Goal: Task Accomplishment & Management: Manage account settings

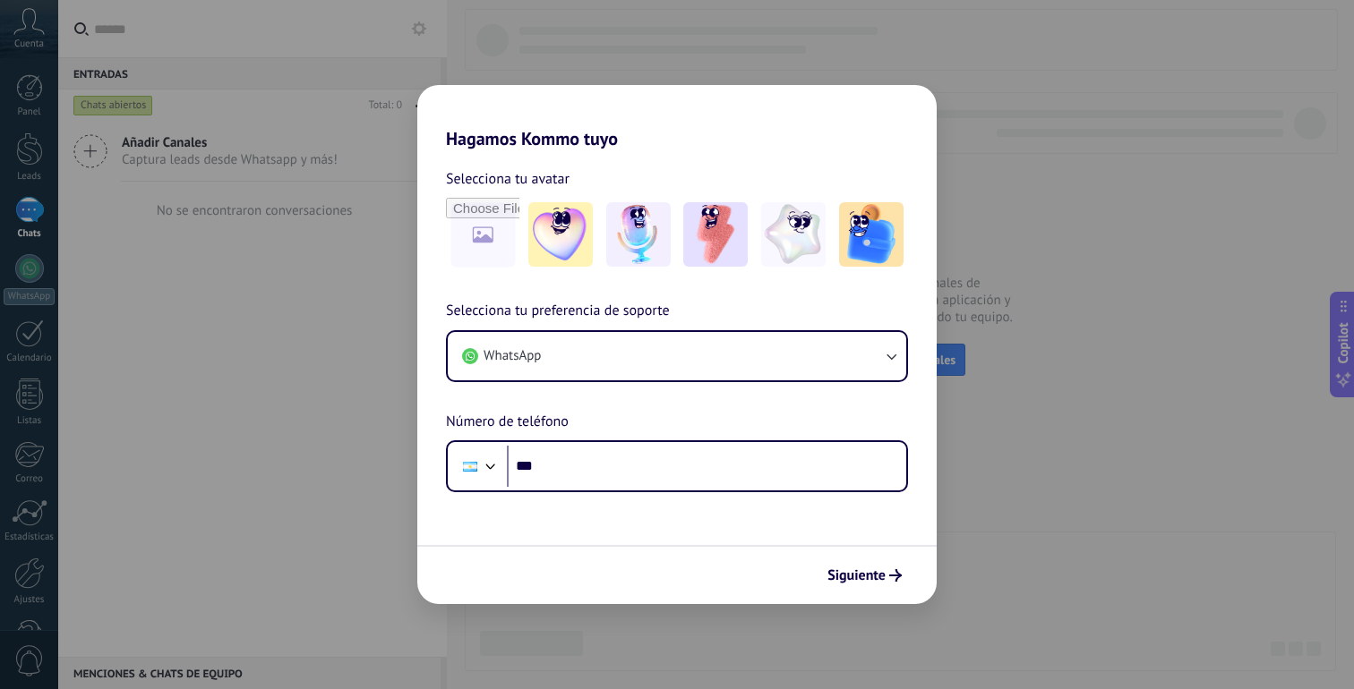
click at [663, 419] on div "Selecciona tu preferencia de soporte WhatsApp Número de teléfono Phone ***" at bounding box center [676, 396] width 519 height 193
click at [1147, 278] on div "Hagamos Kommo tuyo Selecciona tu avatar Selecciona tu preferencia de soporte Wh…" at bounding box center [677, 344] width 1354 height 689
click at [869, 124] on h2 "Hagamos Kommo tuyo" at bounding box center [676, 117] width 519 height 64
click at [1046, 212] on div "Hagamos Kommo tuyo Selecciona tu avatar Selecciona tu preferencia de soporte Wh…" at bounding box center [677, 344] width 1354 height 689
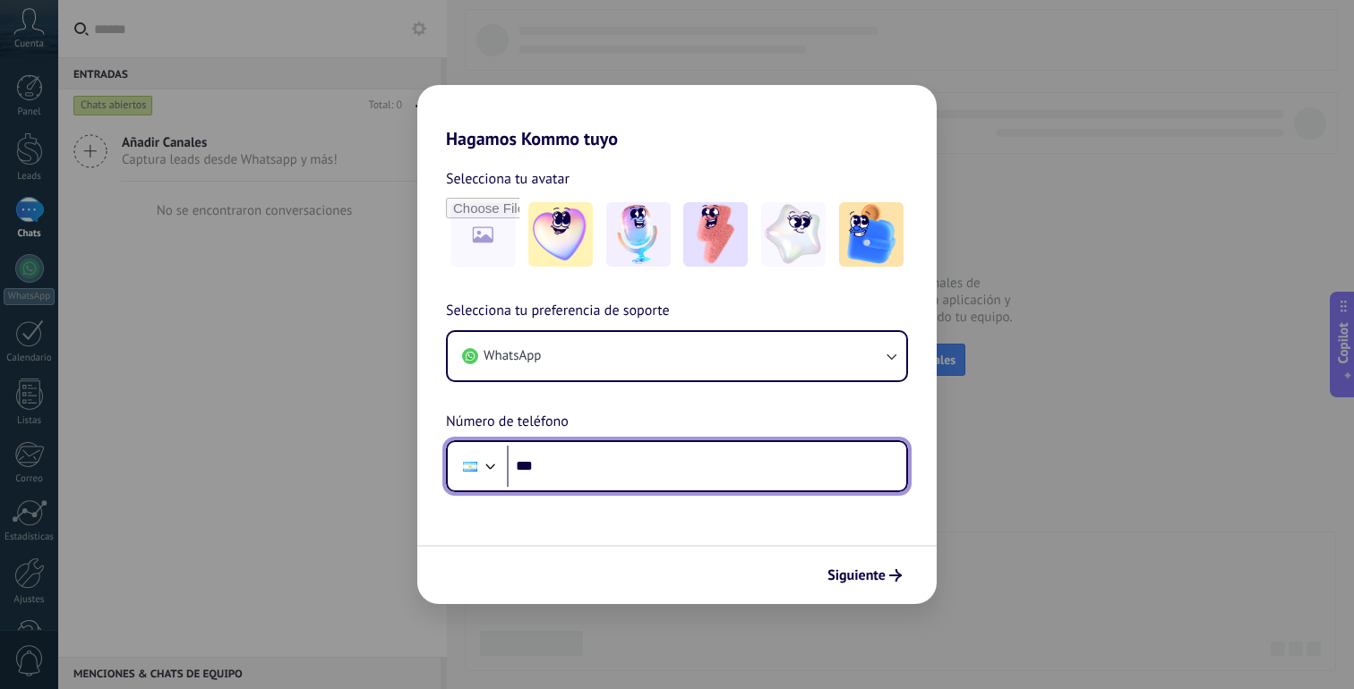
click at [640, 459] on input "***" at bounding box center [706, 466] width 399 height 41
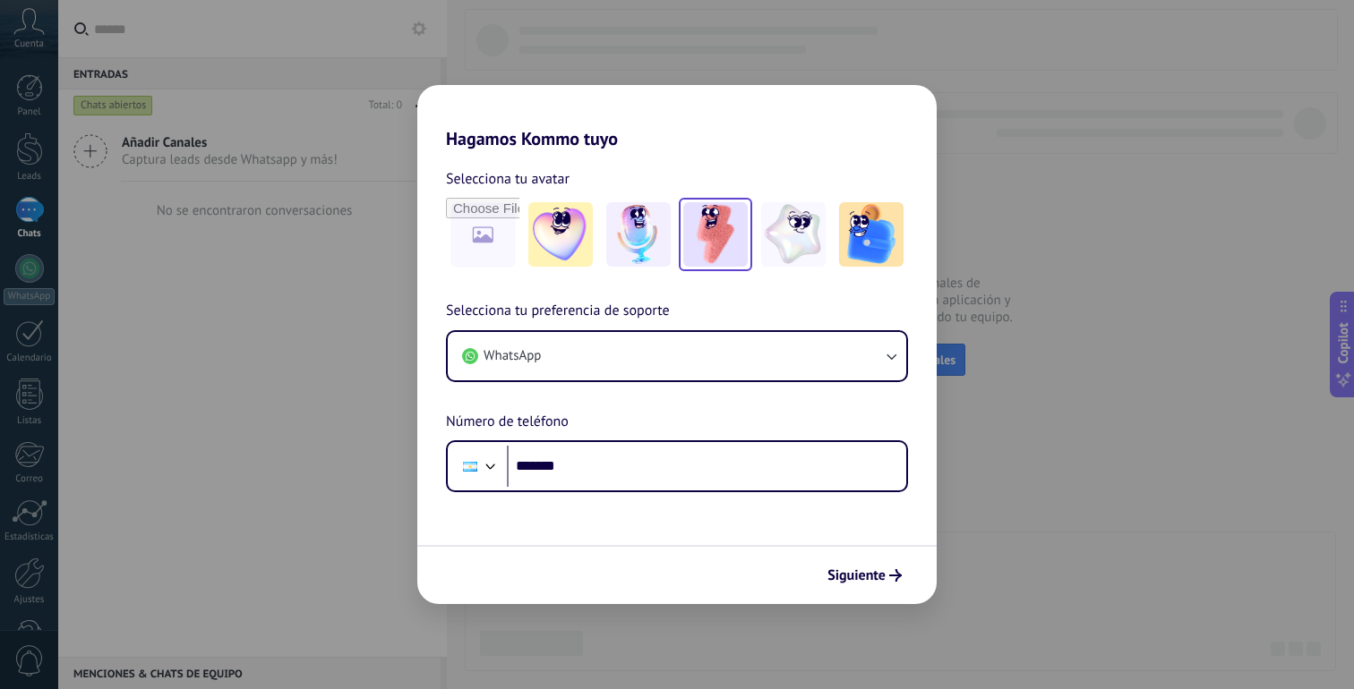
click at [715, 244] on img at bounding box center [715, 234] width 64 height 64
click at [870, 259] on img at bounding box center [871, 234] width 64 height 64
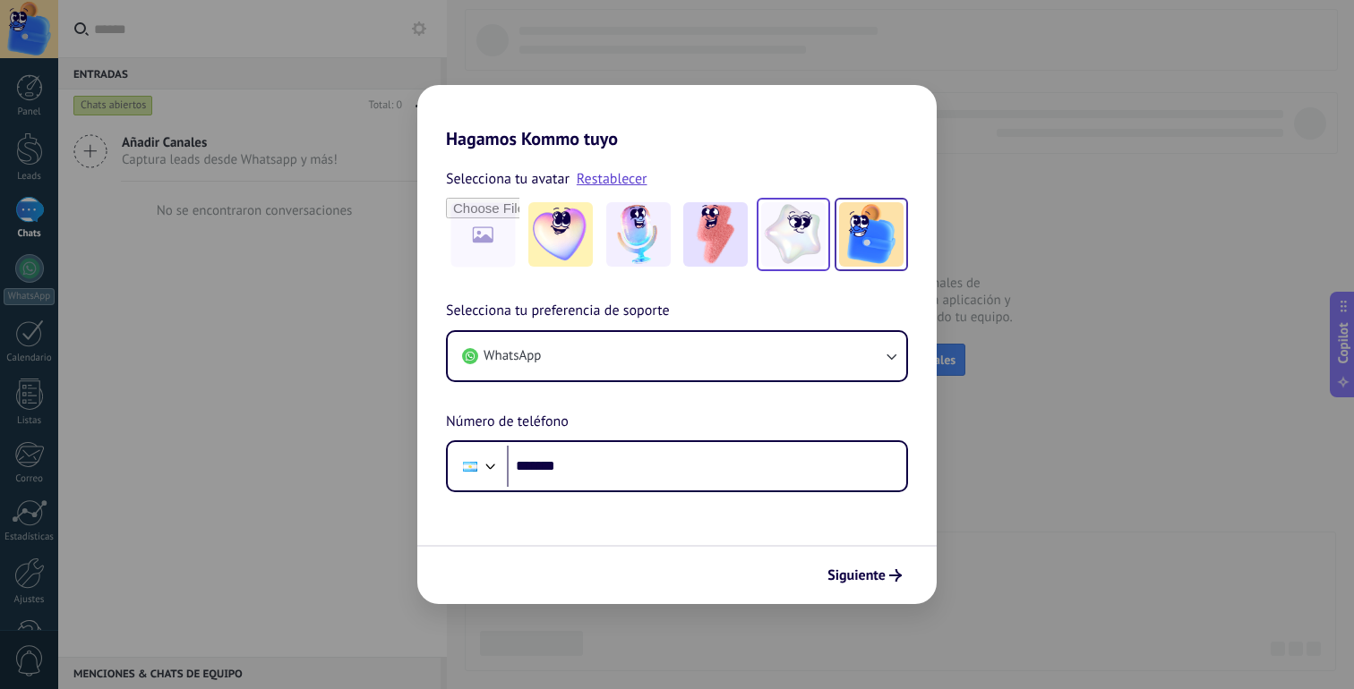
click at [773, 234] on img at bounding box center [793, 234] width 64 height 64
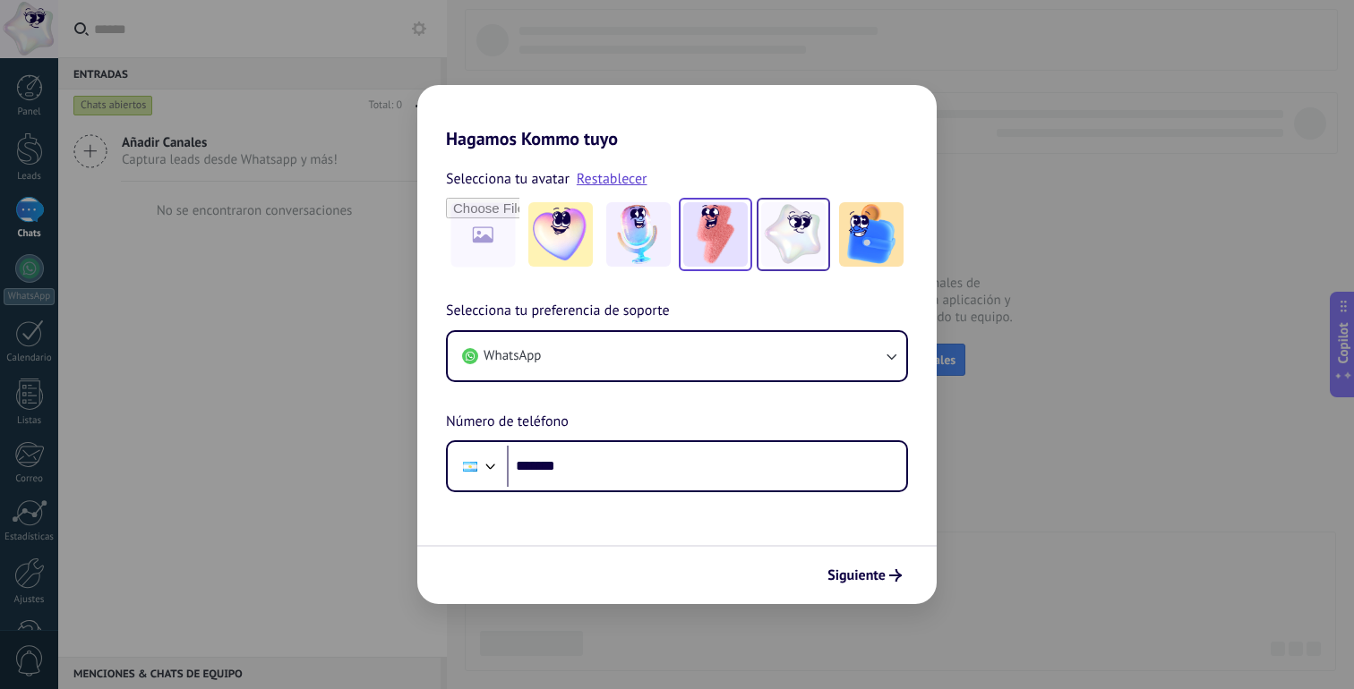
click at [730, 244] on img at bounding box center [715, 234] width 64 height 64
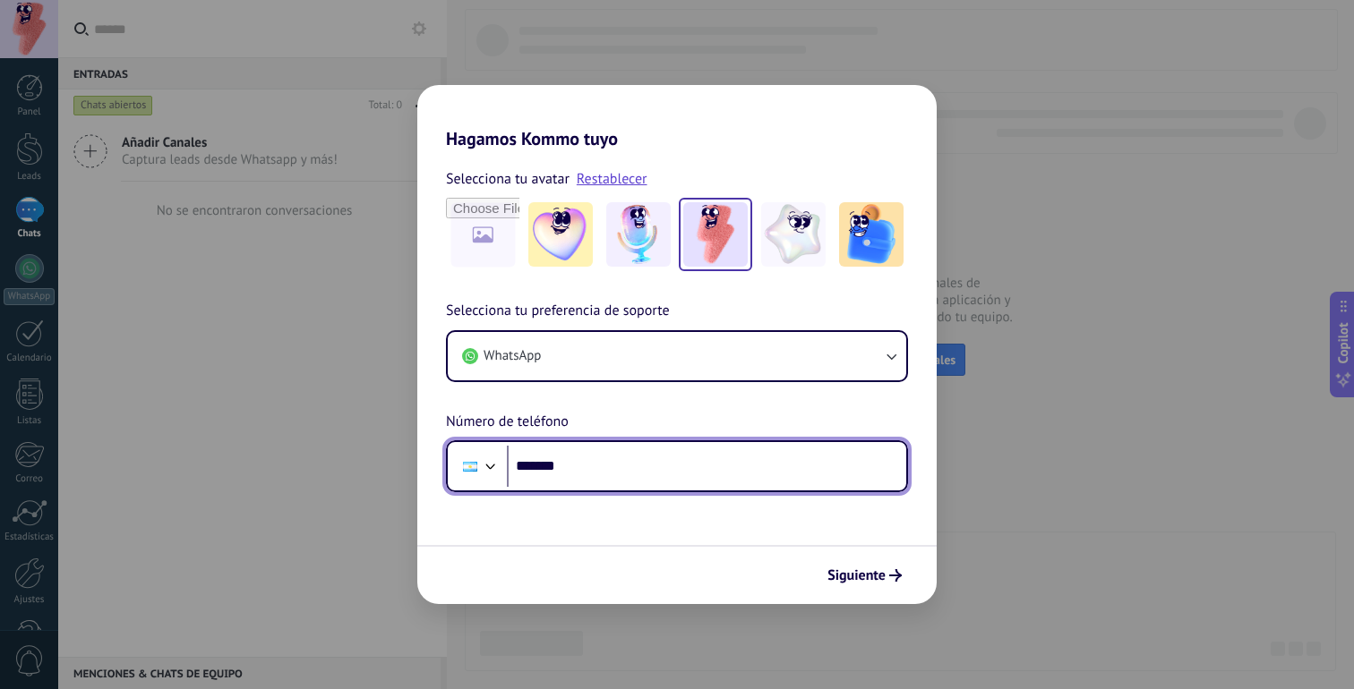
click at [625, 475] on input "*******" at bounding box center [706, 466] width 399 height 41
type input "**********"
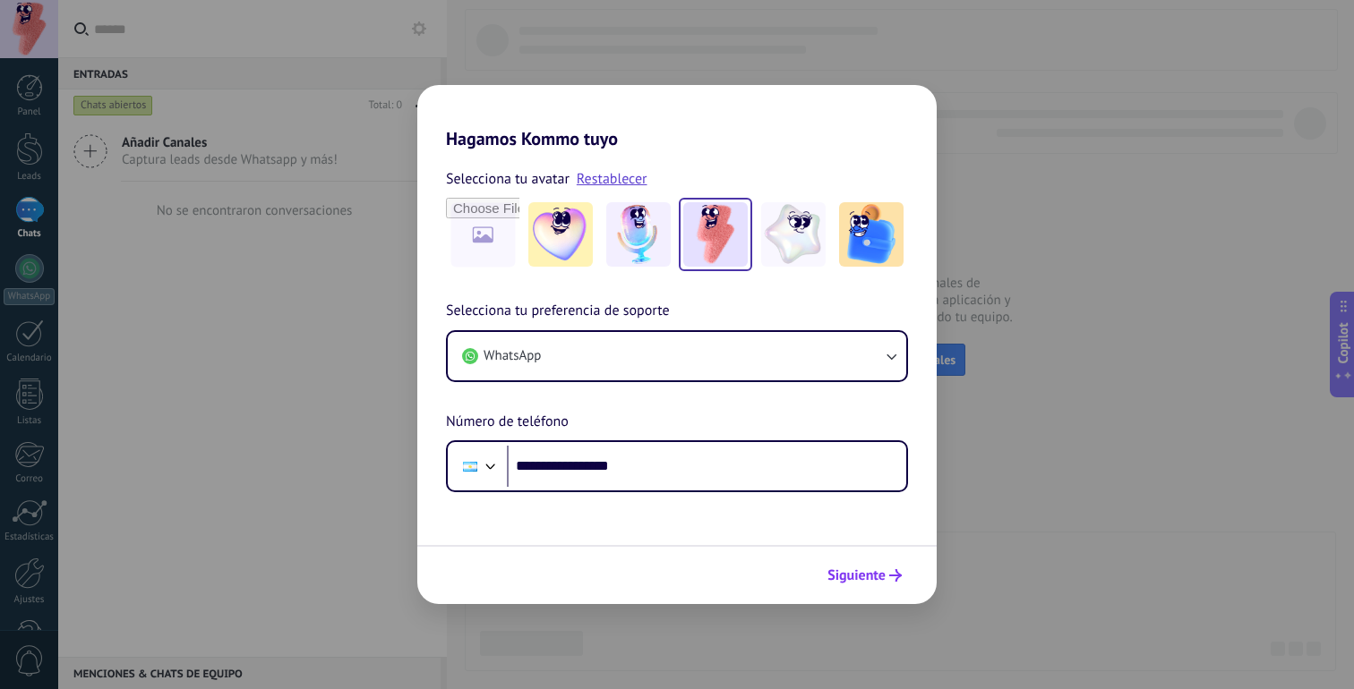
click at [888, 590] on button "Siguiente" at bounding box center [864, 576] width 90 height 30
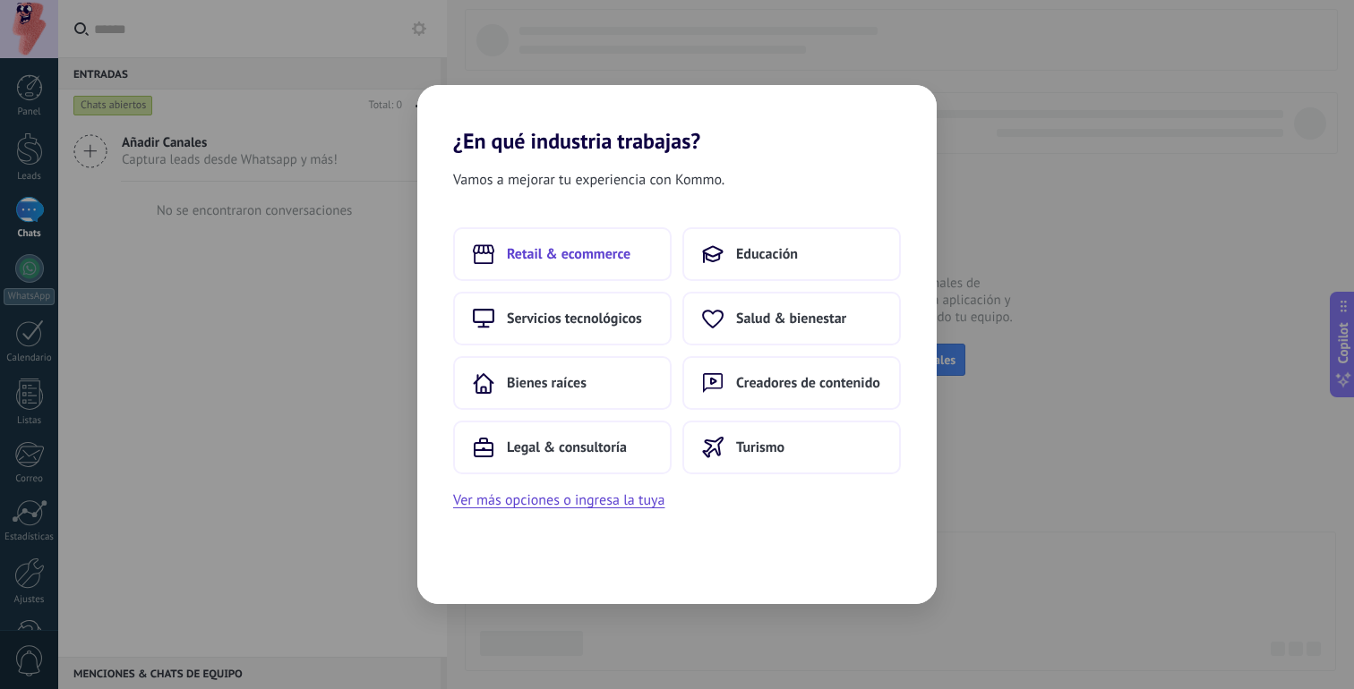
click at [544, 263] on span "Retail & ecommerce" at bounding box center [569, 254] width 124 height 18
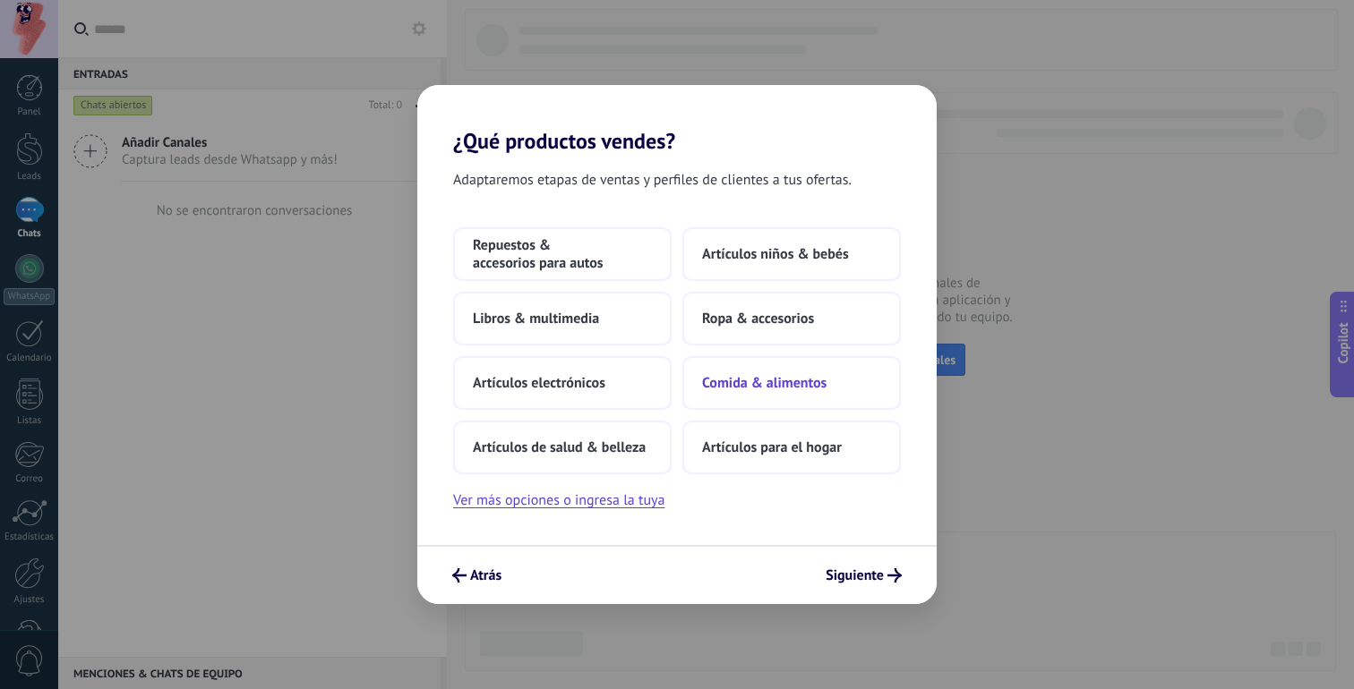
click at [746, 389] on span "Comida & alimentos" at bounding box center [764, 383] width 124 height 18
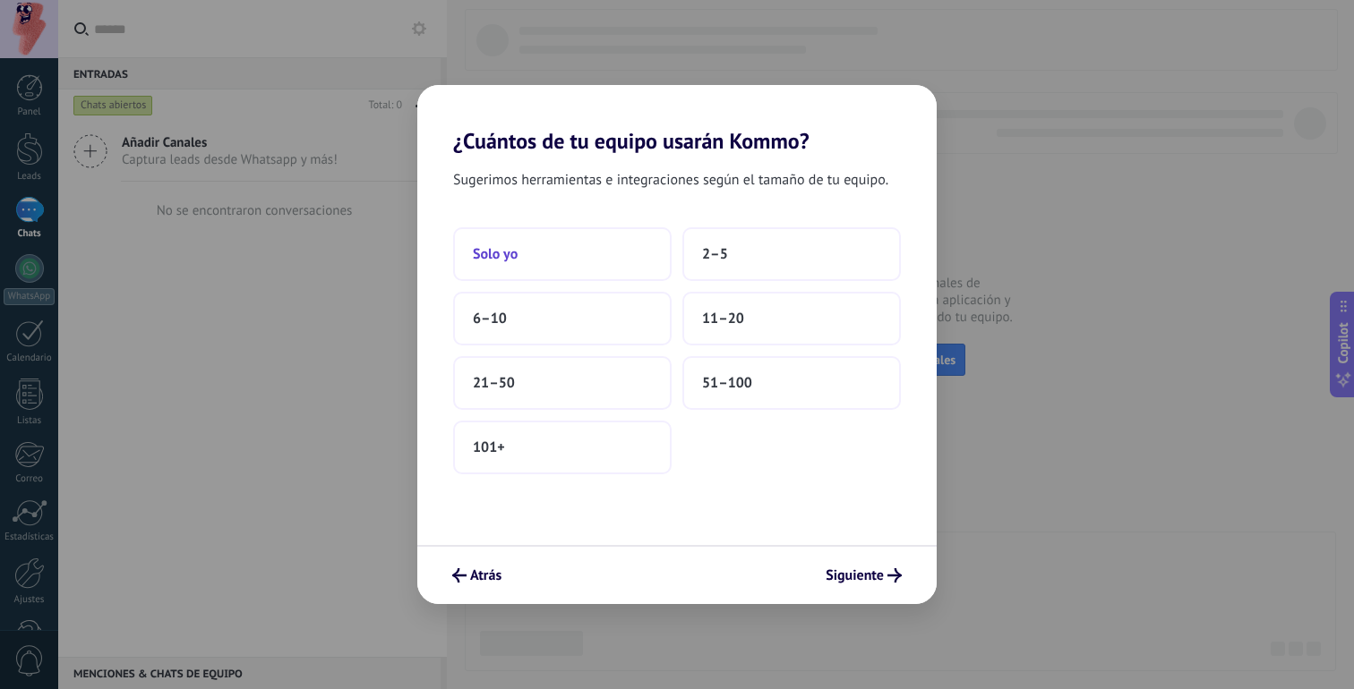
click at [577, 254] on button "Solo yo" at bounding box center [562, 254] width 218 height 54
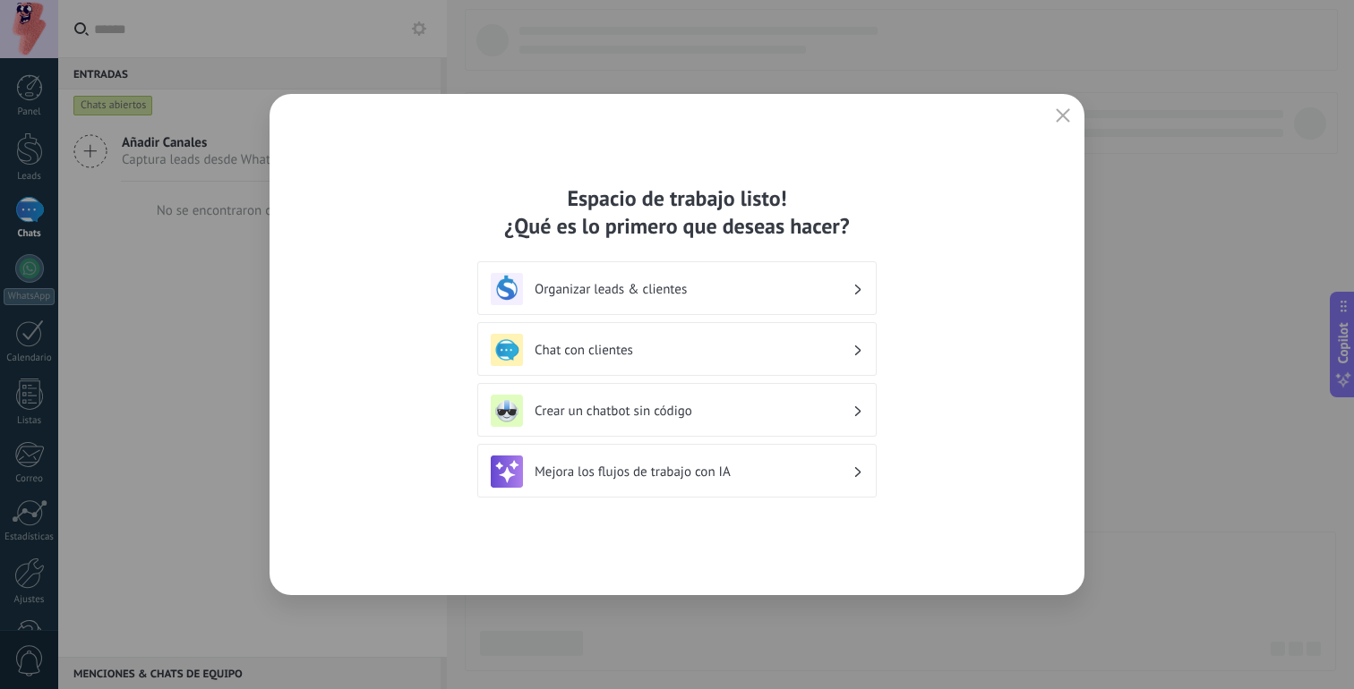
click at [680, 293] on h3 "Organizar leads & clientes" at bounding box center [694, 289] width 318 height 17
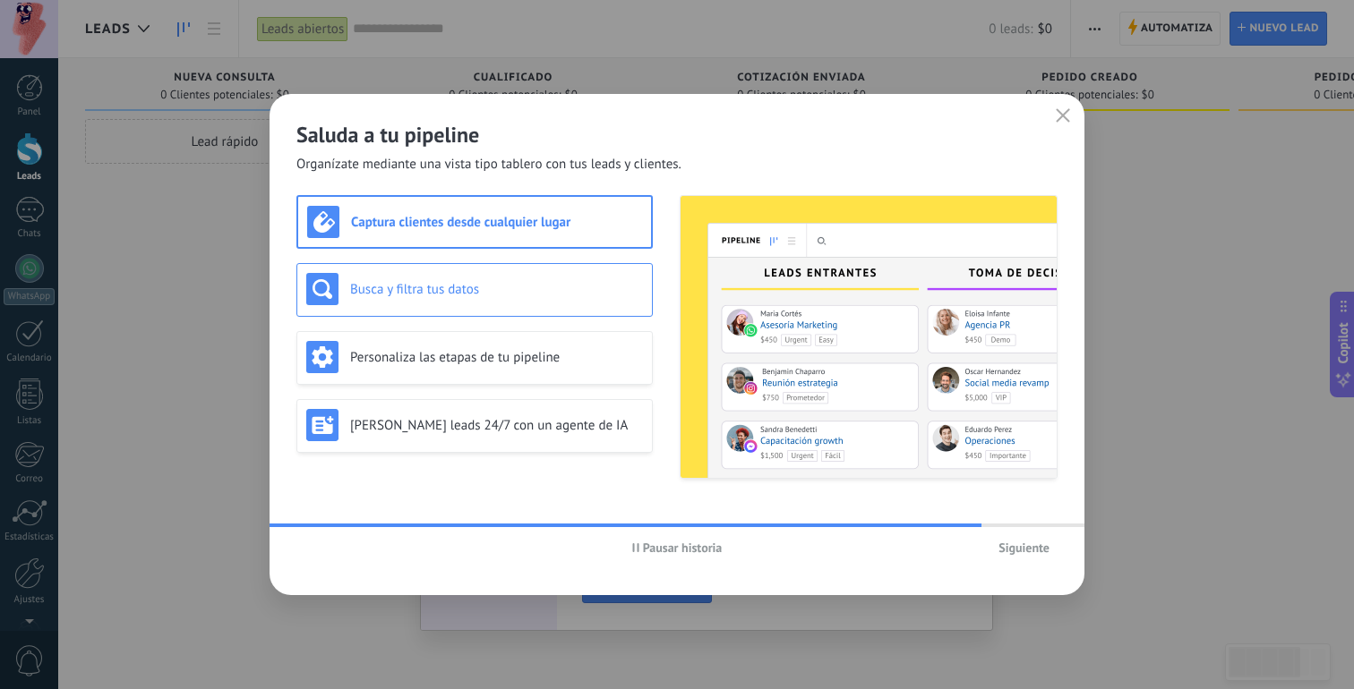
click at [530, 291] on h3 "Busca y filtra tus datos" at bounding box center [496, 289] width 293 height 17
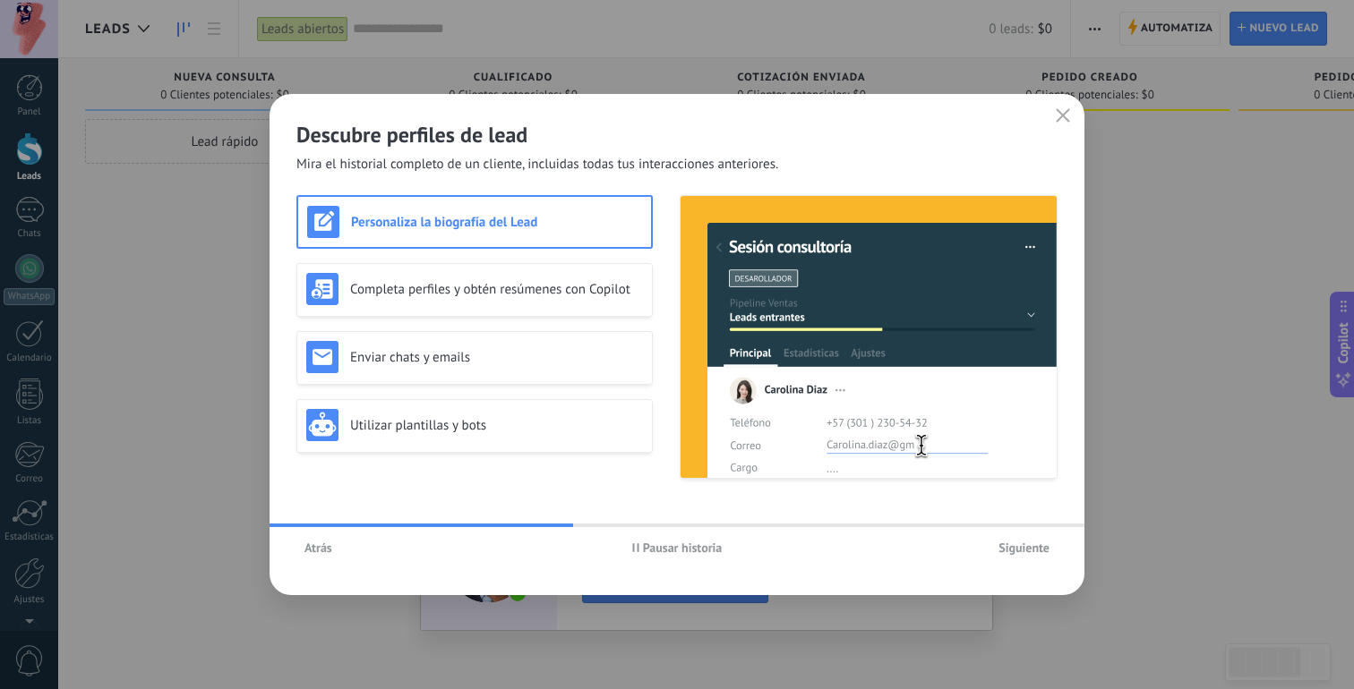
click at [323, 550] on span "Atrás" at bounding box center [318, 548] width 28 height 13
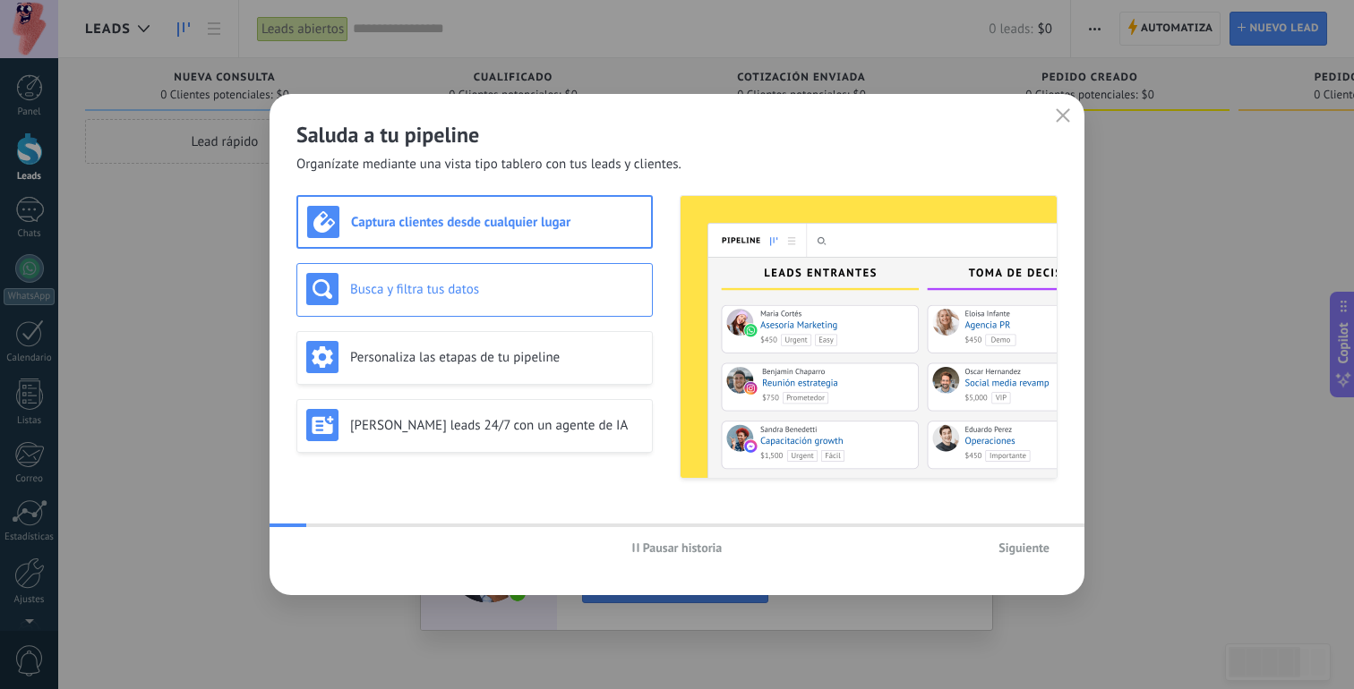
click at [449, 287] on h3 "Busca y filtra tus datos" at bounding box center [496, 289] width 293 height 17
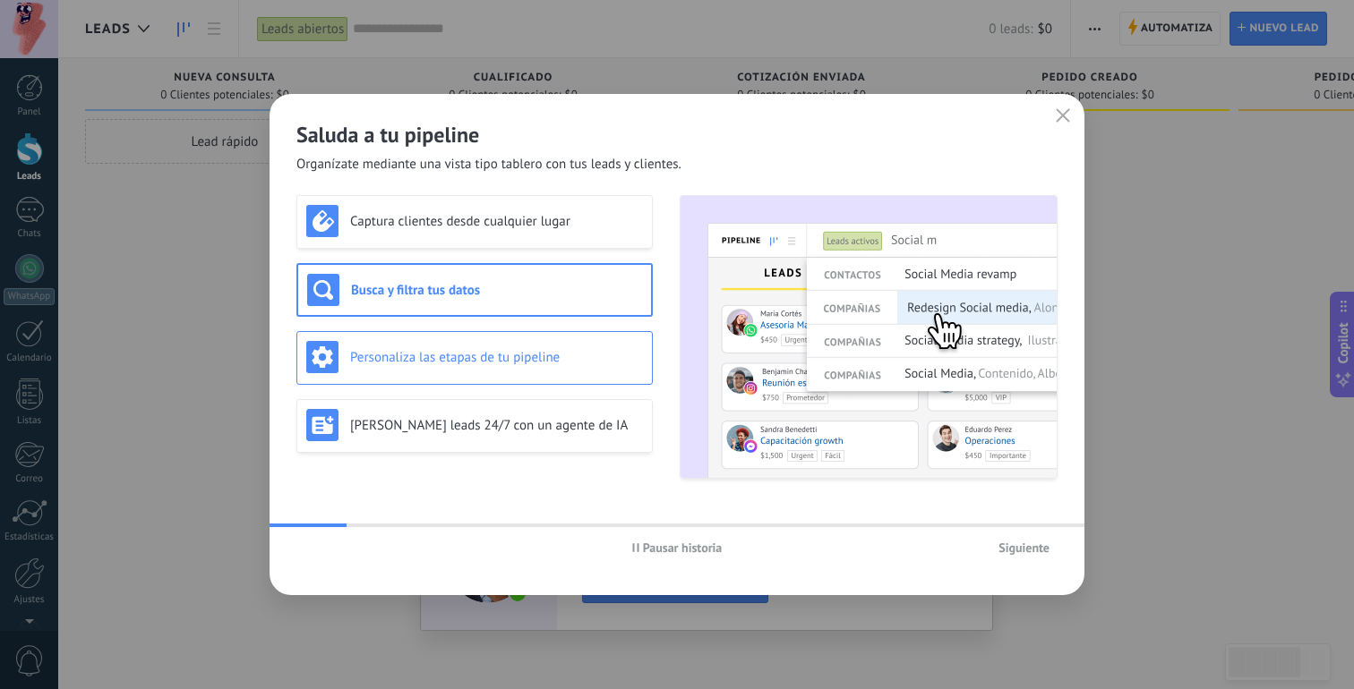
click at [445, 361] on h3 "Personaliza las etapas de tu pipeline" at bounding box center [496, 357] width 293 height 17
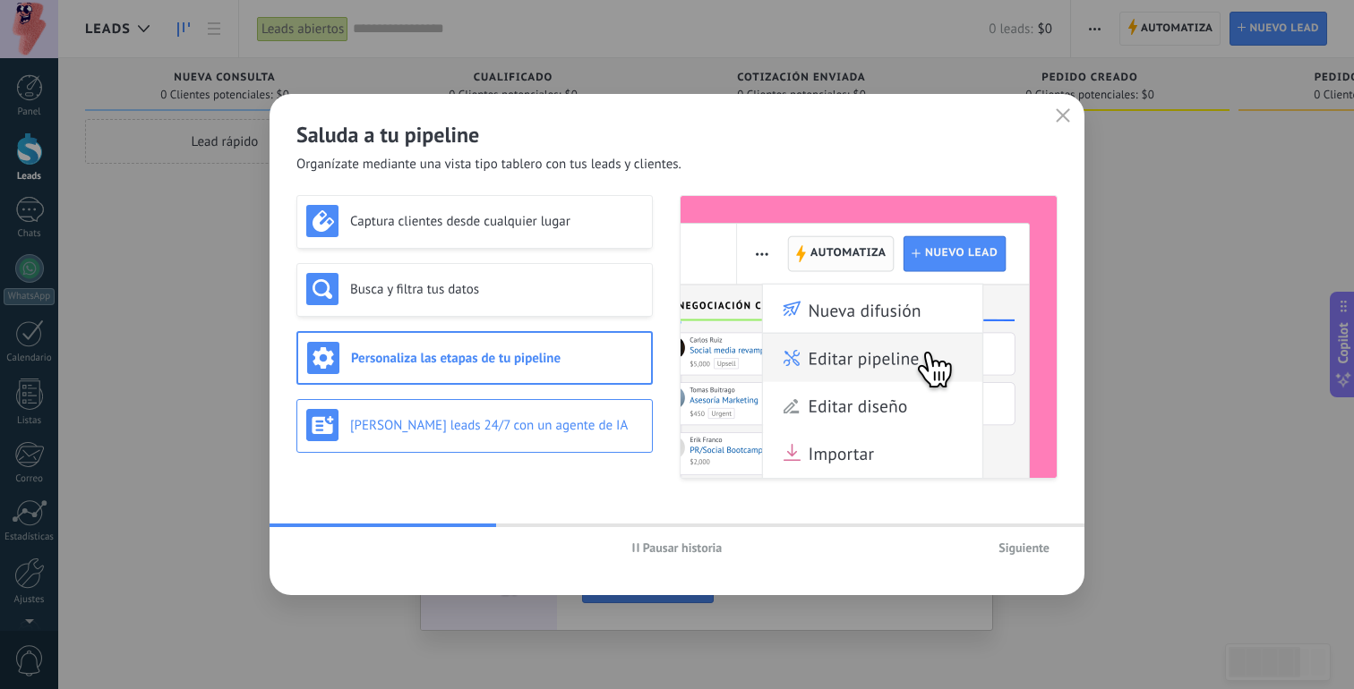
click at [451, 410] on div "[PERSON_NAME] leads 24/7 con un agente de IA" at bounding box center [474, 425] width 337 height 32
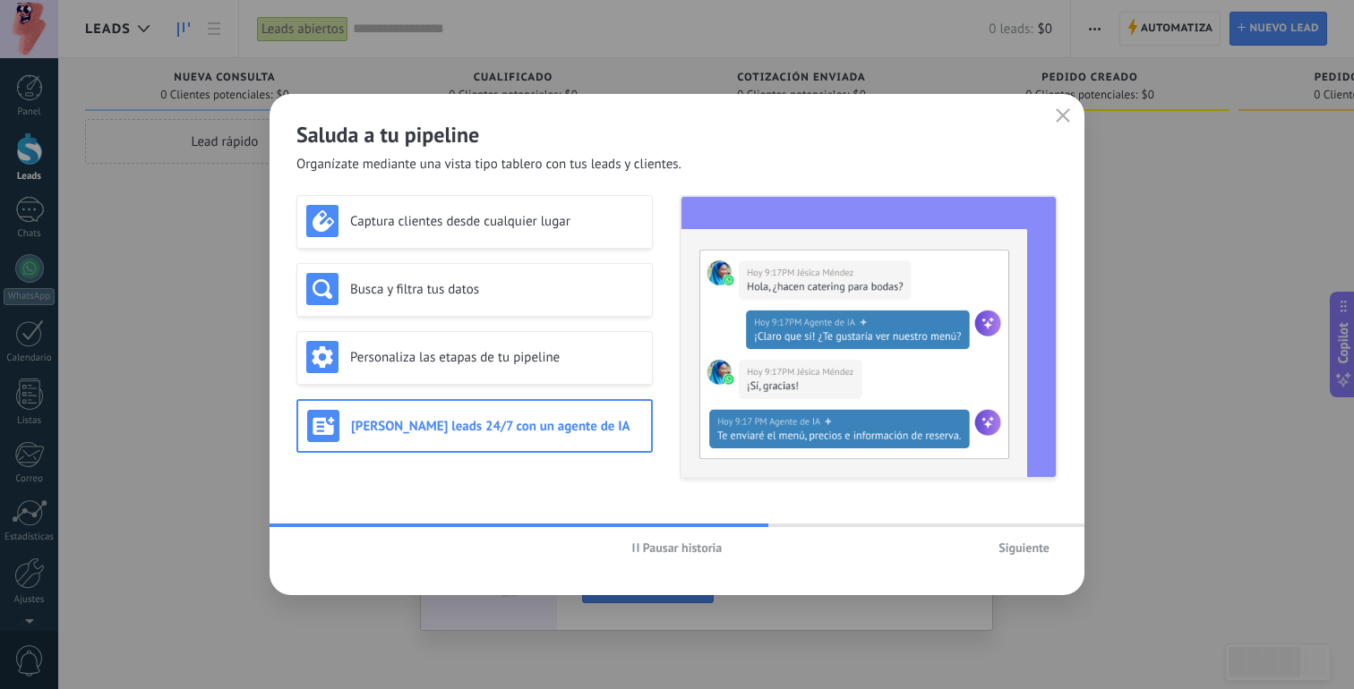
click at [1009, 547] on span "Siguiente" at bounding box center [1023, 548] width 51 height 13
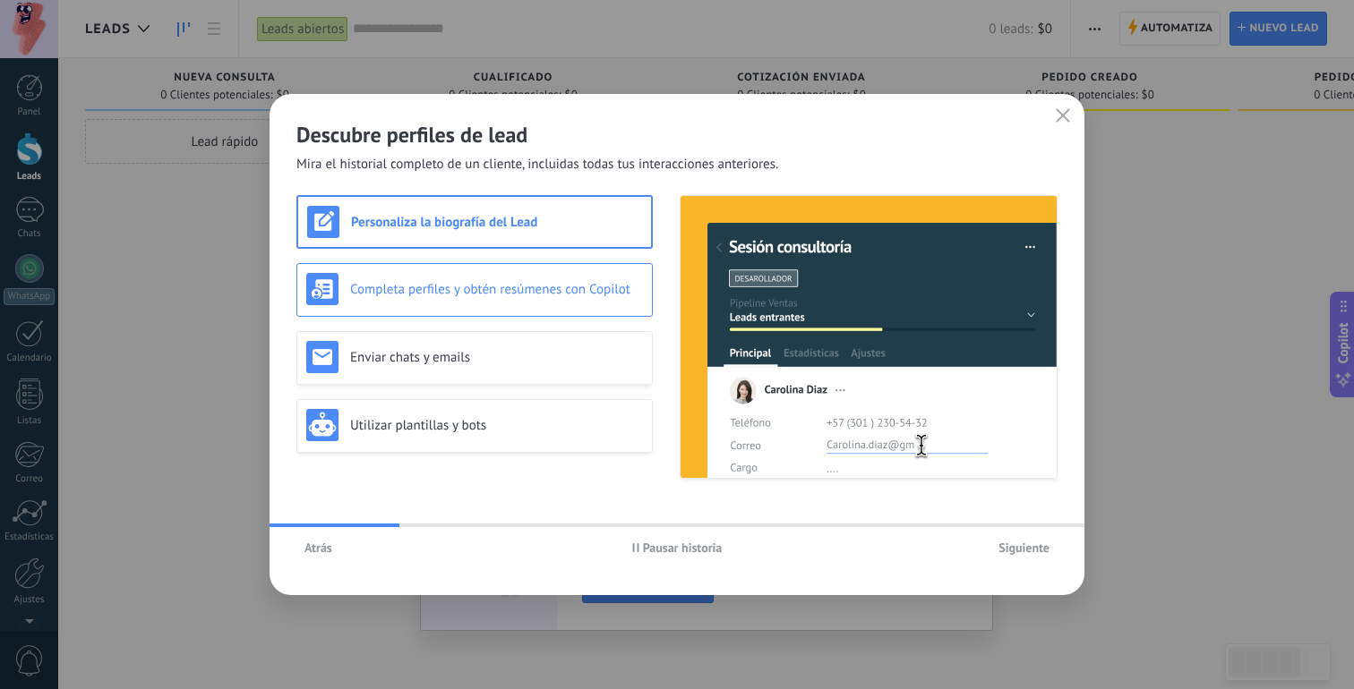
click at [590, 304] on div "Completa perfiles y obtén resúmenes con Copilot" at bounding box center [474, 289] width 337 height 32
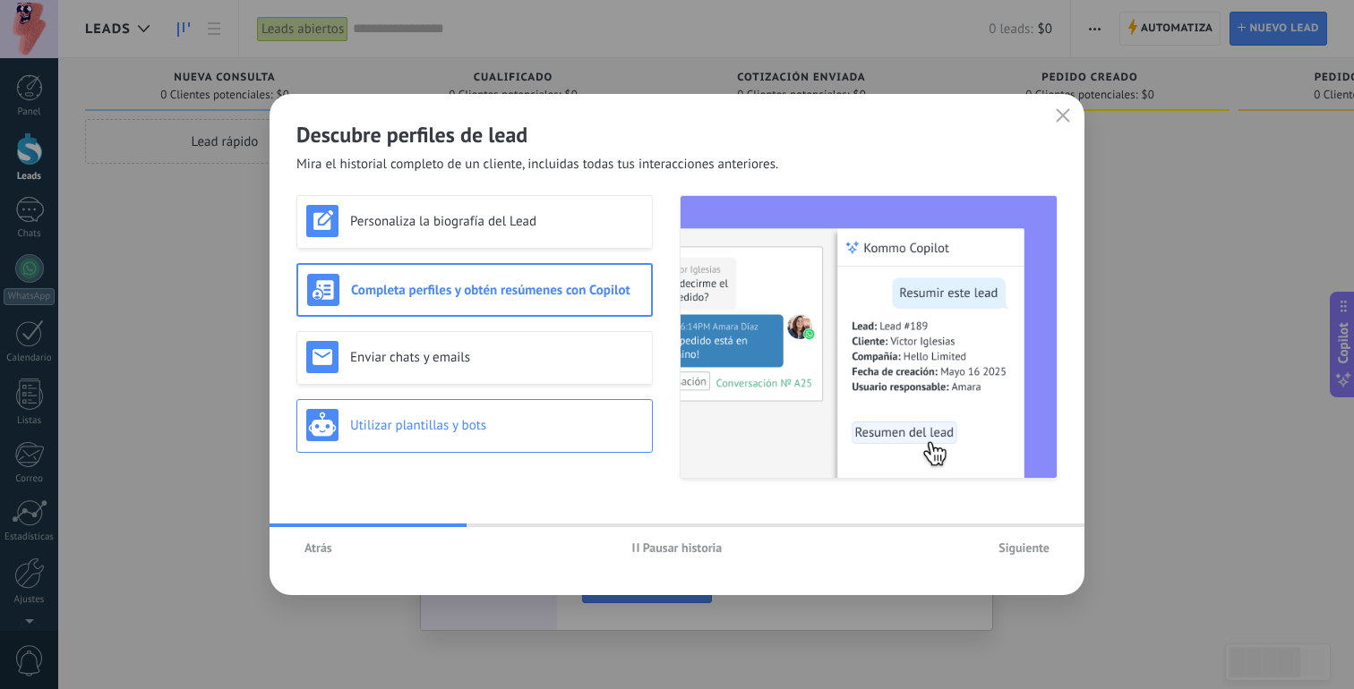
click at [555, 414] on div "Utilizar plantillas y bots" at bounding box center [474, 425] width 337 height 32
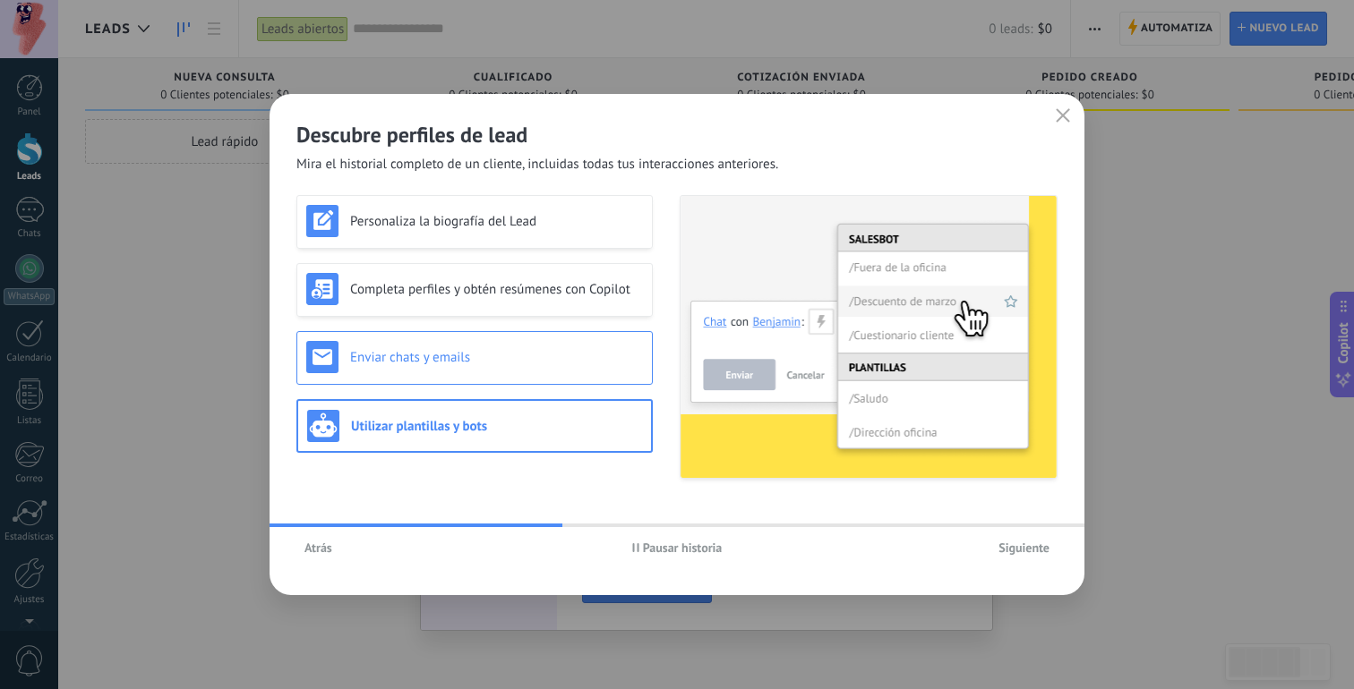
click at [548, 365] on h3 "Enviar chats y emails" at bounding box center [496, 357] width 293 height 17
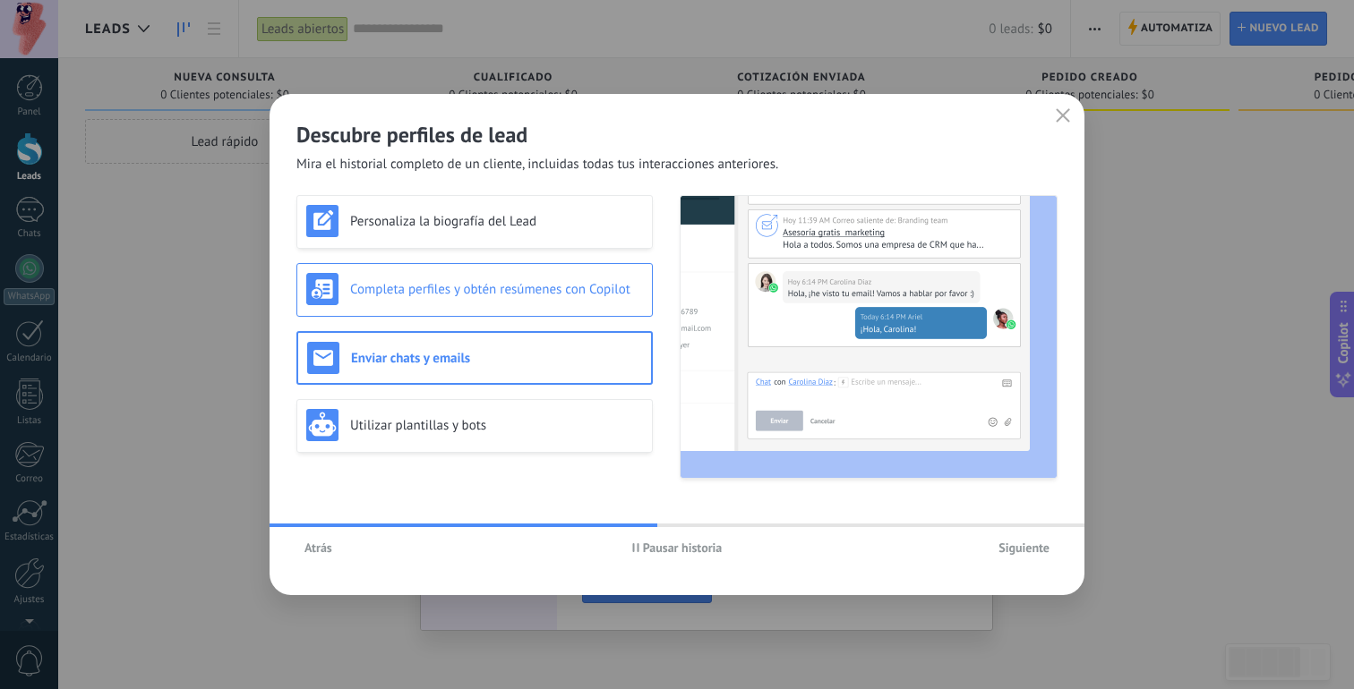
click at [527, 301] on div "Completa perfiles y obtén resúmenes con Copilot" at bounding box center [474, 289] width 337 height 32
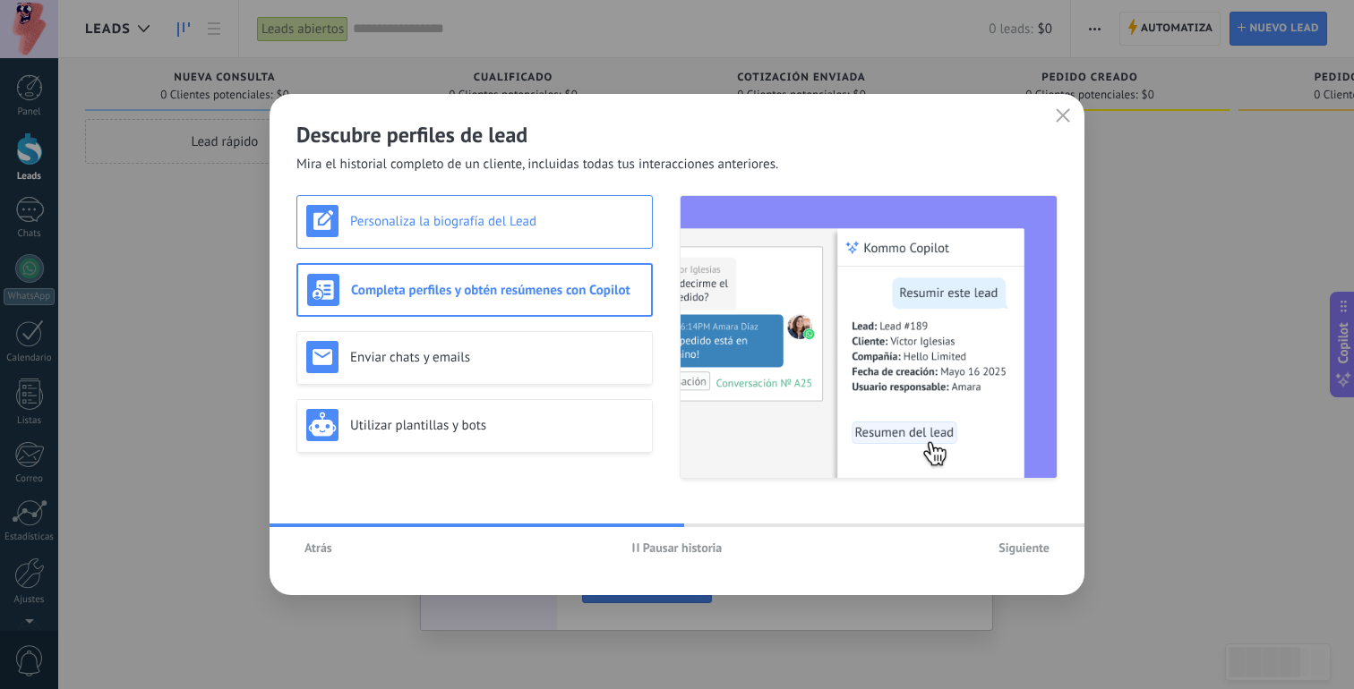
click at [529, 221] on h3 "Personaliza la biografía del Lead" at bounding box center [496, 221] width 293 height 17
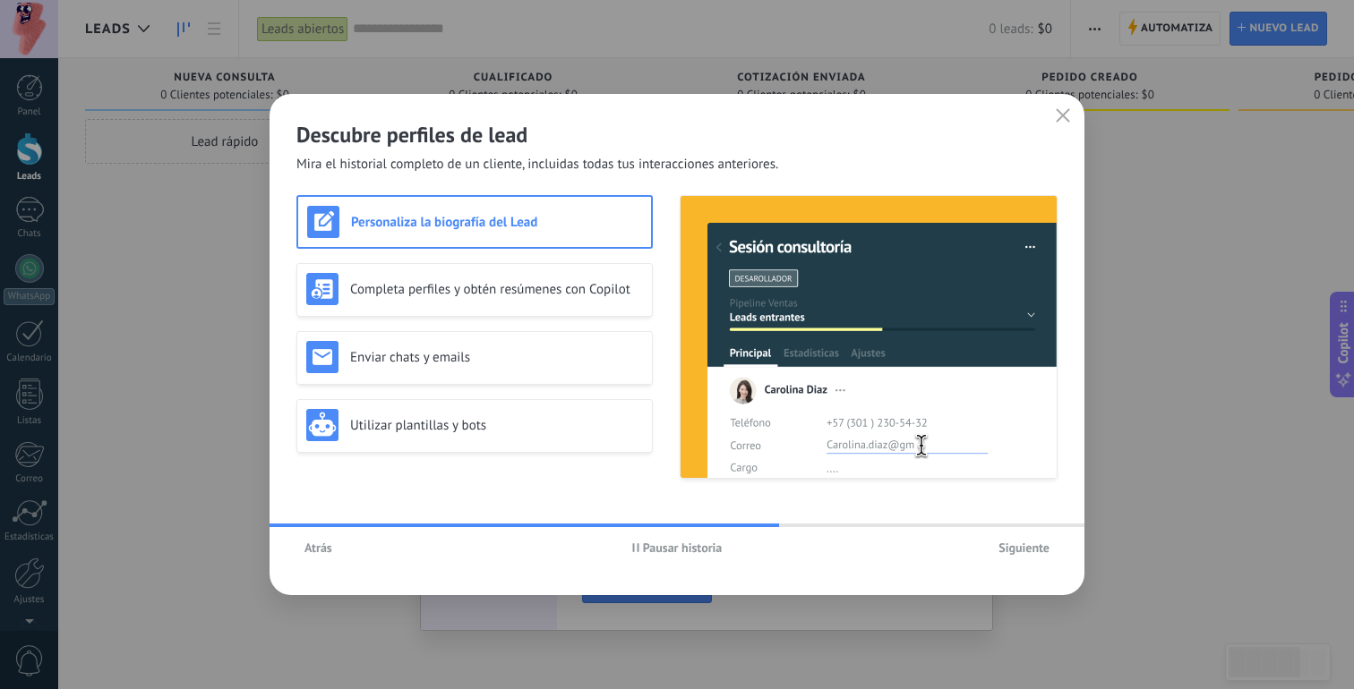
click at [1010, 548] on span "Siguiente" at bounding box center [1023, 548] width 51 height 13
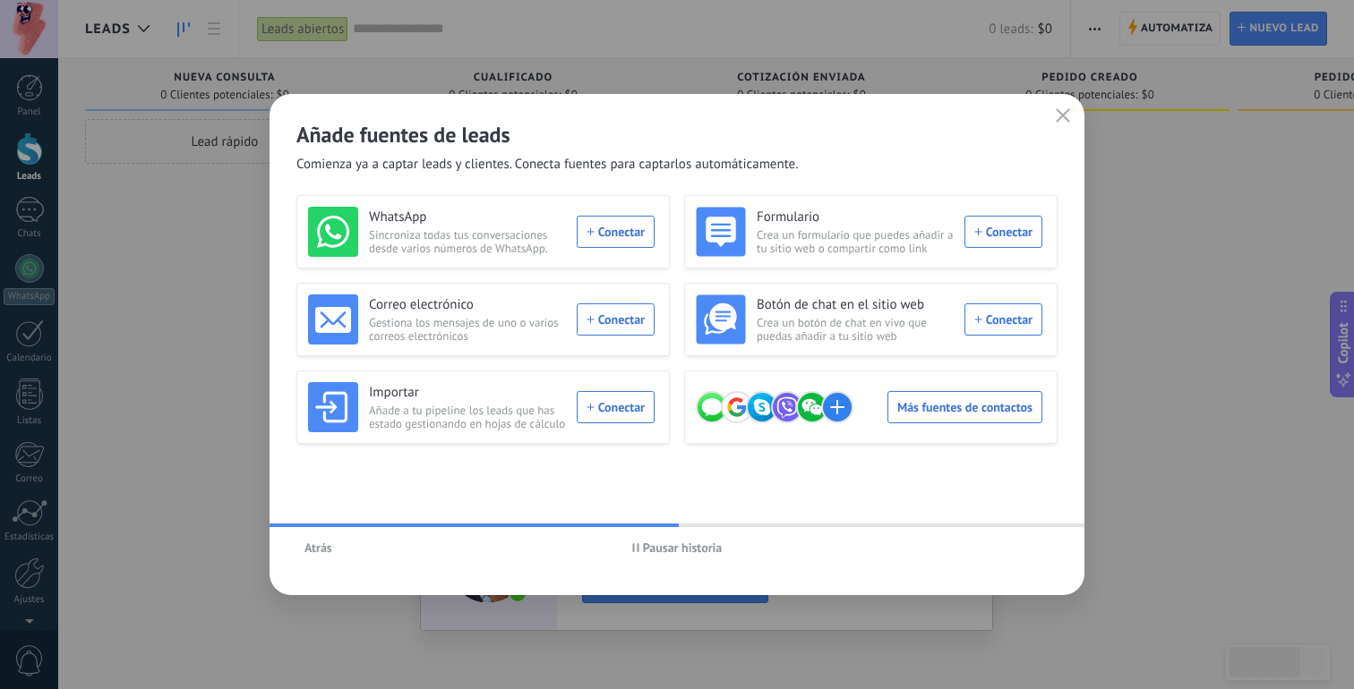
click at [650, 549] on span "Pausar historia" at bounding box center [683, 548] width 80 height 13
click at [613, 228] on div "WhatsApp Sincroniza todas tus conversaciones desde varios números de WhatsApp. …" at bounding box center [481, 232] width 347 height 50
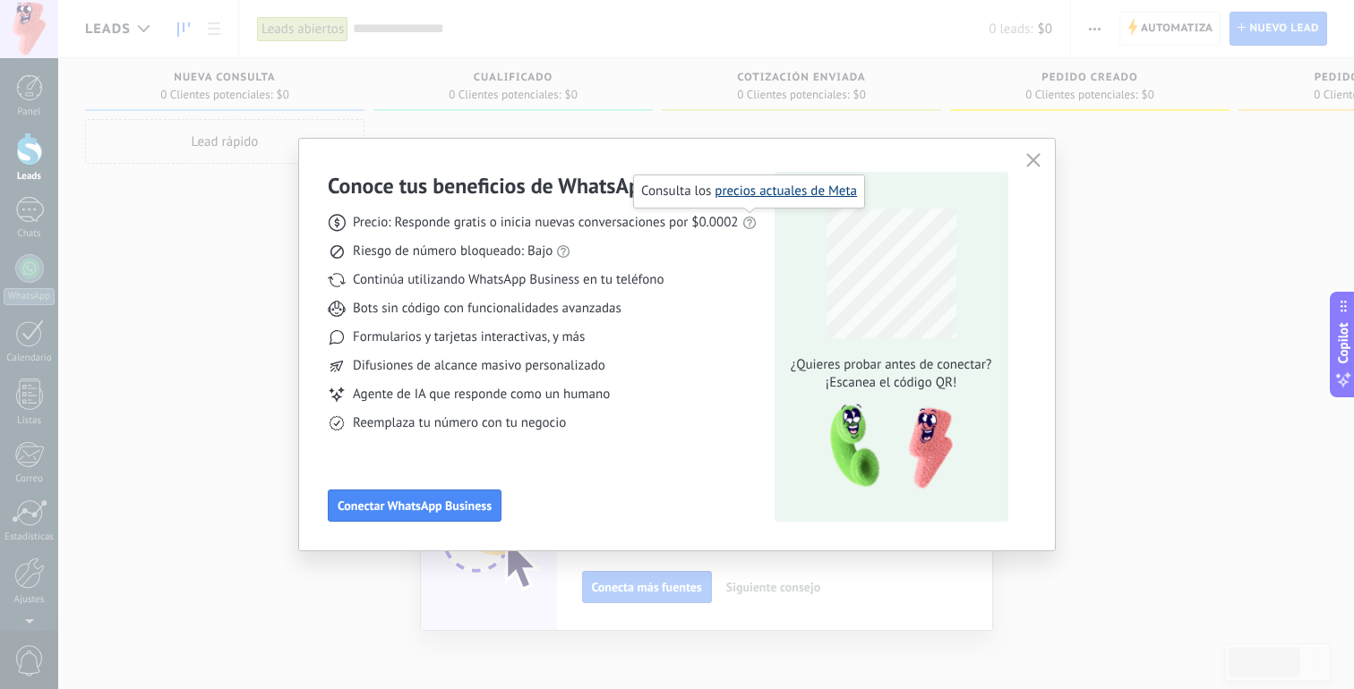
click at [766, 193] on link "precios actuales de Meta" at bounding box center [786, 191] width 142 height 17
click at [475, 502] on span "Conectar WhatsApp Business" at bounding box center [415, 506] width 154 height 13
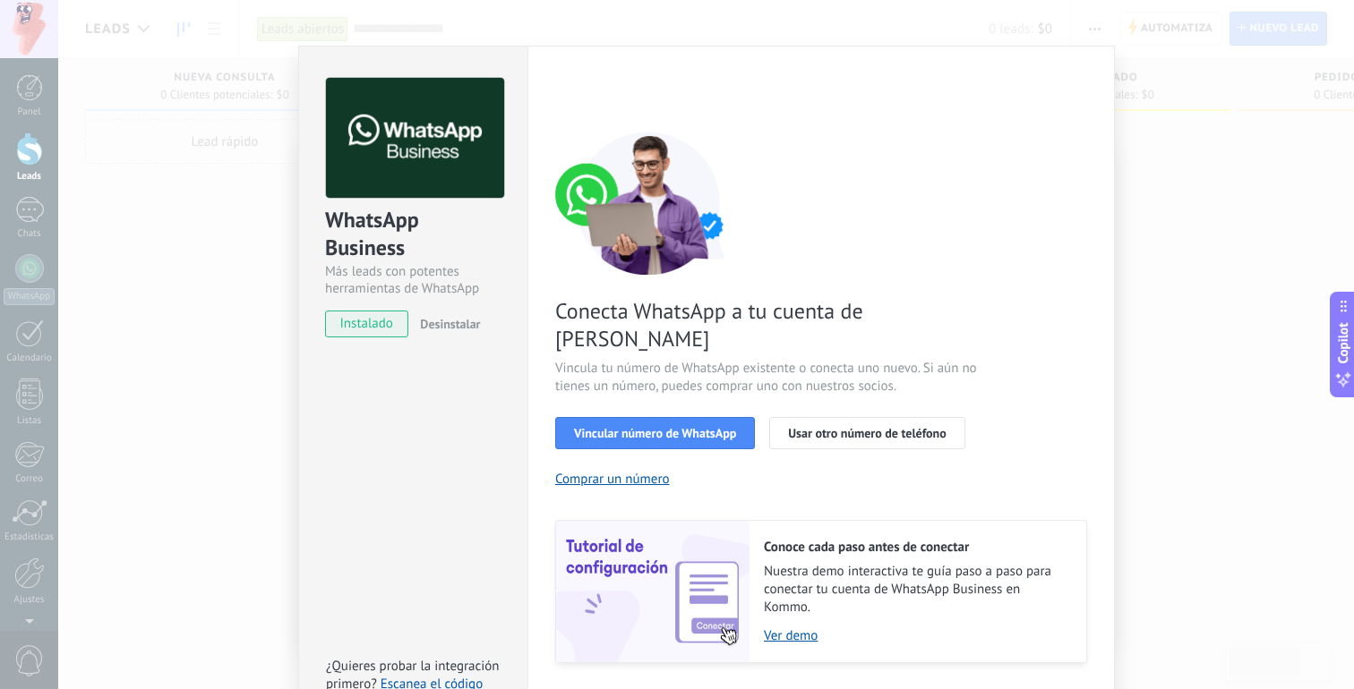
scroll to position [60, 0]
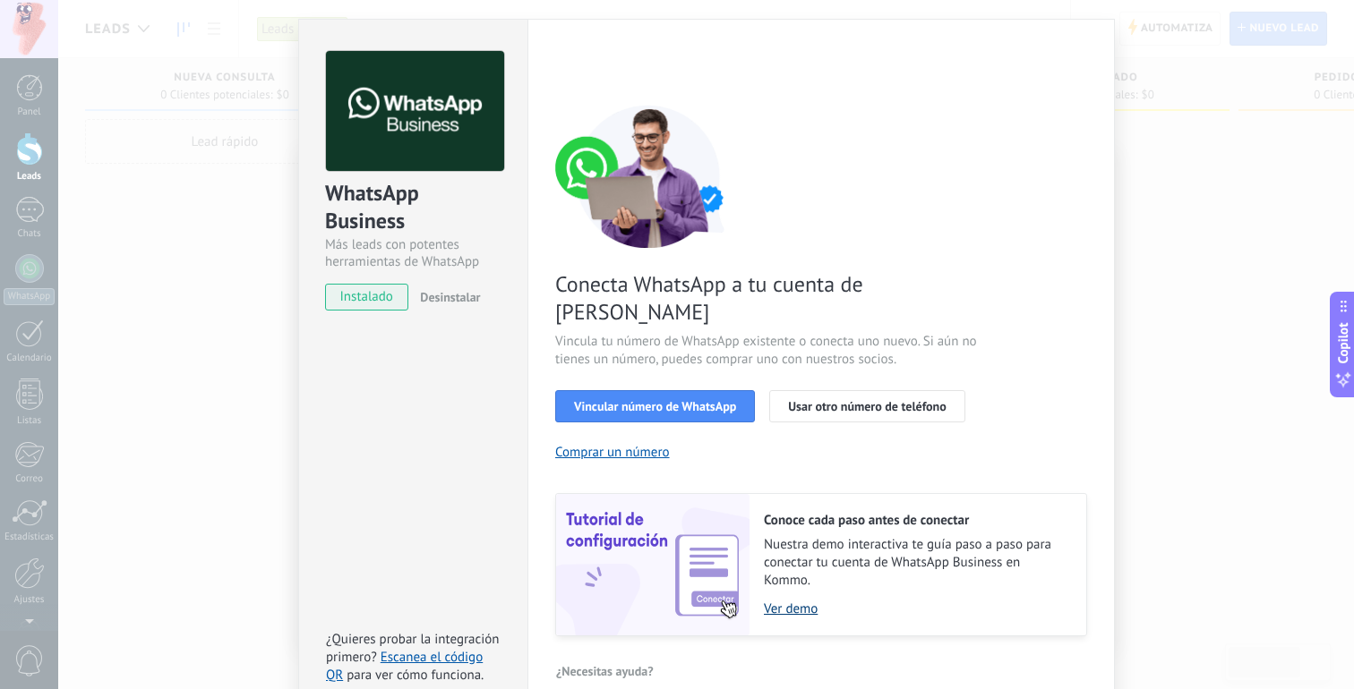
click at [784, 601] on link "Ver demo" at bounding box center [916, 609] width 304 height 17
click at [663, 400] on span "Vincular número de WhatsApp" at bounding box center [655, 406] width 162 height 13
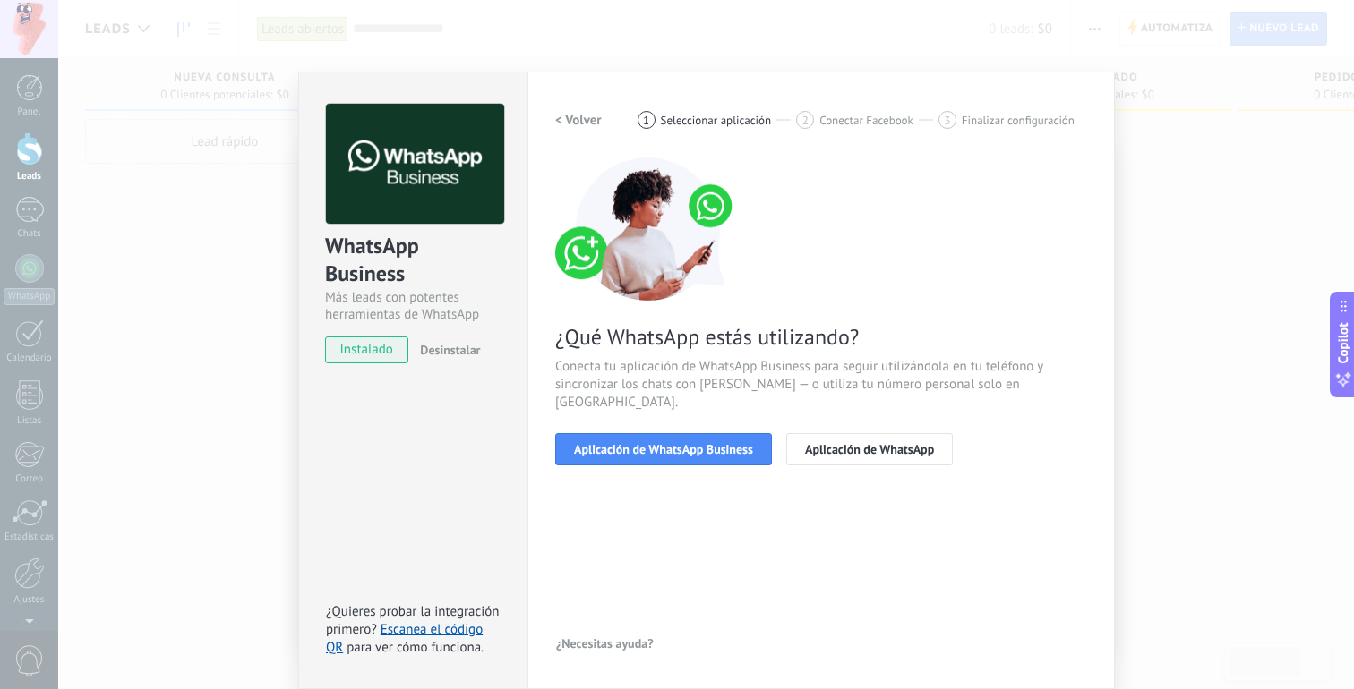
click at [181, 330] on div "WhatsApp Business Más leads con potentes herramientas de WhatsApp instalado Des…" at bounding box center [706, 344] width 1296 height 689
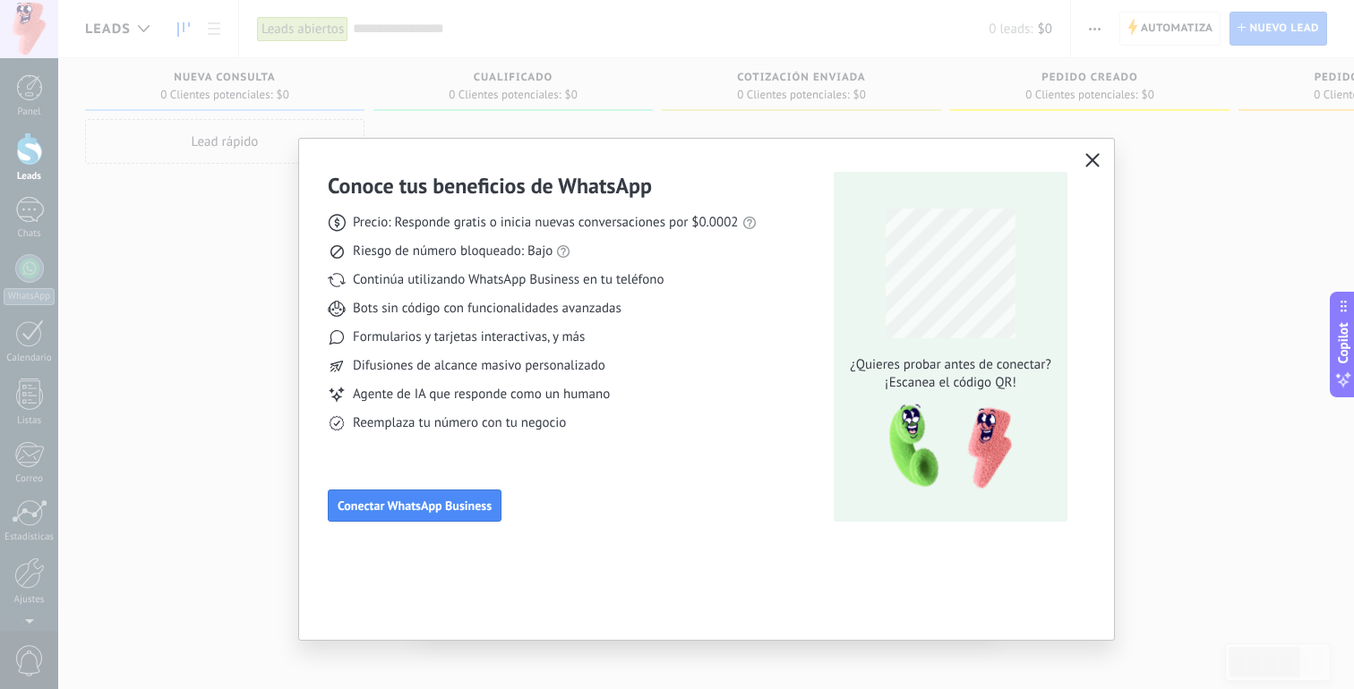
click at [190, 332] on div "Conoce tus beneficios de WhatsApp Precio: Responde gratis o inicia nuevas conve…" at bounding box center [677, 344] width 1354 height 689
click at [1099, 155] on icon "button" at bounding box center [1092, 160] width 14 height 14
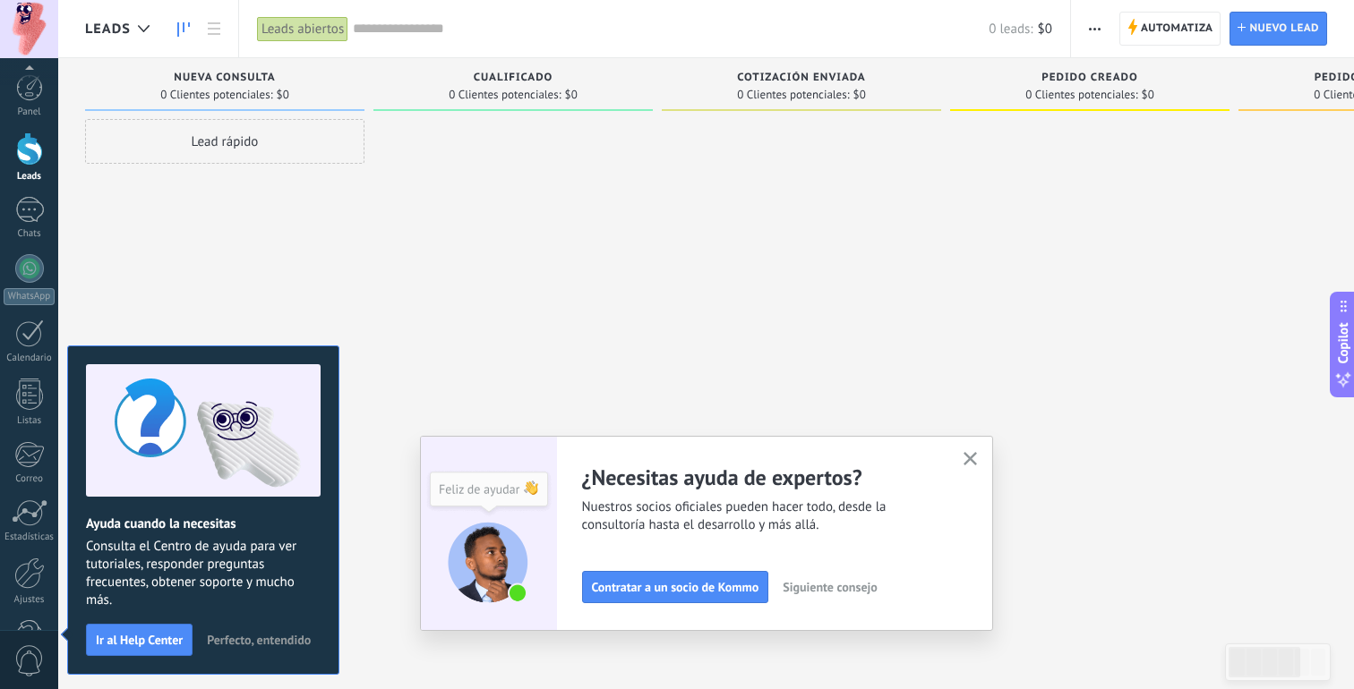
scroll to position [56, 0]
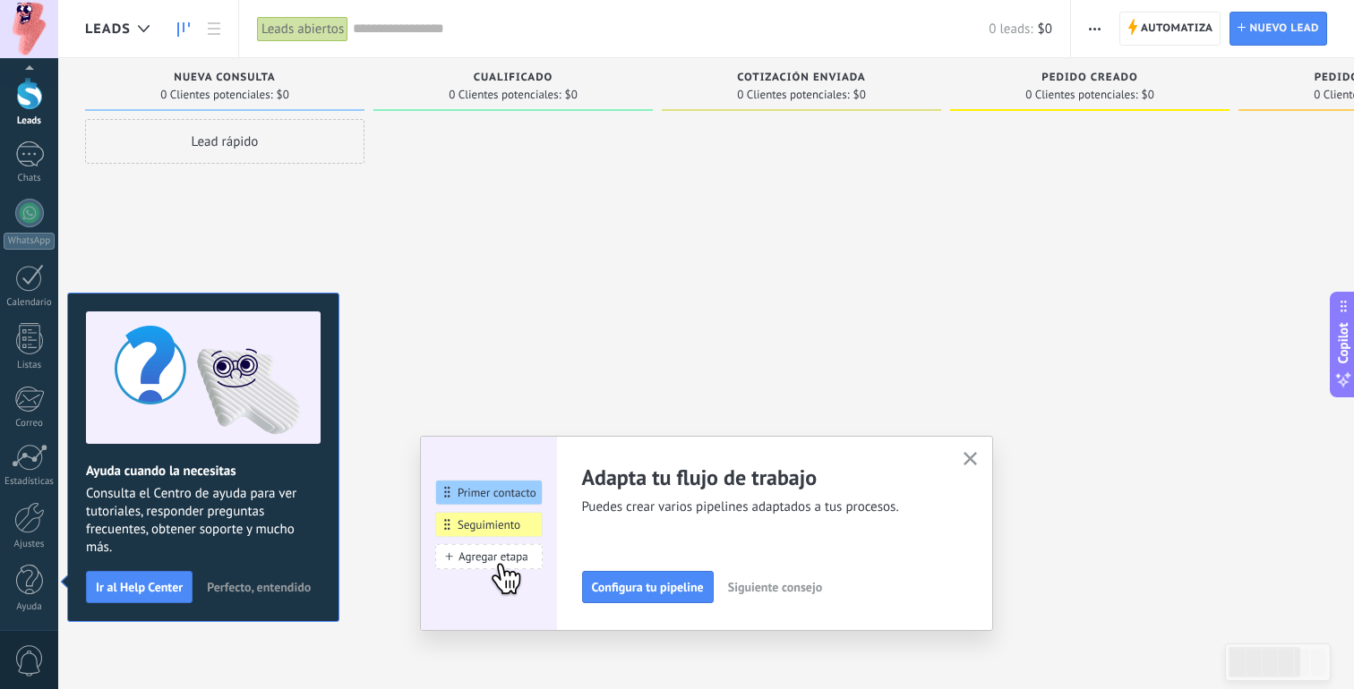
click at [286, 154] on div "Lead rápido" at bounding box center [224, 141] width 279 height 45
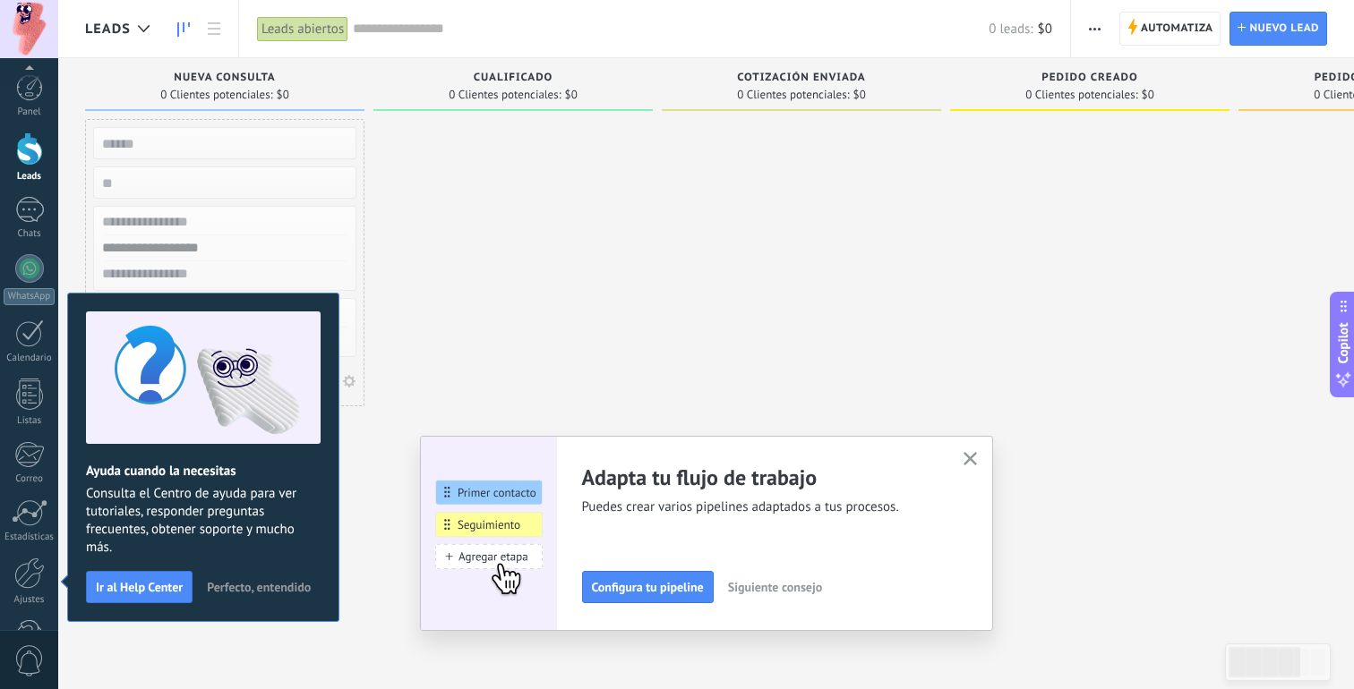
click at [501, 331] on div at bounding box center [512, 347] width 279 height 456
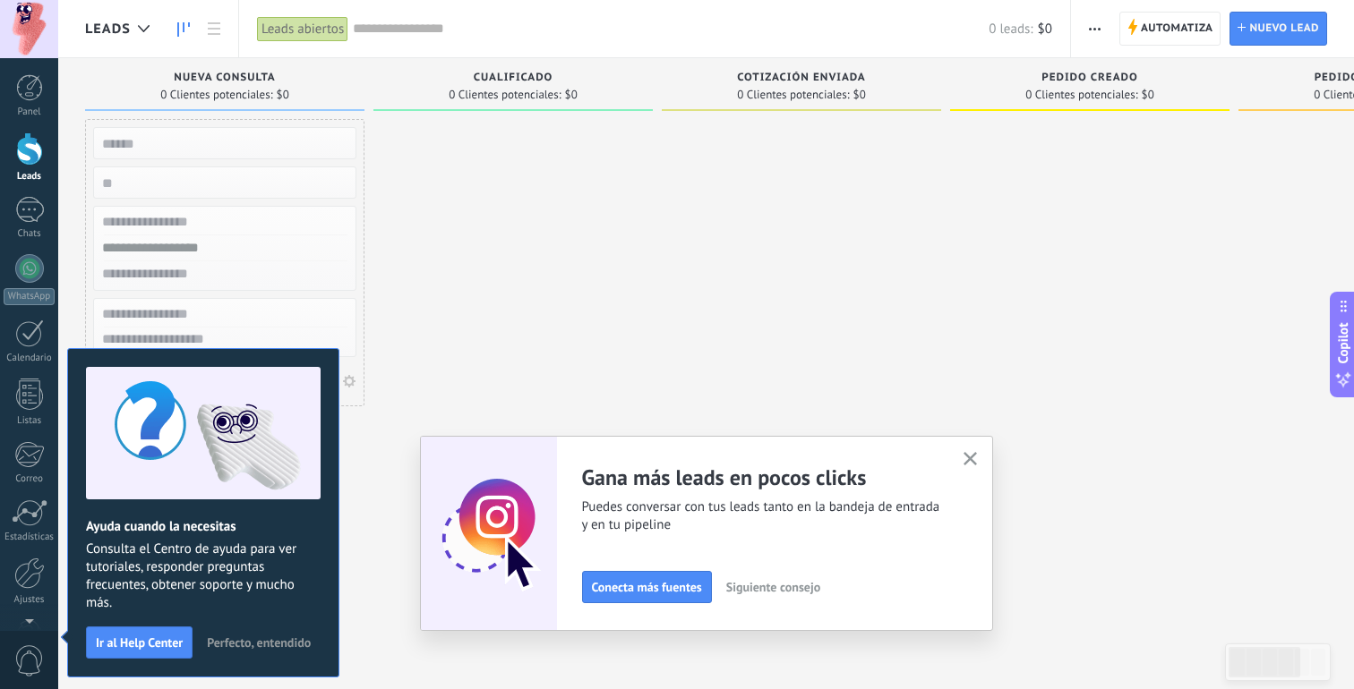
click at [242, 646] on span "Perfecto, entendido" at bounding box center [259, 643] width 104 height 13
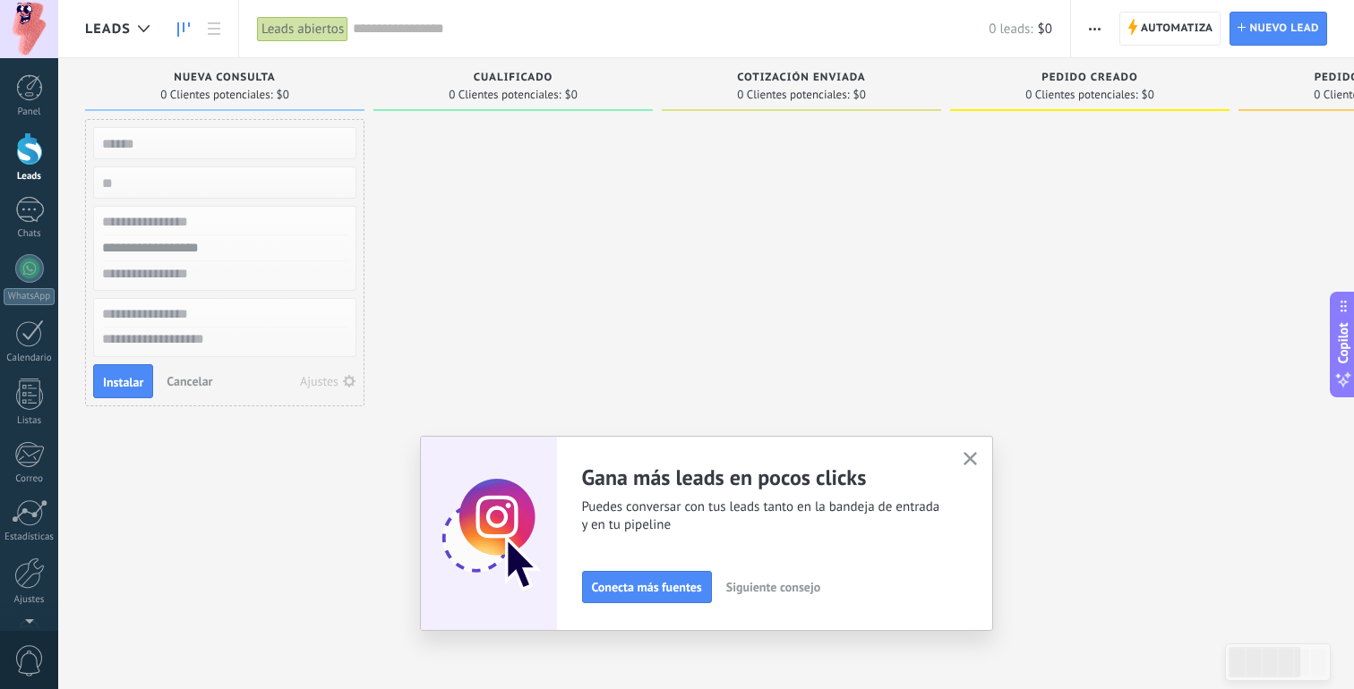
click at [197, 145] on input "text" at bounding box center [222, 143] width 261 height 25
type input "****"
click at [184, 191] on input "numeric" at bounding box center [222, 182] width 261 height 25
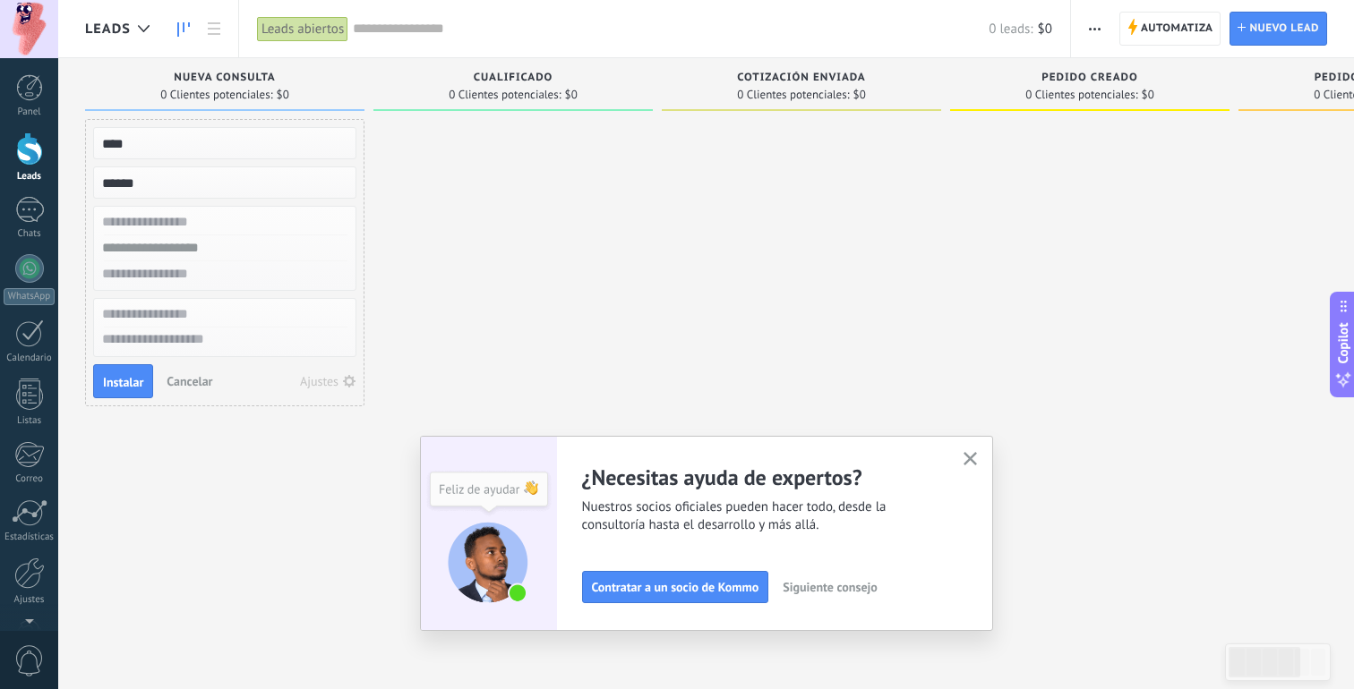
type input "******"
click at [211, 219] on input "text" at bounding box center [222, 223] width 261 height 26
click at [219, 311] on input "text" at bounding box center [222, 315] width 261 height 26
type input "****"
click at [219, 341] on textarea at bounding box center [224, 341] width 261 height 26
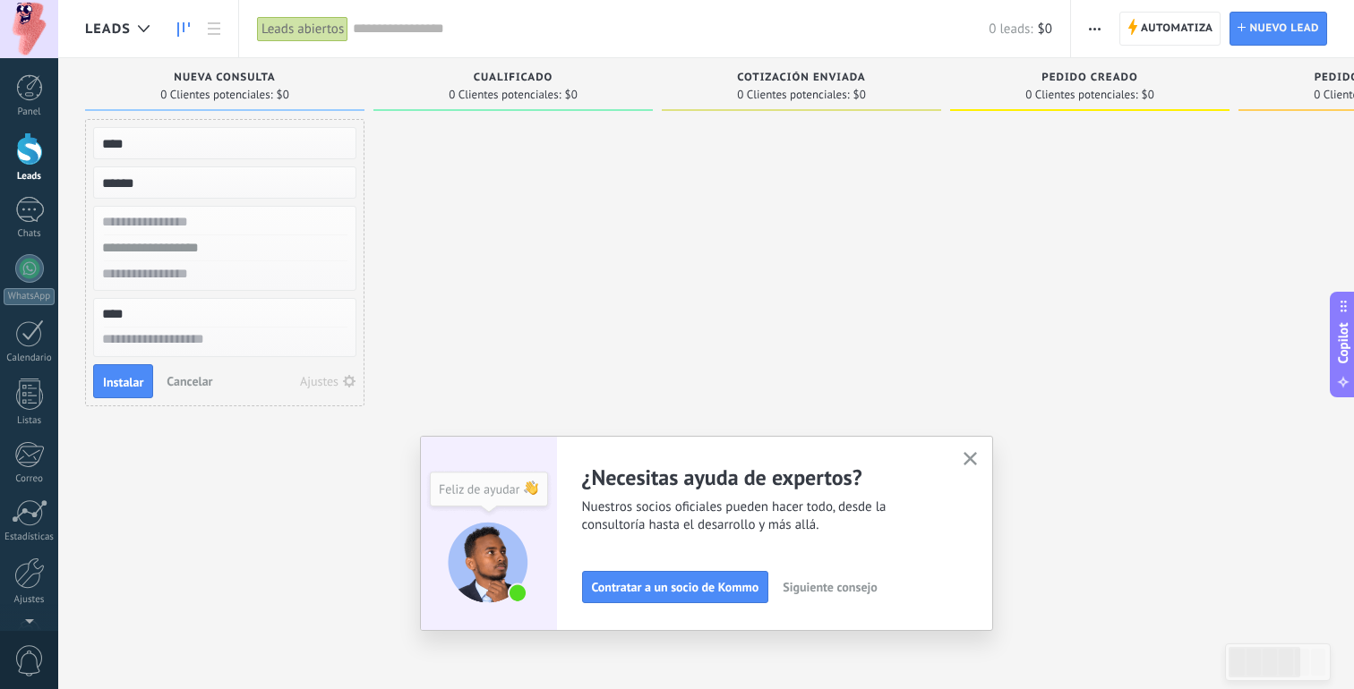
scroll to position [17, 0]
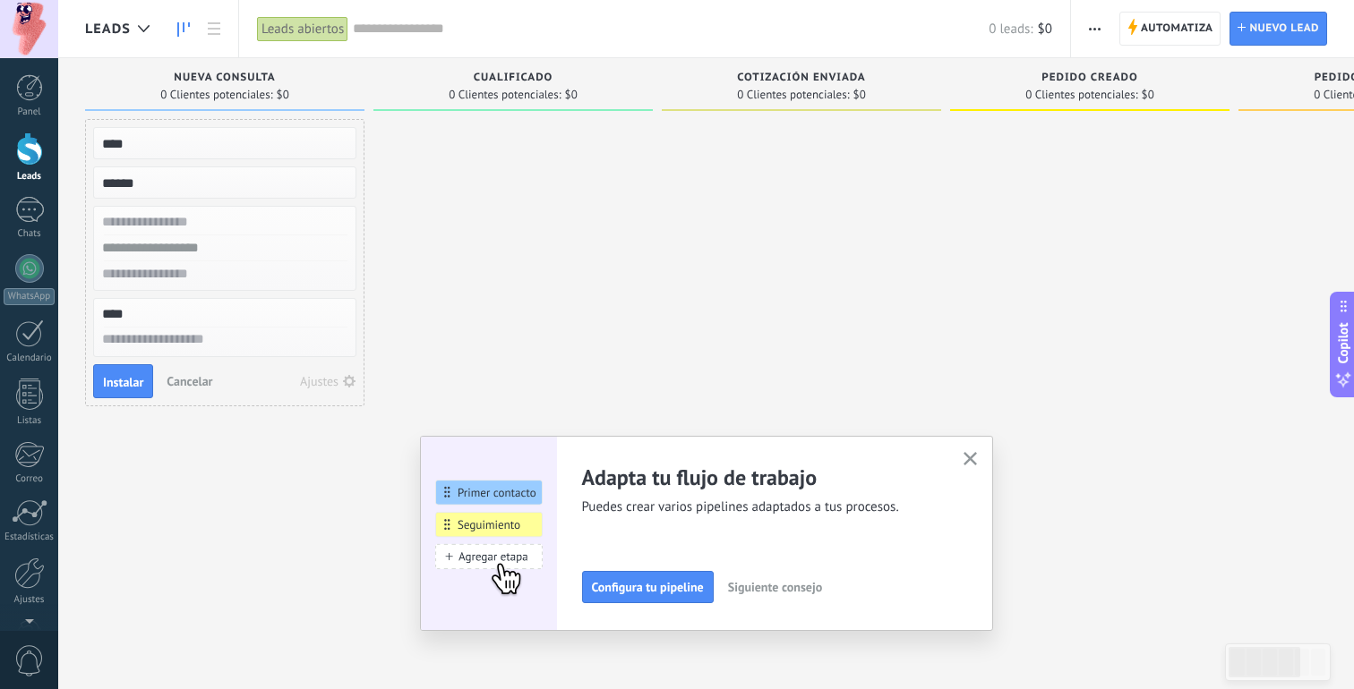
type textarea "*"
type textarea "**"
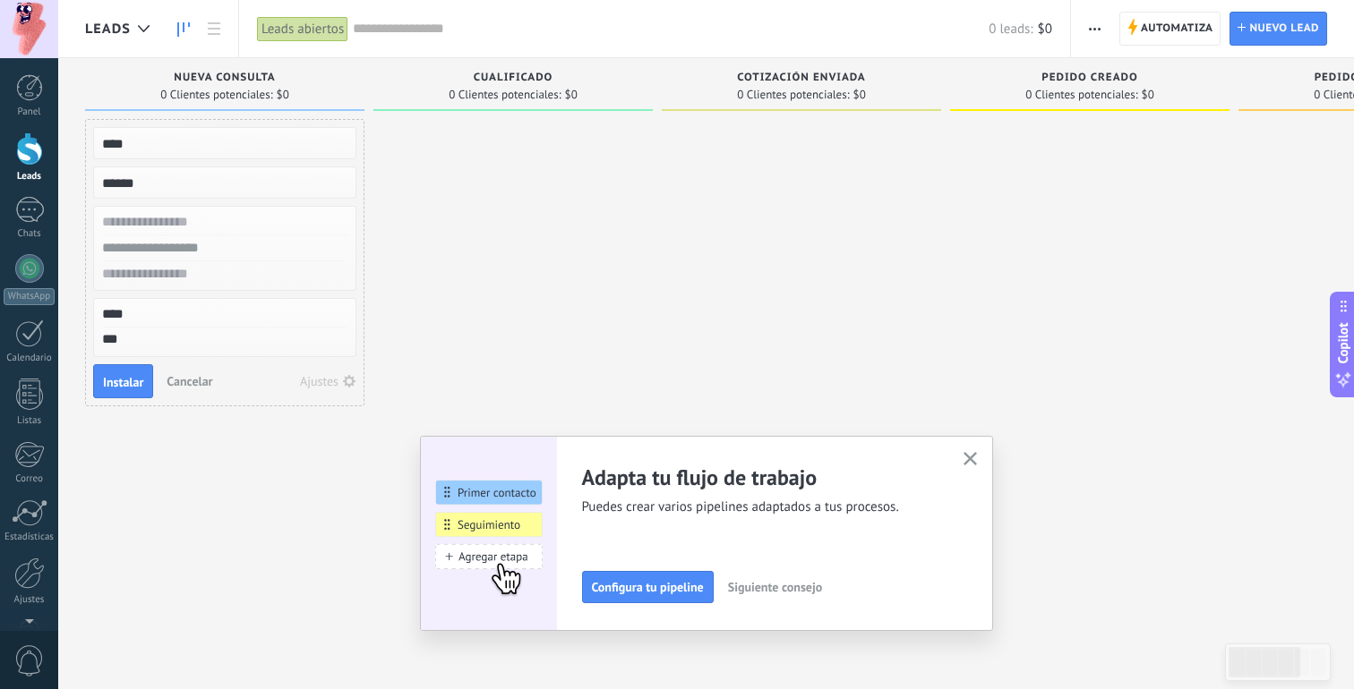
type textarea "**"
type textarea "****"
type textarea "*****"
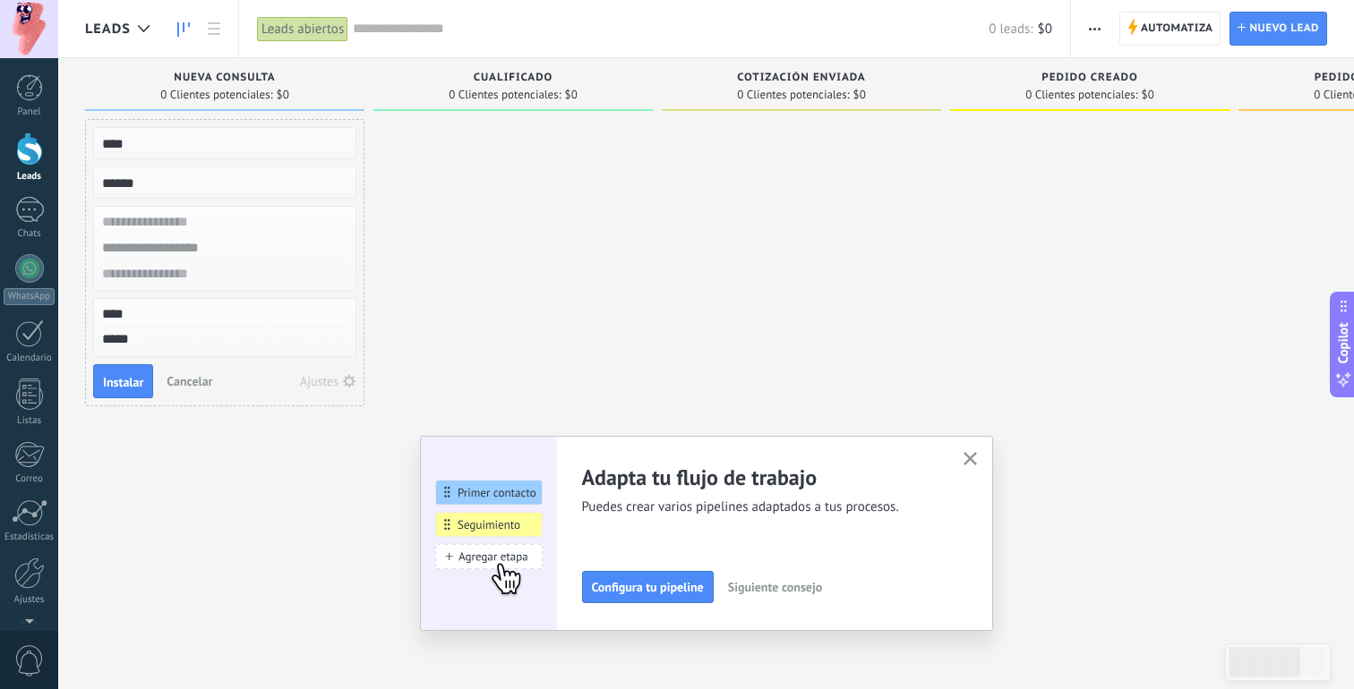
type textarea "******"
type textarea "*******"
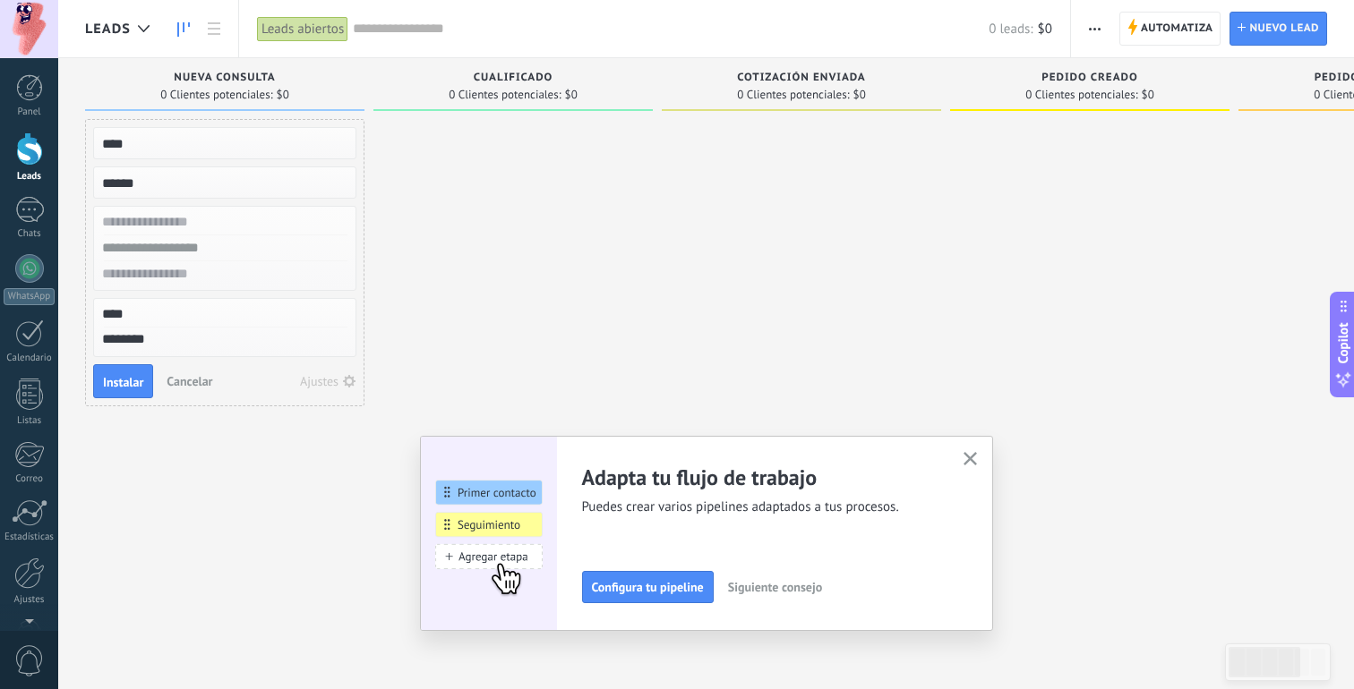
type textarea "*******"
type textarea "*********"
type textarea "**********"
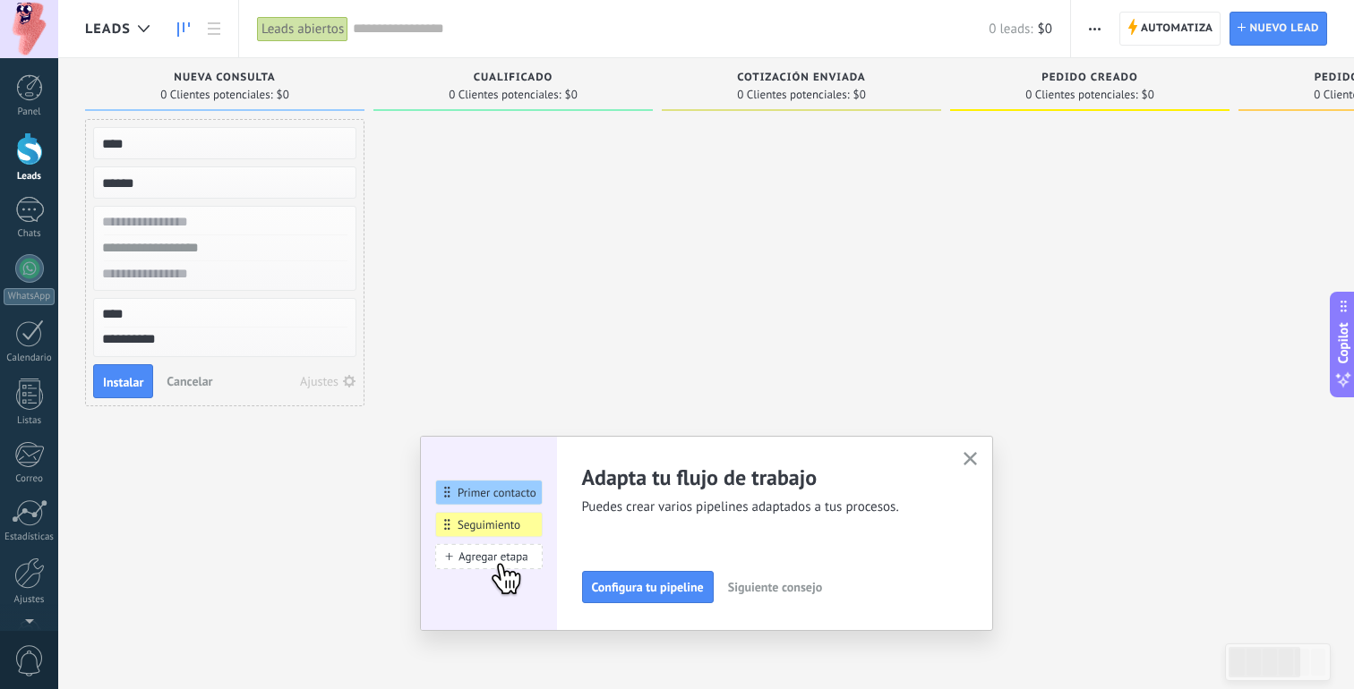
type textarea "**********"
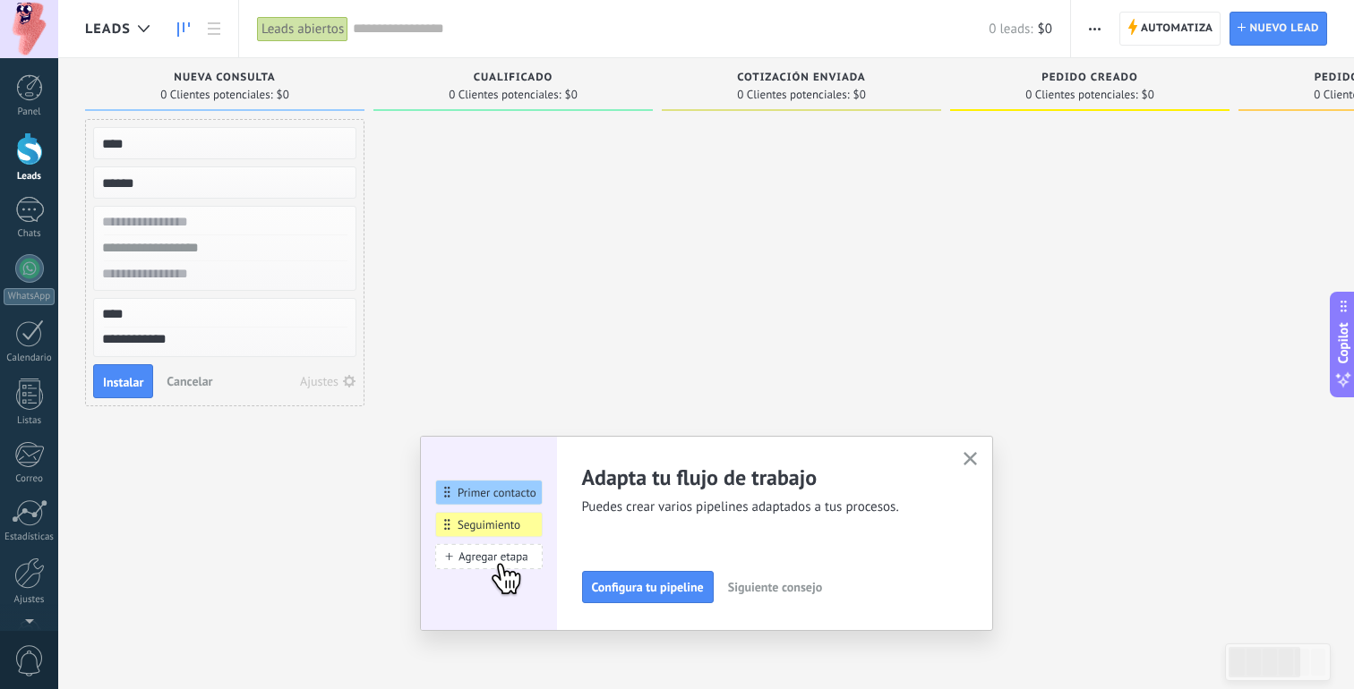
type textarea "**********"
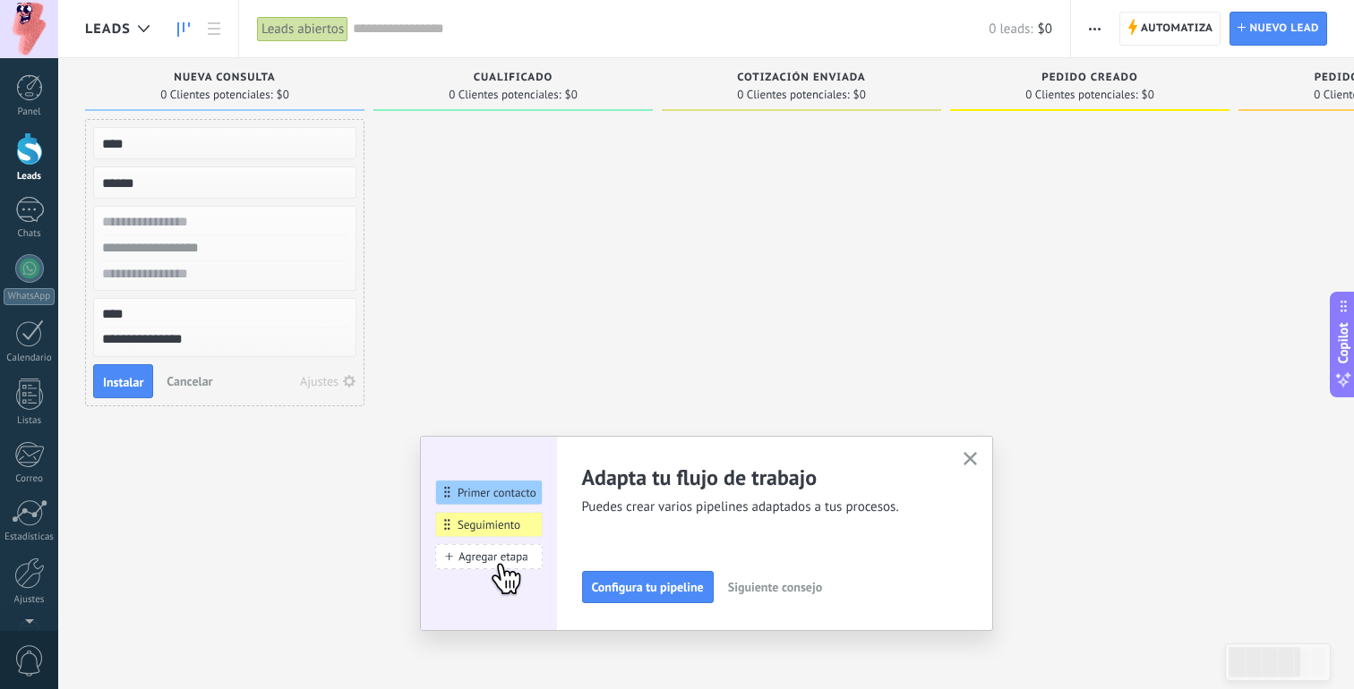
type textarea "**********"
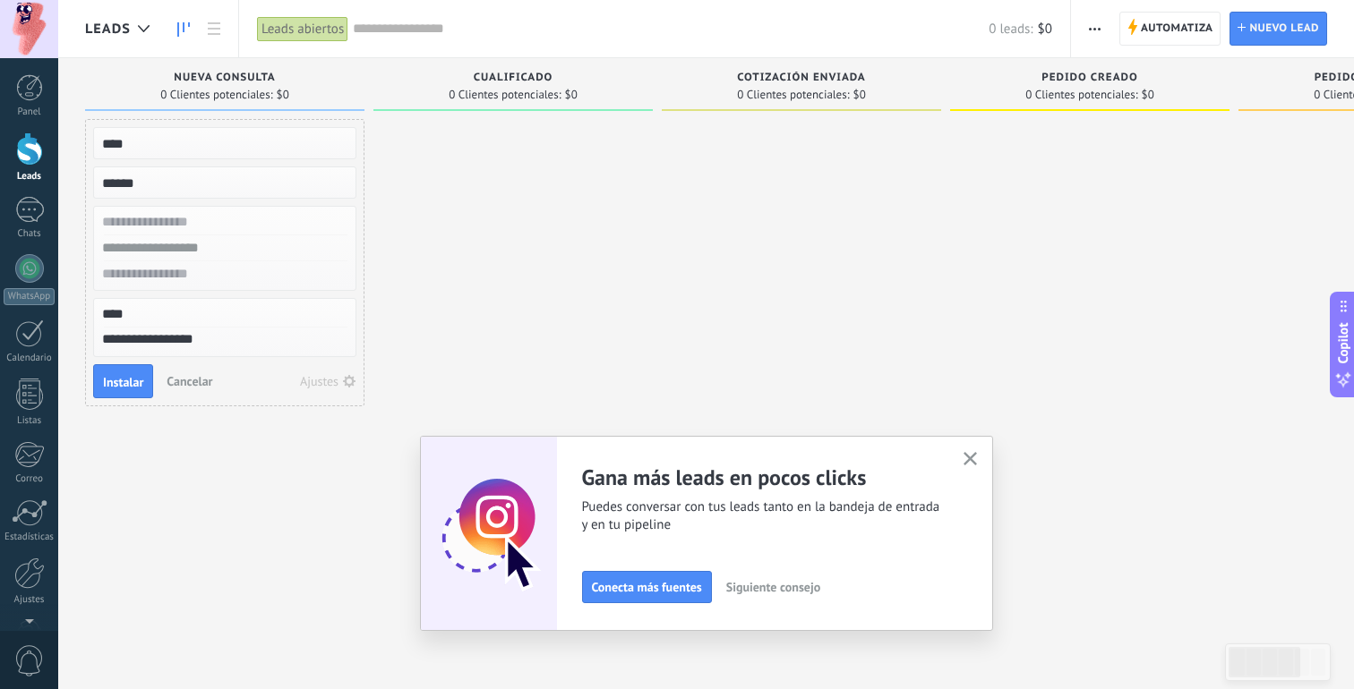
type textarea "**********"
click at [133, 384] on span "Instalar" at bounding box center [123, 382] width 40 height 13
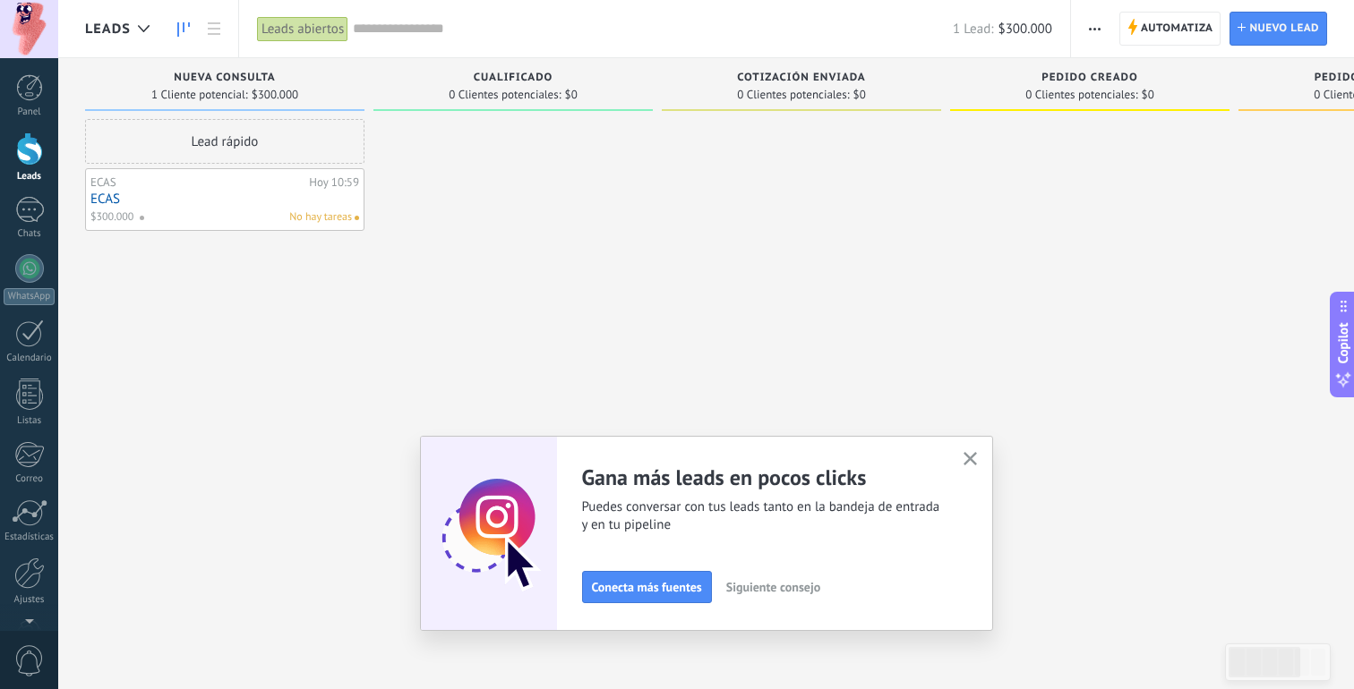
click at [328, 219] on span "No hay tareas" at bounding box center [320, 218] width 63 height 16
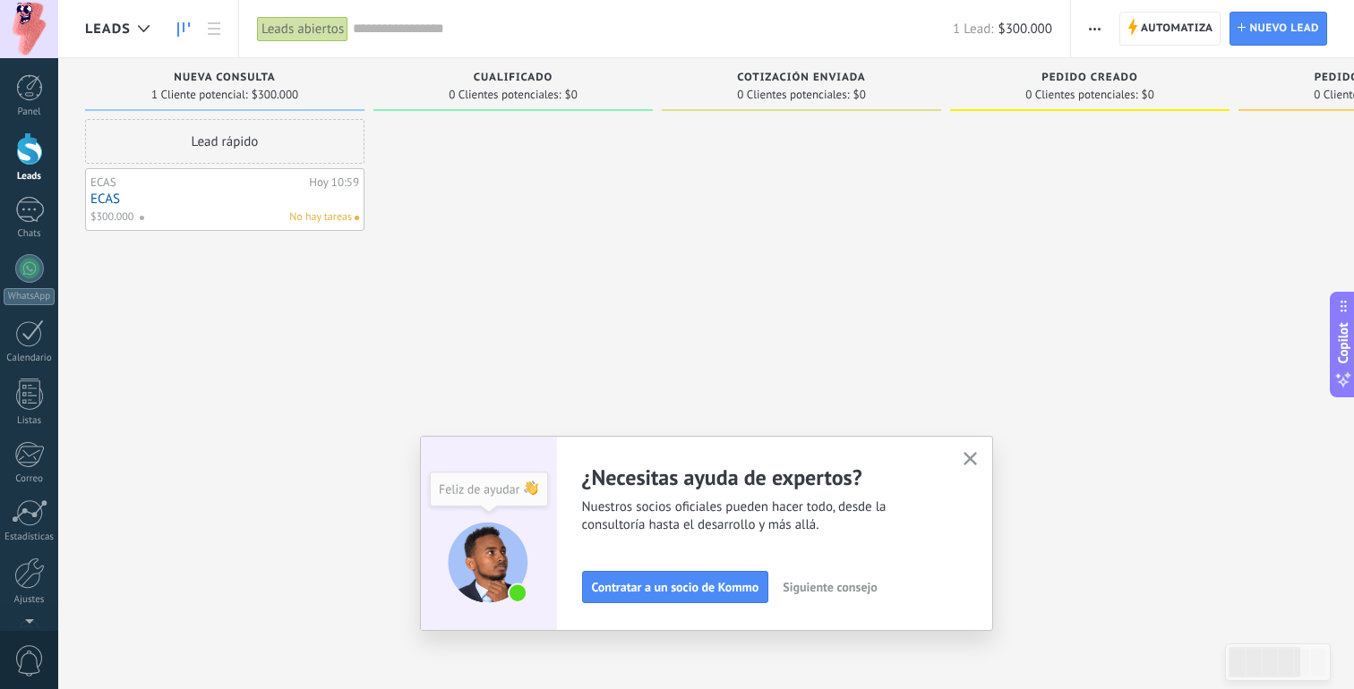
click at [263, 199] on link "ECAS" at bounding box center [224, 199] width 269 height 15
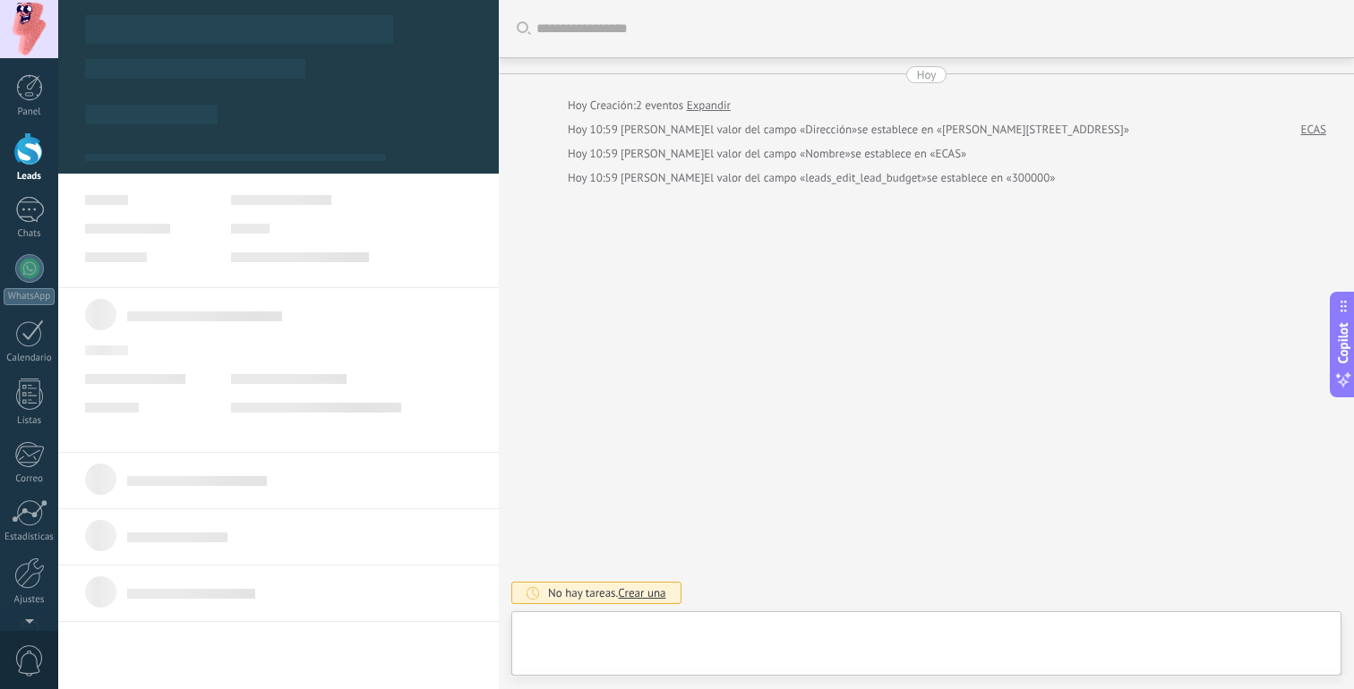
scroll to position [18, 0]
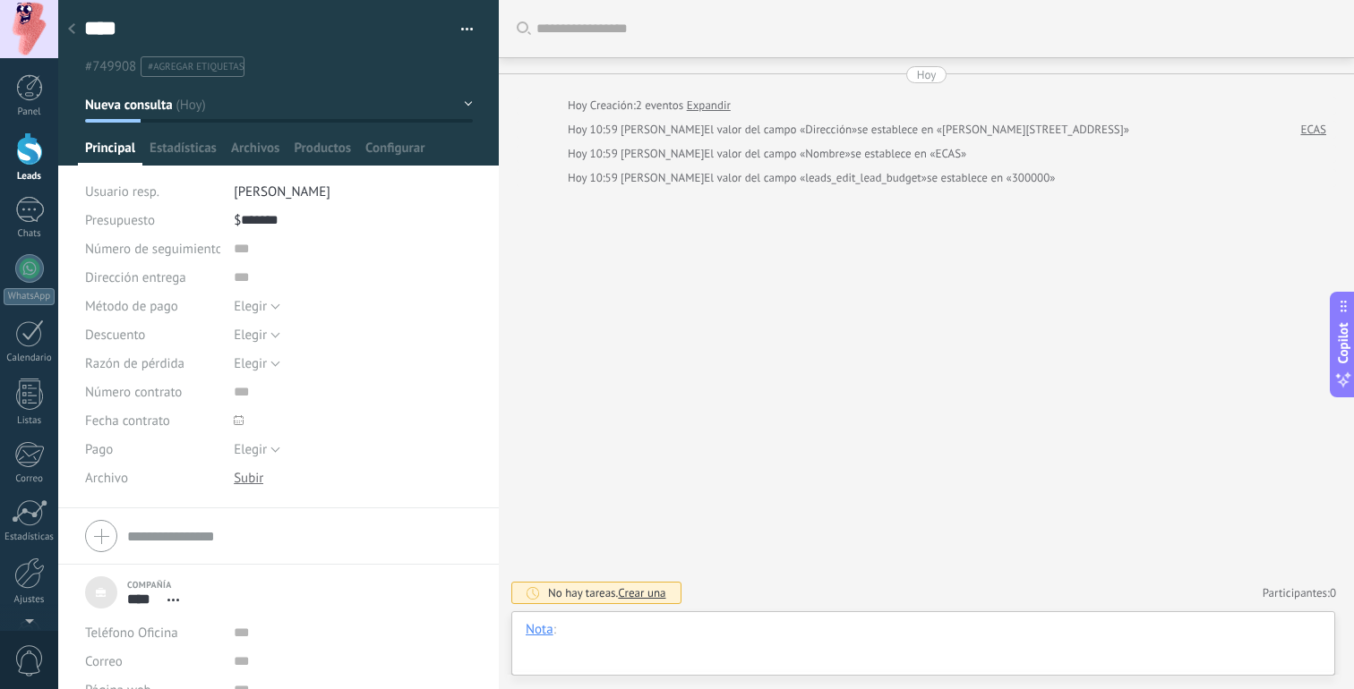
click at [601, 634] on div at bounding box center [923, 648] width 795 height 54
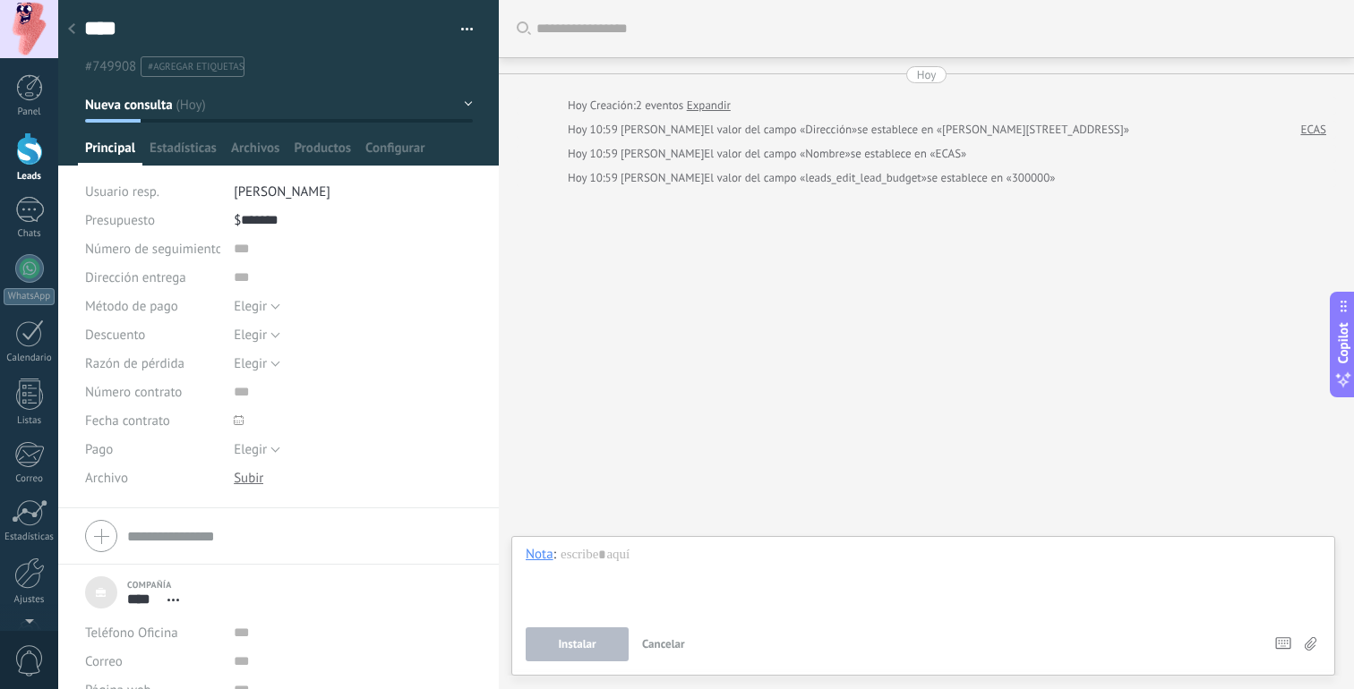
click at [620, 420] on div "Buscar Carga más [PERSON_NAME] Creación: 2 eventos Expandir Hoy 10:59 [PERSON_N…" at bounding box center [926, 344] width 855 height 689
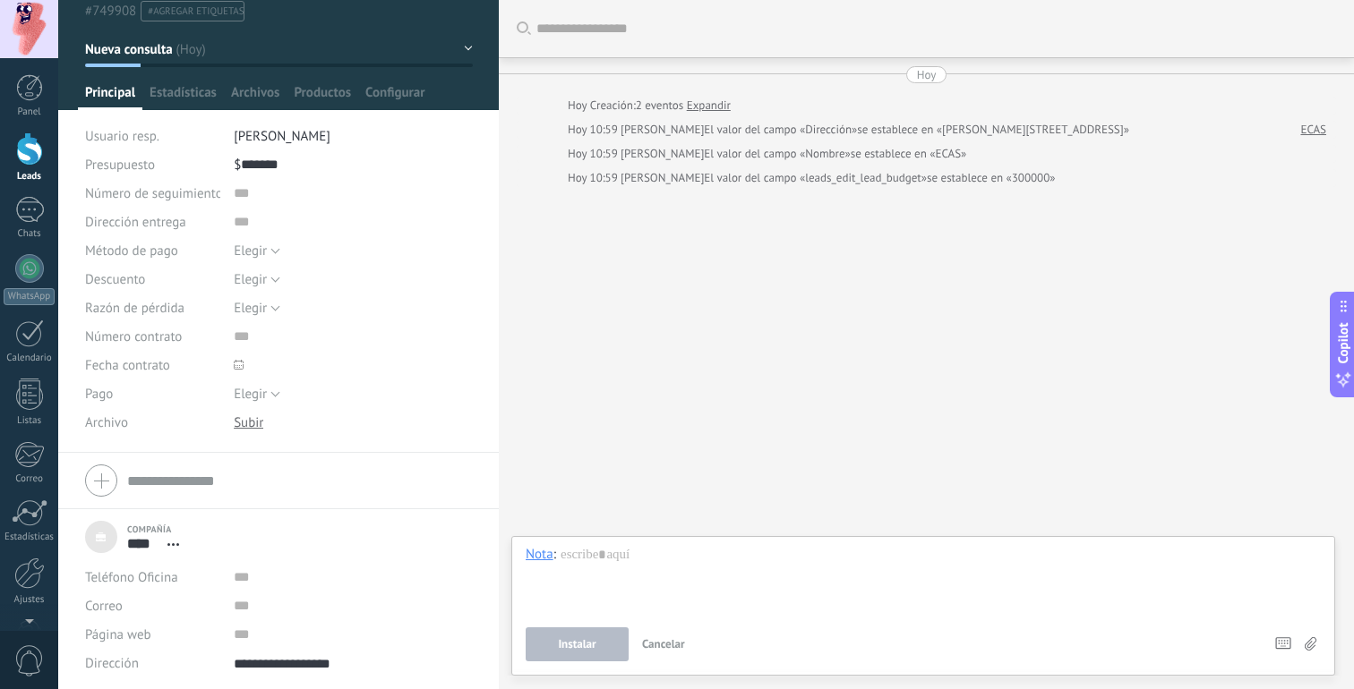
scroll to position [56, 0]
click at [107, 479] on div at bounding box center [278, 480] width 387 height 45
type textarea "**********"
type input "****"
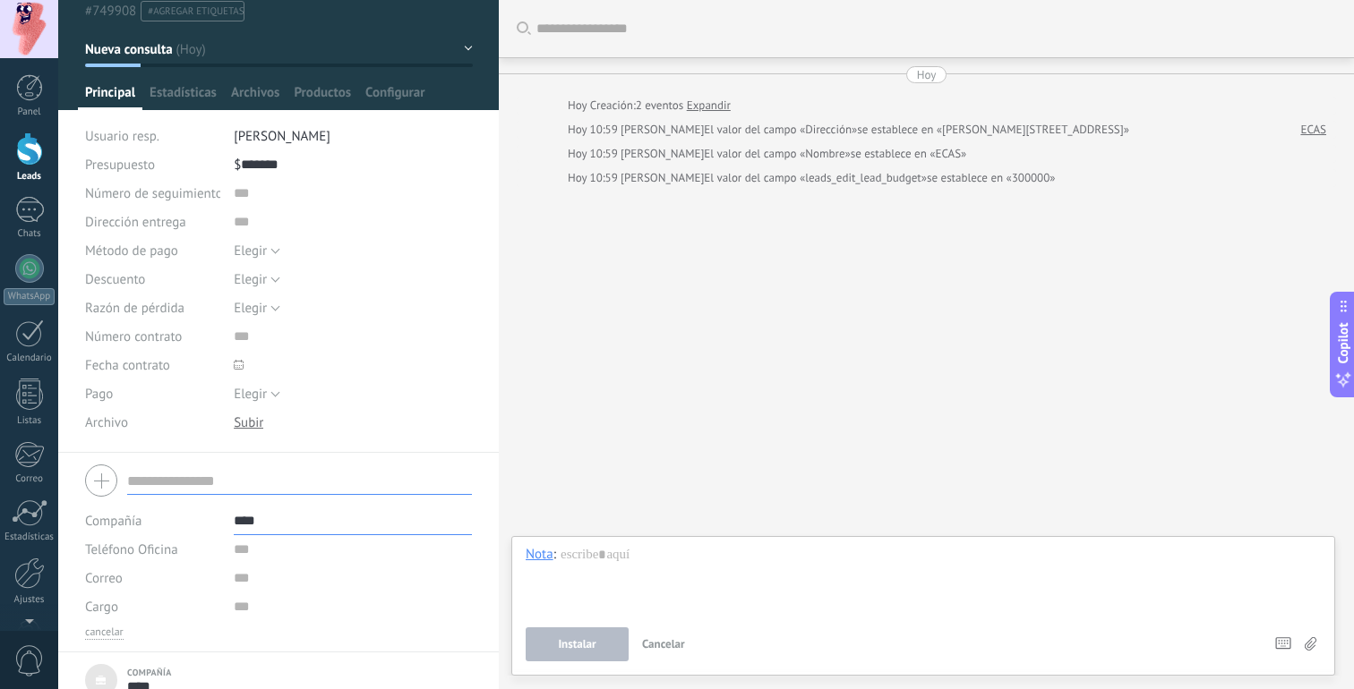
click at [360, 458] on div at bounding box center [278, 480] width 387 height 45
click at [113, 473] on div at bounding box center [278, 480] width 387 height 45
click at [400, 415] on div "Descargar Reemplazar [GEOGRAPHIC_DATA] Versiones Eliminar" at bounding box center [353, 422] width 239 height 29
click at [261, 396] on span "Elegir" at bounding box center [250, 394] width 33 height 17
click at [337, 354] on span at bounding box center [290, 365] width 112 height 29
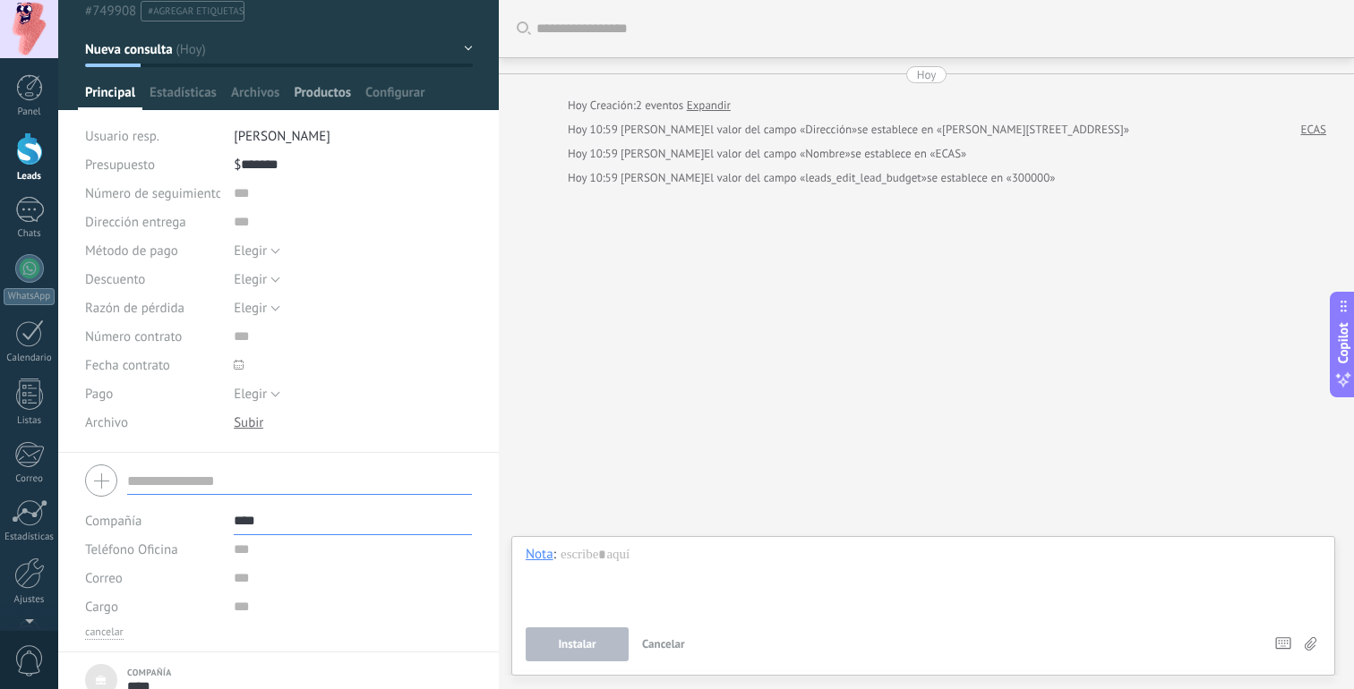
click at [318, 96] on span "Productos" at bounding box center [322, 97] width 57 height 26
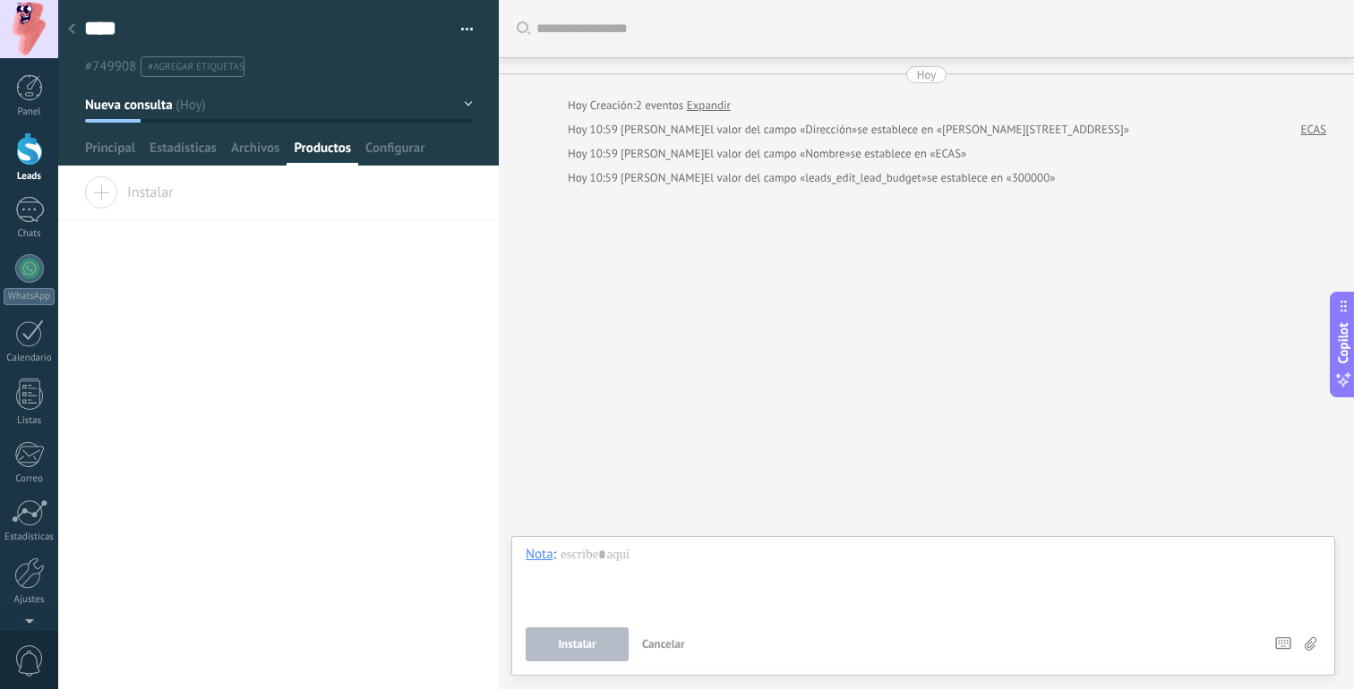
click at [133, 196] on span "Instalar" at bounding box center [129, 188] width 90 height 25
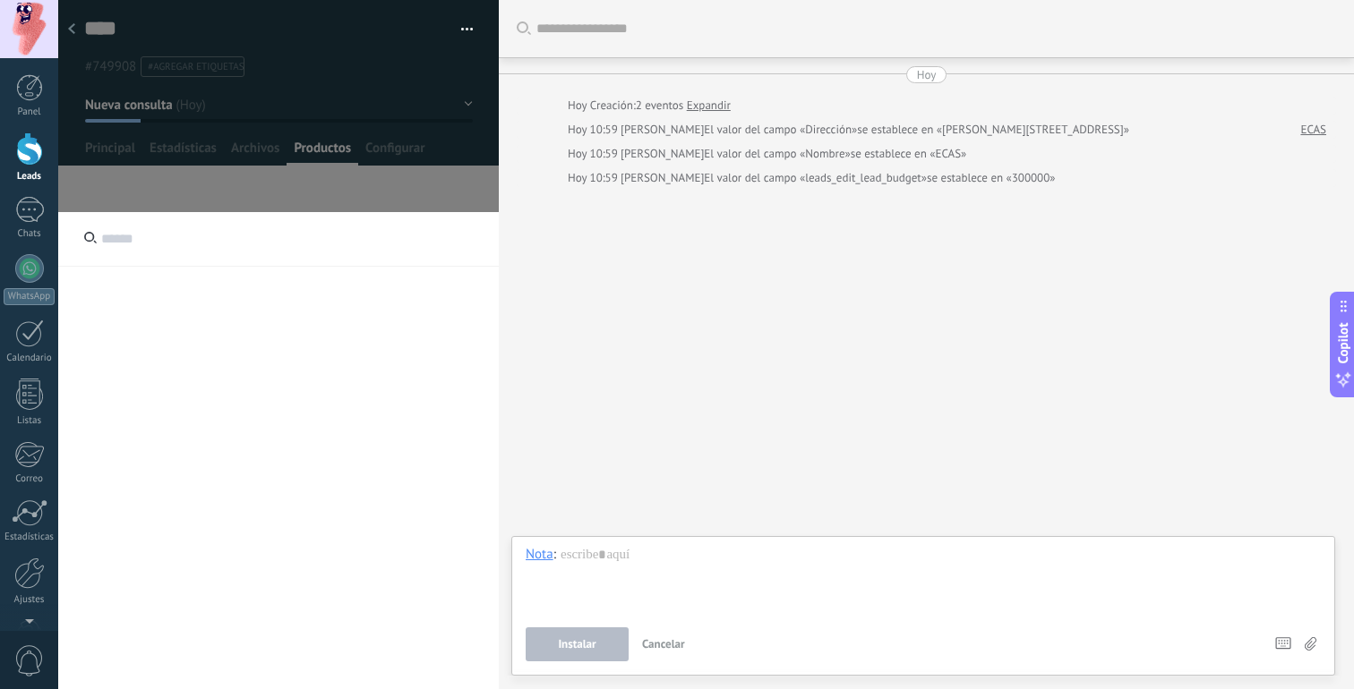
click at [134, 245] on input "text" at bounding box center [278, 239] width 441 height 55
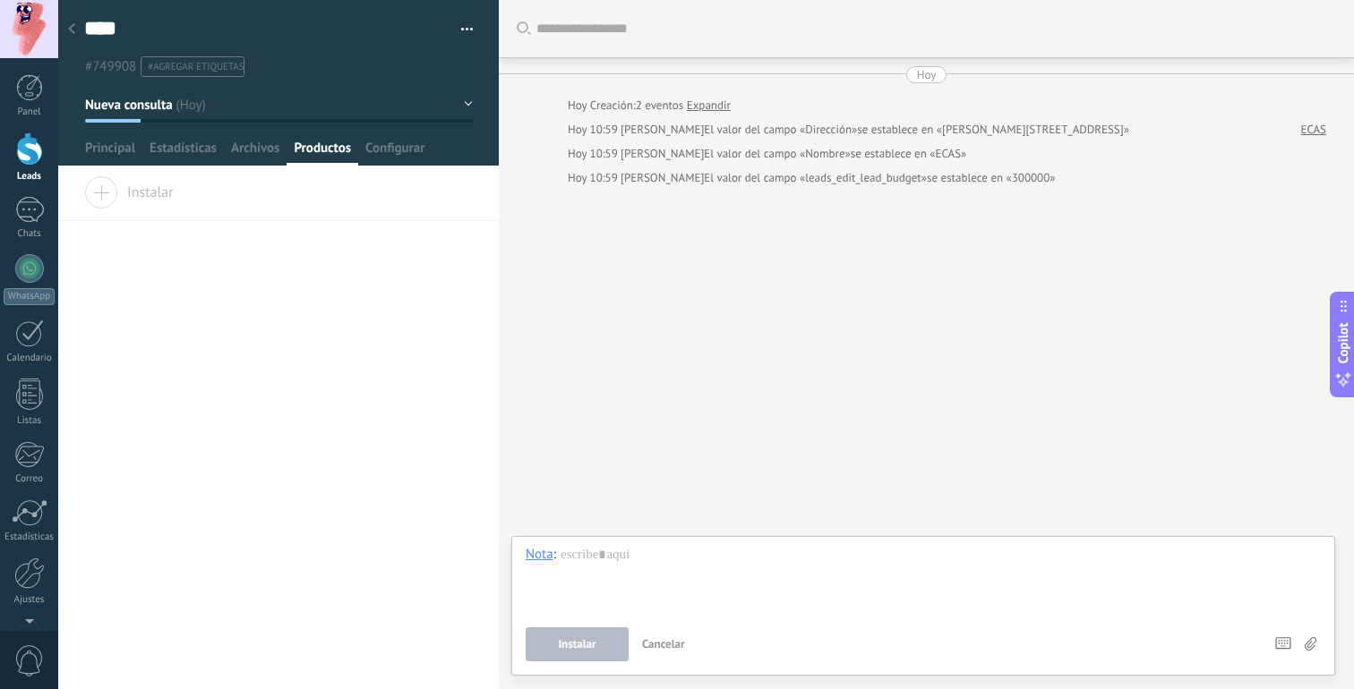
click at [30, 161] on div at bounding box center [29, 149] width 27 height 33
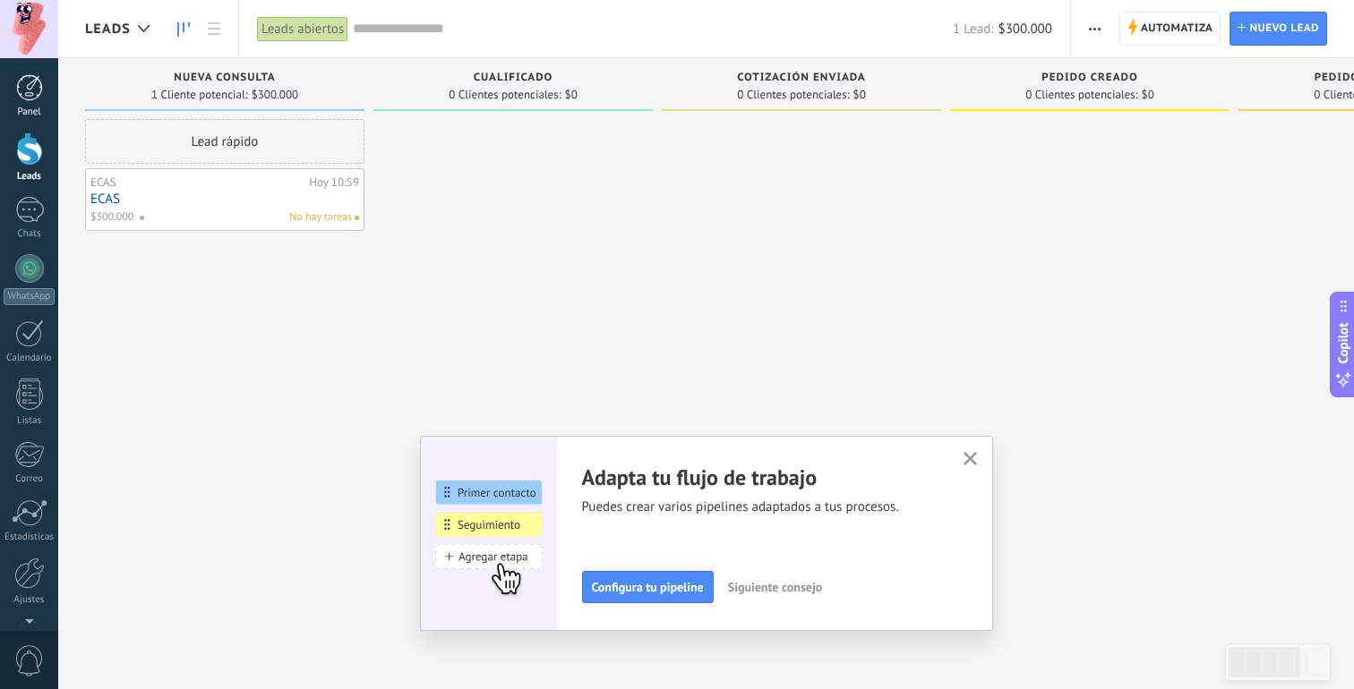
click at [30, 83] on div at bounding box center [29, 87] width 27 height 27
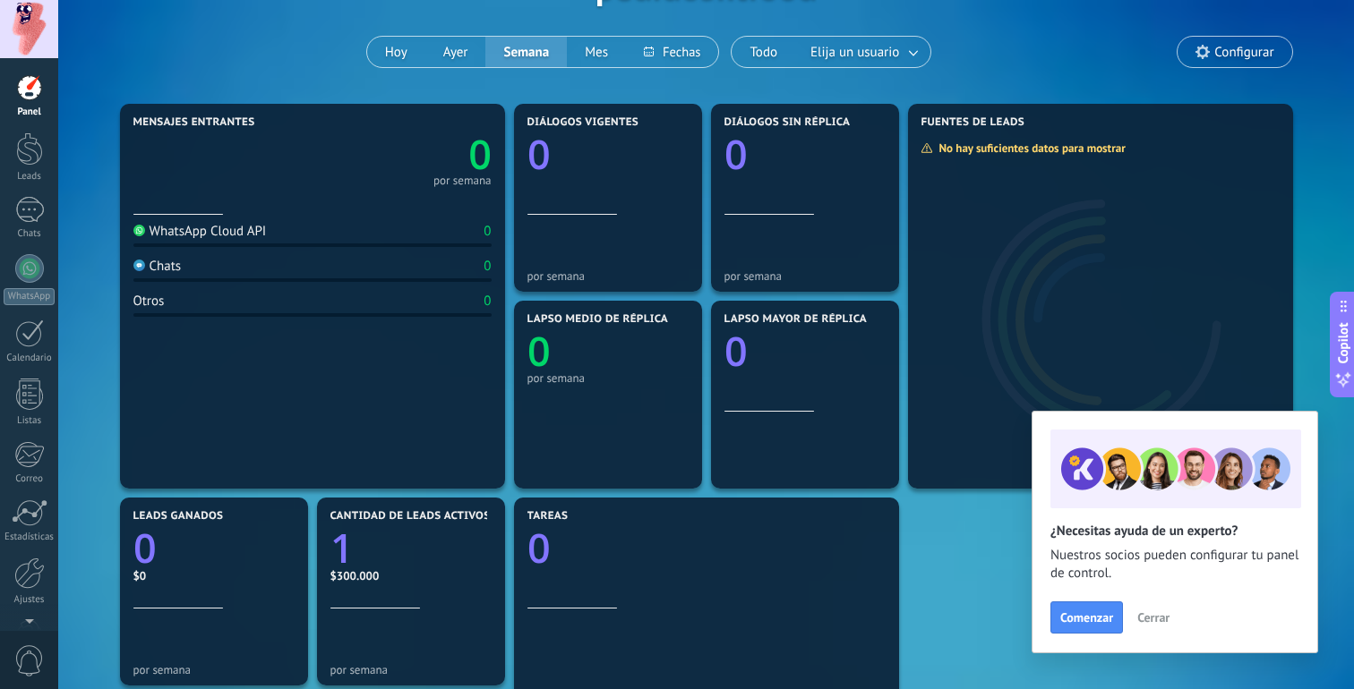
scroll to position [133, 0]
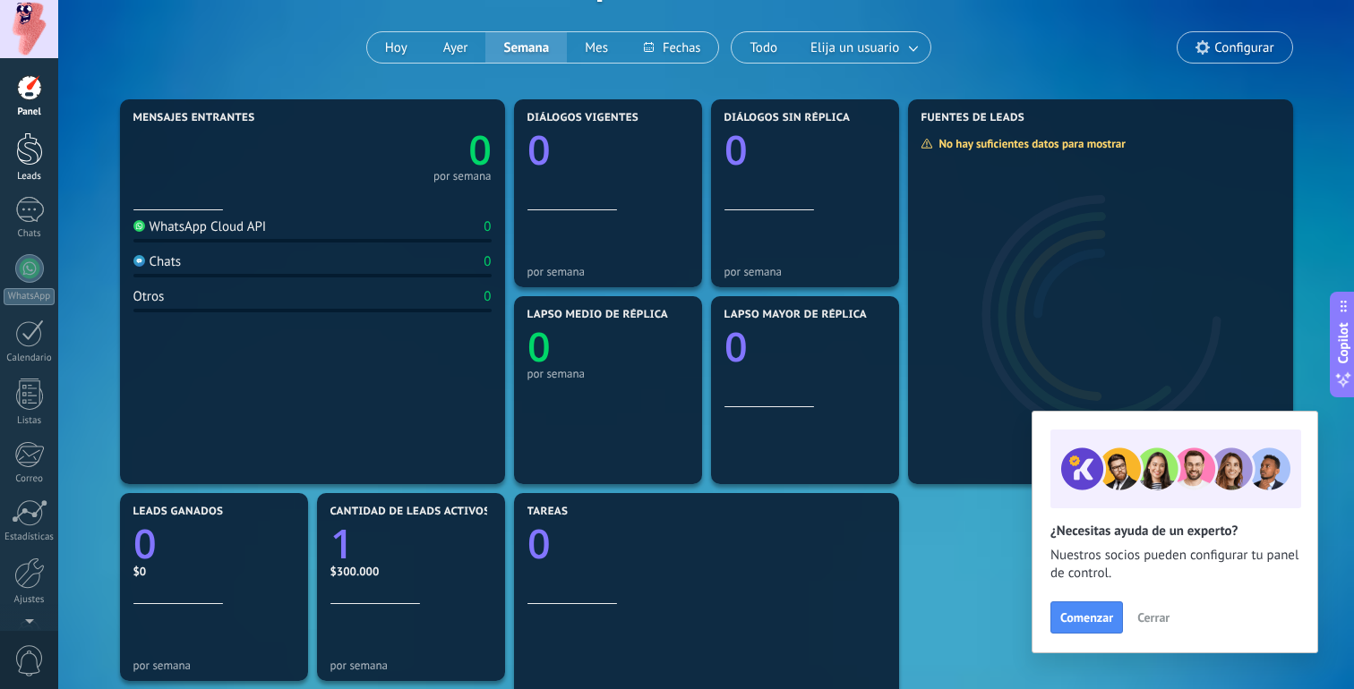
click at [27, 167] on link "Leads" at bounding box center [29, 158] width 58 height 50
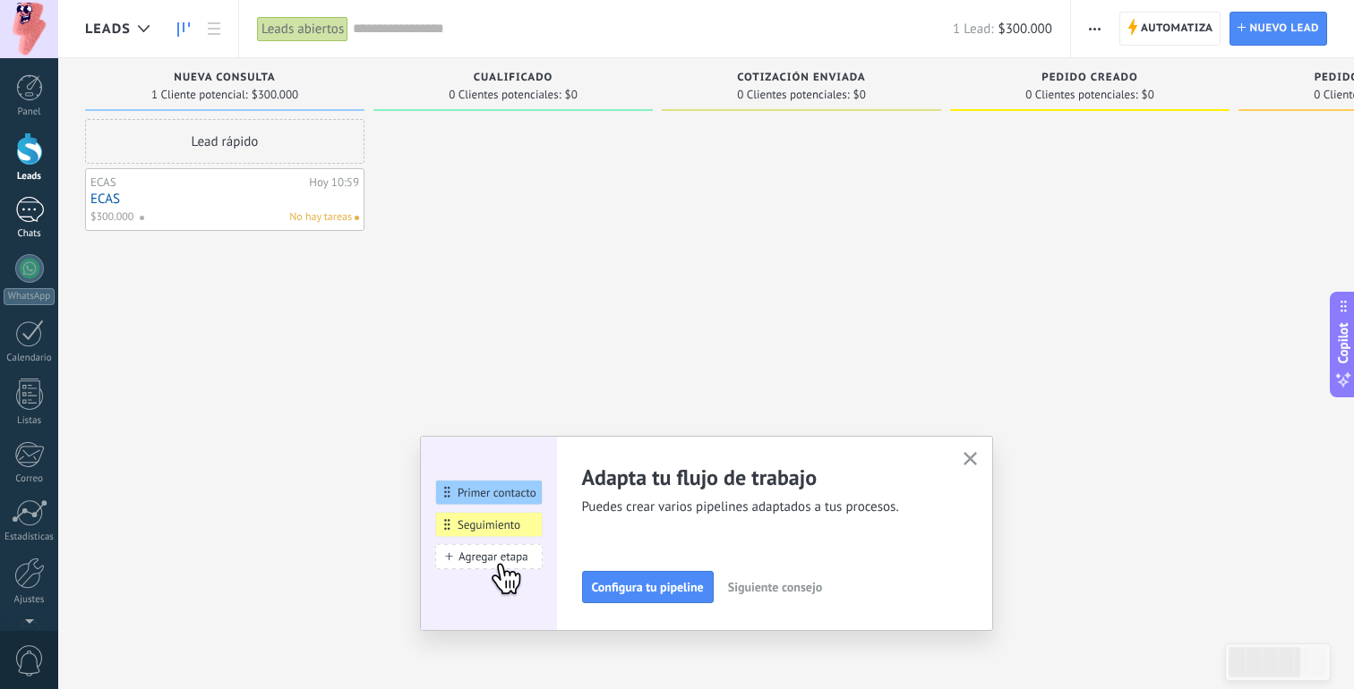
click at [30, 226] on link "Chats" at bounding box center [29, 218] width 58 height 43
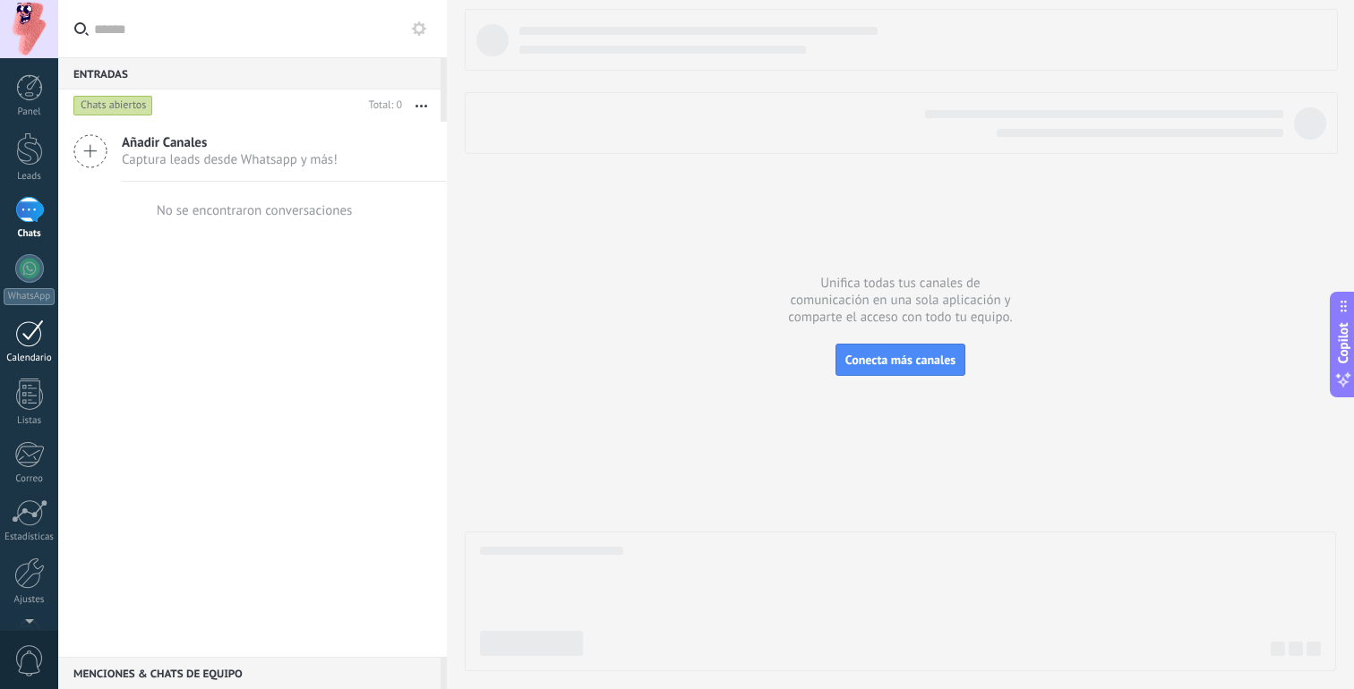
click at [37, 328] on div at bounding box center [29, 334] width 29 height 28
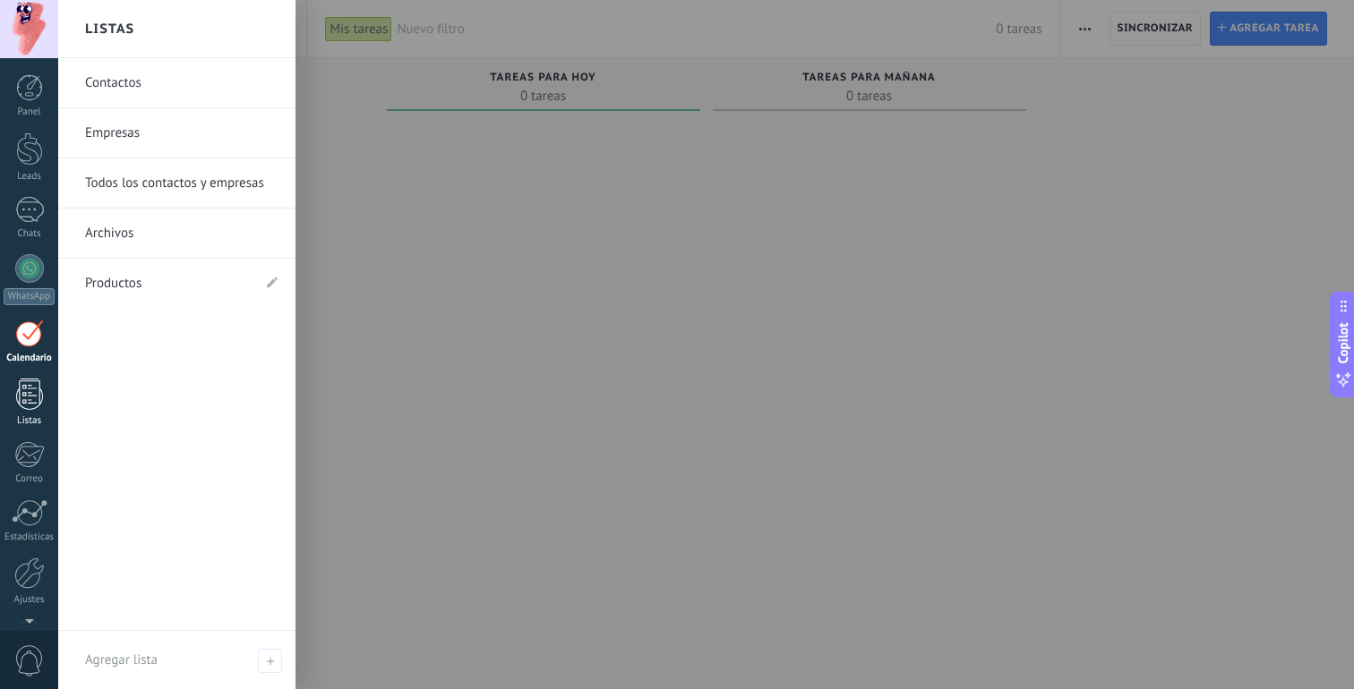
click at [25, 399] on div at bounding box center [29, 394] width 27 height 31
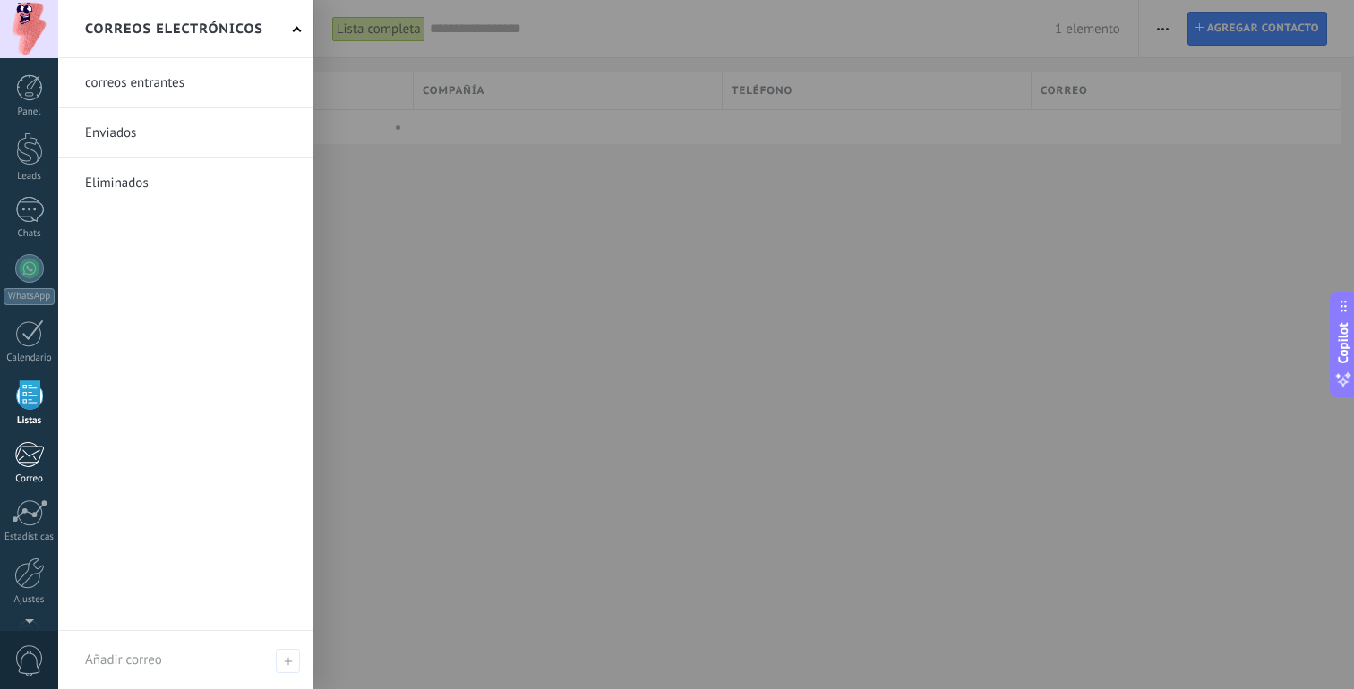
click at [26, 449] on div at bounding box center [29, 454] width 30 height 27
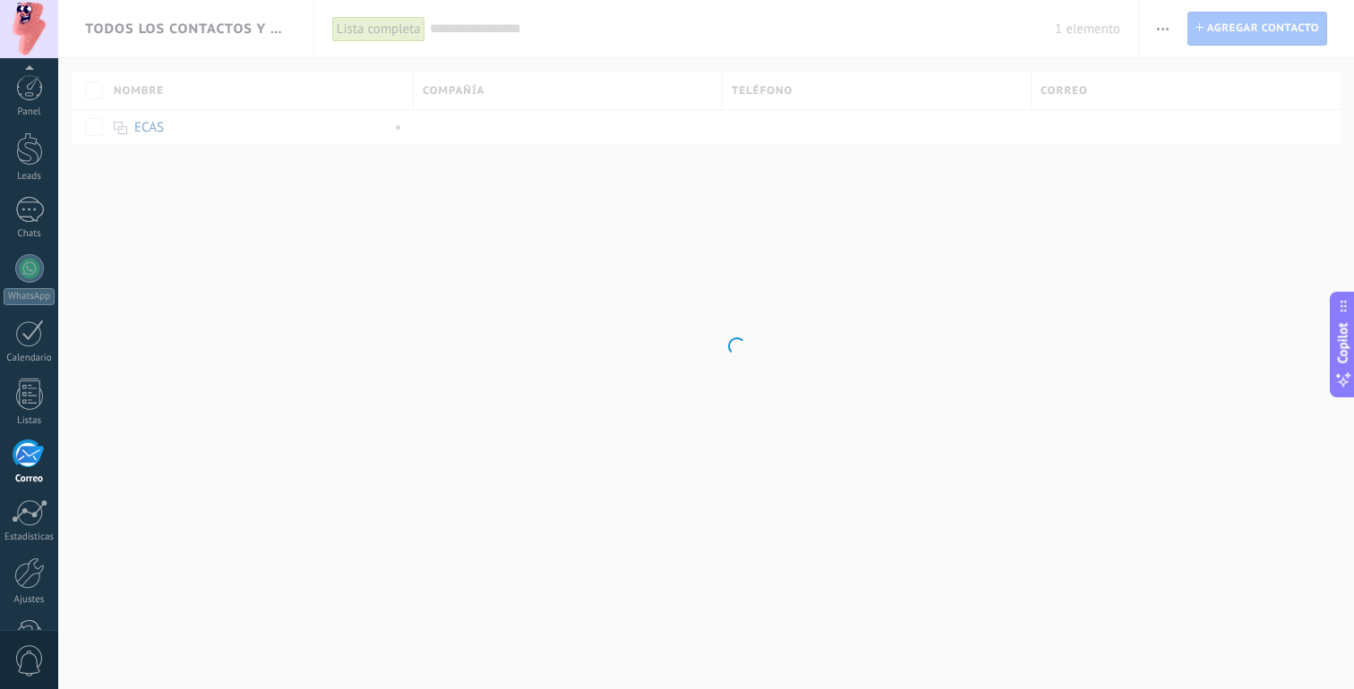
scroll to position [56, 0]
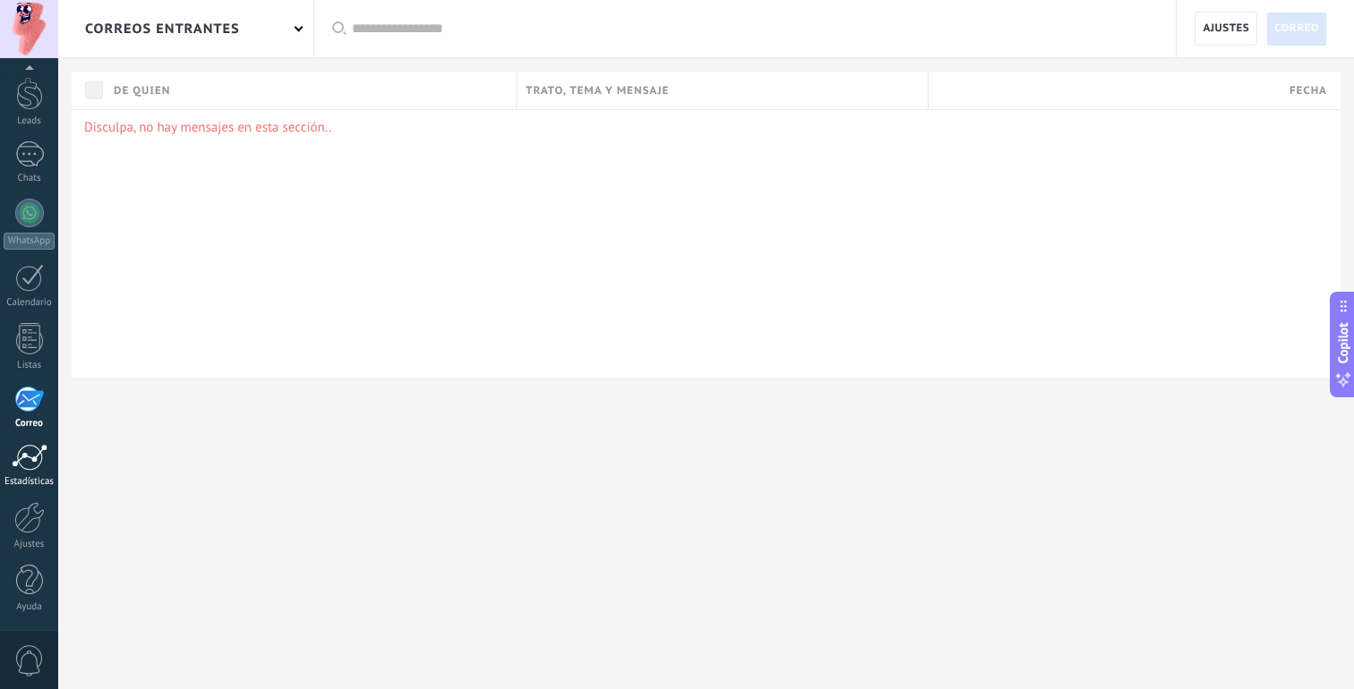
click at [27, 462] on div at bounding box center [30, 457] width 36 height 27
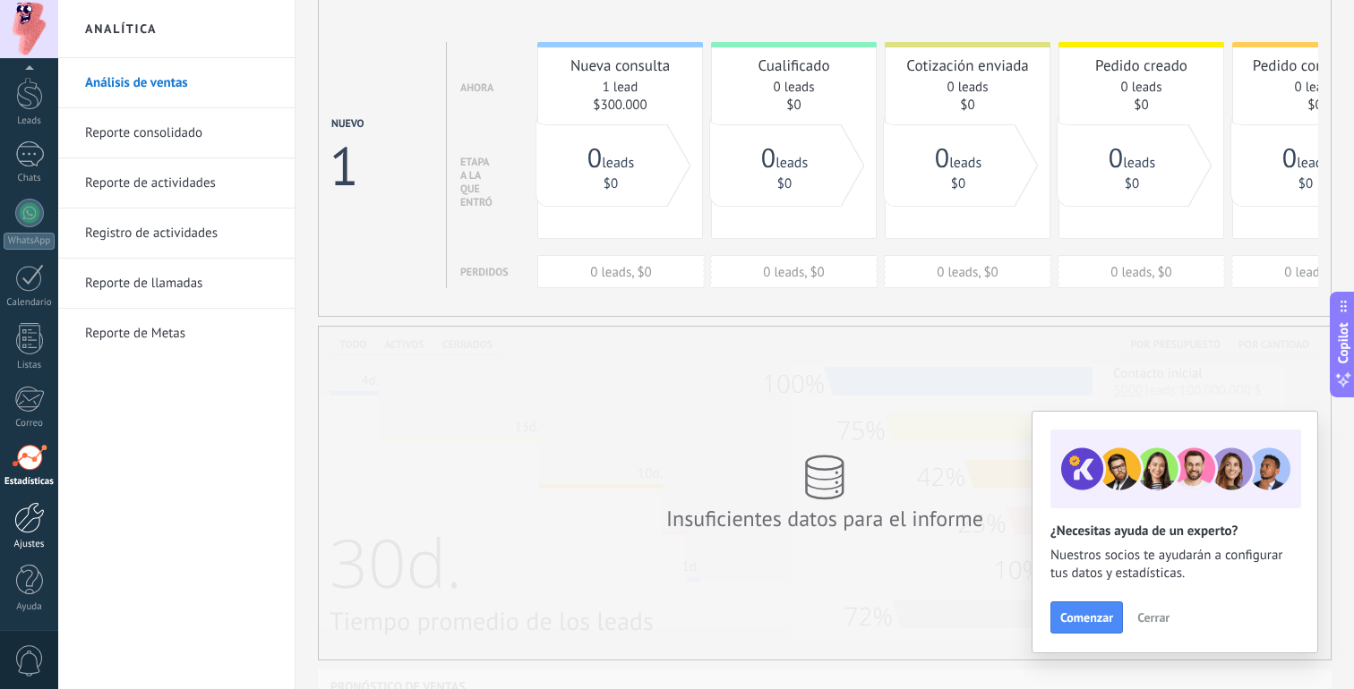
scroll to position [72, 0]
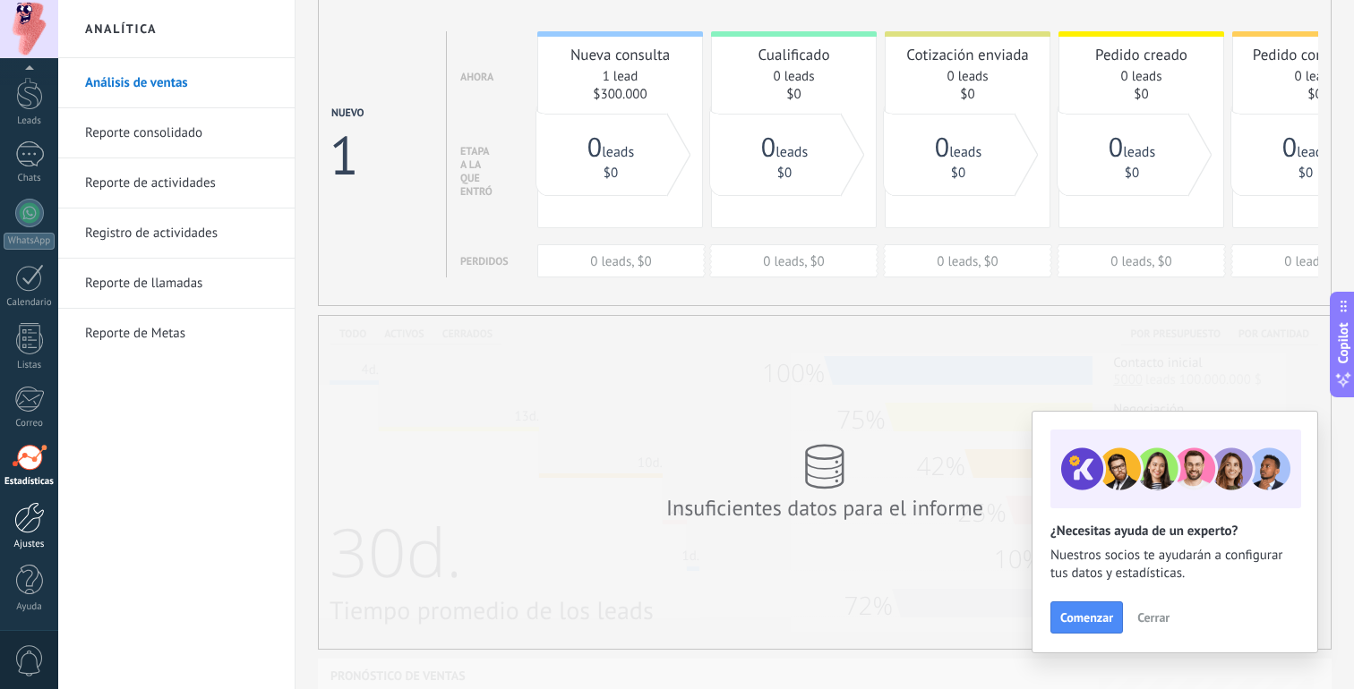
click at [30, 525] on div at bounding box center [29, 517] width 30 height 31
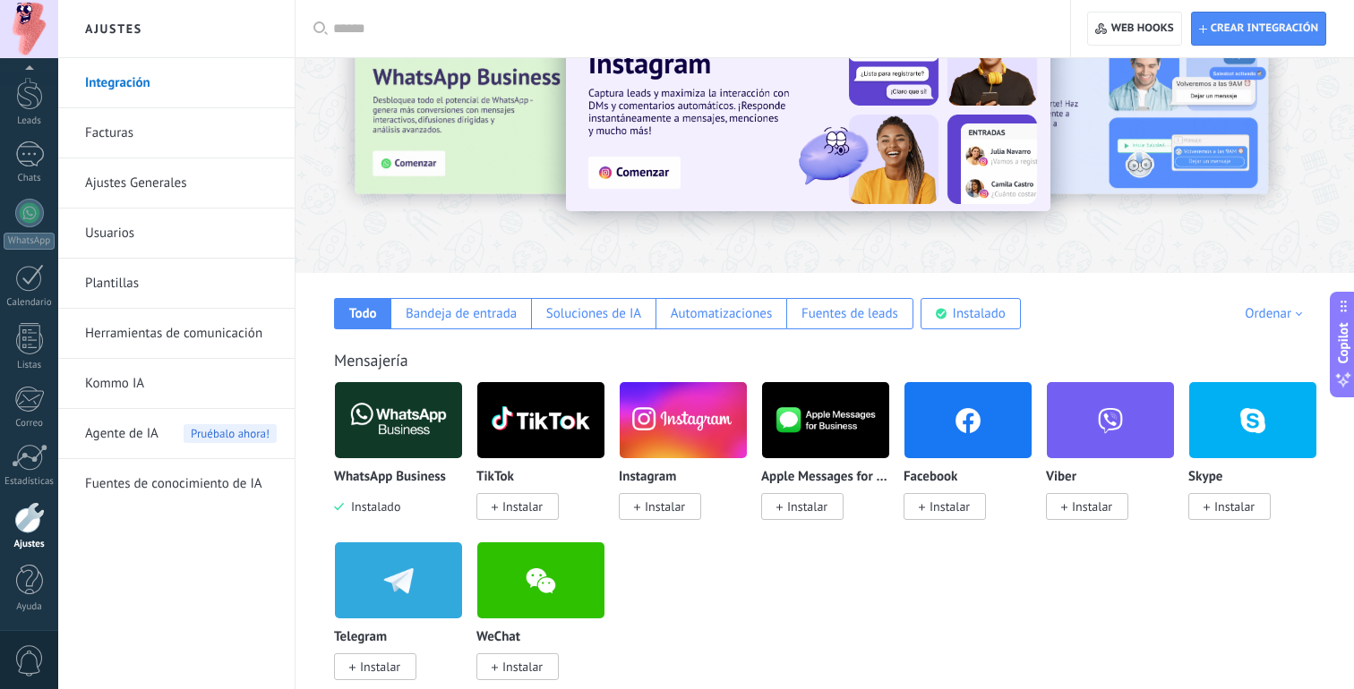
scroll to position [78, 0]
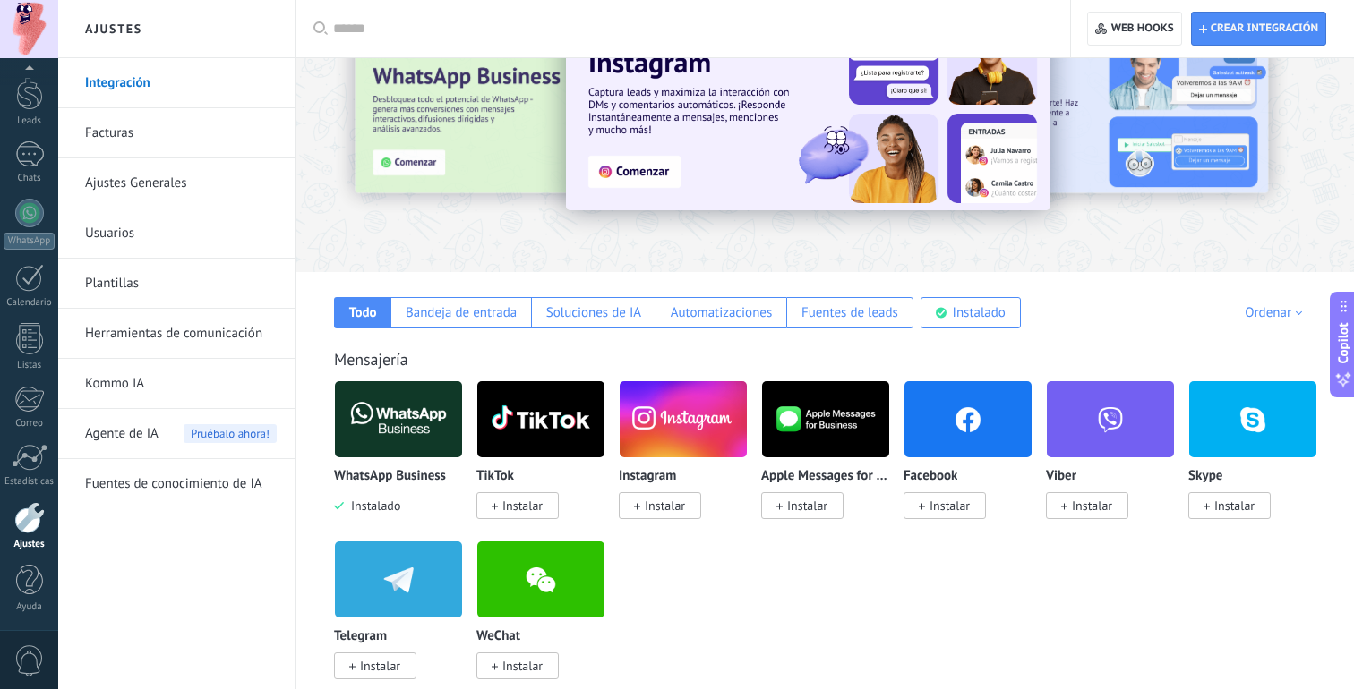
click at [155, 183] on link "Ajustes Generales" at bounding box center [181, 183] width 192 height 50
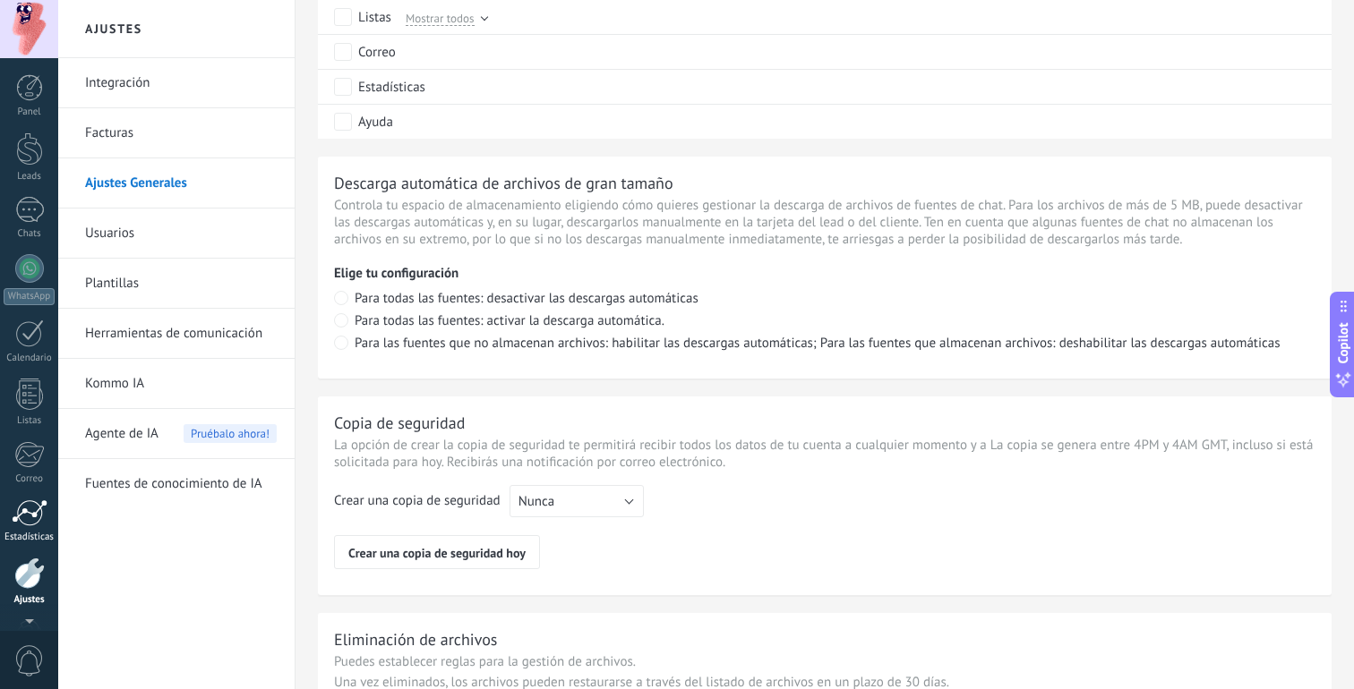
scroll to position [1068, 0]
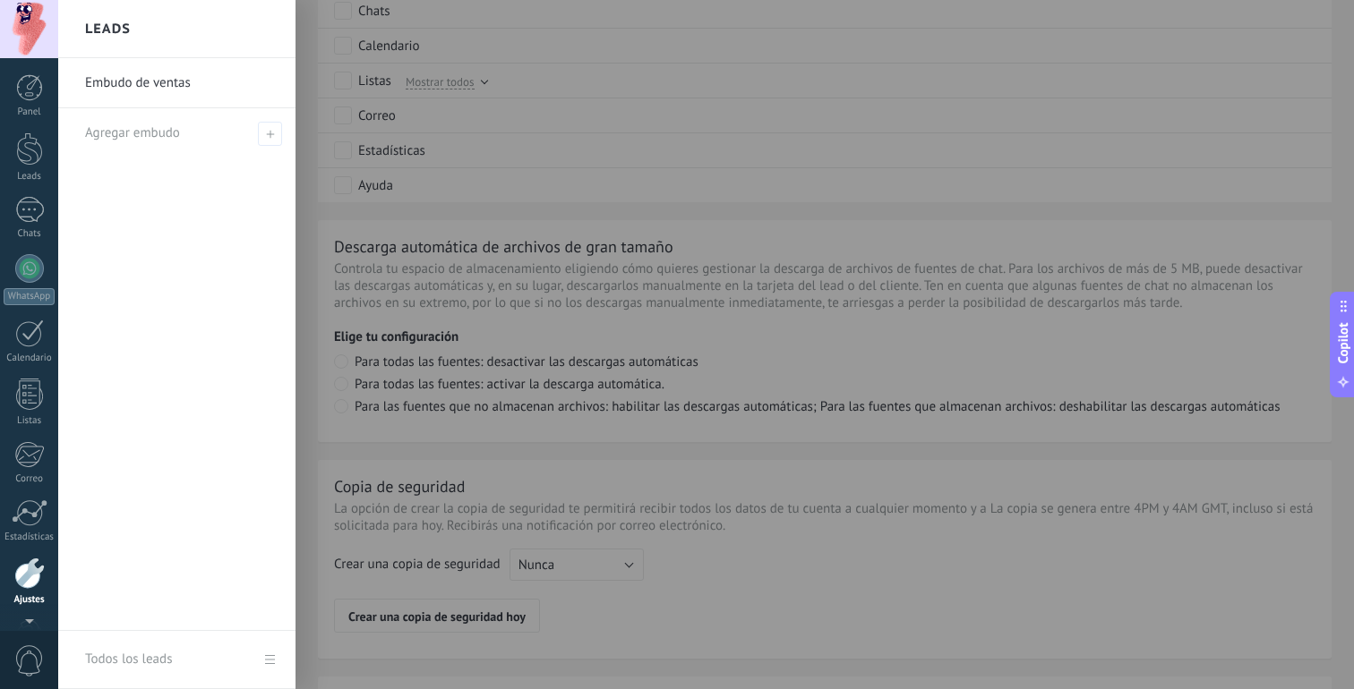
click at [201, 84] on link "Embudo de ventas" at bounding box center [181, 83] width 193 height 50
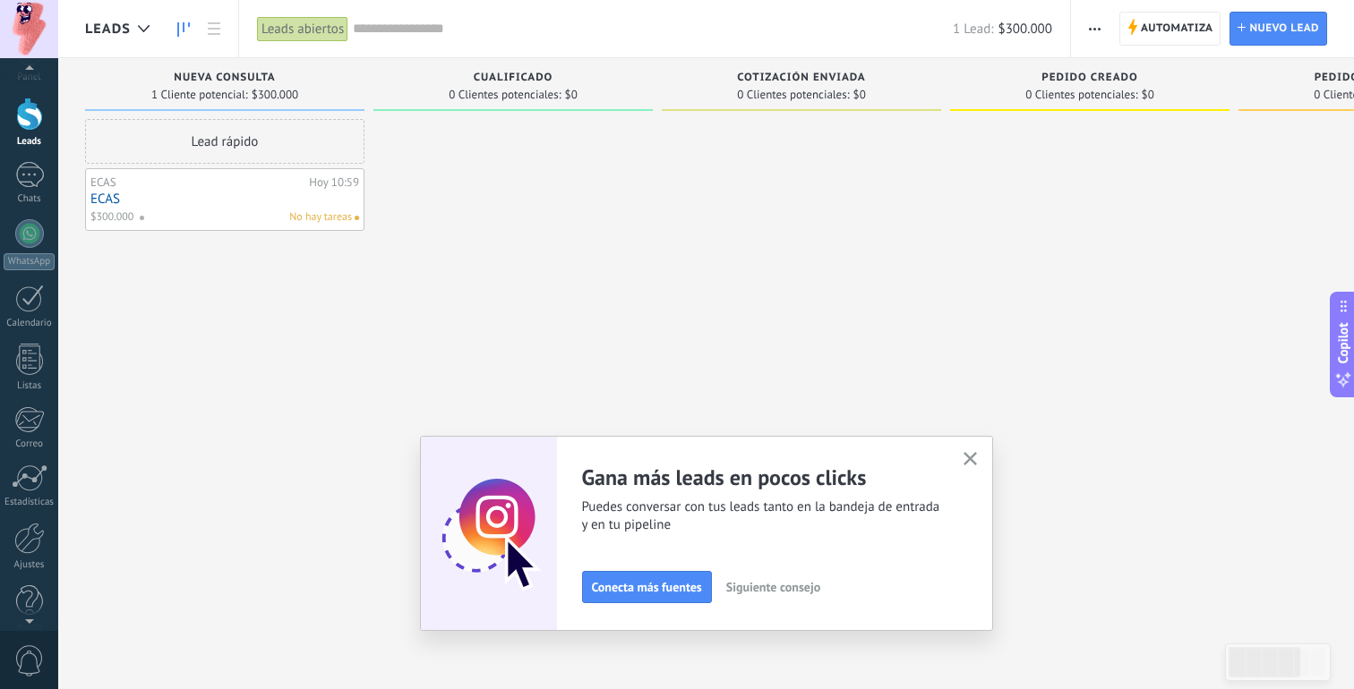
scroll to position [56, 0]
click at [30, 593] on div at bounding box center [29, 580] width 27 height 31
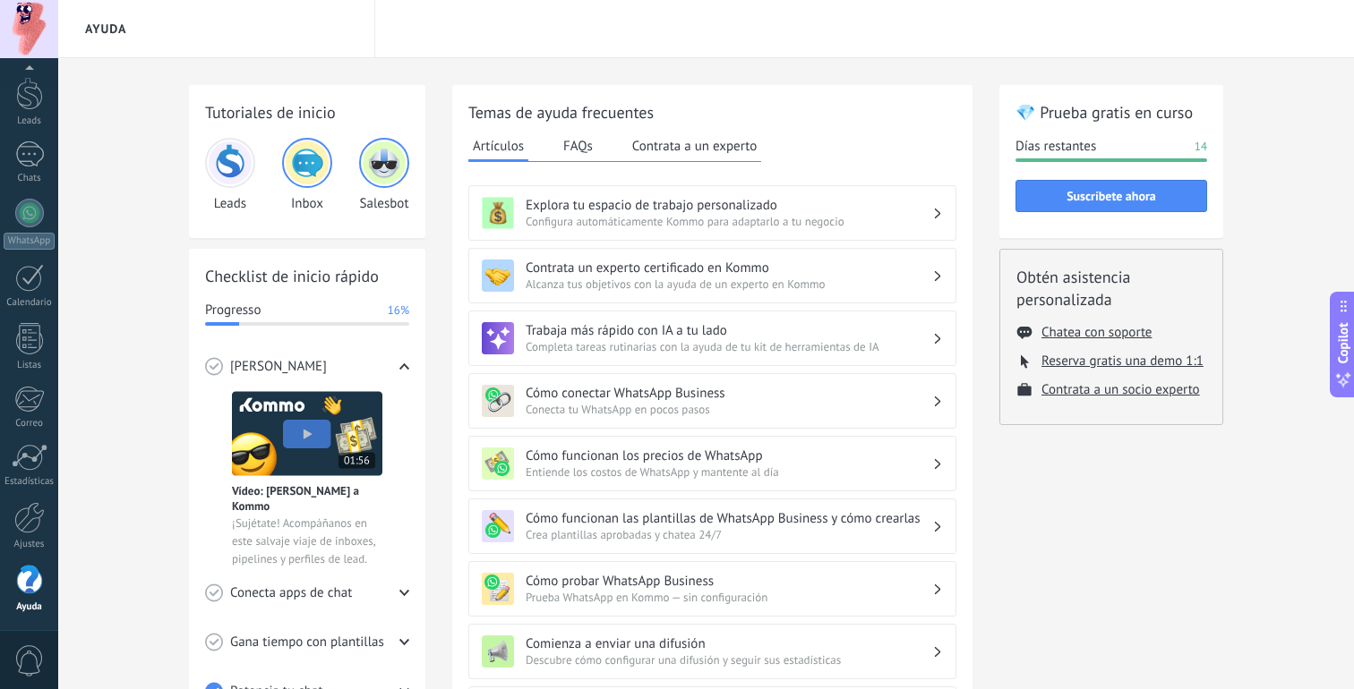
click at [578, 142] on button "FAQs" at bounding box center [578, 146] width 39 height 27
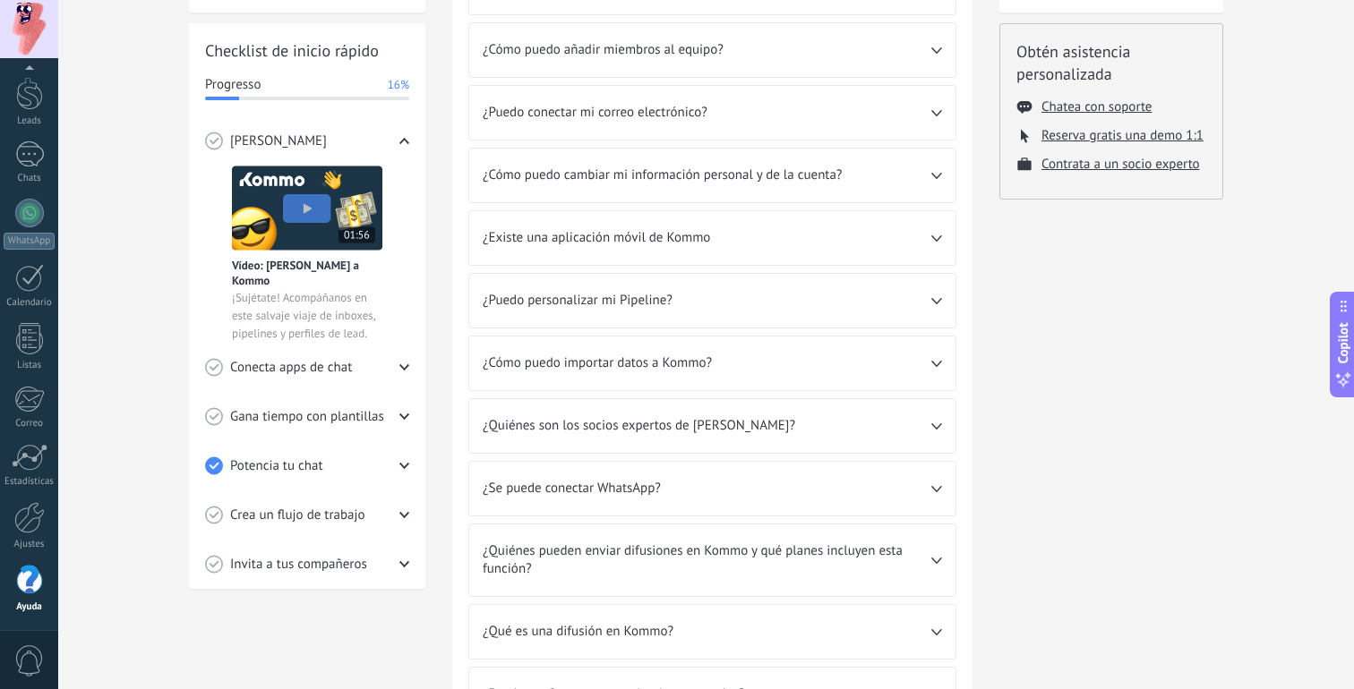
scroll to position [227, 0]
click at [33, 174] on div "Chats" at bounding box center [30, 179] width 52 height 12
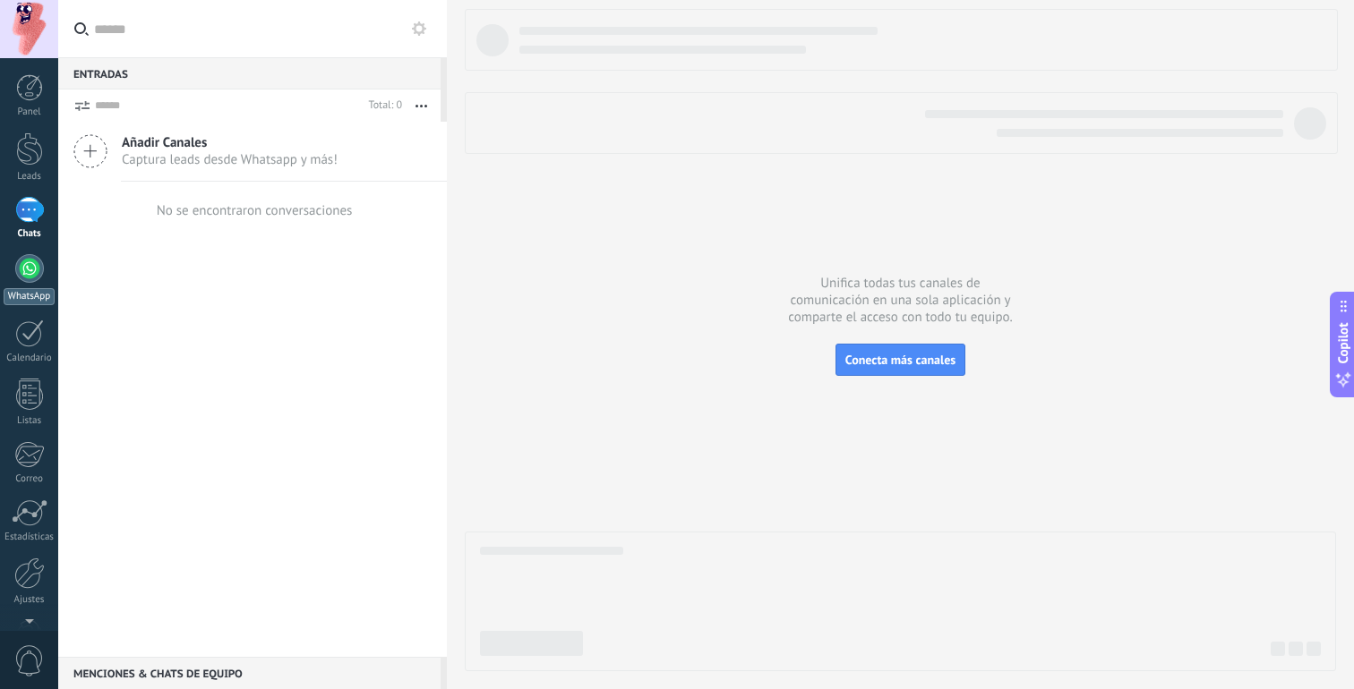
click at [30, 267] on div at bounding box center [29, 268] width 29 height 29
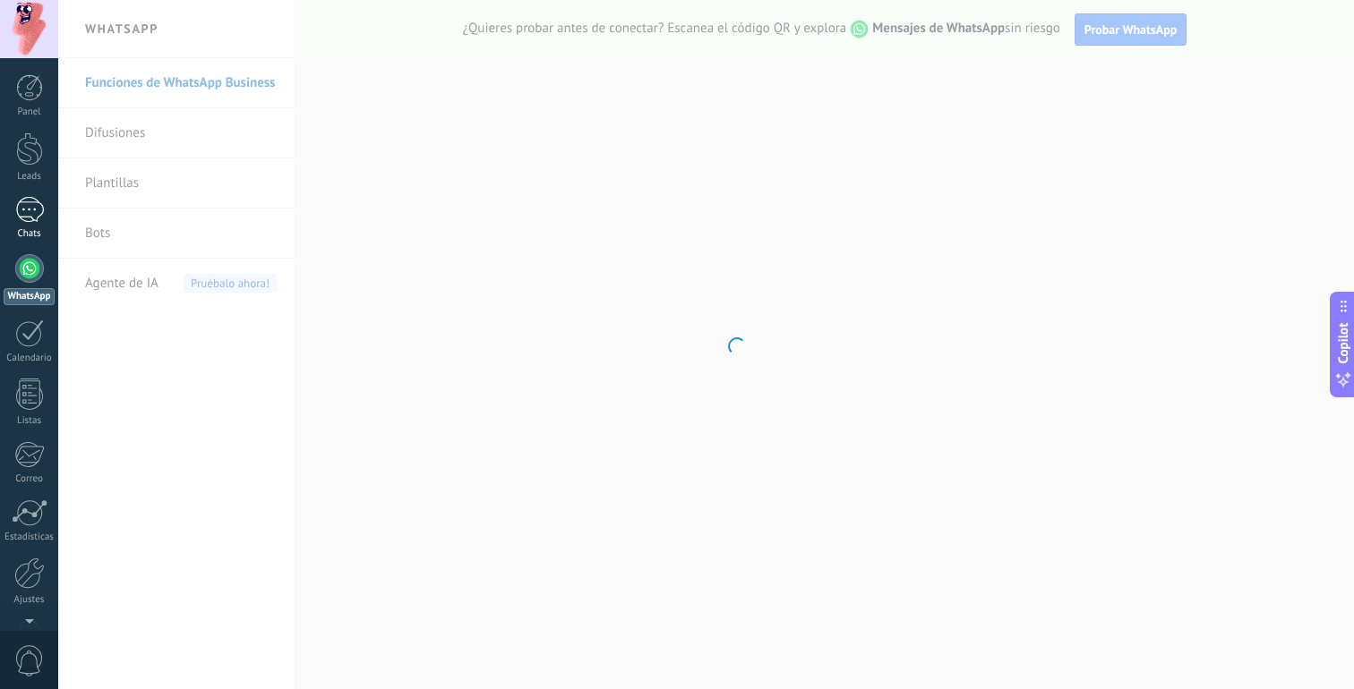
click at [29, 215] on div at bounding box center [29, 210] width 29 height 26
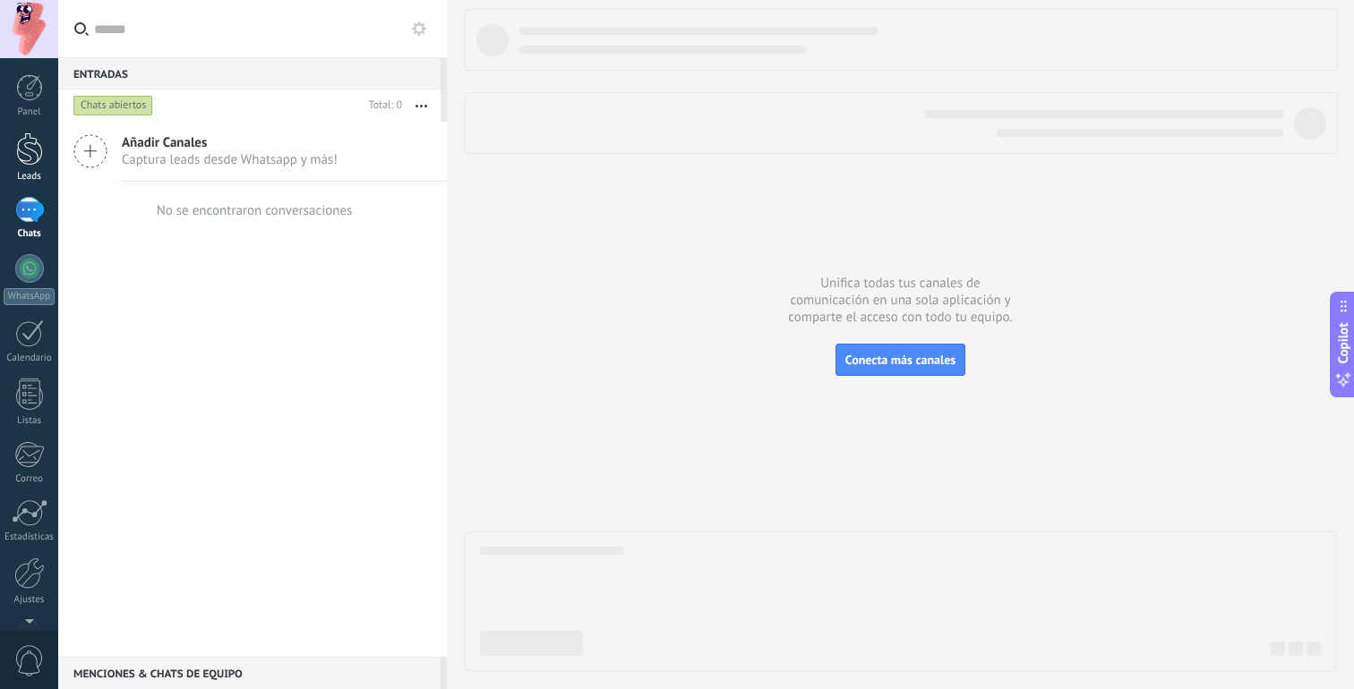
click at [25, 158] on div at bounding box center [29, 149] width 27 height 33
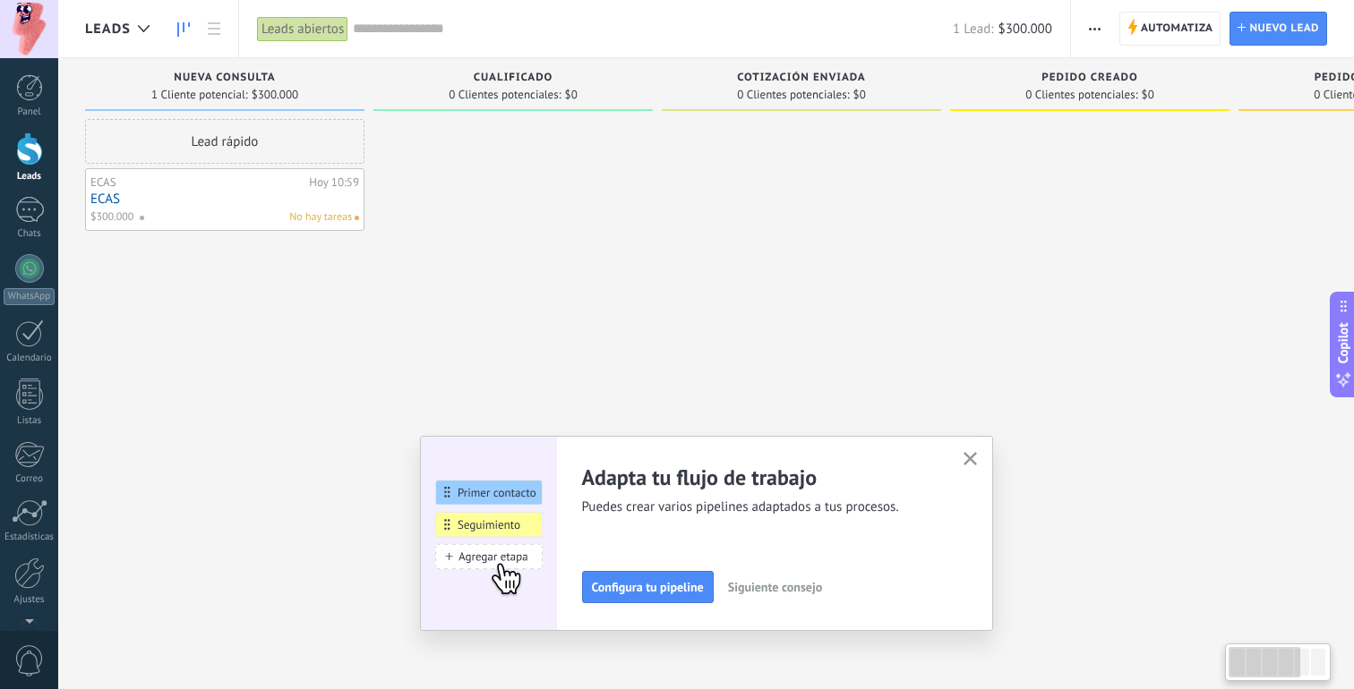
click at [195, 210] on div "No hay tareas" at bounding box center [245, 218] width 213 height 16
click at [136, 220] on div "$300.000 No hay tareas" at bounding box center [224, 218] width 269 height 16
click at [304, 192] on link "ECAS" at bounding box center [224, 199] width 269 height 15
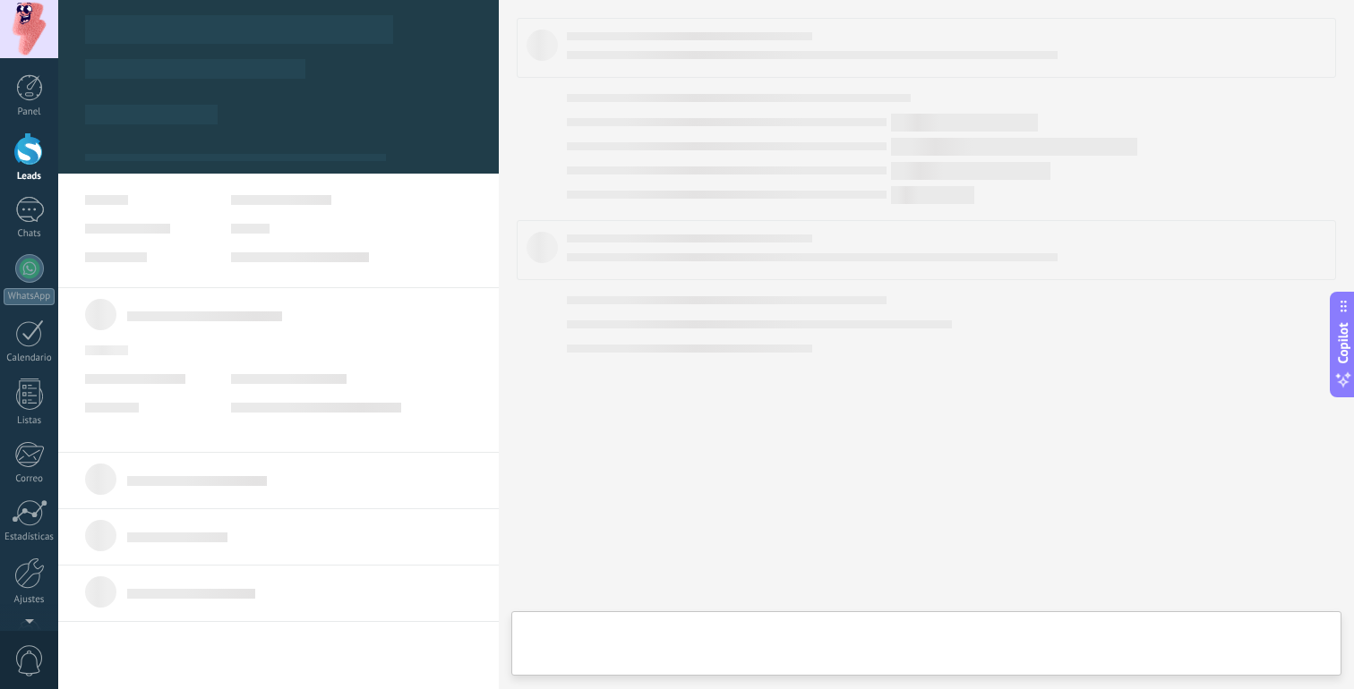
type textarea "**********"
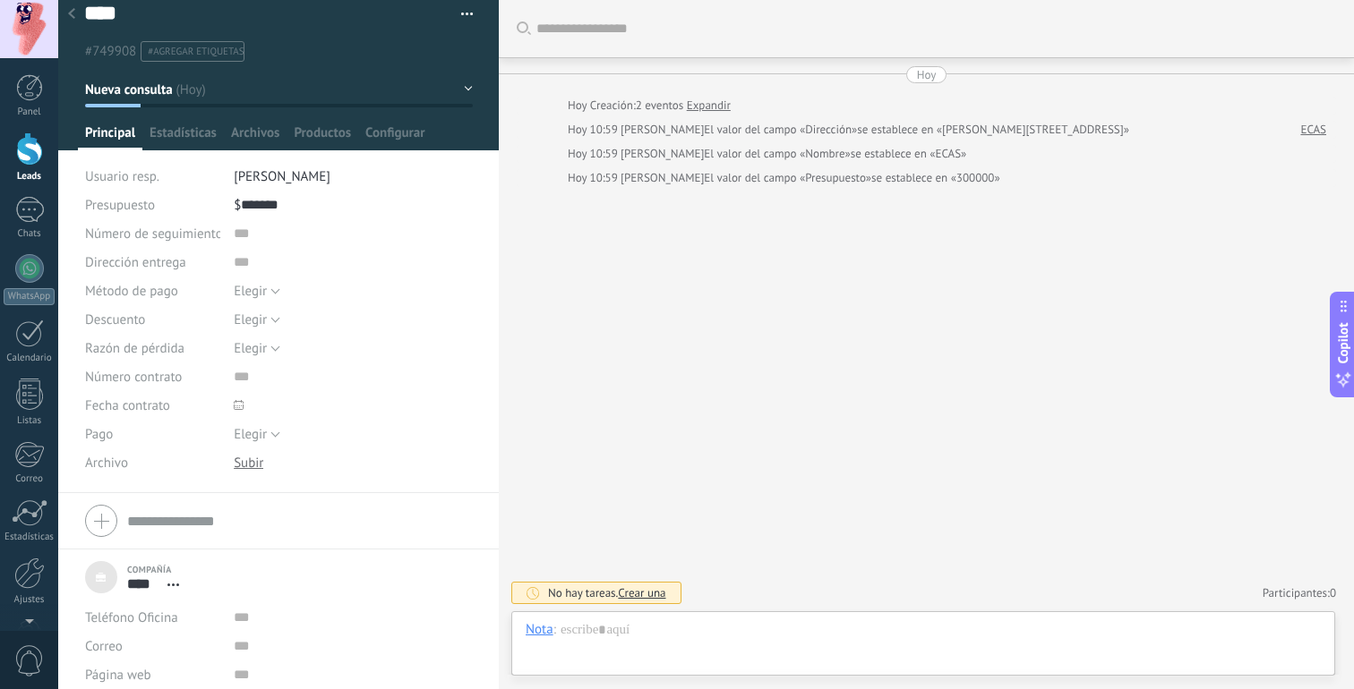
scroll to position [11, 0]
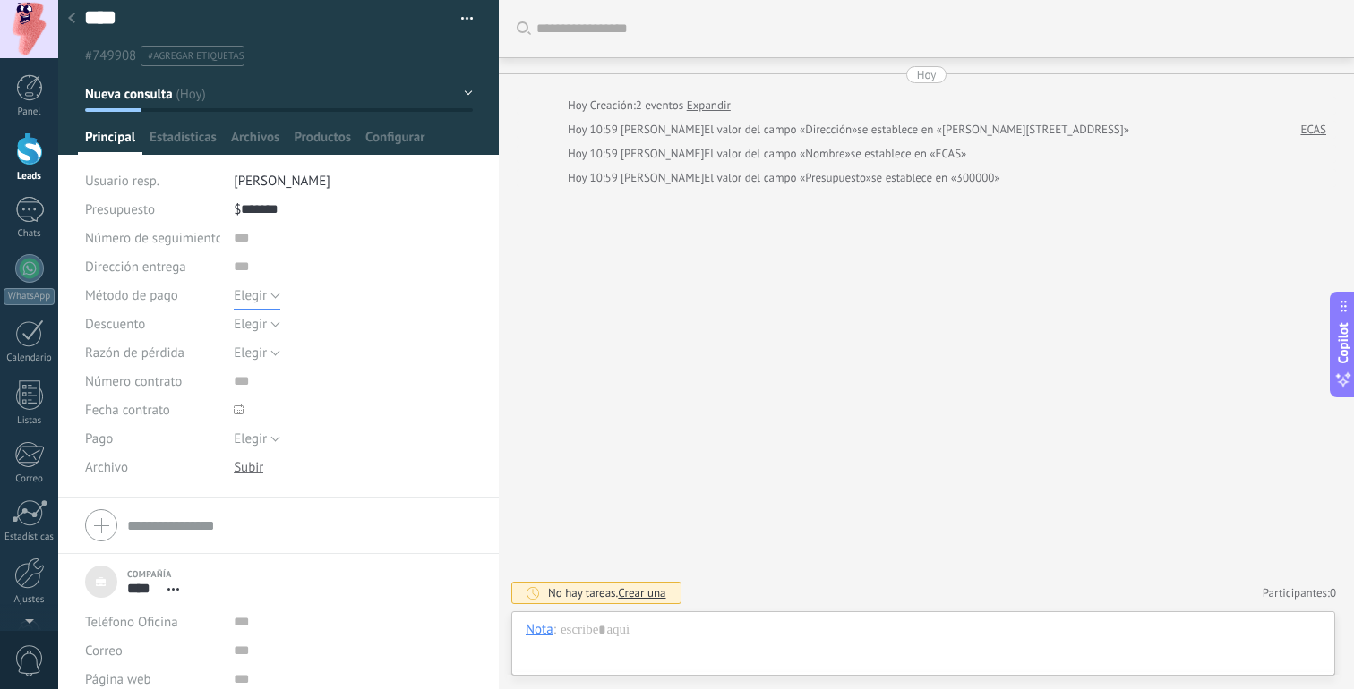
click at [262, 304] on span "Elegir" at bounding box center [250, 295] width 33 height 17
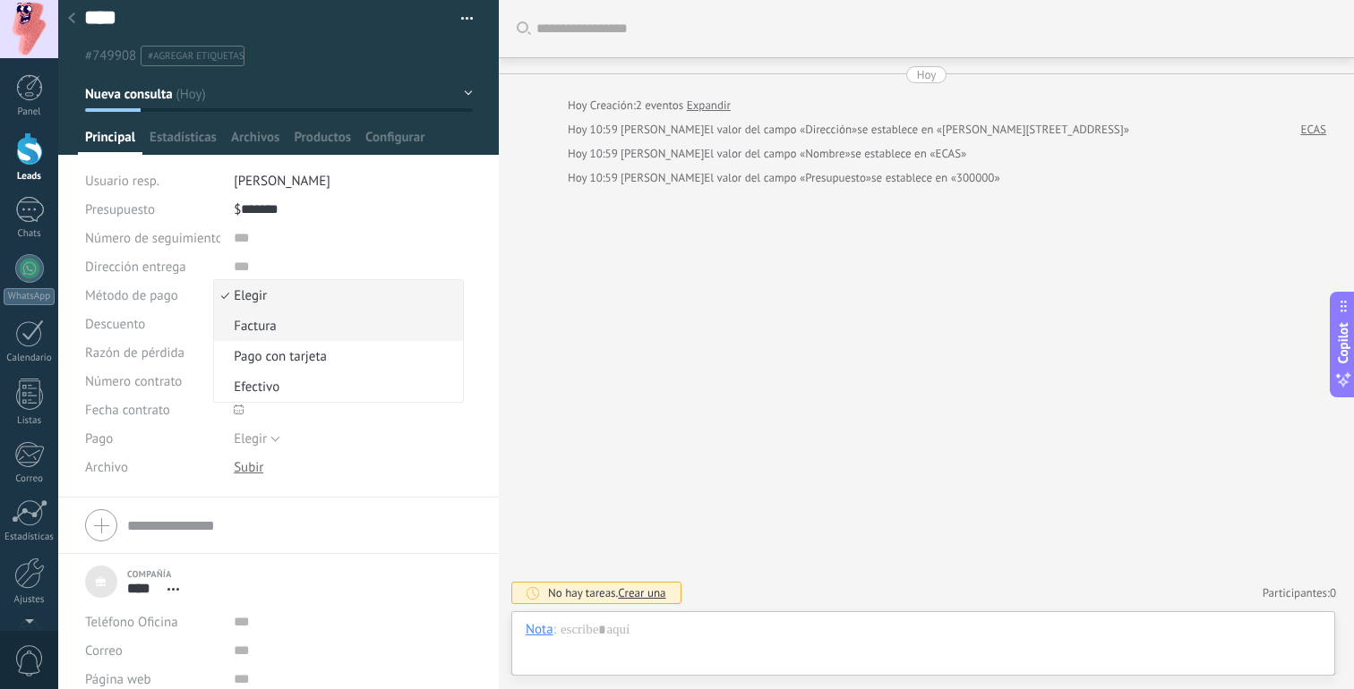
click at [323, 330] on span "Factura" at bounding box center [336, 326] width 244 height 17
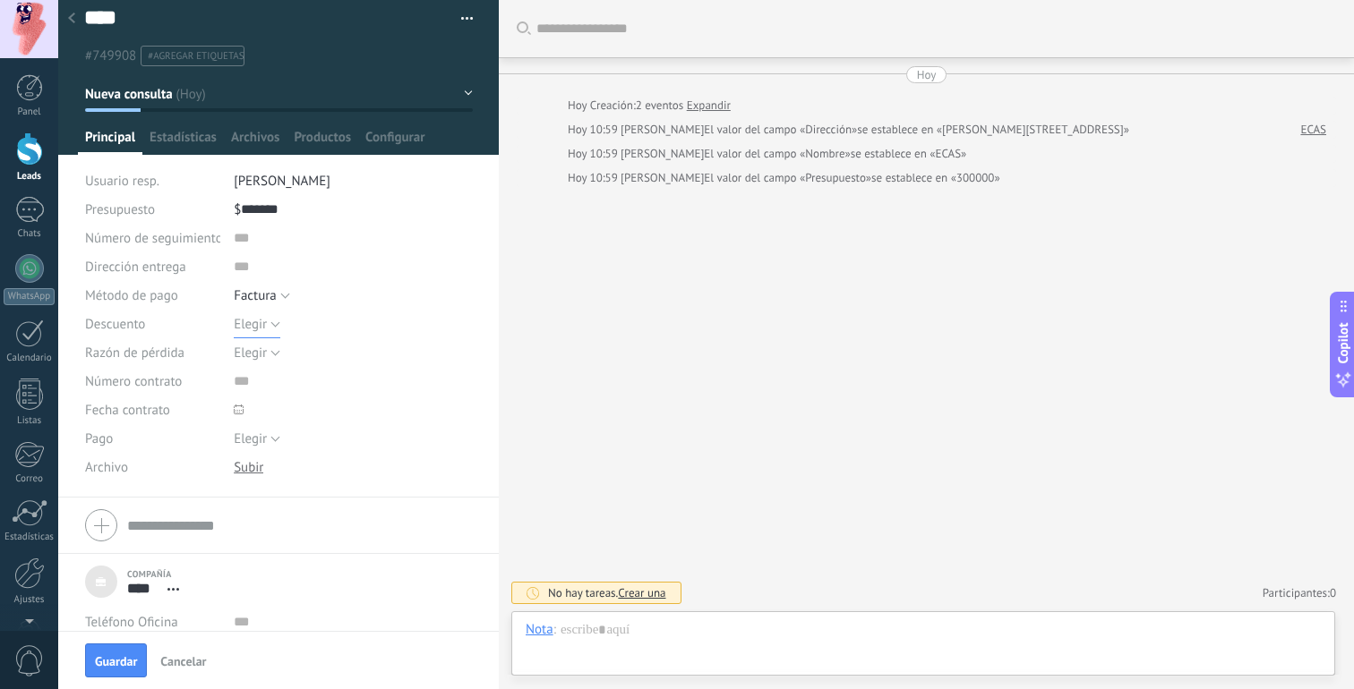
click at [258, 328] on span "Elegir" at bounding box center [250, 324] width 33 height 17
click at [288, 289] on div "Elegir [GEOGRAPHIC_DATA] Pago con tarjeta Efectivo [GEOGRAPHIC_DATA]" at bounding box center [353, 295] width 239 height 29
click at [261, 355] on span "Elegir" at bounding box center [250, 353] width 33 height 17
click at [320, 329] on div "Elegir 5% 10% 15% [GEOGRAPHIC_DATA]" at bounding box center [353, 324] width 239 height 29
click at [186, 138] on span "Estadísticas" at bounding box center [183, 142] width 67 height 26
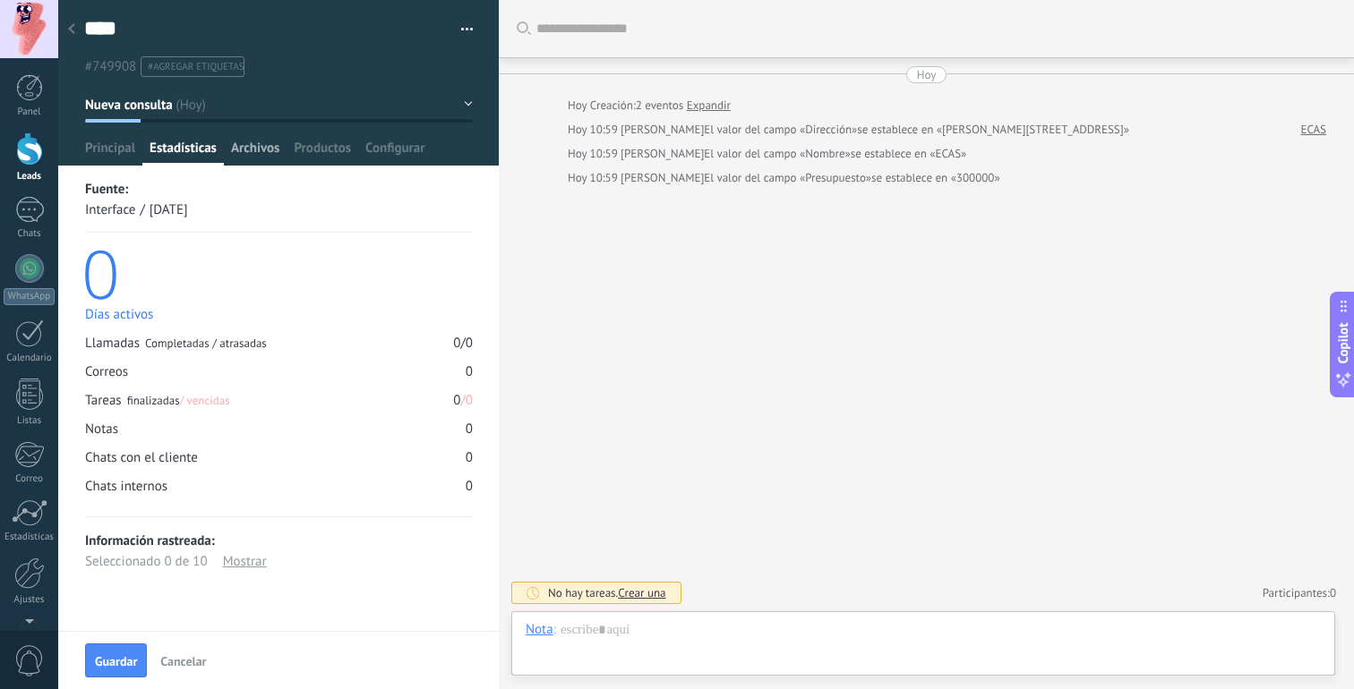
click at [249, 150] on span "Archivos" at bounding box center [255, 153] width 48 height 26
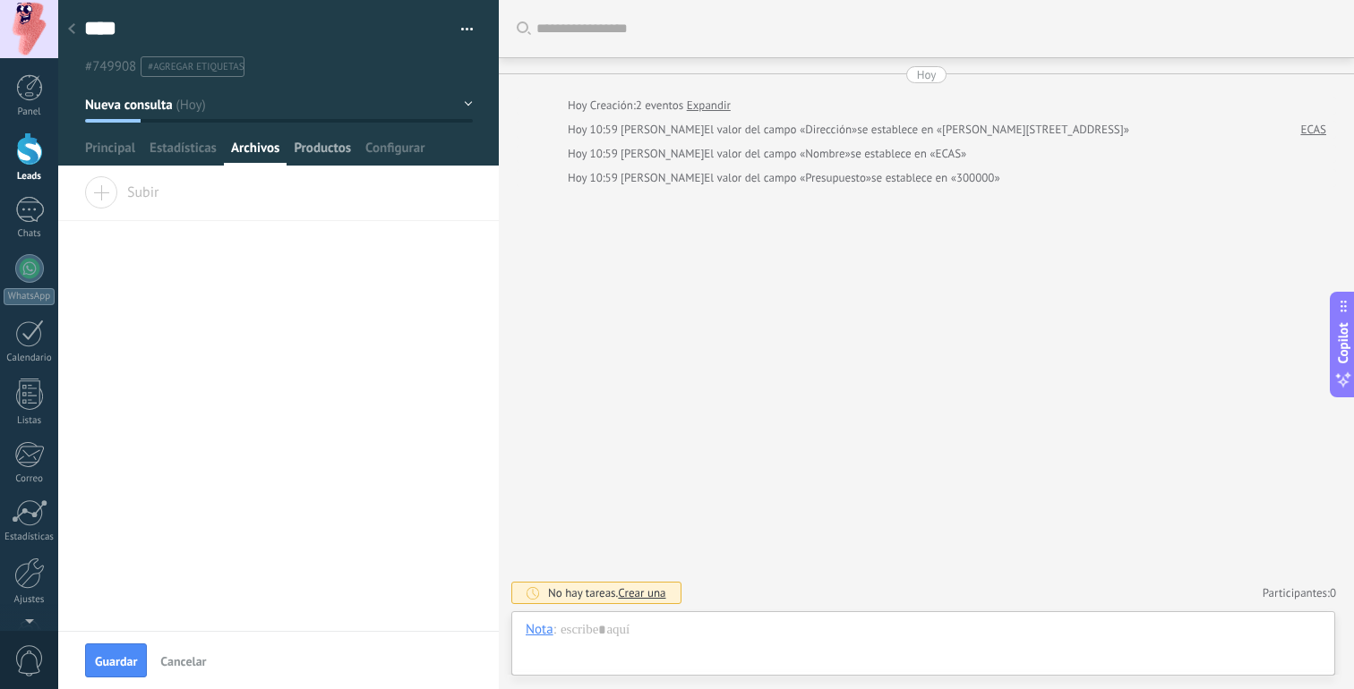
click at [316, 151] on span "Productos" at bounding box center [322, 153] width 57 height 26
click at [163, 201] on span "Instalar" at bounding box center [129, 188] width 90 height 25
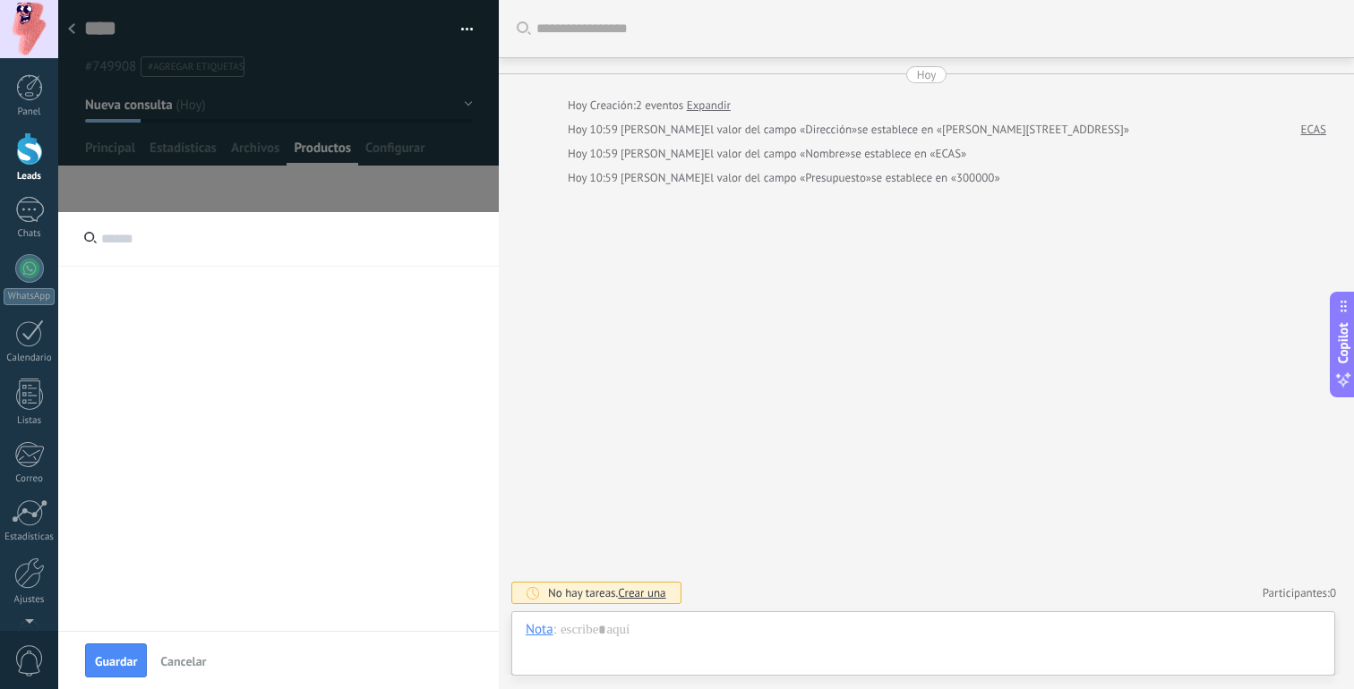
click at [109, 239] on input "text" at bounding box center [278, 239] width 441 height 55
type input "***"
type input "******"
type input "**********"
click at [114, 660] on span "Guardar" at bounding box center [116, 661] width 42 height 13
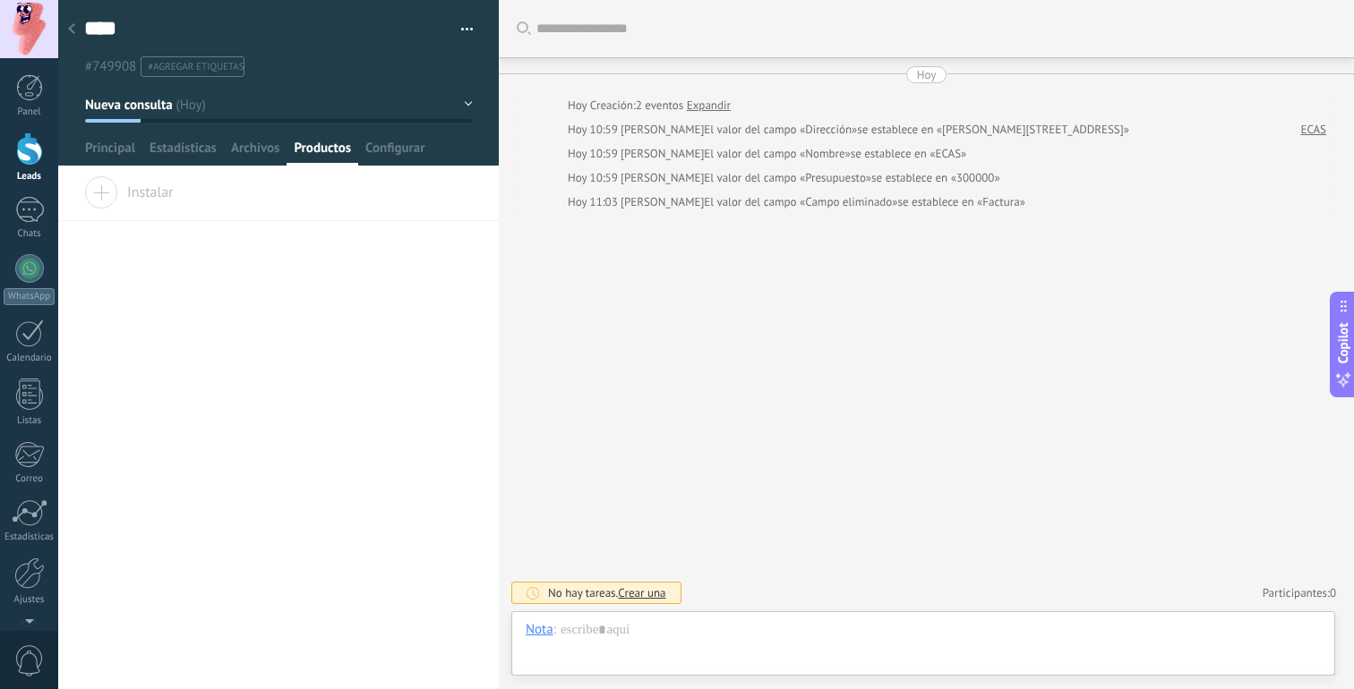
click at [102, 196] on span "Instalar" at bounding box center [129, 188] width 90 height 25
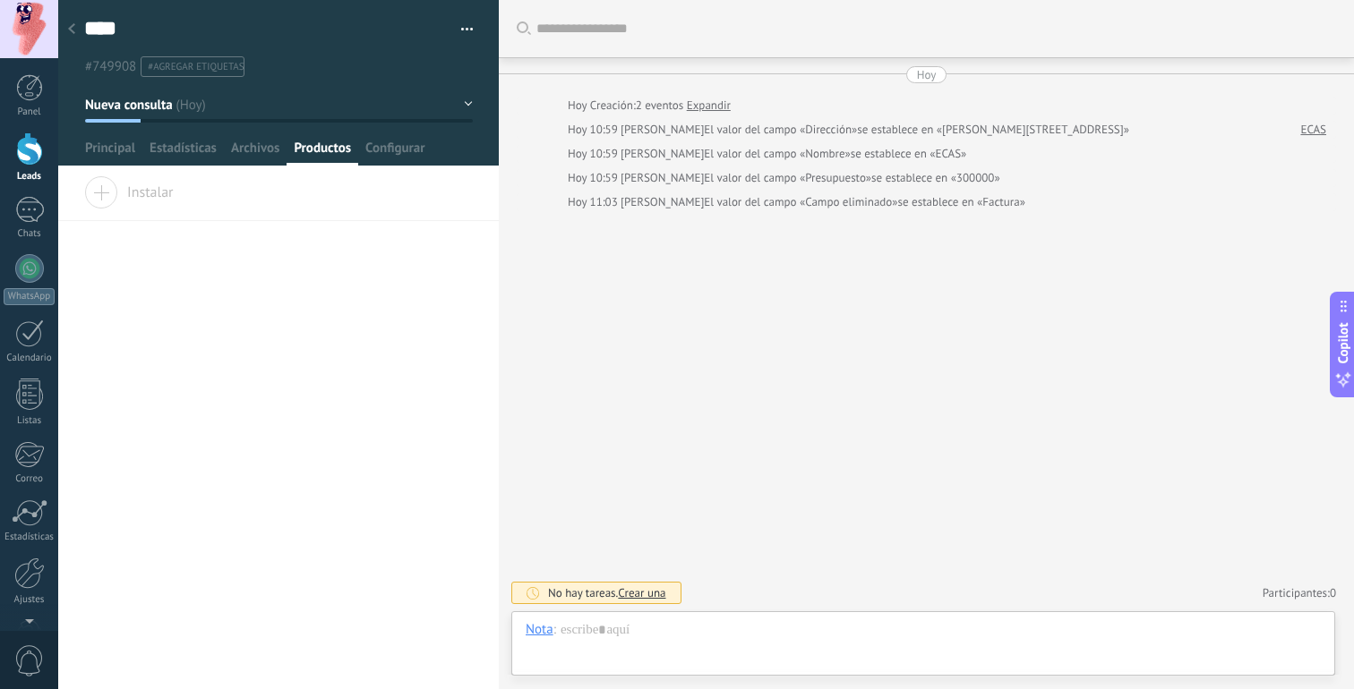
click at [374, 136] on div at bounding box center [278, 83] width 441 height 166
click at [466, 27] on button "button" at bounding box center [461, 29] width 26 height 27
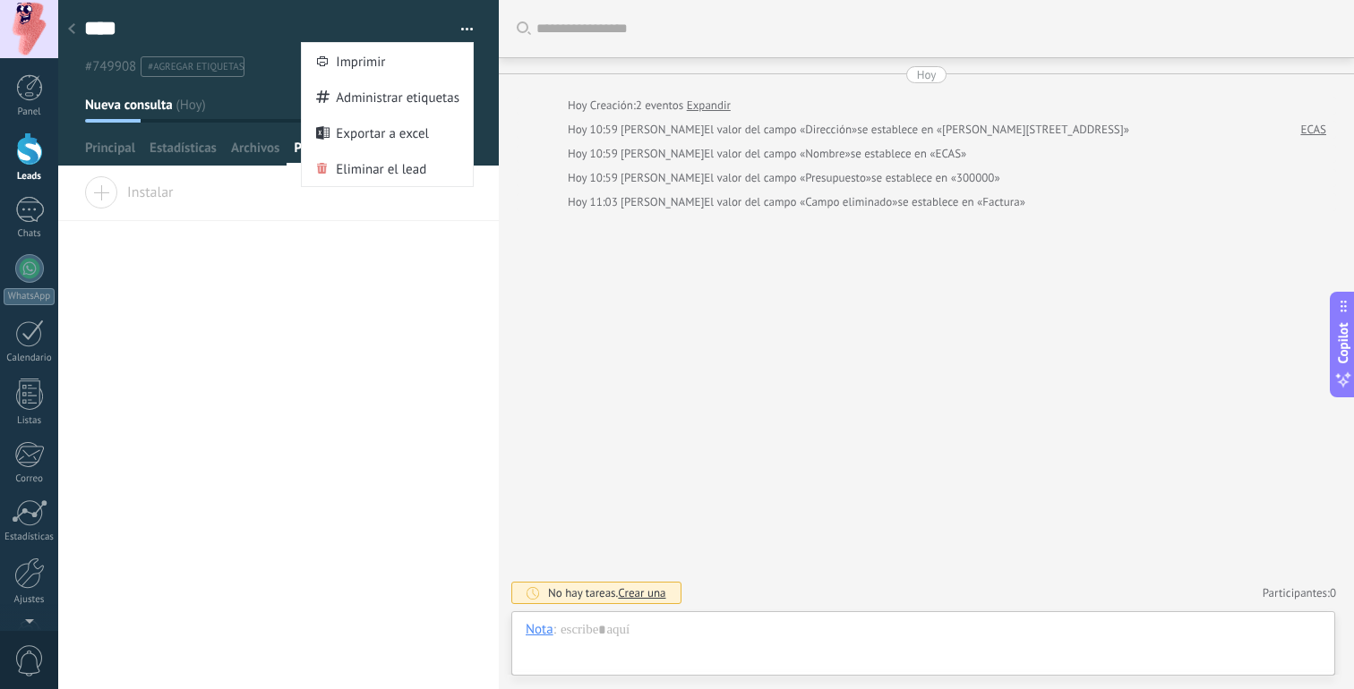
click at [132, 344] on div "Compañía Teléfono Oficina Ofic. directo Celular Fax Casa Otro Teléfono Oficina …" at bounding box center [278, 433] width 441 height 512
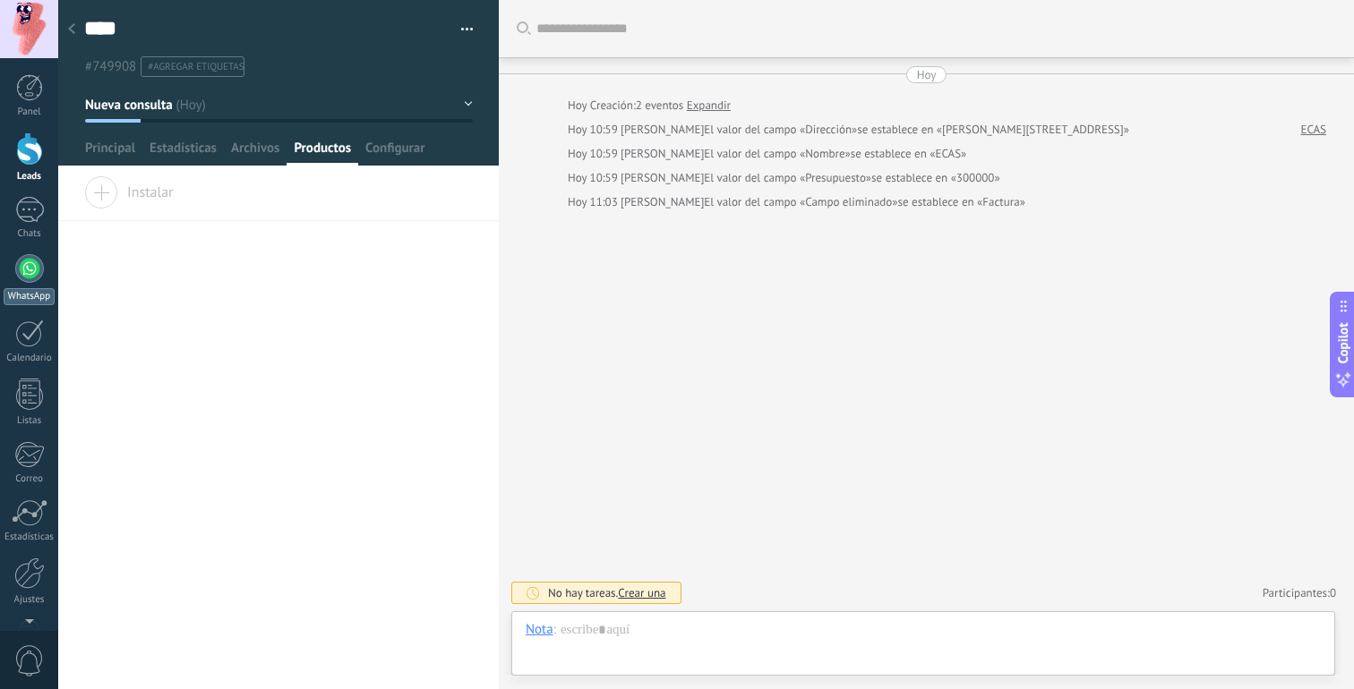
scroll to position [56, 0]
click at [28, 514] on div at bounding box center [29, 517] width 30 height 31
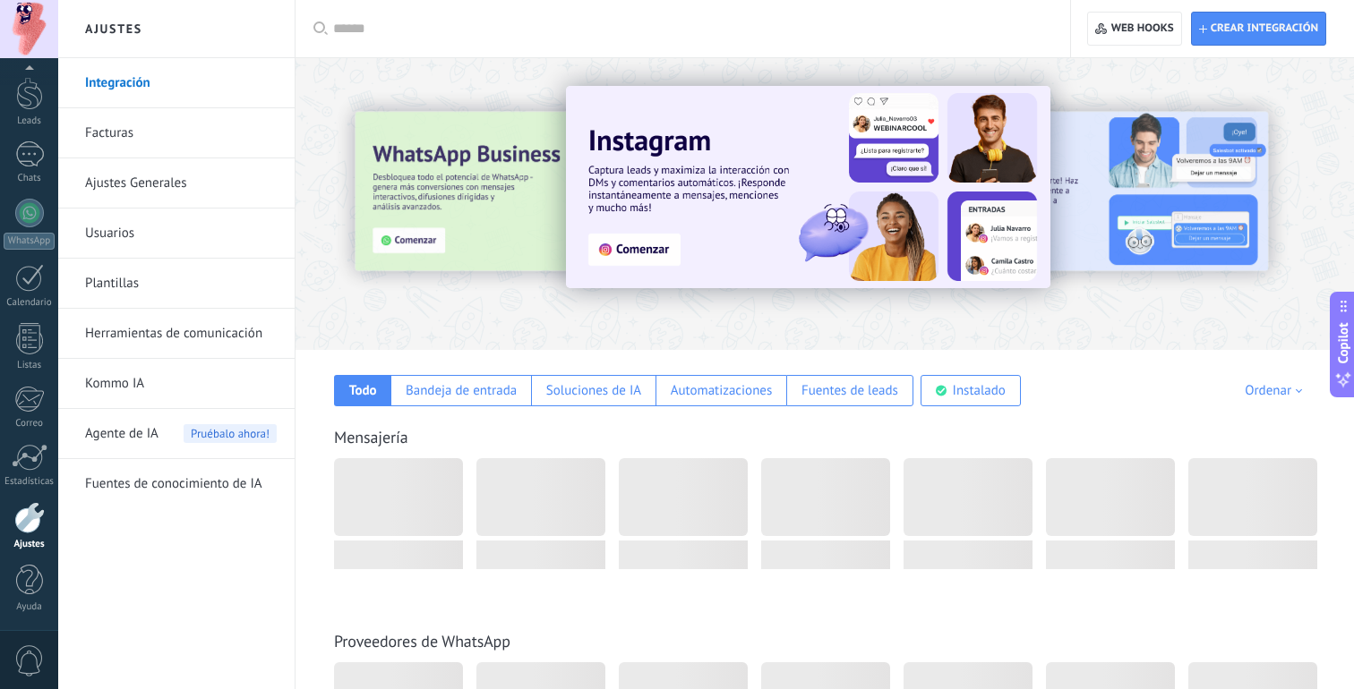
click at [129, 177] on link "Ajustes Generales" at bounding box center [181, 183] width 192 height 50
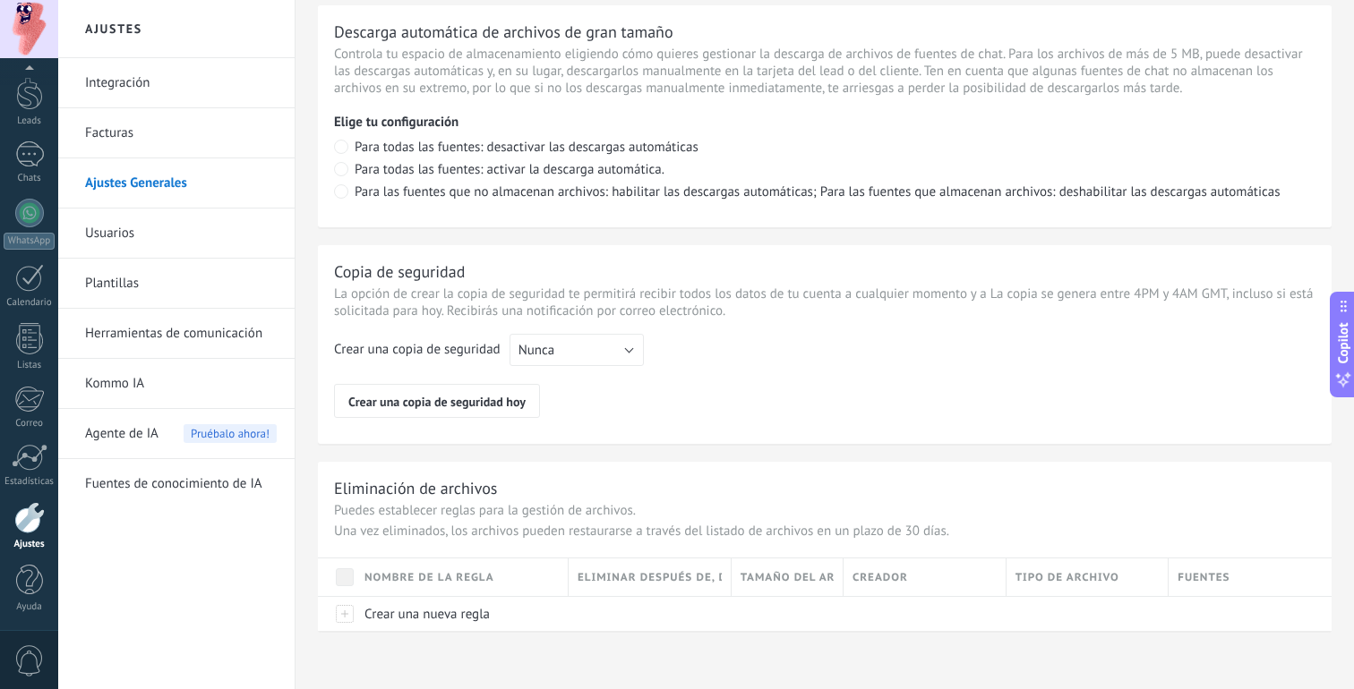
scroll to position [1295, 0]
click at [122, 95] on link "Integración" at bounding box center [181, 83] width 192 height 50
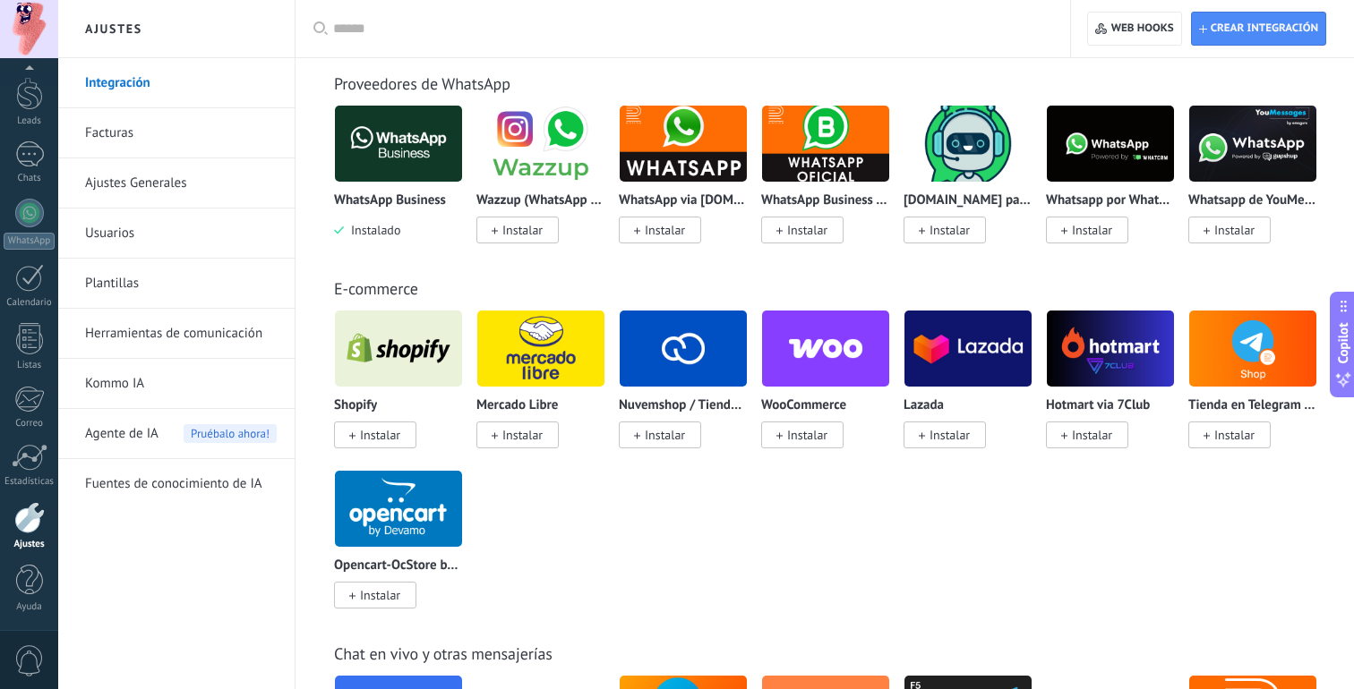
scroll to position [732, 0]
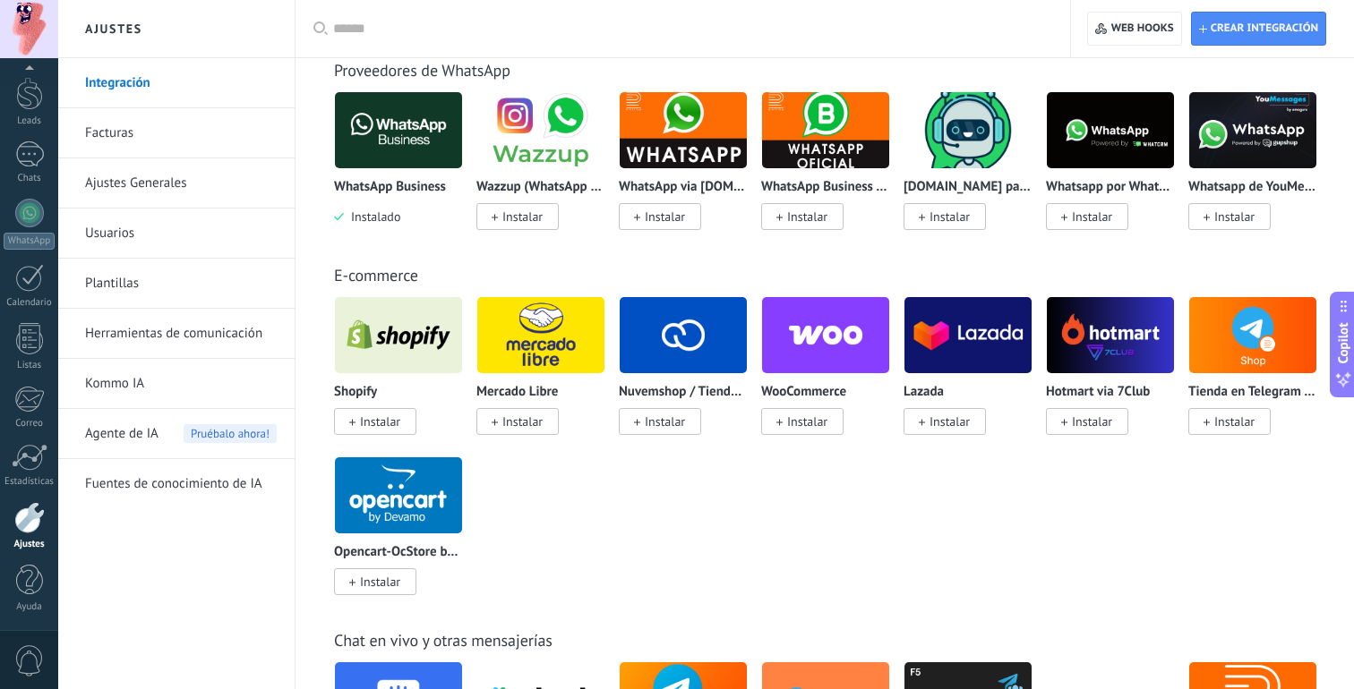
click at [670, 418] on span "Instalar" at bounding box center [665, 422] width 40 height 16
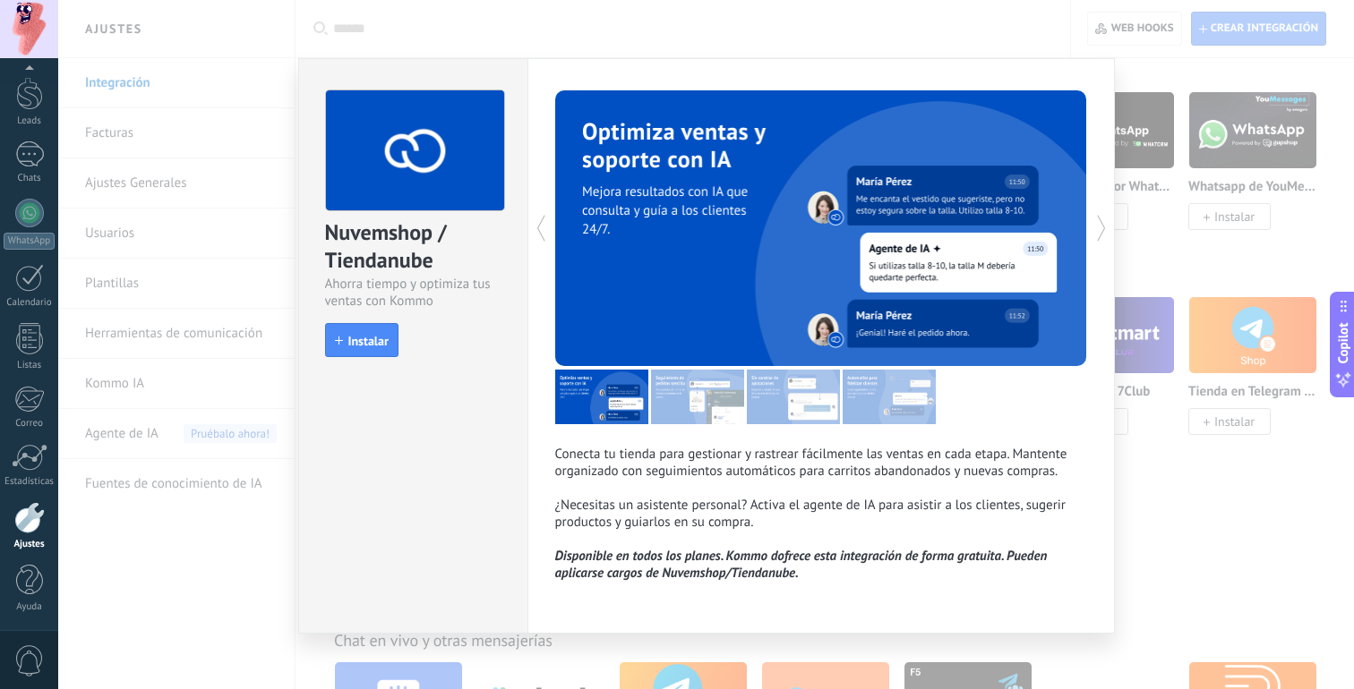
click at [1132, 516] on div "Nuvemshop / Tiendanube Ahorra tiempo y optimiza tus ventas con Kommo install In…" at bounding box center [706, 344] width 1296 height 689
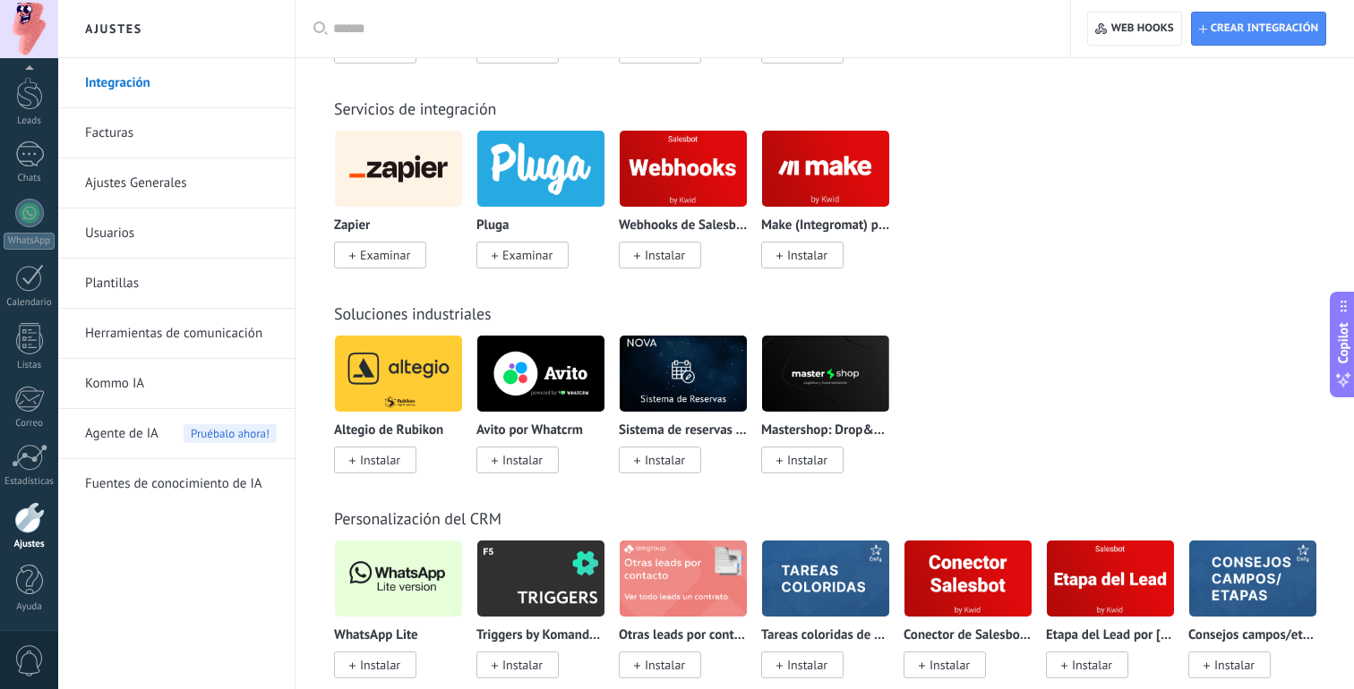
scroll to position [3258, 0]
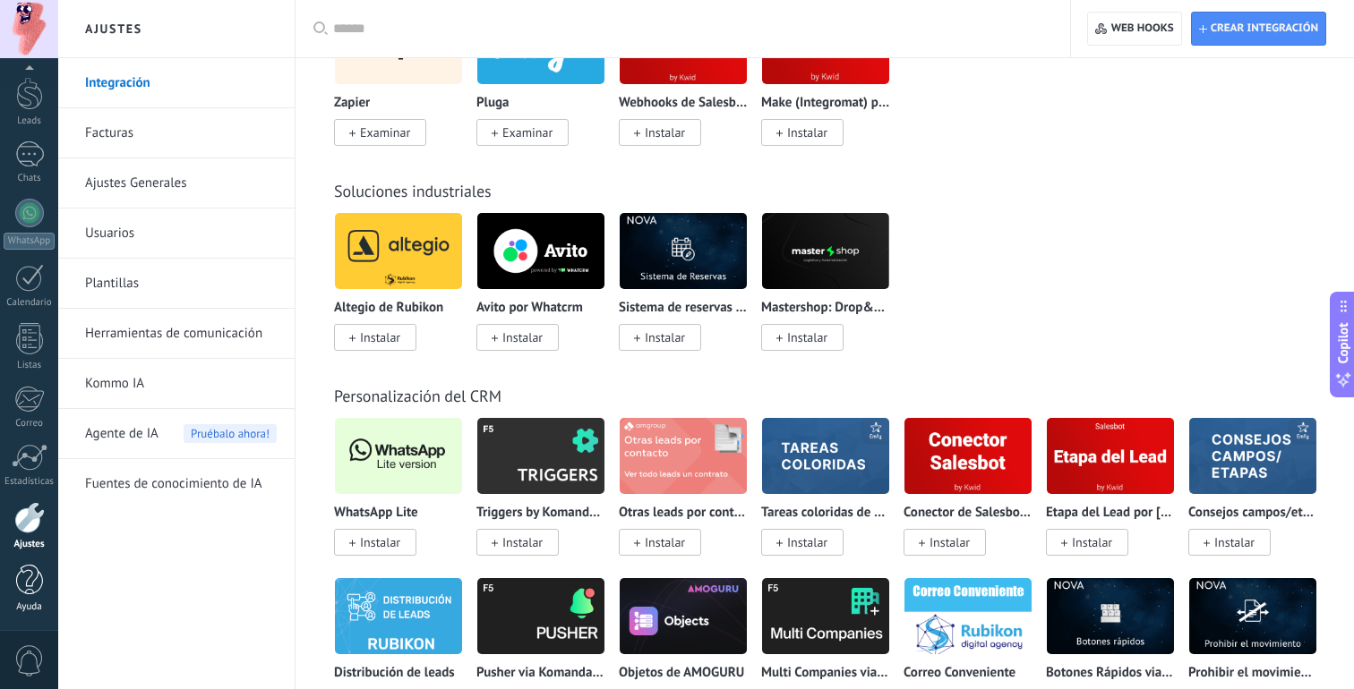
click at [21, 581] on div at bounding box center [29, 580] width 27 height 31
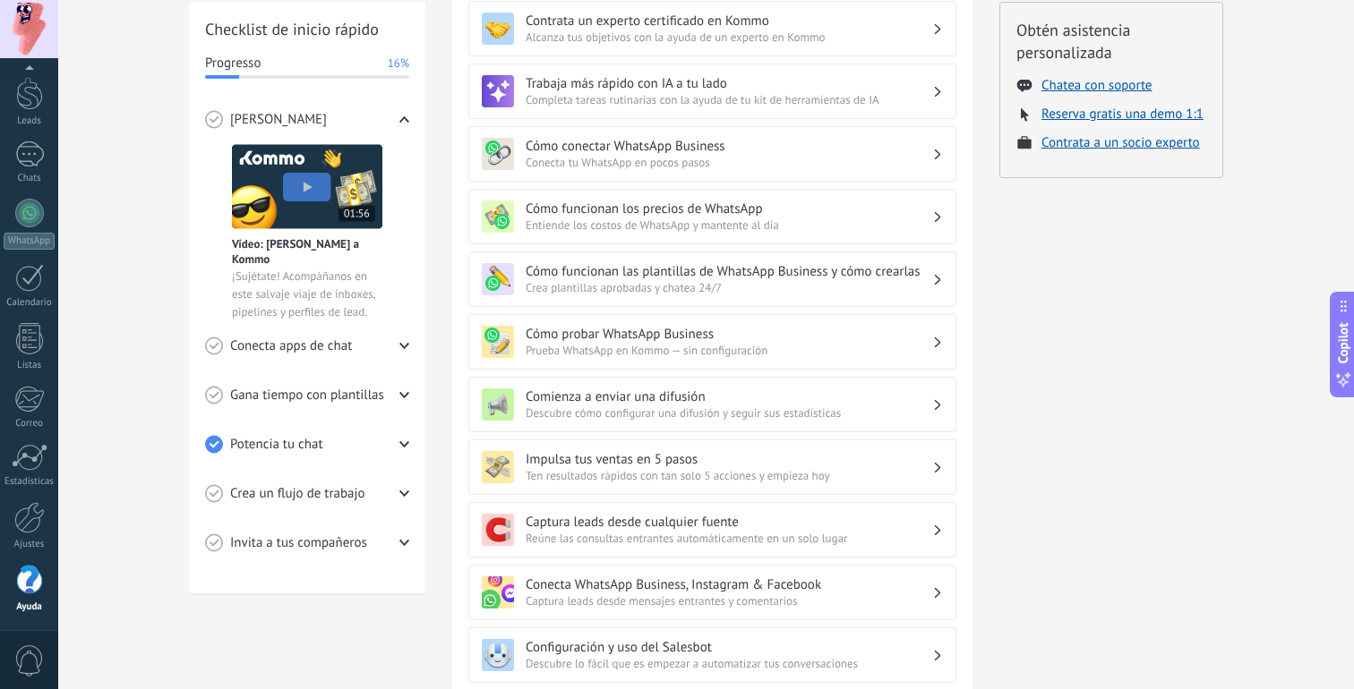
scroll to position [251, 0]
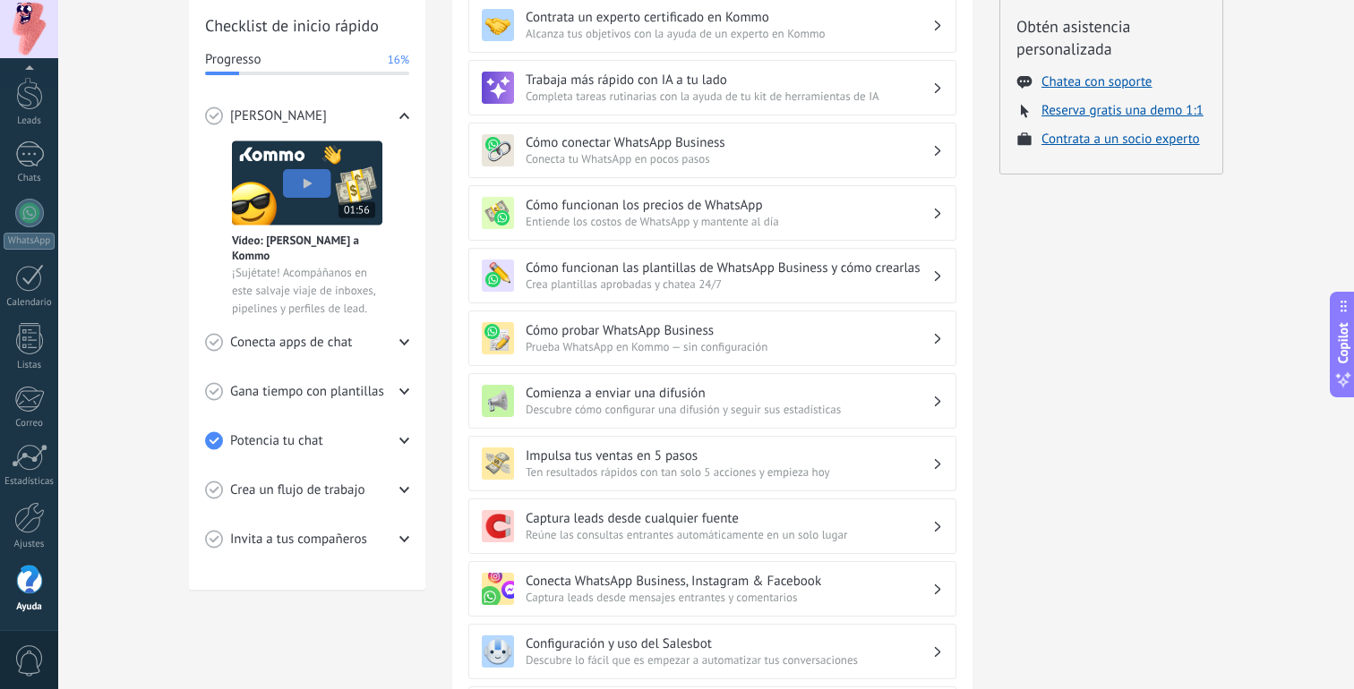
click at [374, 343] on div "Conecta apps de chat" at bounding box center [307, 342] width 204 height 49
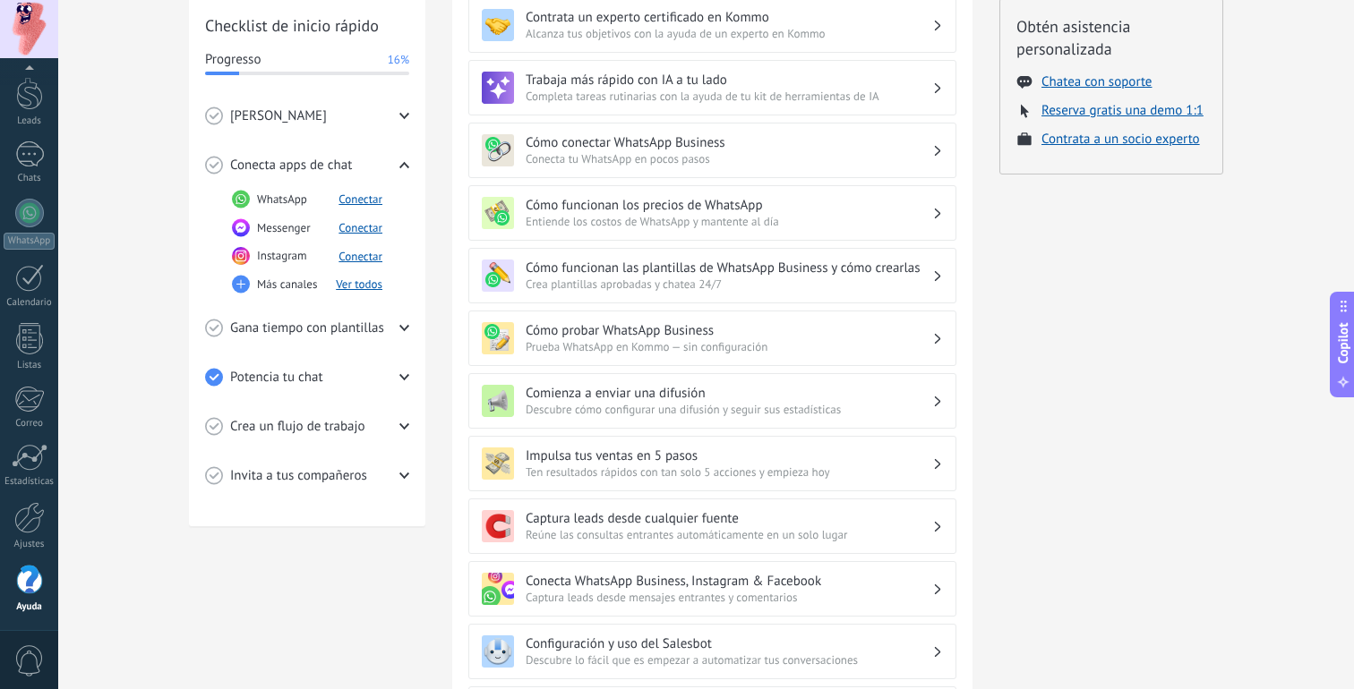
click at [373, 428] on div "Crea un flujo de trabajo" at bounding box center [307, 426] width 204 height 49
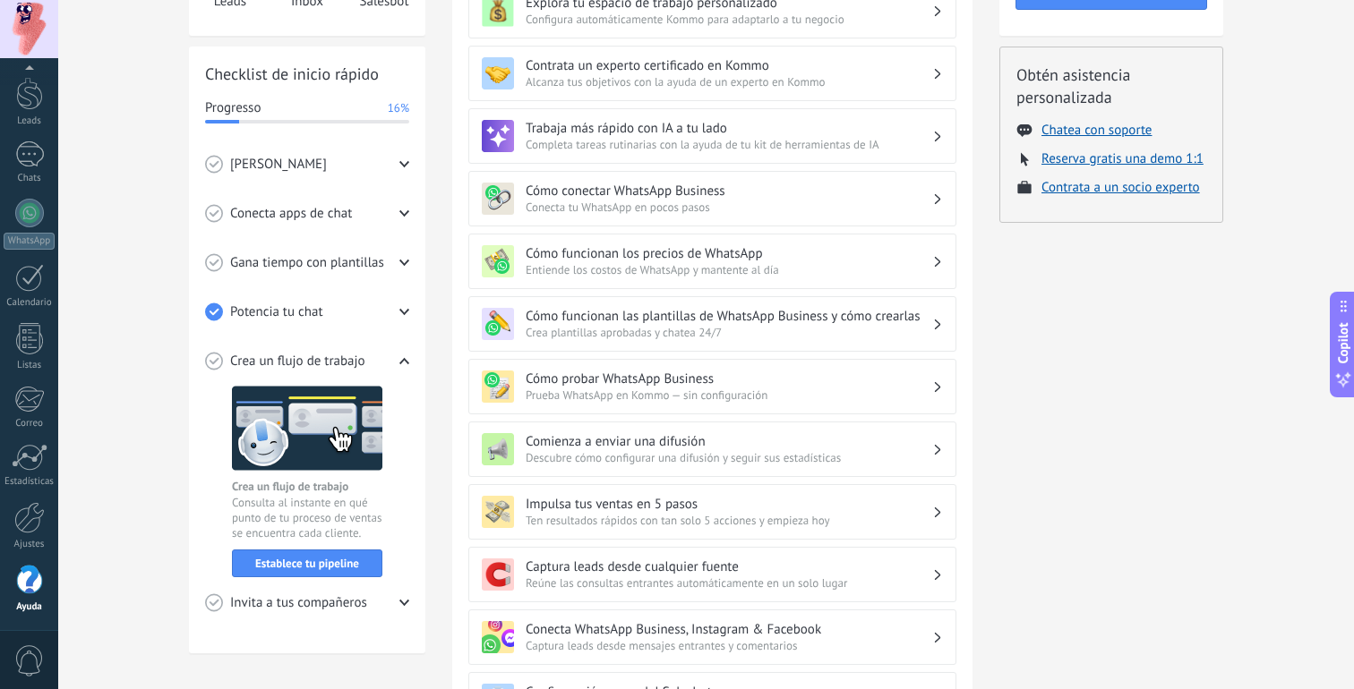
scroll to position [188, 0]
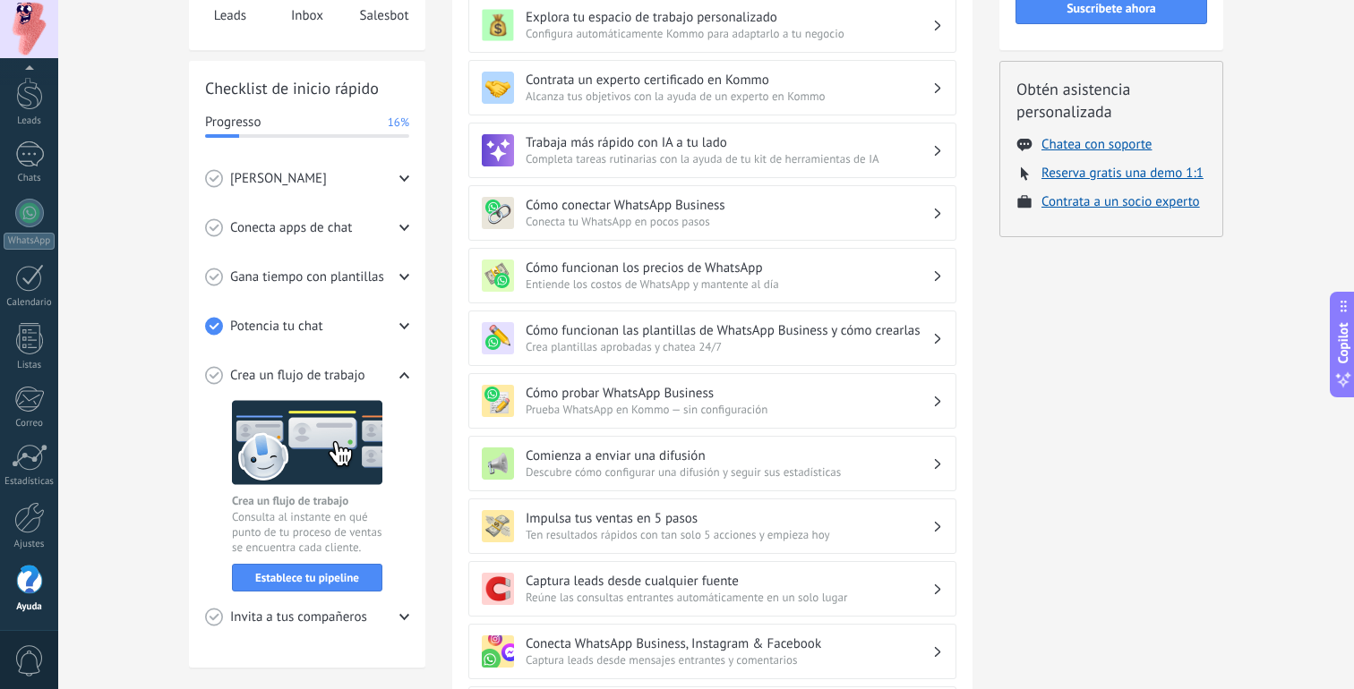
click at [399, 177] on icon at bounding box center [404, 179] width 10 height 10
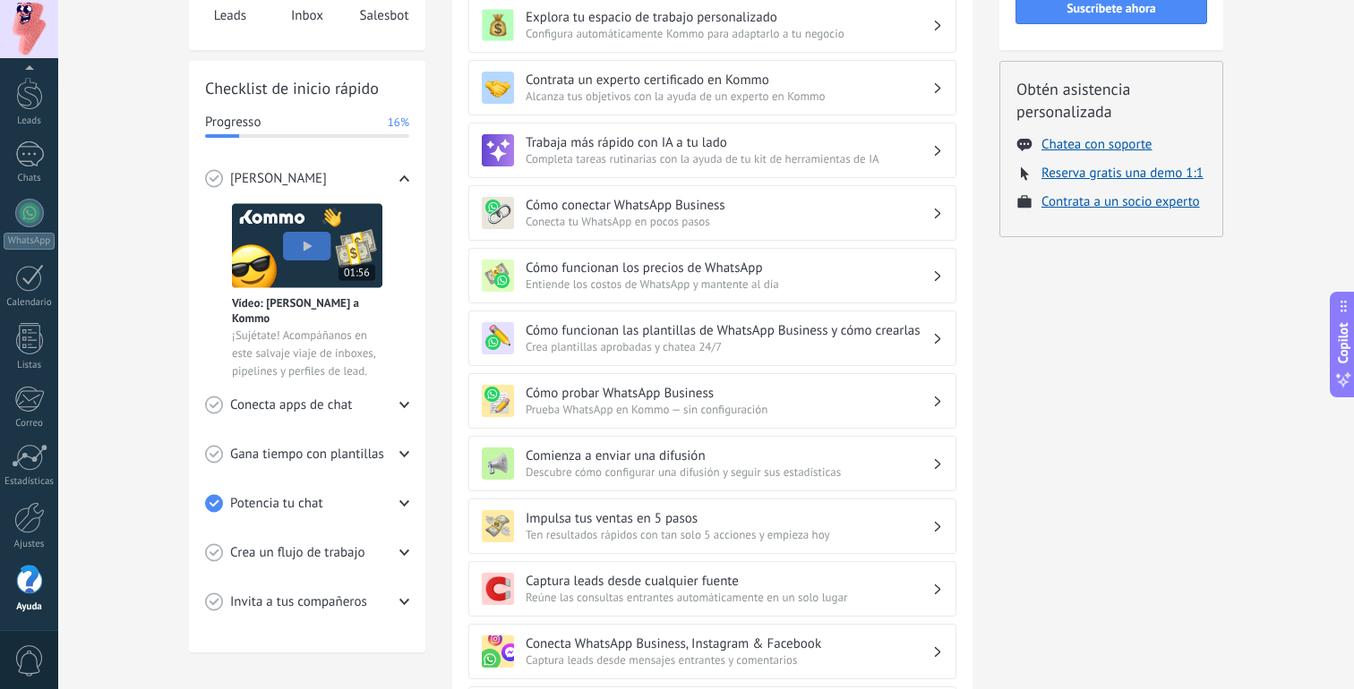
click at [303, 244] on img at bounding box center [307, 245] width 150 height 85
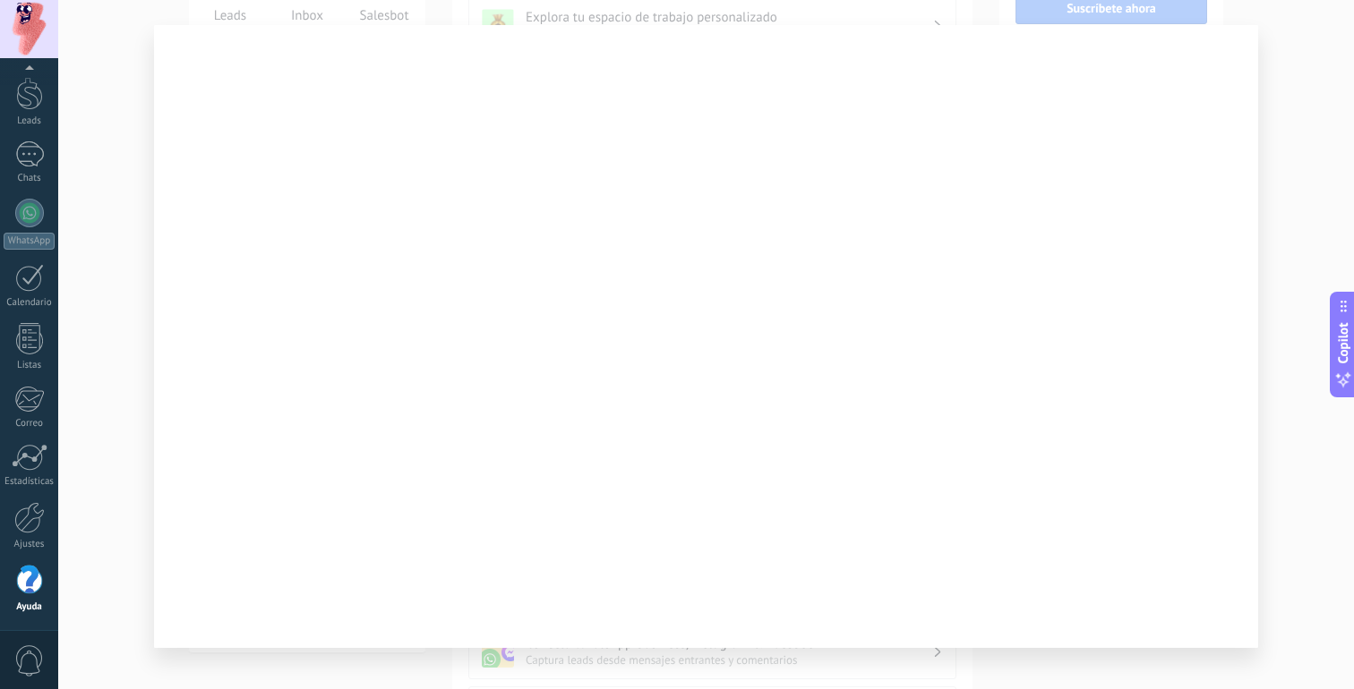
scroll to position [49, 0]
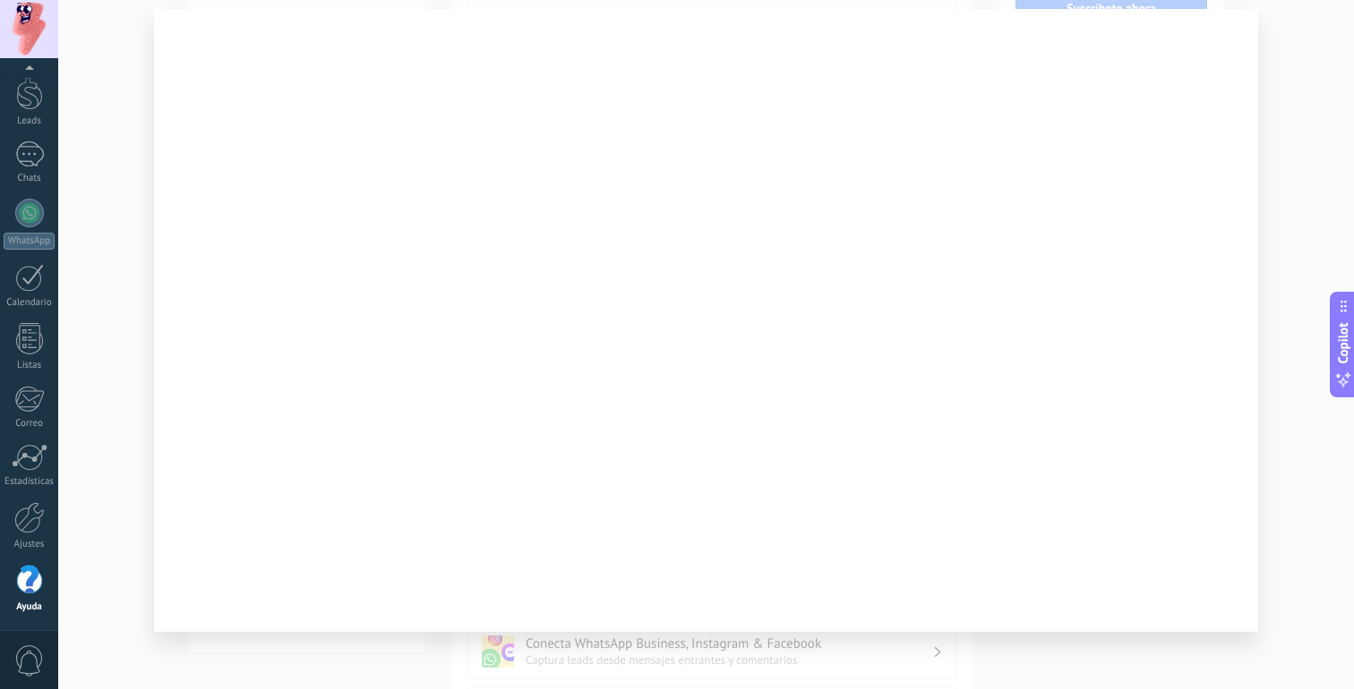
click at [378, 655] on div at bounding box center [706, 344] width 1296 height 689
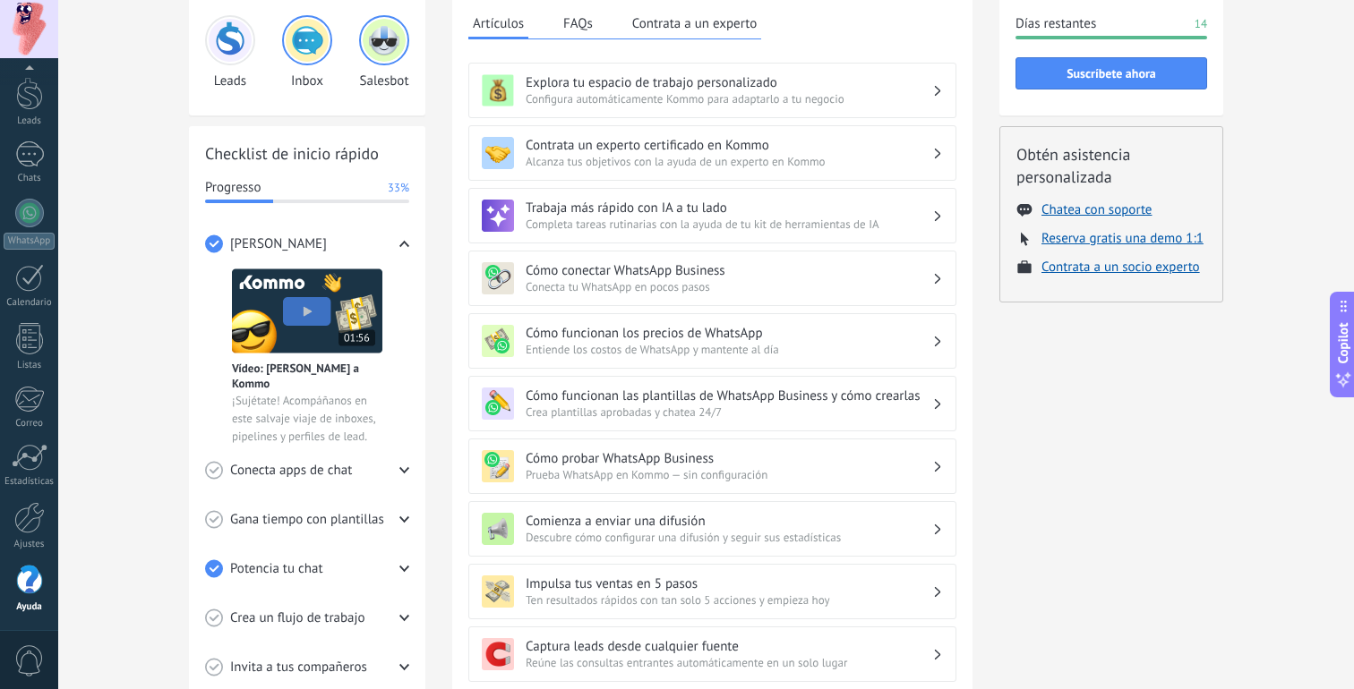
scroll to position [137, 0]
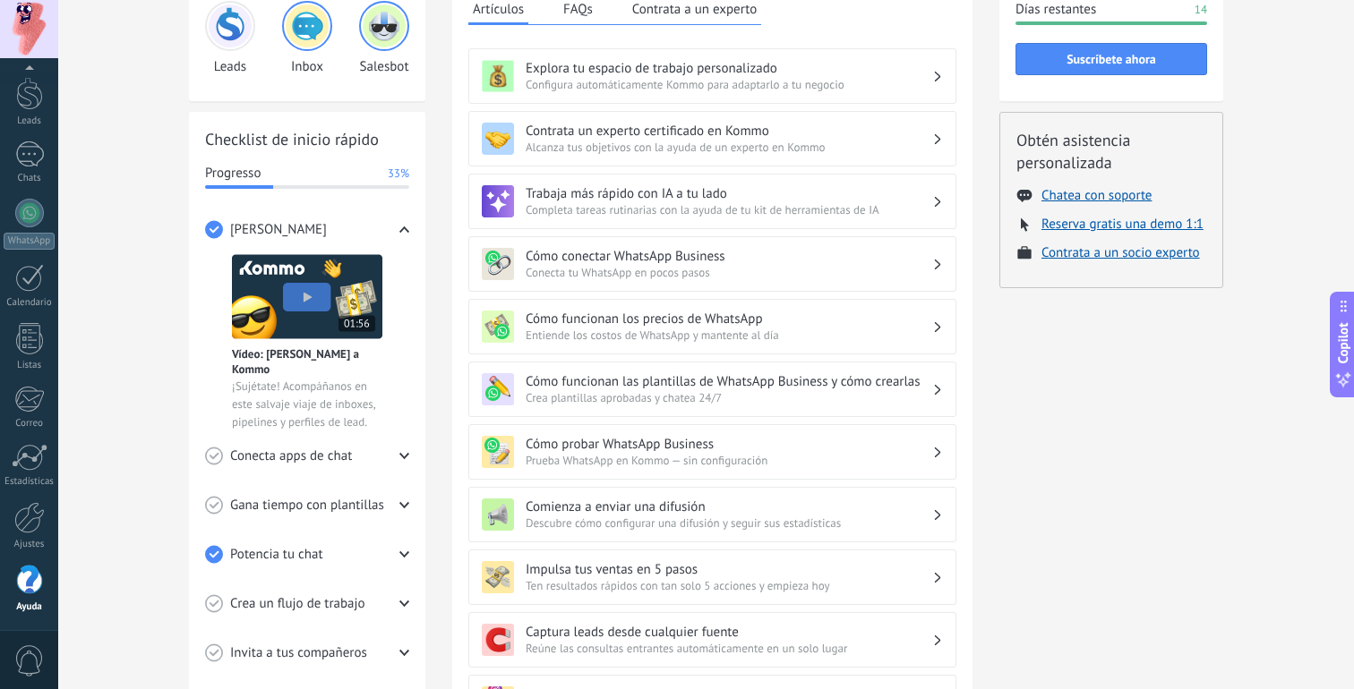
click at [309, 454] on span "Conecta apps de chat" at bounding box center [291, 457] width 122 height 18
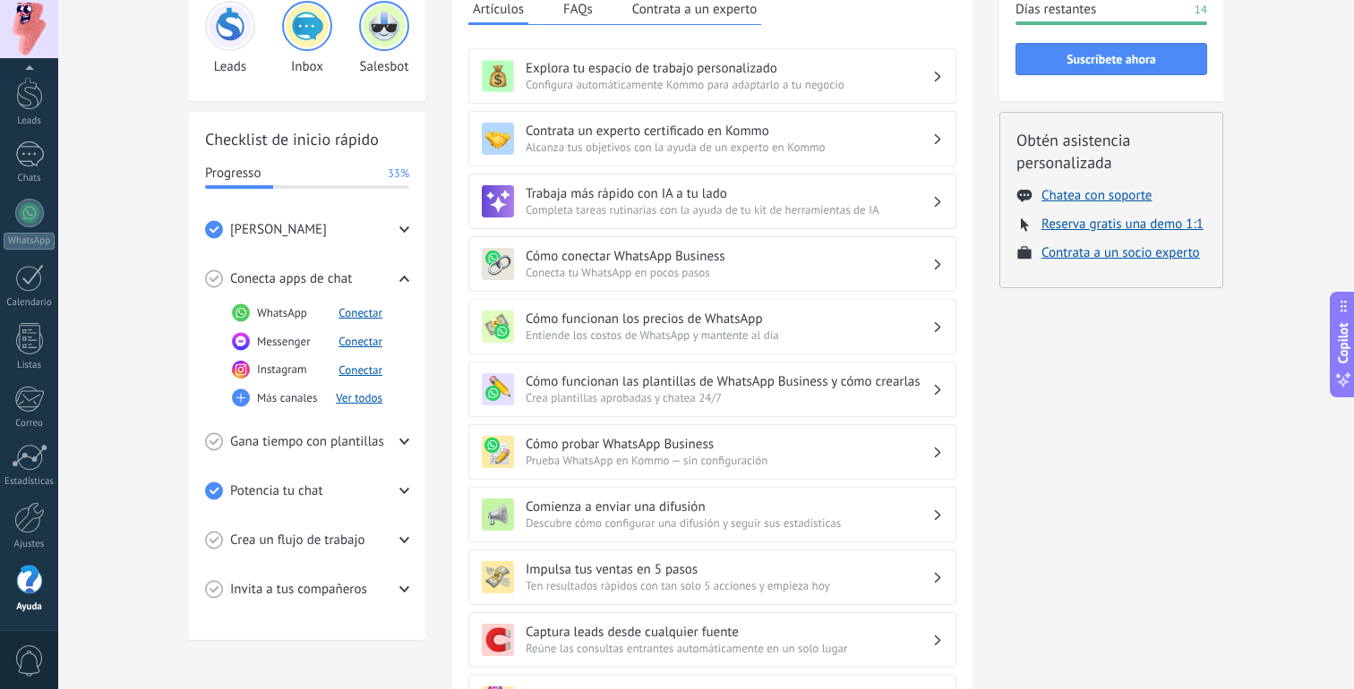
click at [315, 435] on span "Gana tiempo con plantillas" at bounding box center [307, 442] width 154 height 18
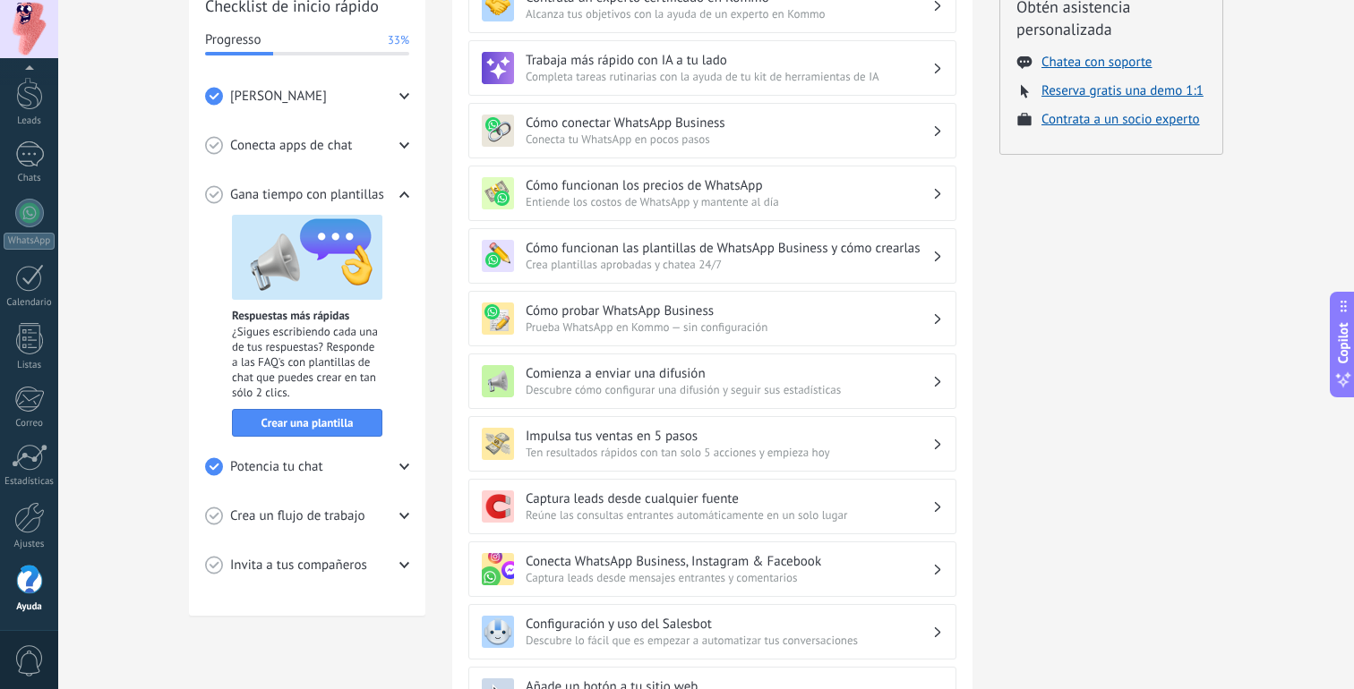
scroll to position [272, 0]
click at [329, 512] on span "Crea un flujo de trabajo" at bounding box center [297, 515] width 135 height 18
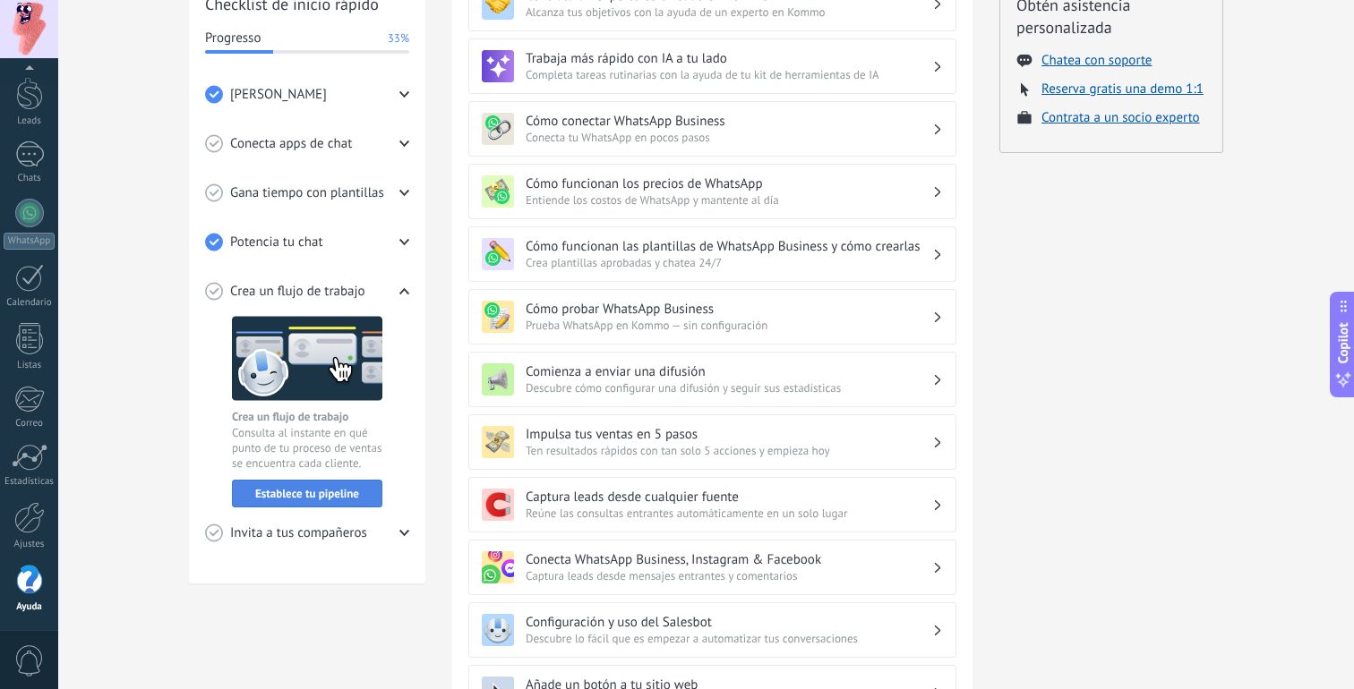
click at [329, 489] on span "Establece tu pipeline" at bounding box center [307, 494] width 104 height 13
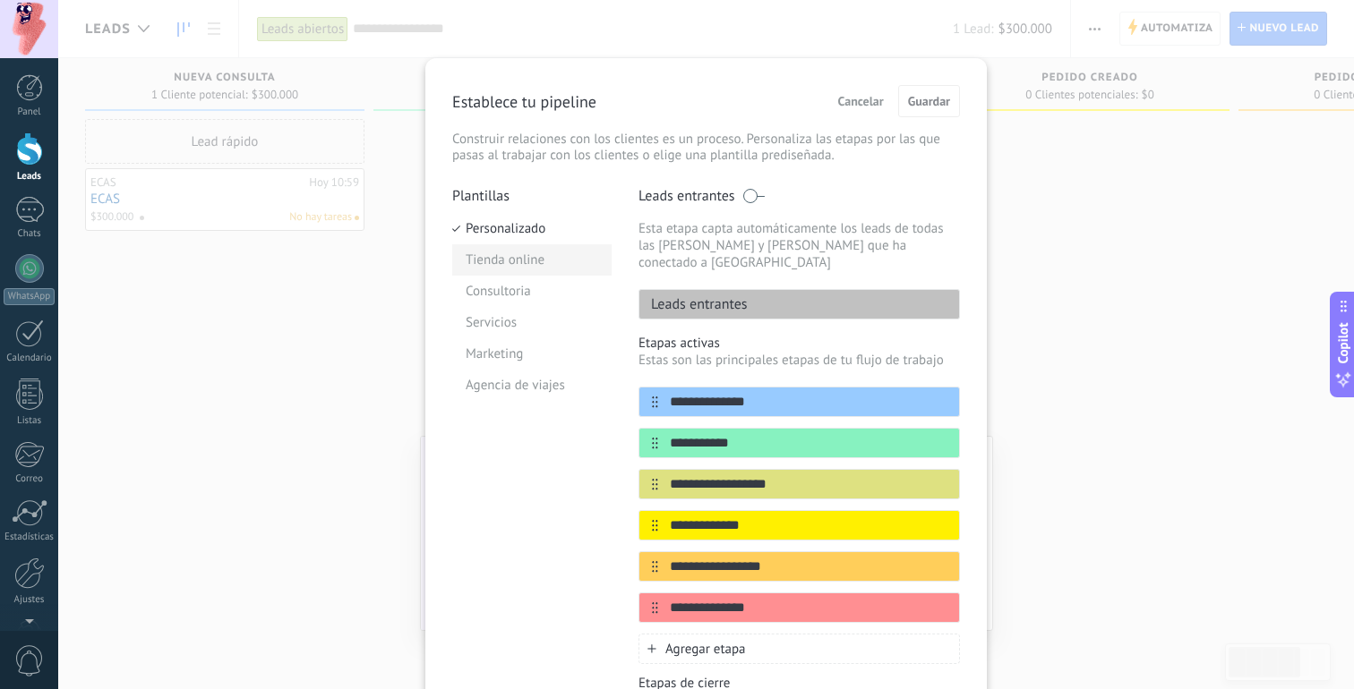
click at [485, 252] on li "Tienda online" at bounding box center [531, 259] width 159 height 31
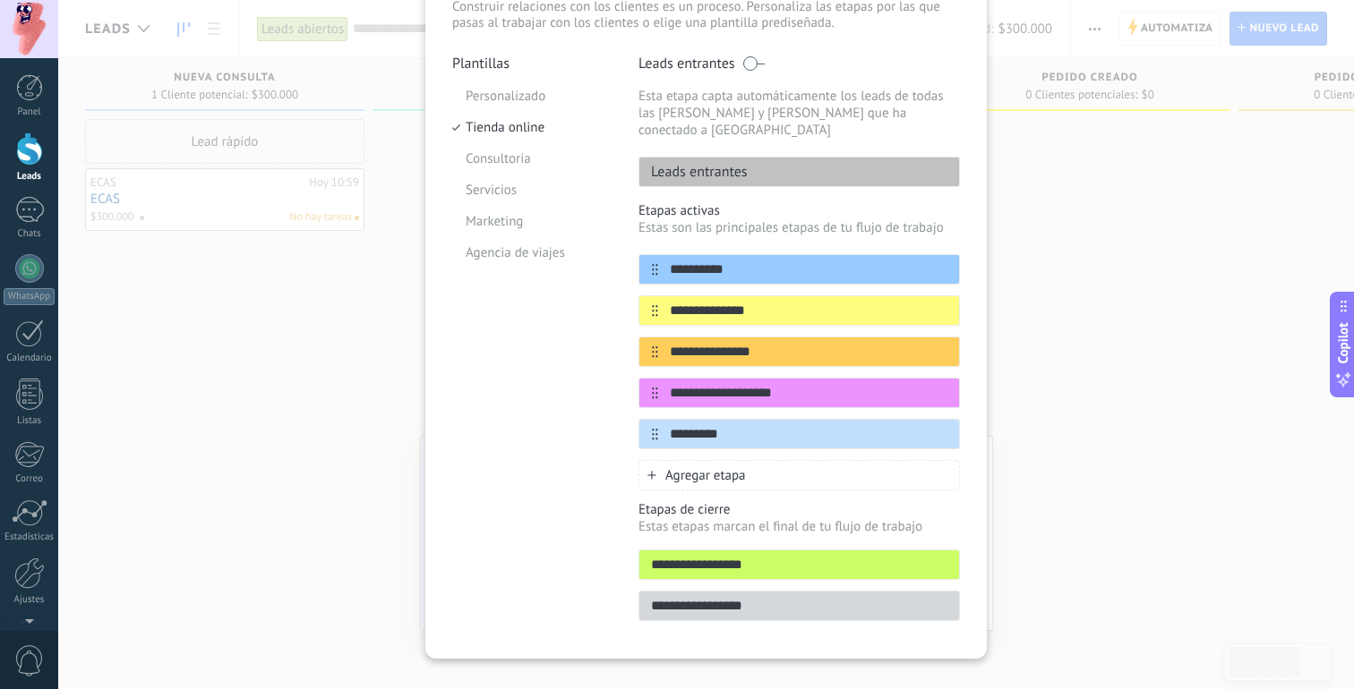
scroll to position [142, 0]
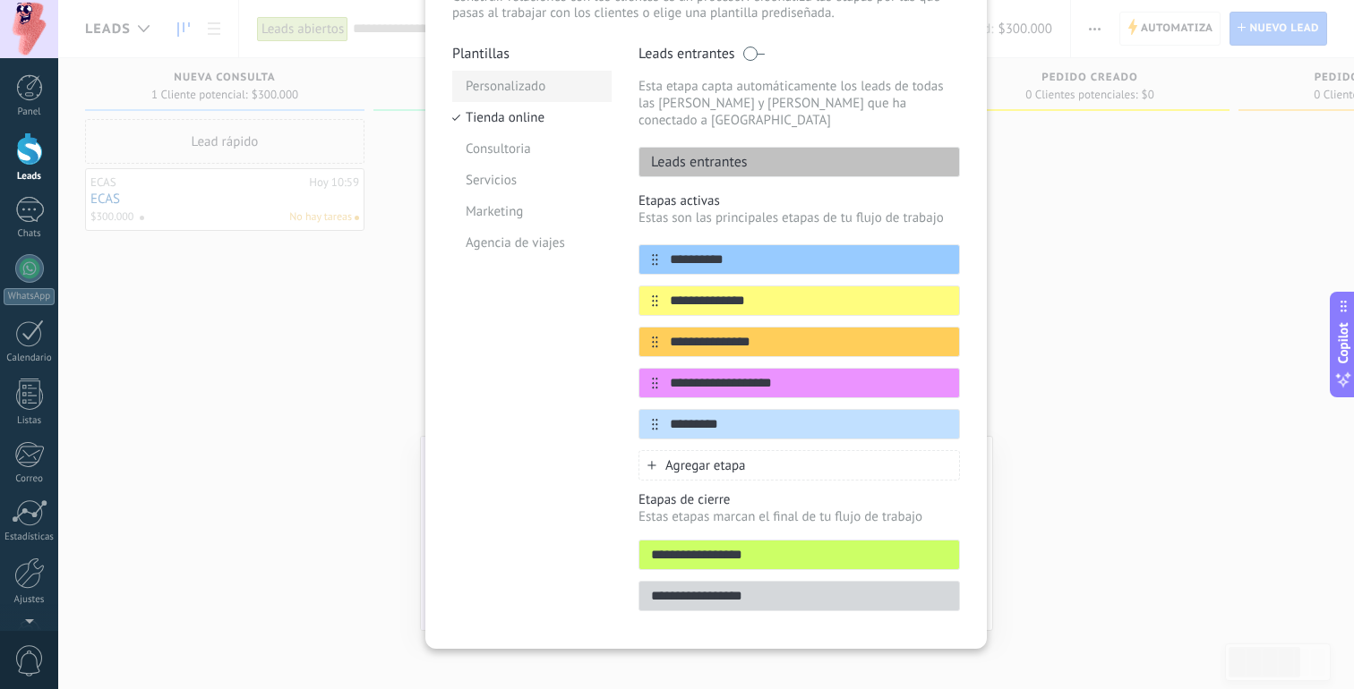
click at [521, 95] on li "Personalizado" at bounding box center [531, 86] width 159 height 31
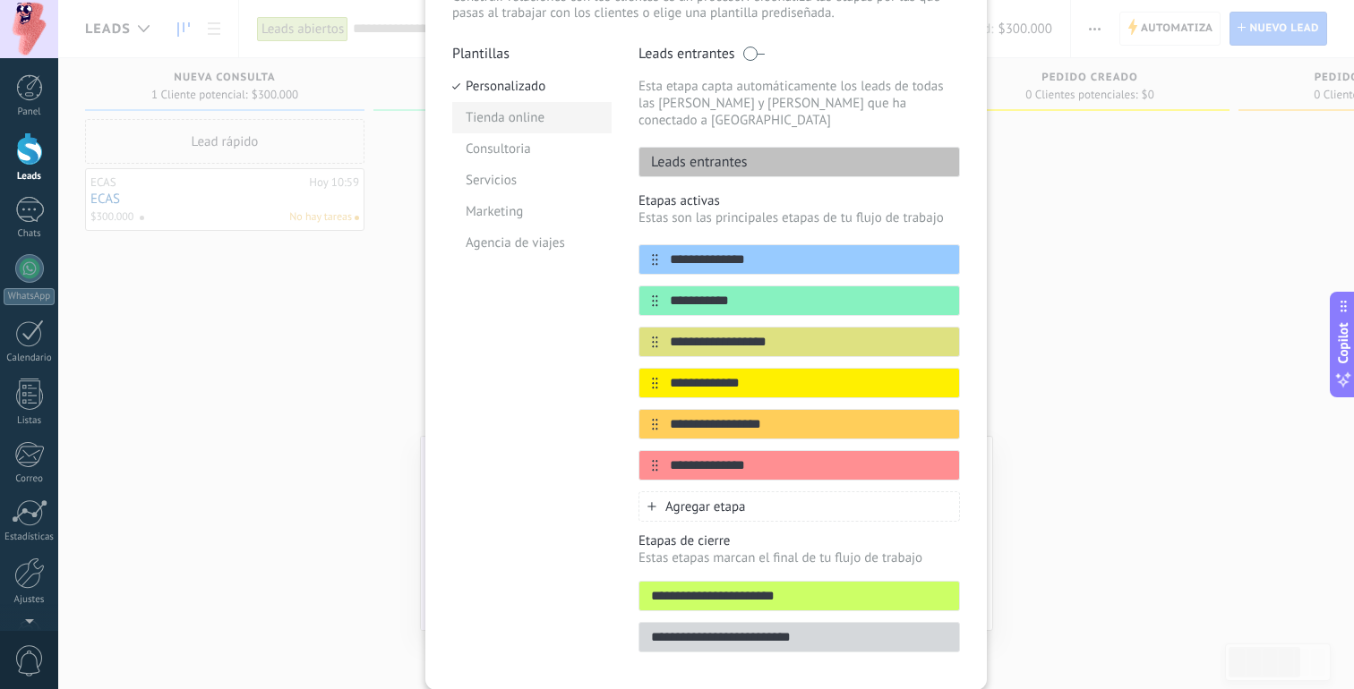
click at [519, 123] on li "Tienda online" at bounding box center [531, 117] width 159 height 31
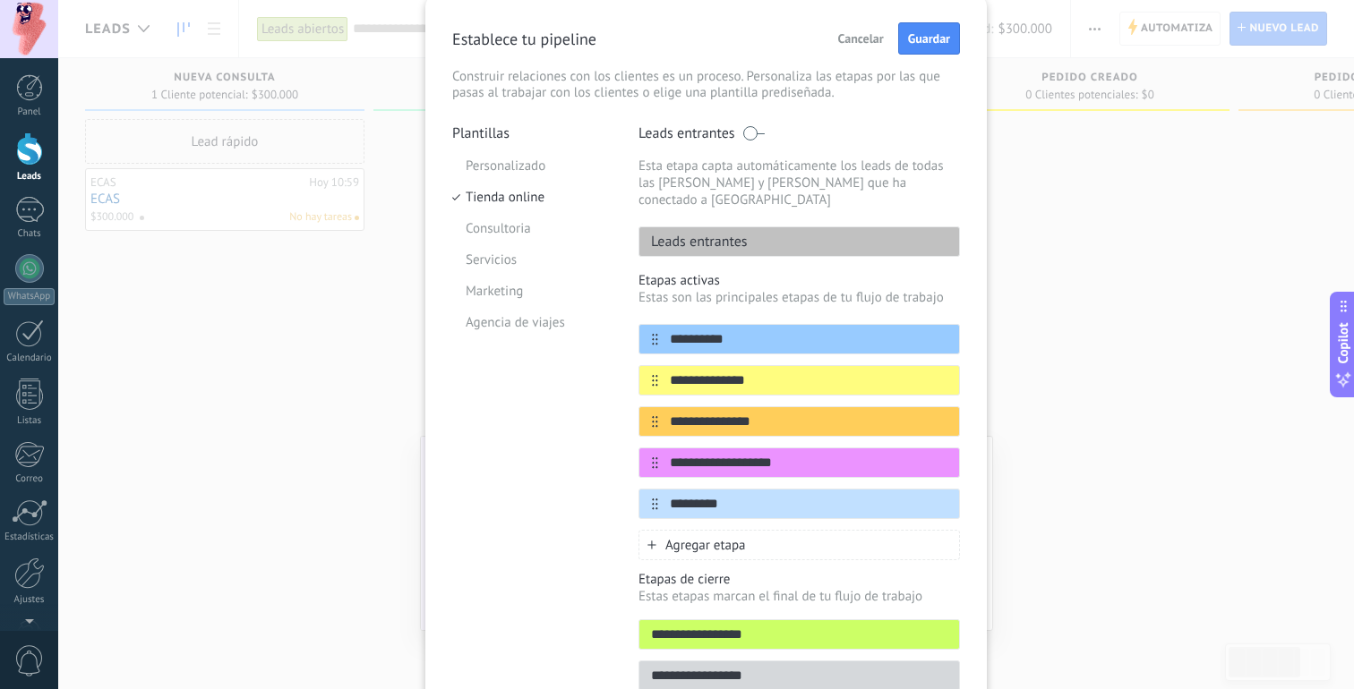
scroll to position [25, 0]
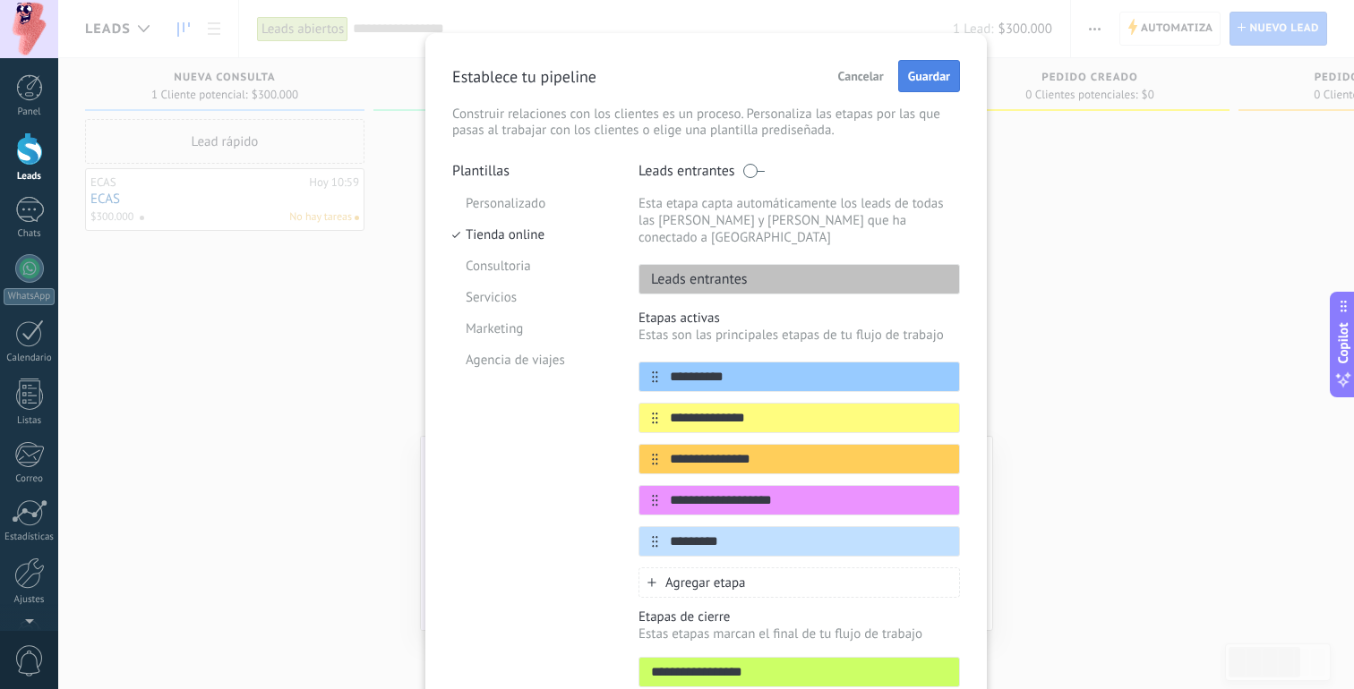
click at [923, 70] on span "Guardar" at bounding box center [929, 76] width 42 height 13
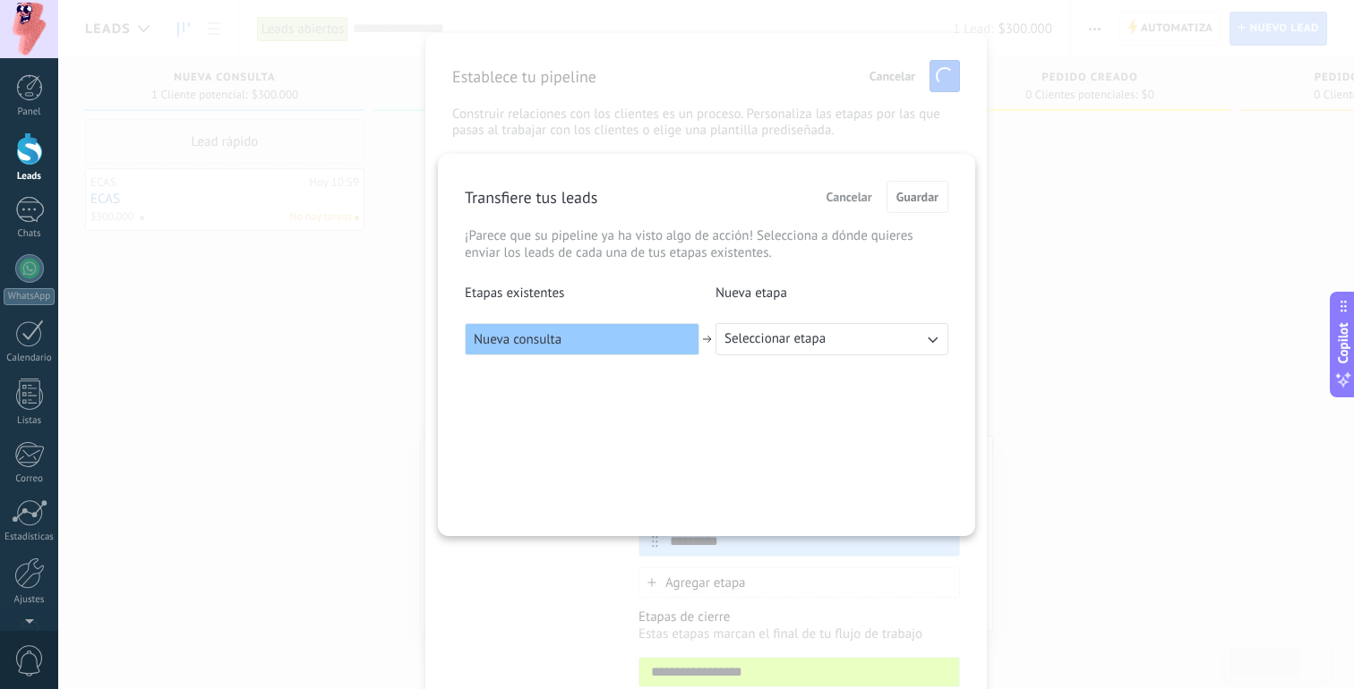
click at [816, 342] on span "Seleccionar etapa" at bounding box center [774, 339] width 101 height 18
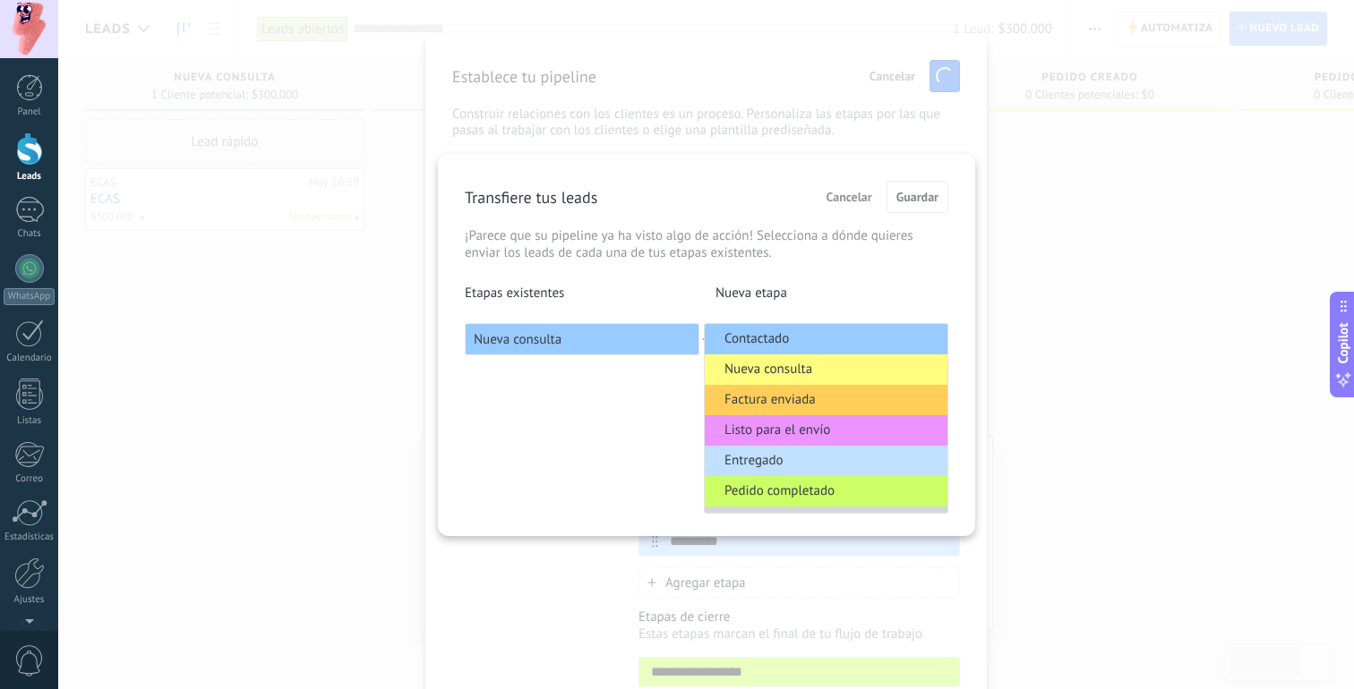
click at [823, 300] on p "Nueva etapa" at bounding box center [831, 293] width 233 height 17
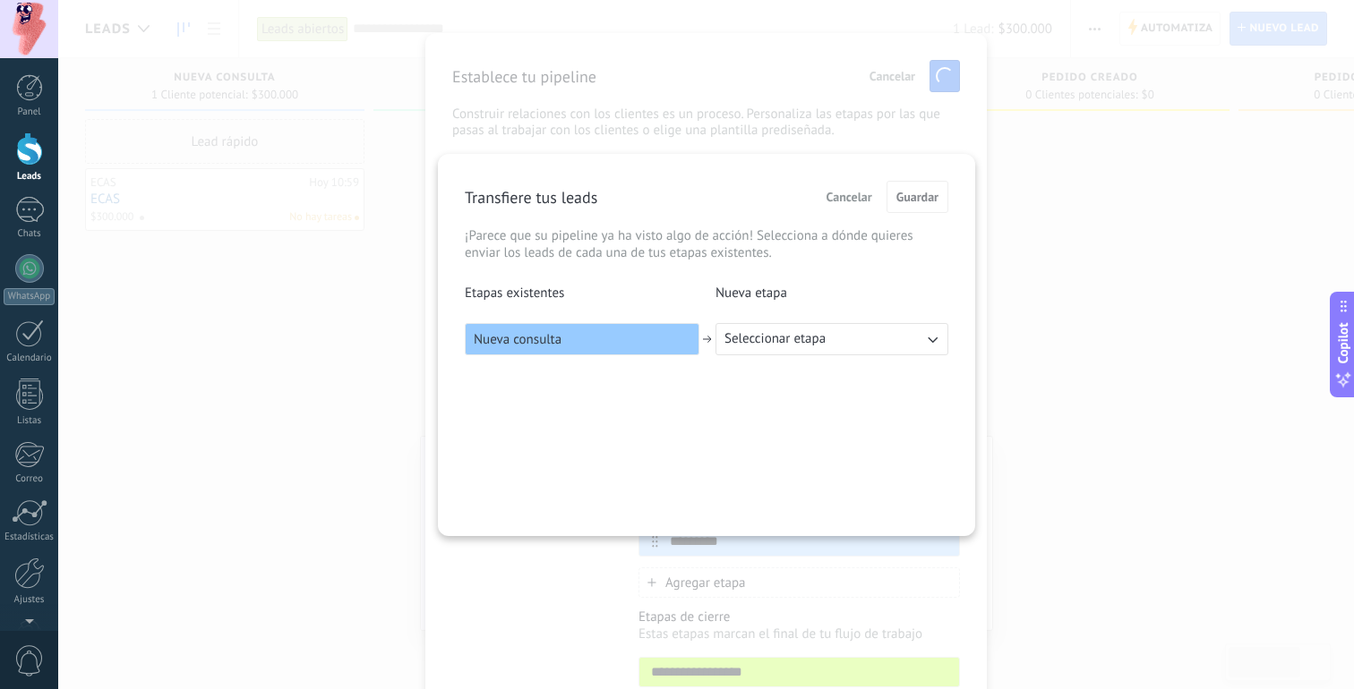
click at [816, 329] on button "Seleccionar etapa" at bounding box center [831, 339] width 233 height 32
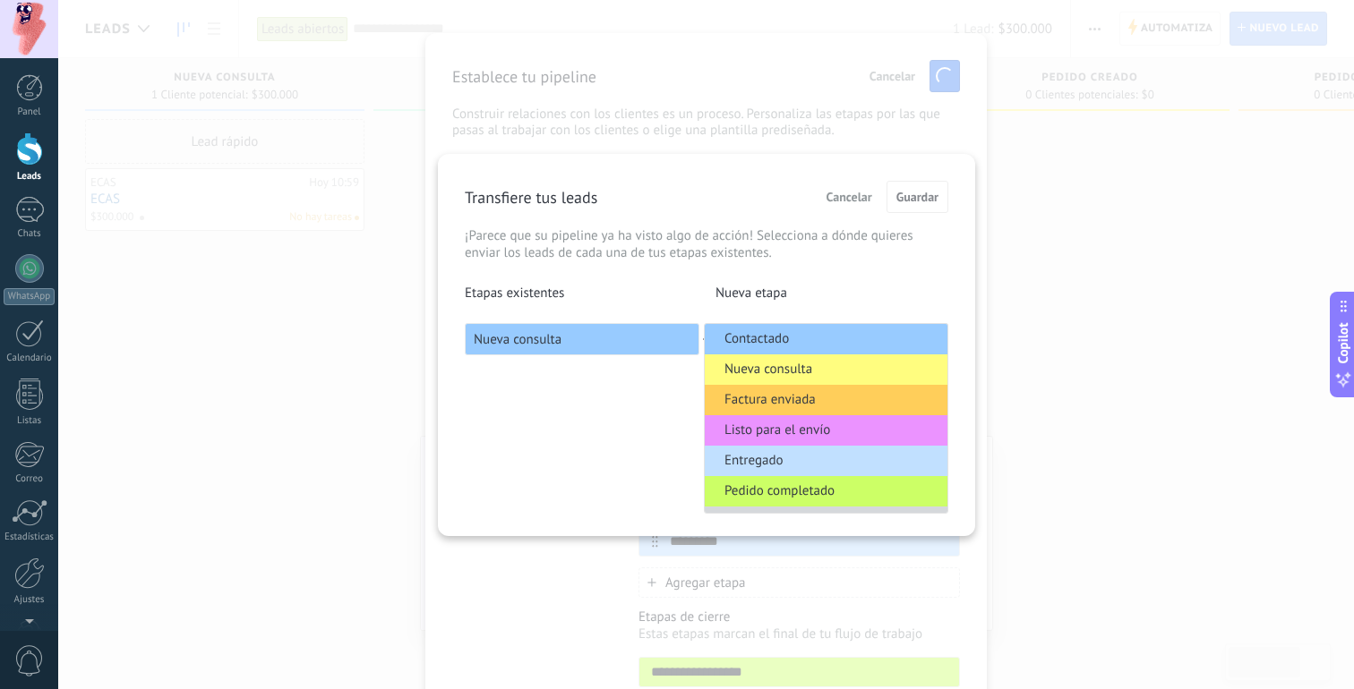
click at [810, 372] on span "Nueva consulta" at bounding box center [768, 370] width 88 height 18
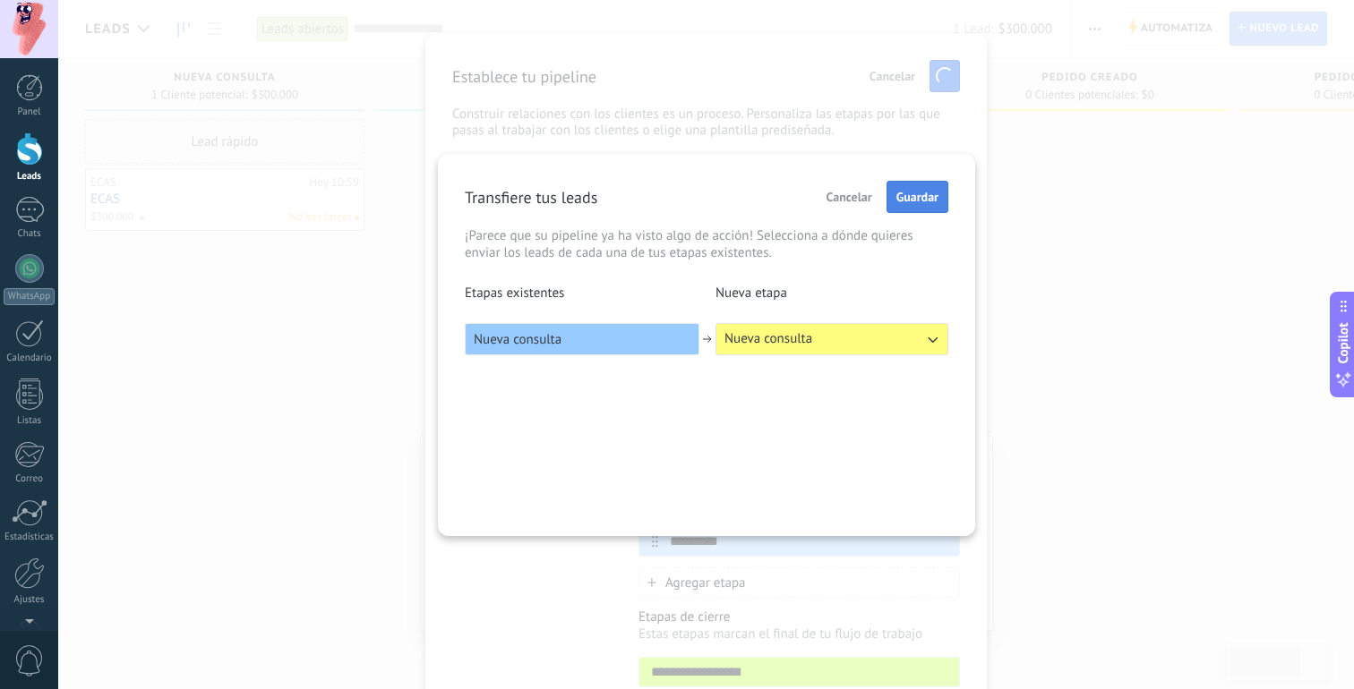
click at [910, 201] on span "Guardar" at bounding box center [917, 197] width 42 height 13
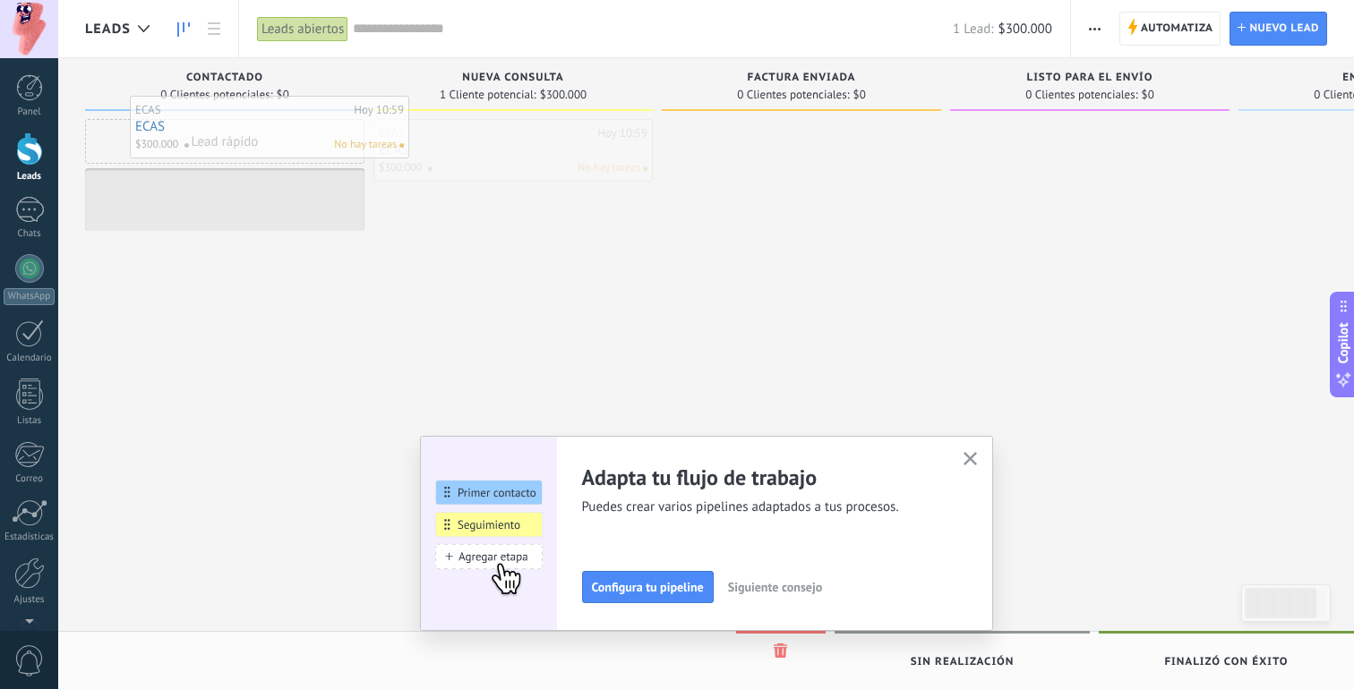
drag, startPoint x: 521, startPoint y: 150, endPoint x: 278, endPoint y: 127, distance: 244.7
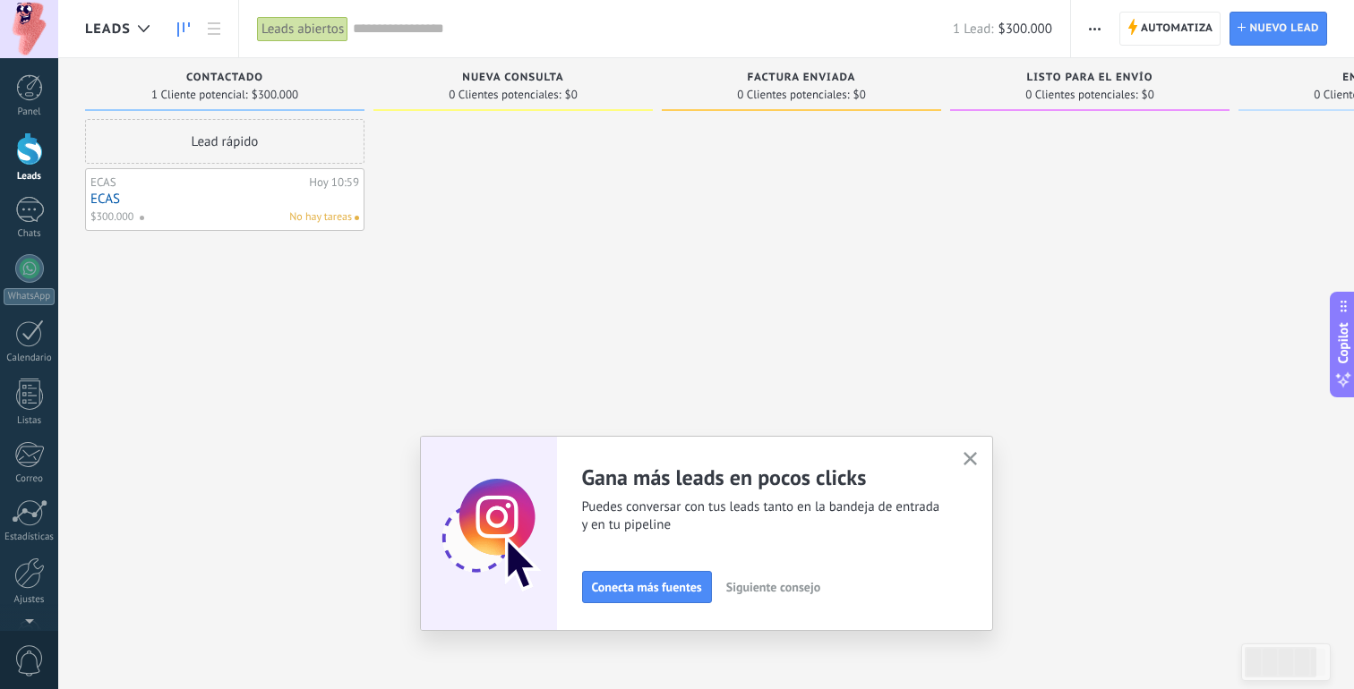
click at [977, 463] on button "button" at bounding box center [970, 460] width 22 height 24
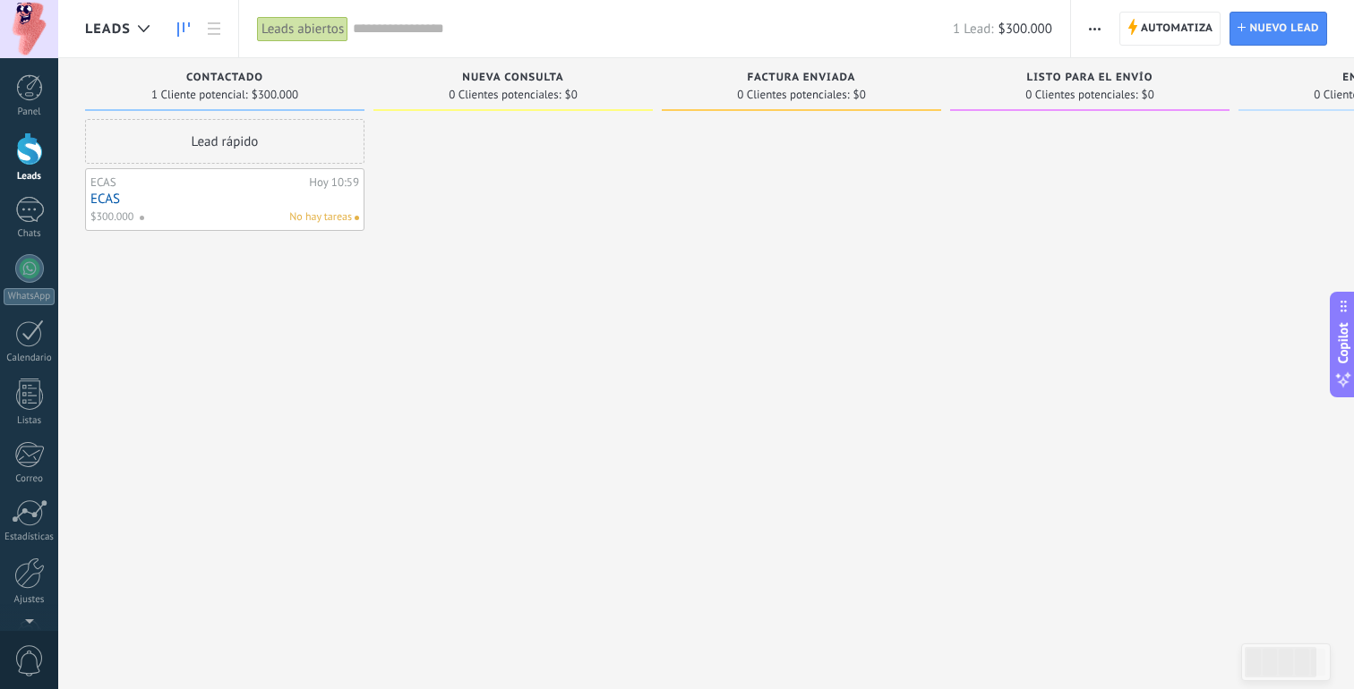
click at [252, 203] on link "ECAS" at bounding box center [224, 199] width 269 height 15
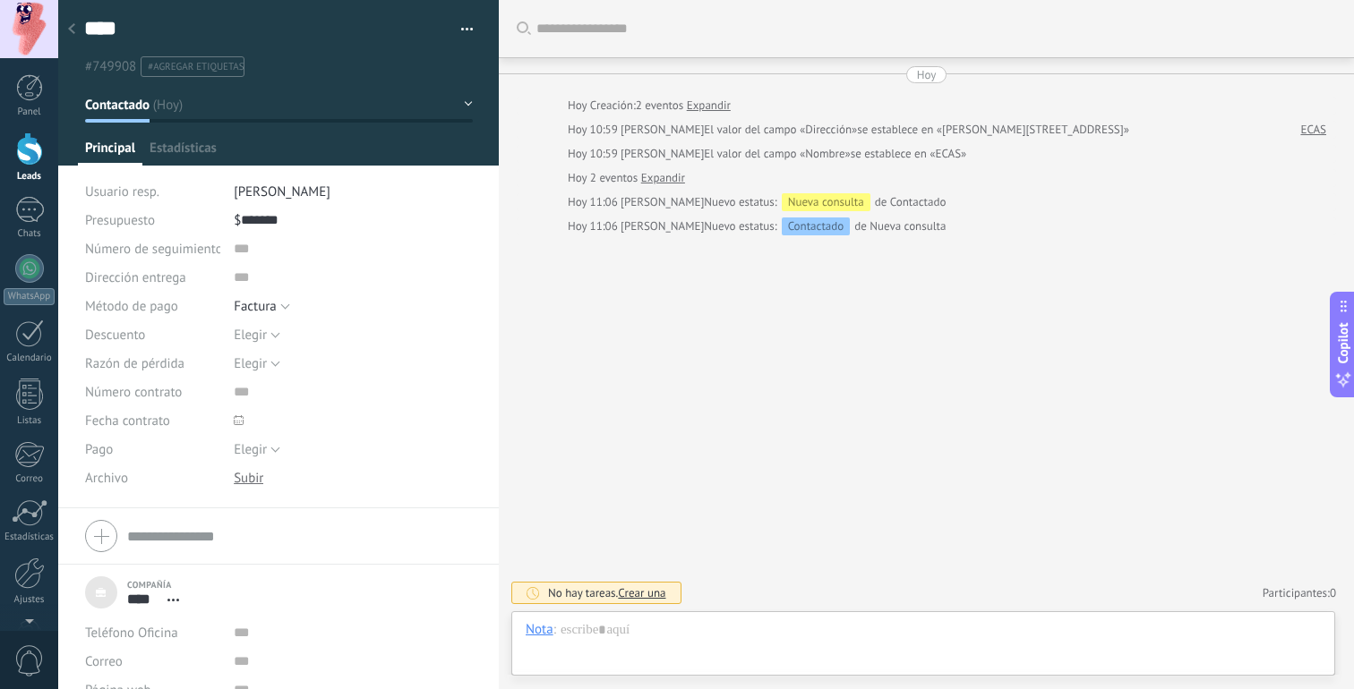
scroll to position [18, 0]
click at [322, 154] on span "Productos" at bounding box center [322, 153] width 57 height 26
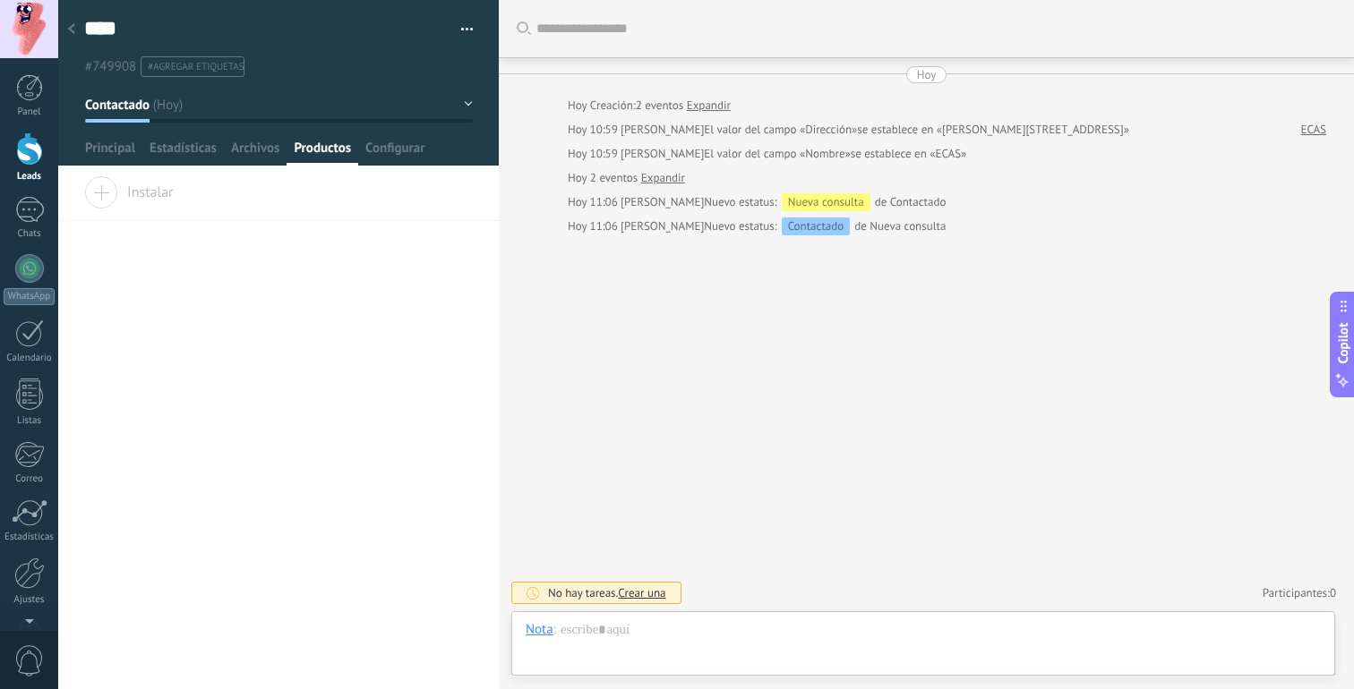
click at [110, 194] on span "Instalar" at bounding box center [129, 188] width 90 height 25
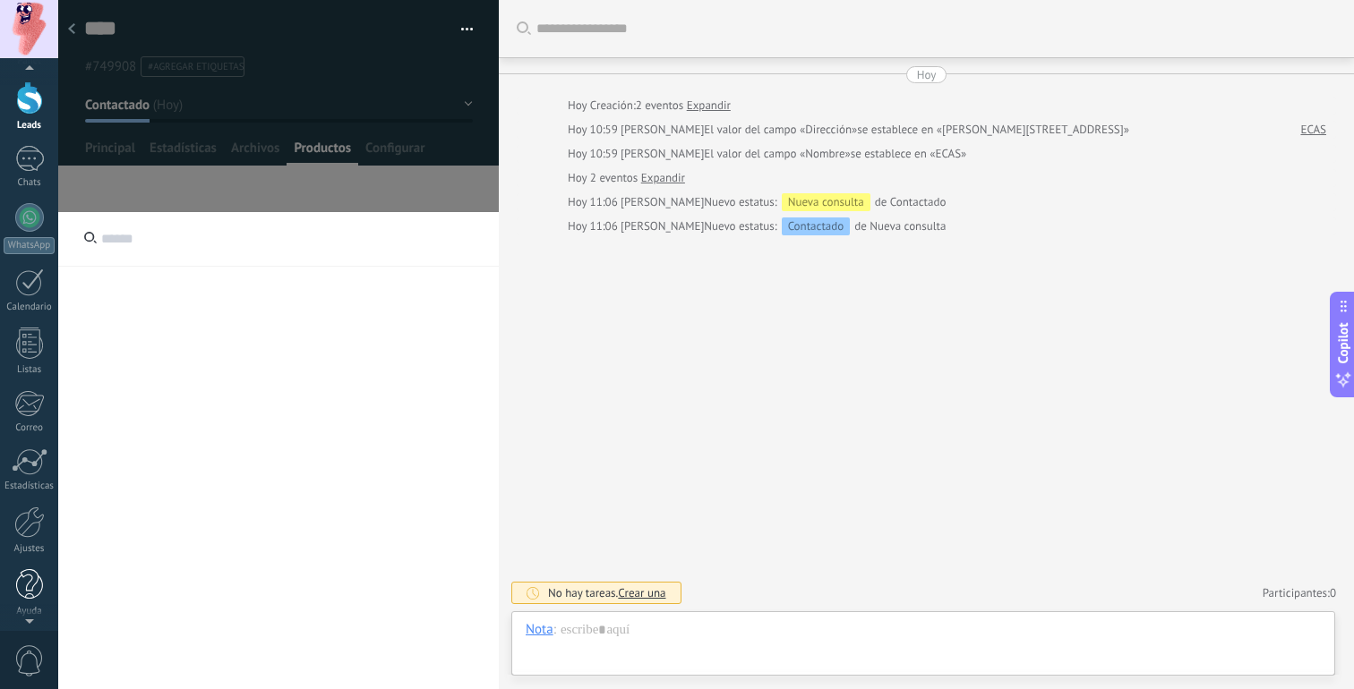
scroll to position [56, 0]
click at [25, 581] on div at bounding box center [29, 580] width 27 height 31
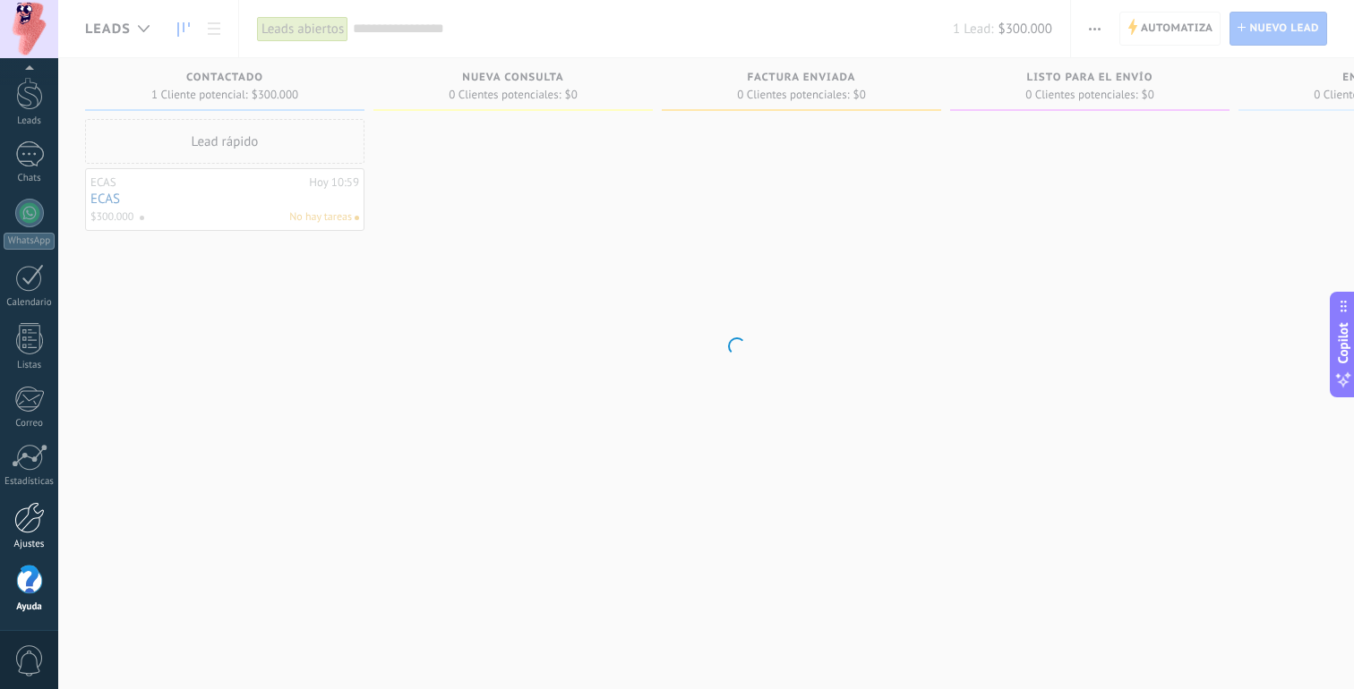
click at [25, 534] on link "Ajustes" at bounding box center [29, 526] width 58 height 48
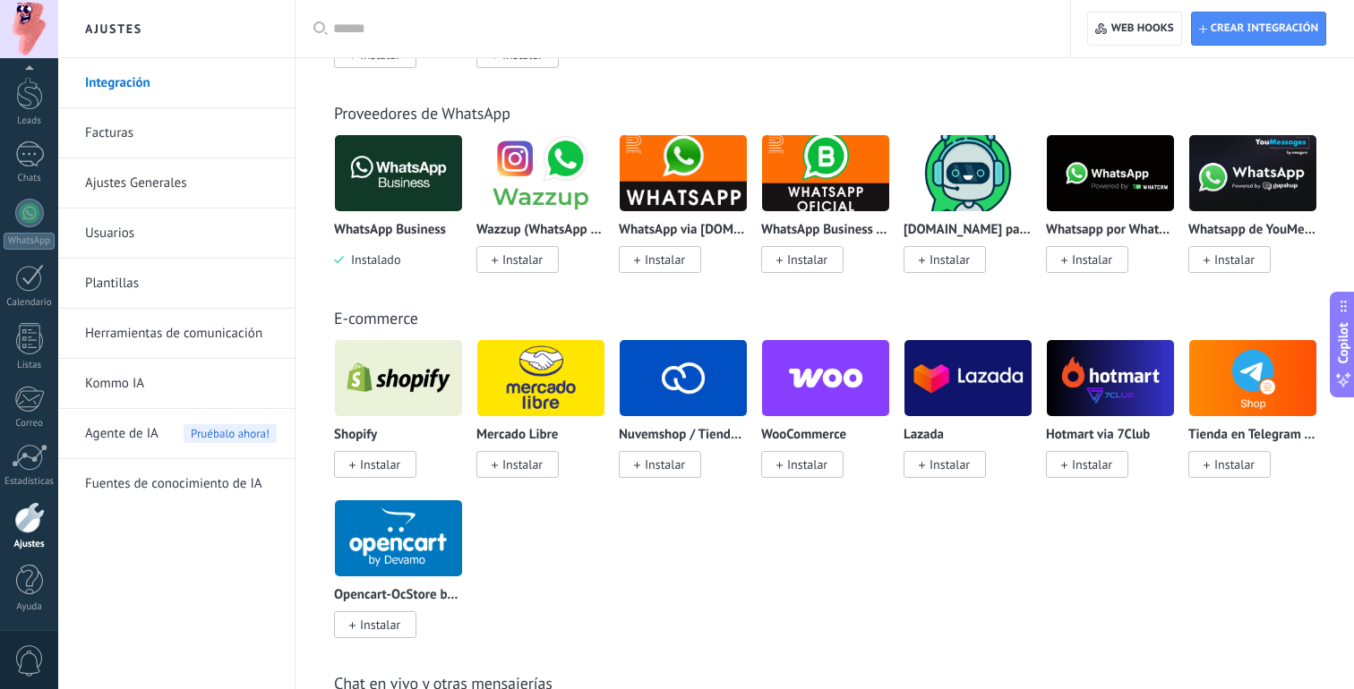
scroll to position [692, 0]
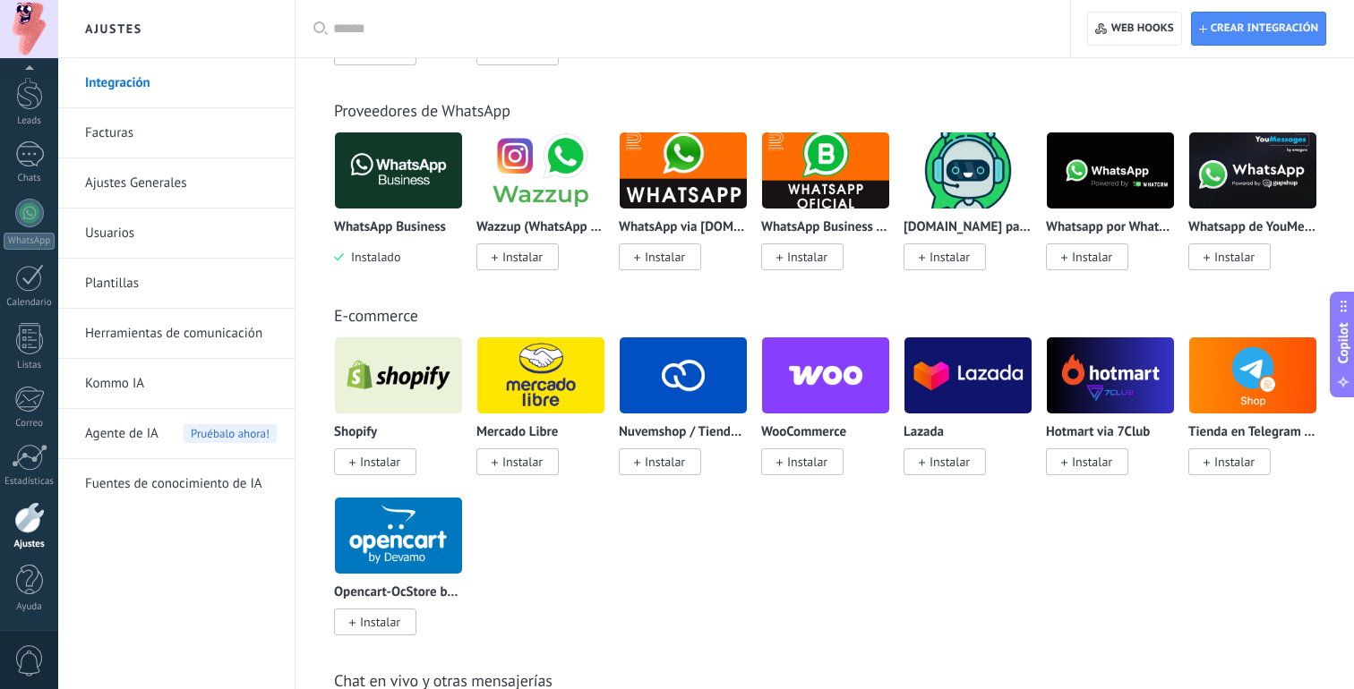
click at [667, 458] on span "Instalar" at bounding box center [665, 462] width 40 height 16
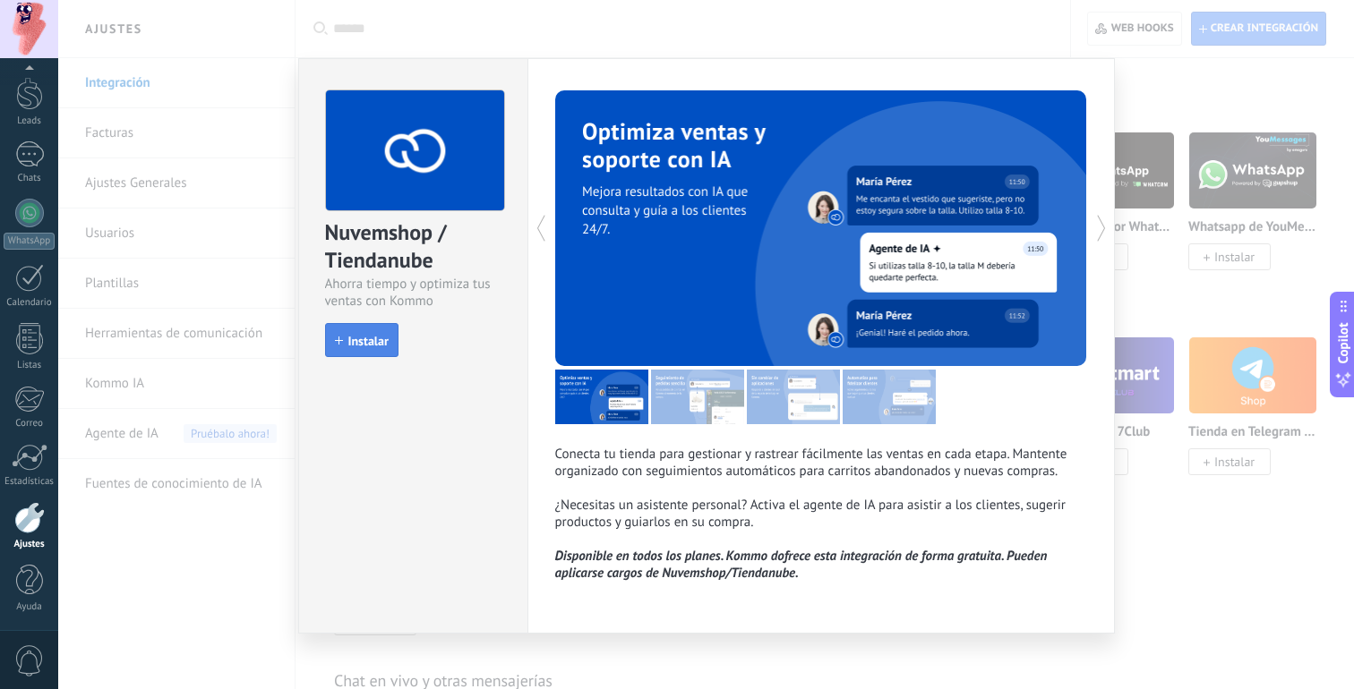
click at [365, 335] on span "Instalar" at bounding box center [368, 341] width 40 height 13
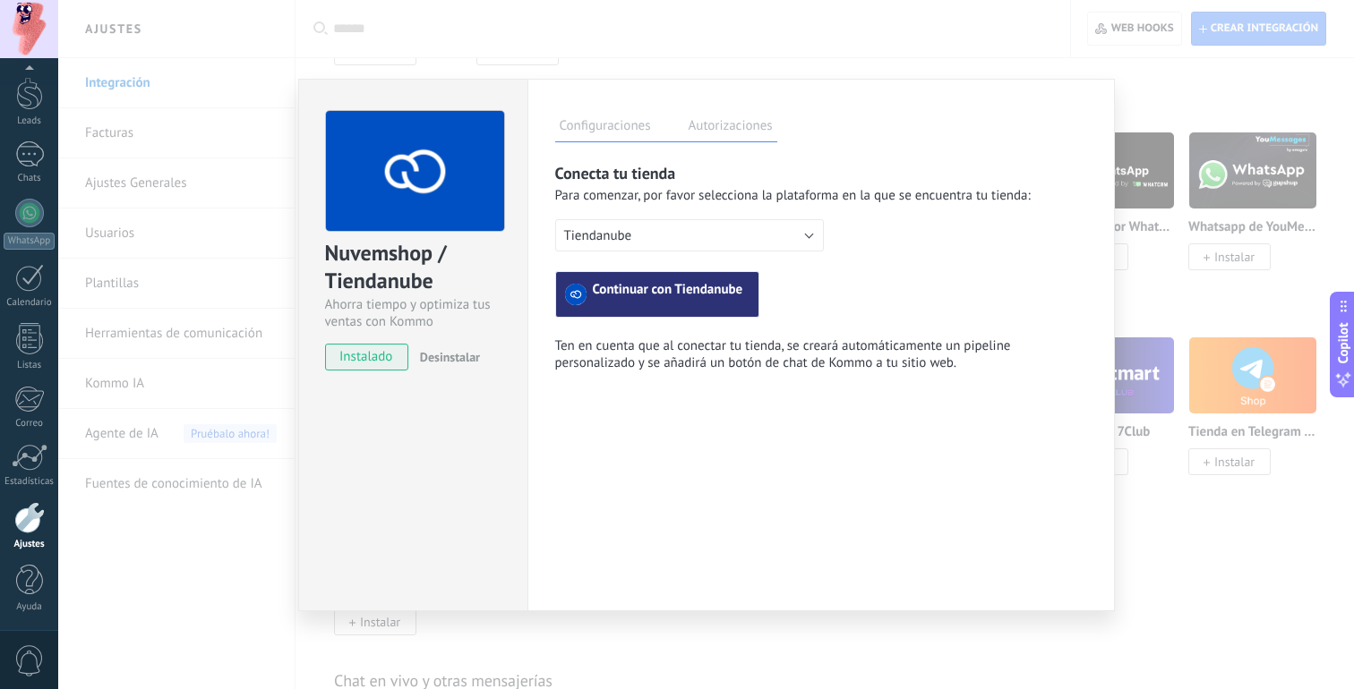
click at [648, 275] on button "Continuar con Tiendanube" at bounding box center [657, 294] width 204 height 47
click at [223, 235] on div "Nuvemshop / Tiendanube Ahorra tiempo y optimiza tus ventas con Kommo instalado …" at bounding box center [706, 344] width 1296 height 689
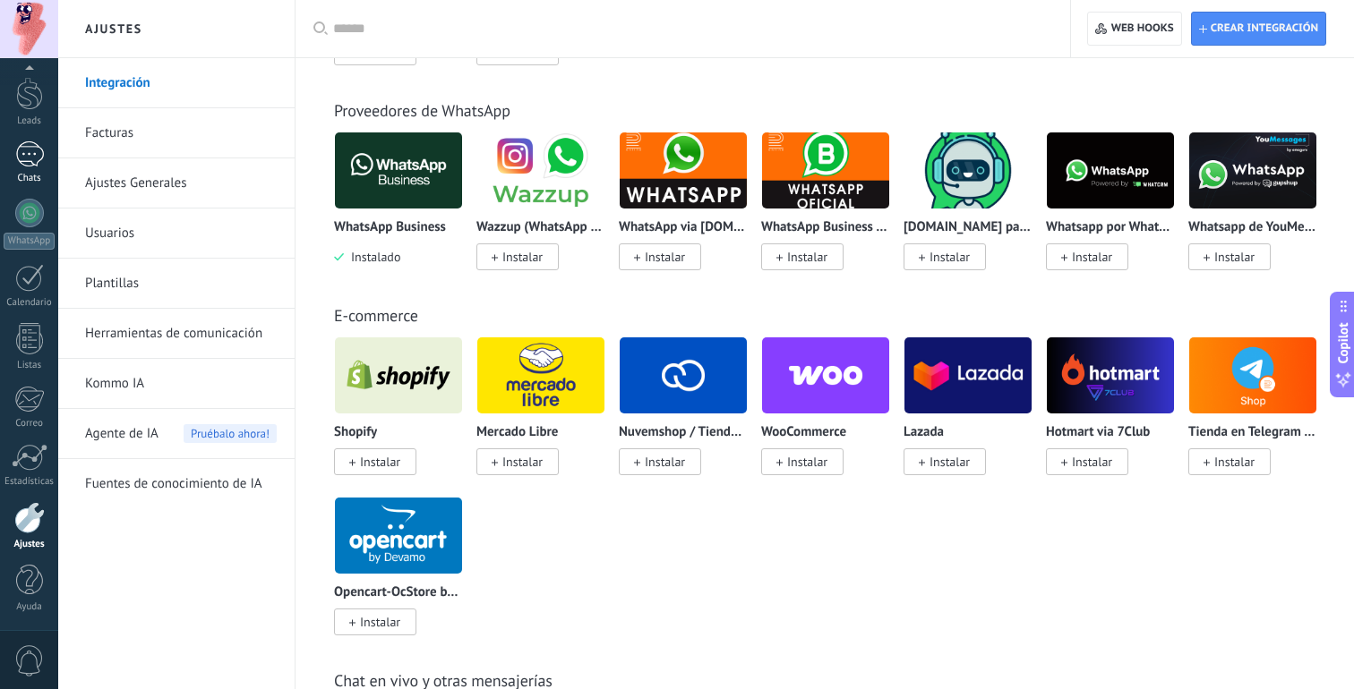
scroll to position [0, 0]
click at [29, 157] on div at bounding box center [29, 149] width 27 height 33
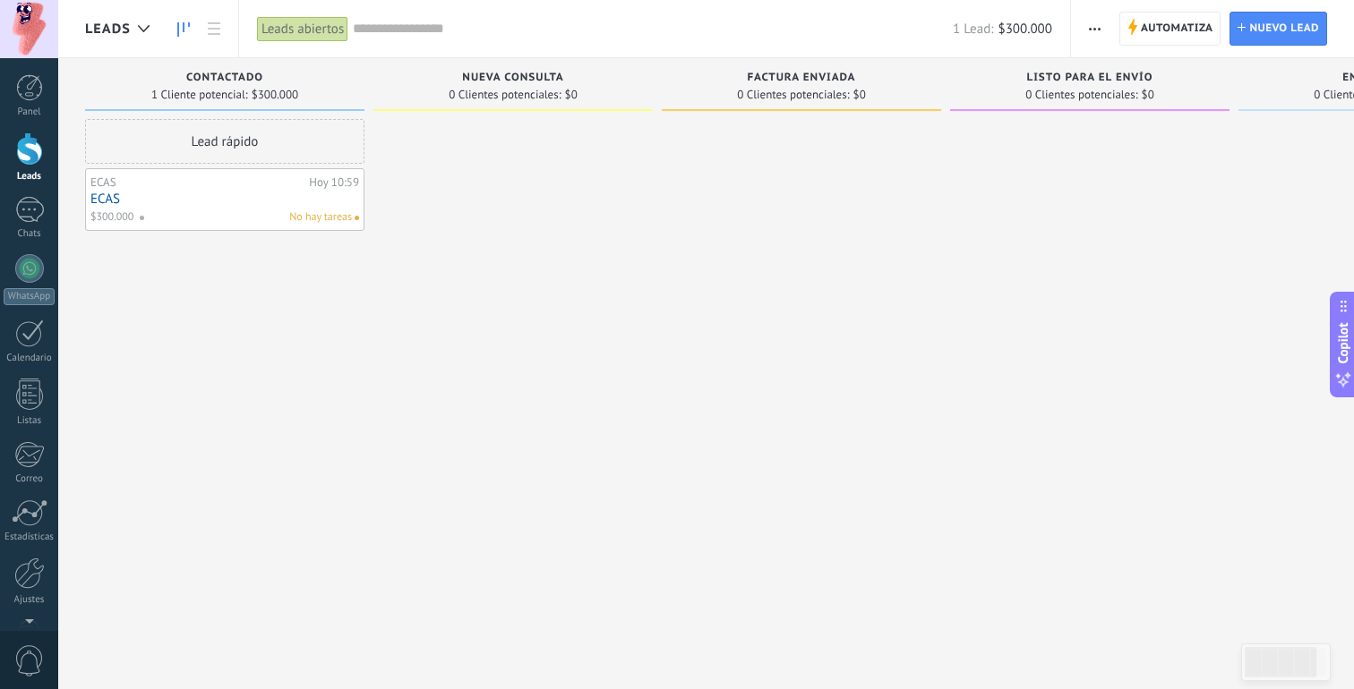
click at [312, 193] on link "ECAS" at bounding box center [224, 199] width 269 height 15
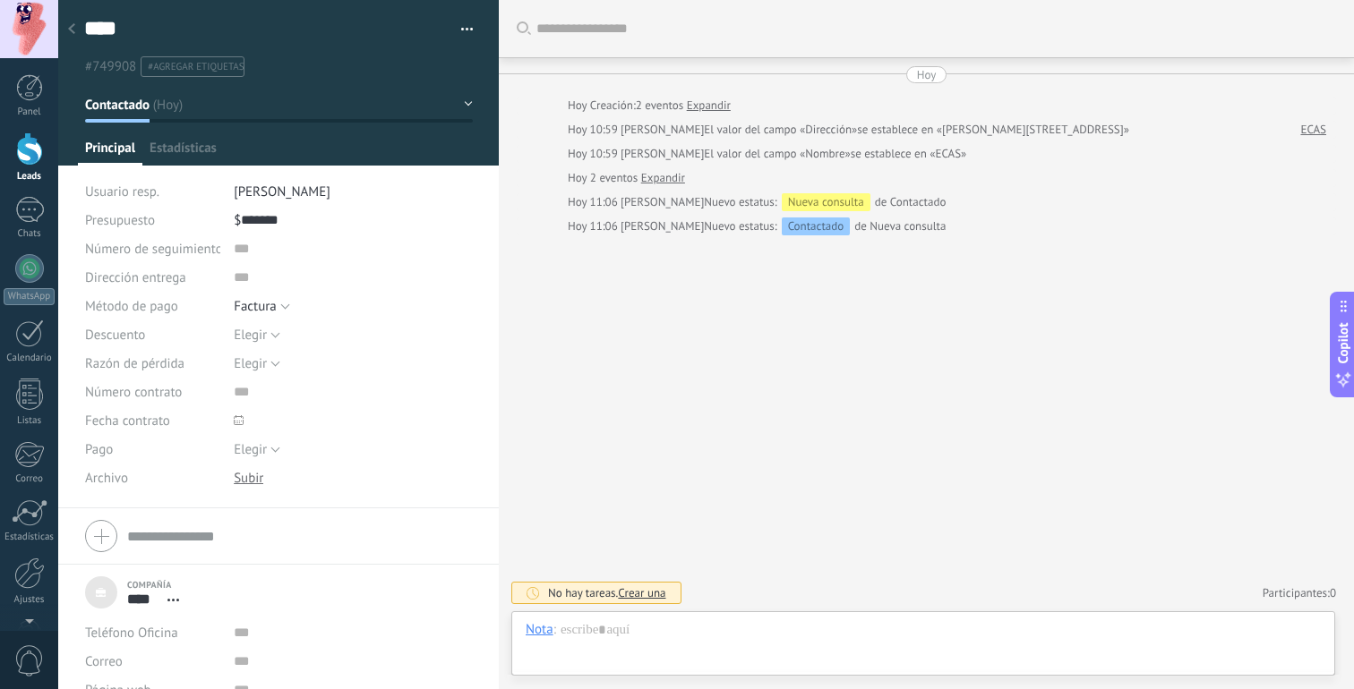
scroll to position [18, 0]
click at [393, 151] on span "Configurar" at bounding box center [394, 153] width 59 height 26
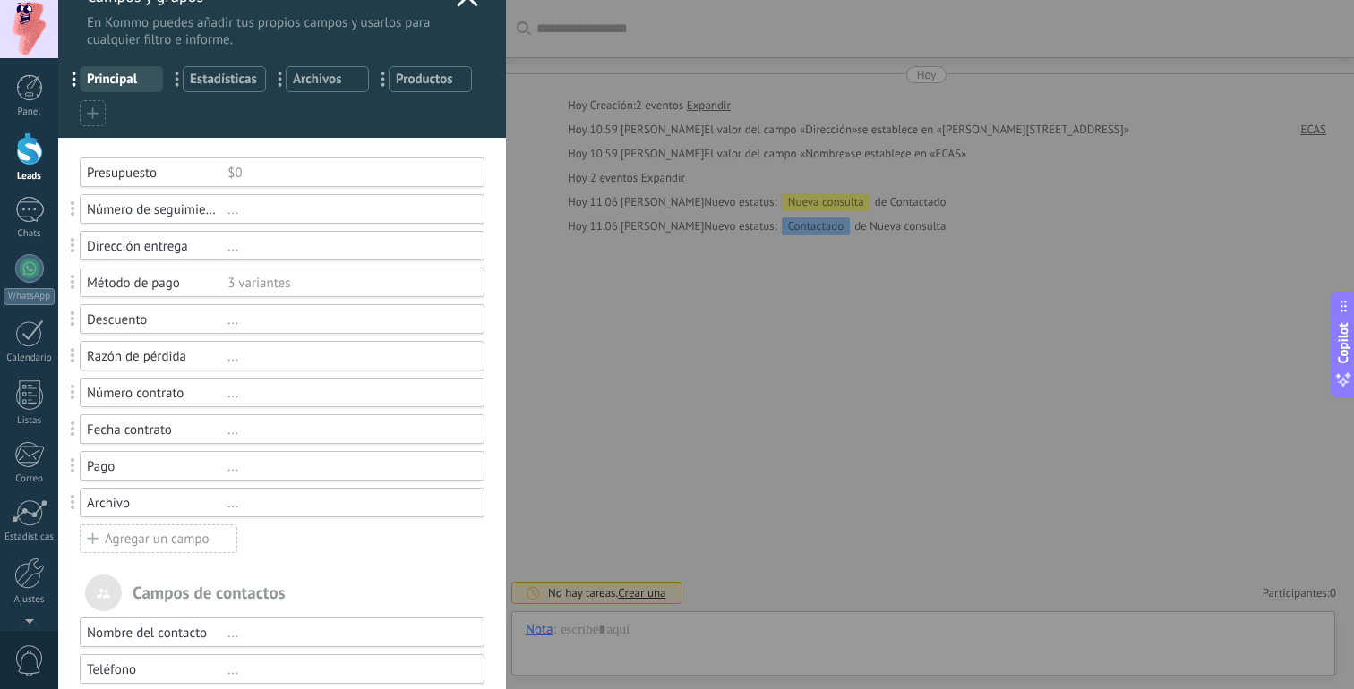
scroll to position [53, 0]
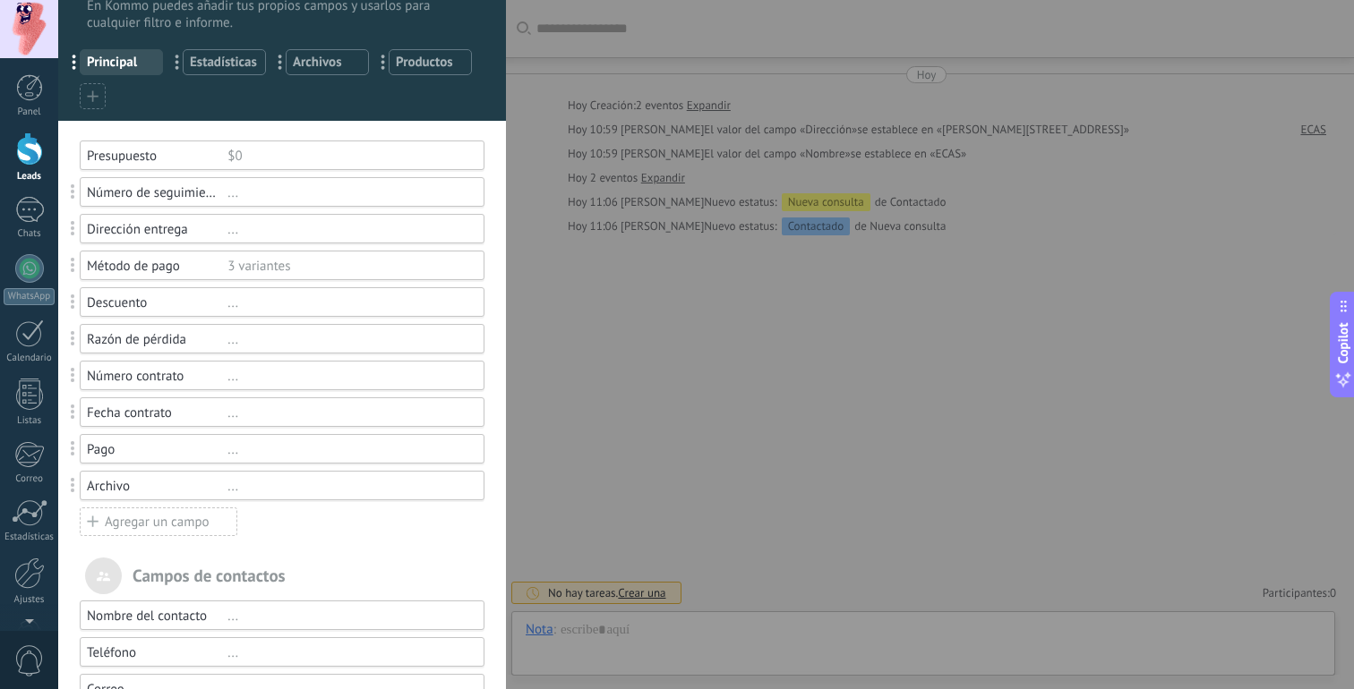
click at [308, 381] on div "..." at bounding box center [347, 376] width 241 height 17
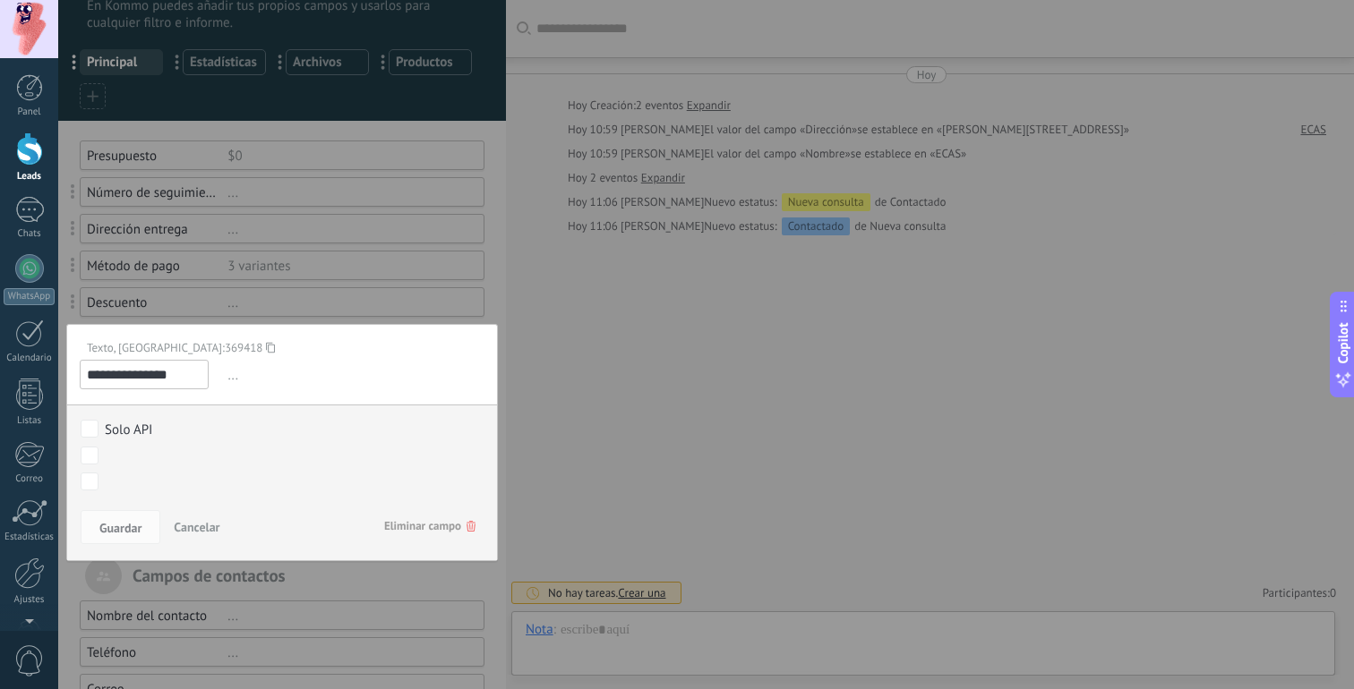
click at [334, 293] on div at bounding box center [282, 516] width 448 height 1139
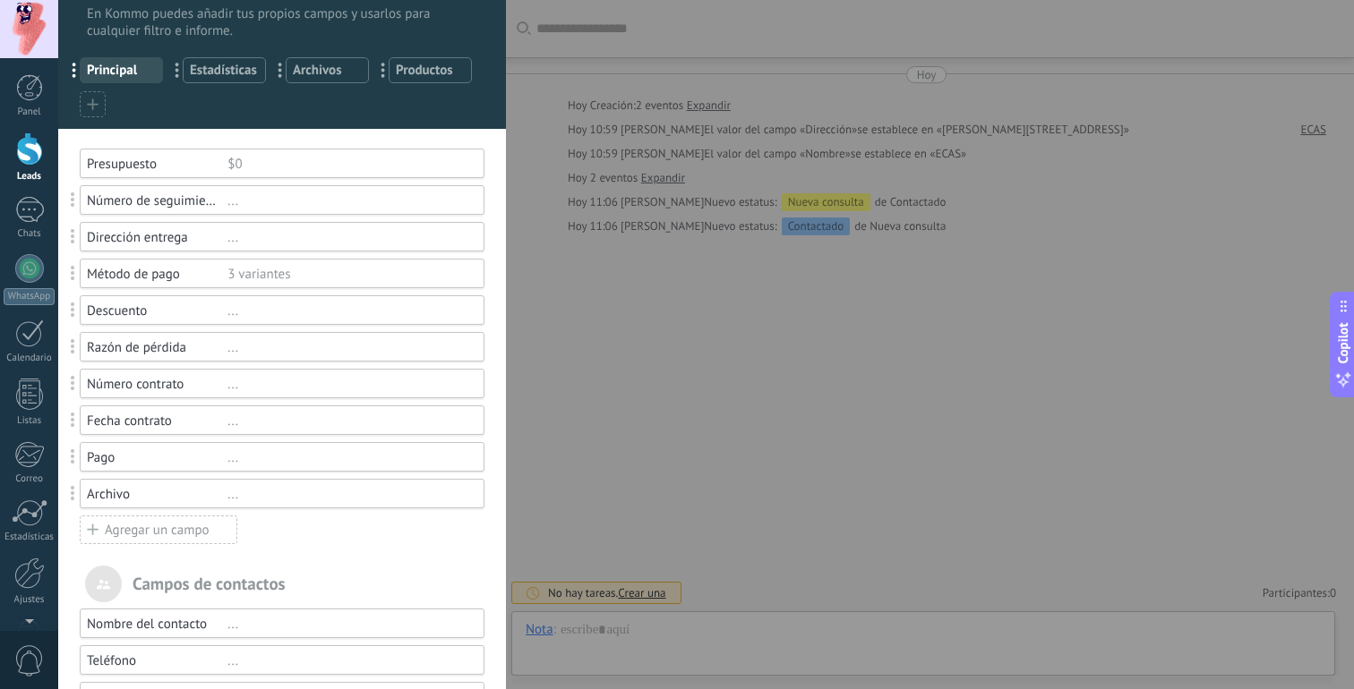
scroll to position [0, 0]
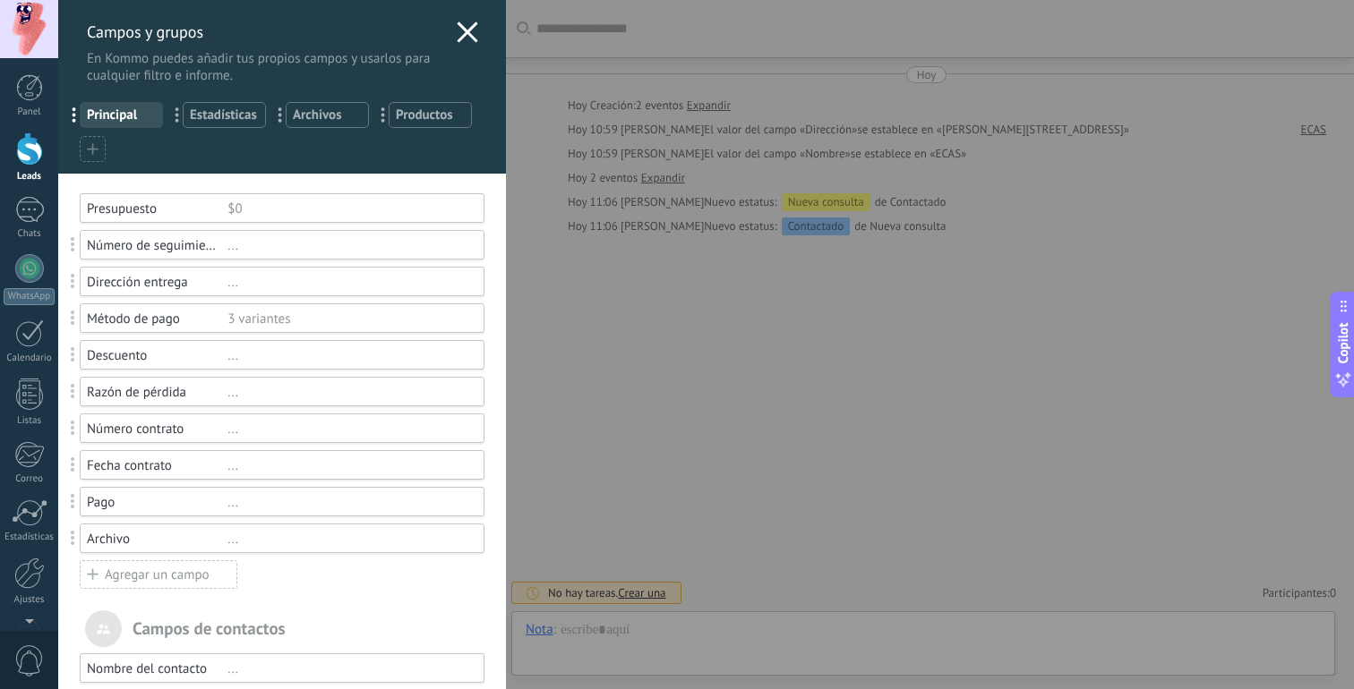
click at [409, 106] on div "... Productos" at bounding box center [430, 115] width 83 height 26
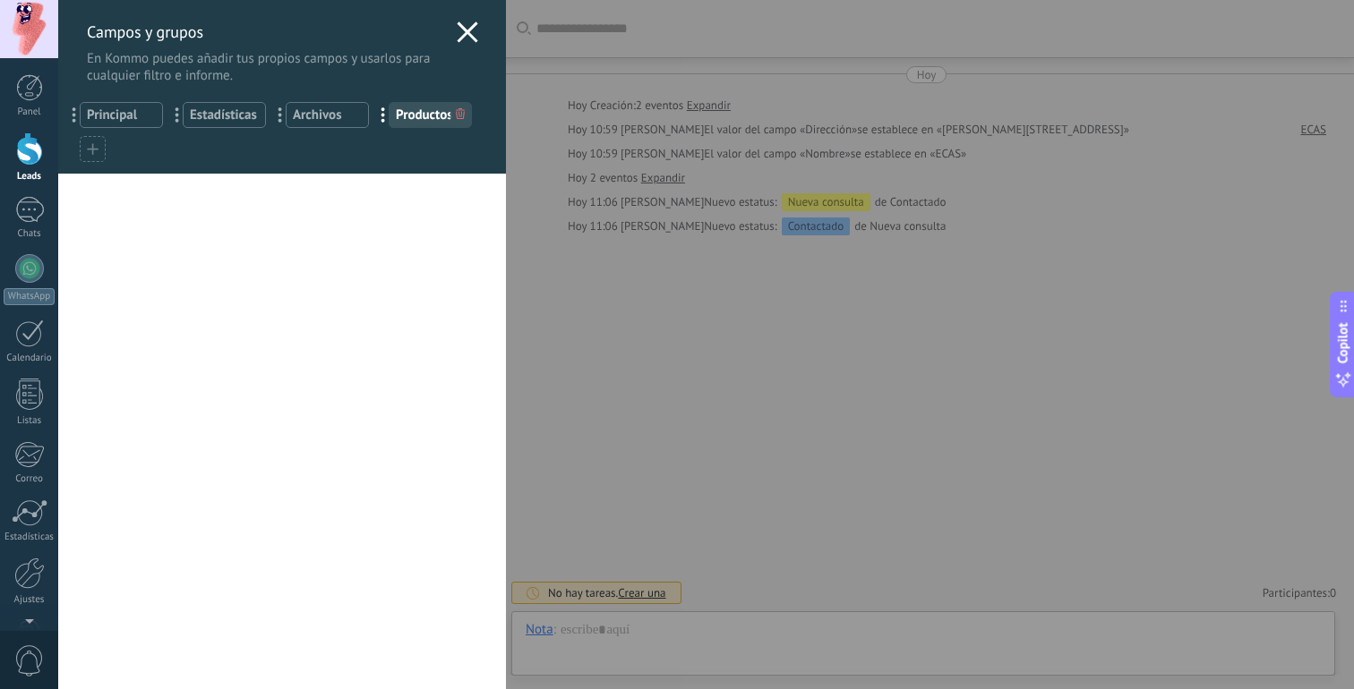
click at [383, 118] on span "..." at bounding box center [389, 114] width 37 height 30
click at [398, 116] on span "Productos" at bounding box center [430, 115] width 69 height 17
click at [58, 199] on div "Campos y grupos En Kommo puedes añadir tus propios campos y usarlos para cualqu…" at bounding box center [706, 344] width 1296 height 689
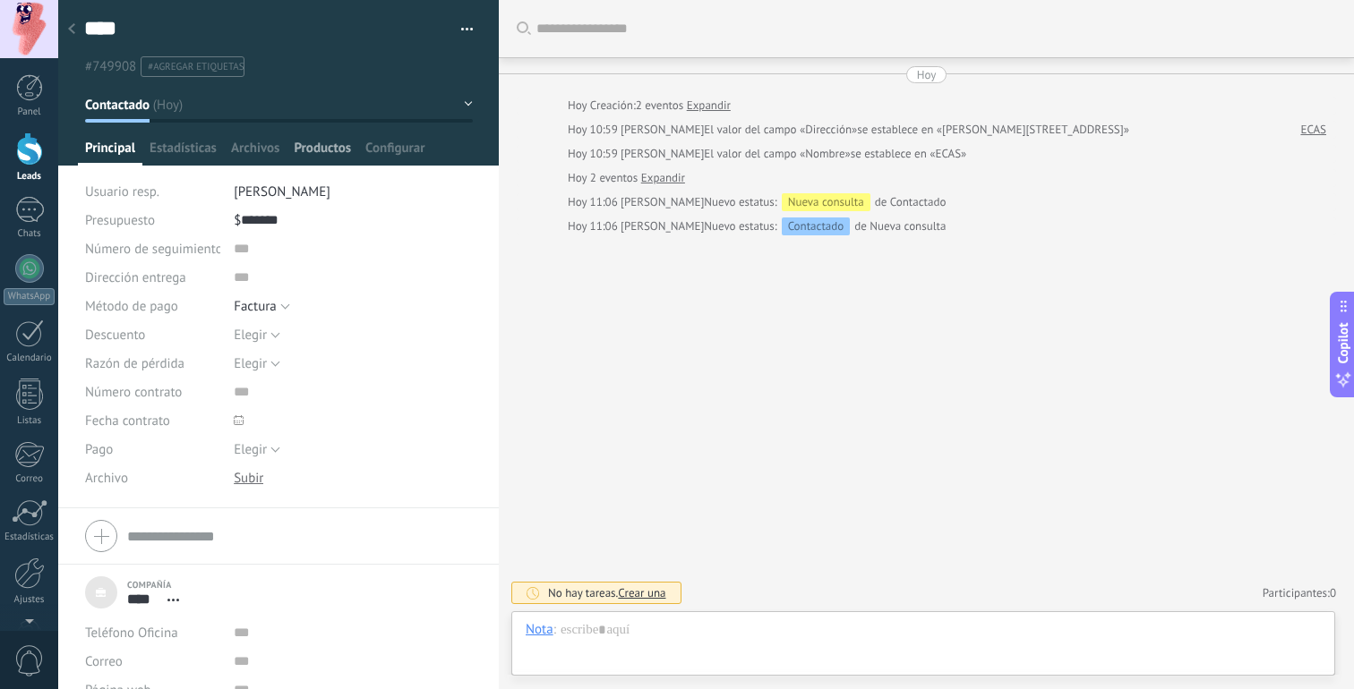
click at [311, 141] on span "Productos" at bounding box center [322, 153] width 57 height 26
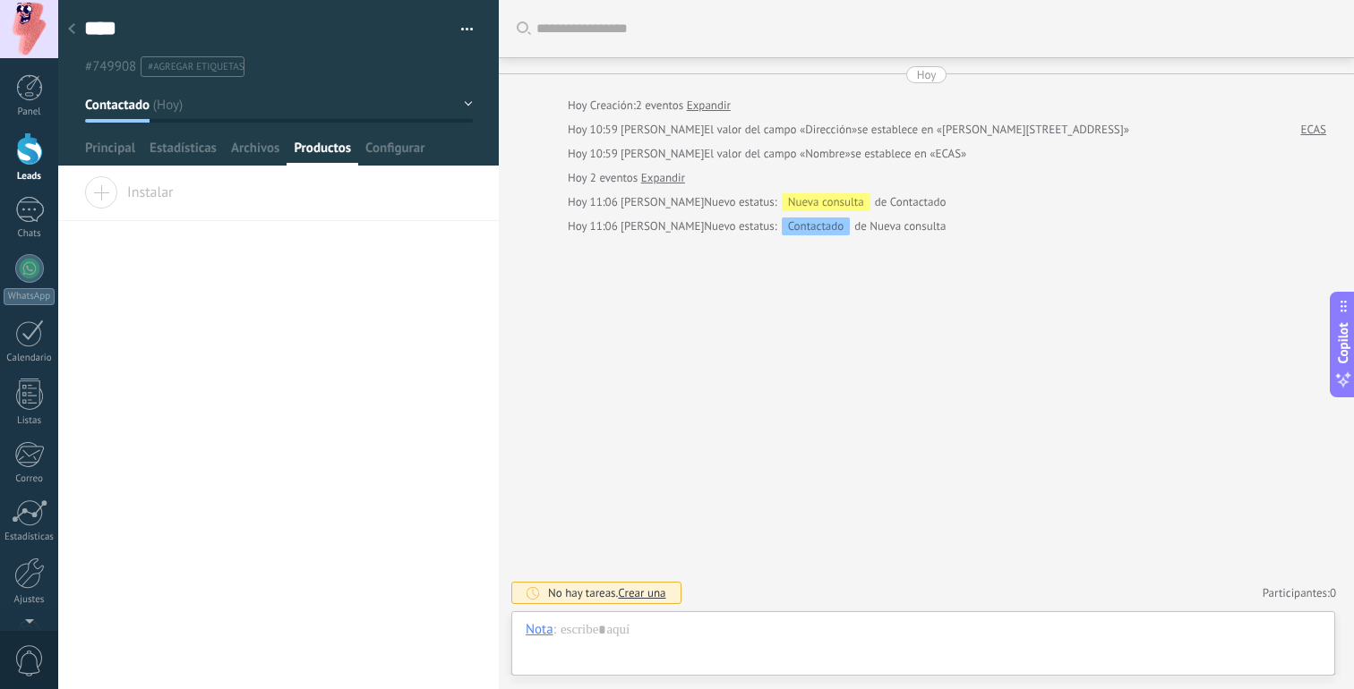
click at [80, 191] on div "Instalar" at bounding box center [278, 198] width 441 height 45
click at [112, 192] on span "Instalar" at bounding box center [129, 188] width 90 height 25
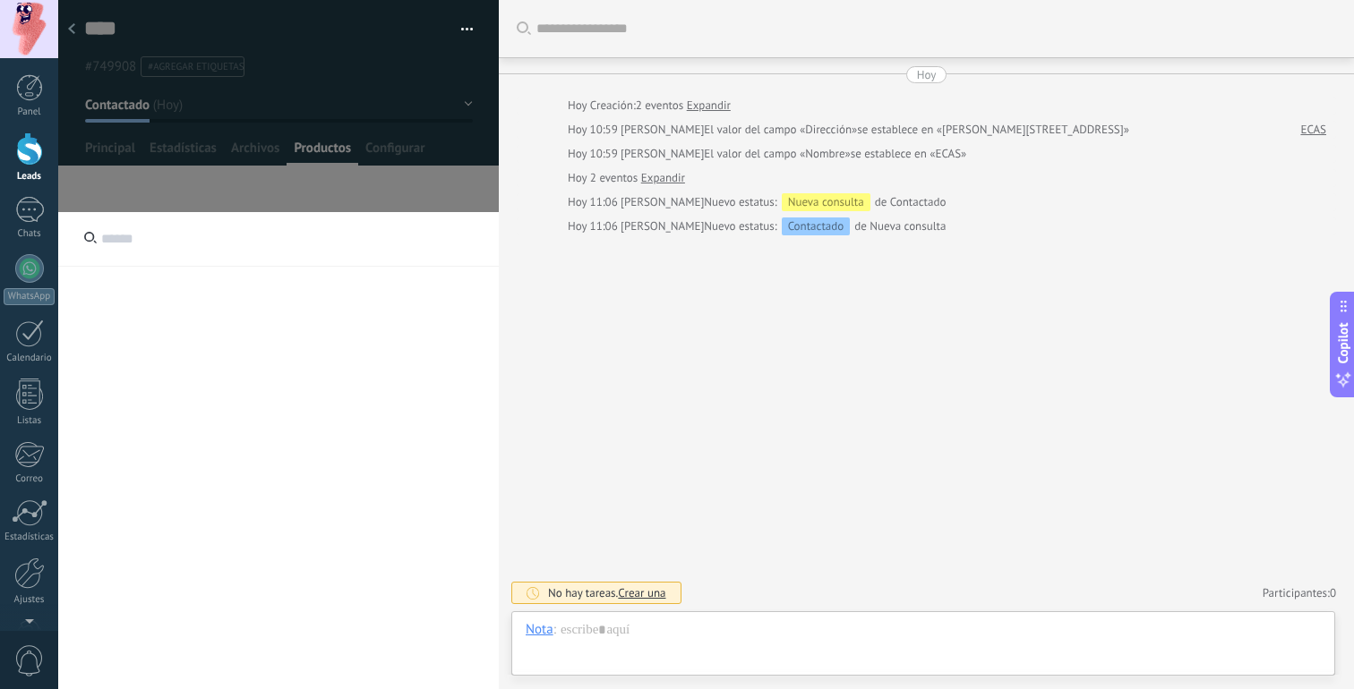
click at [108, 243] on input "text" at bounding box center [278, 239] width 441 height 55
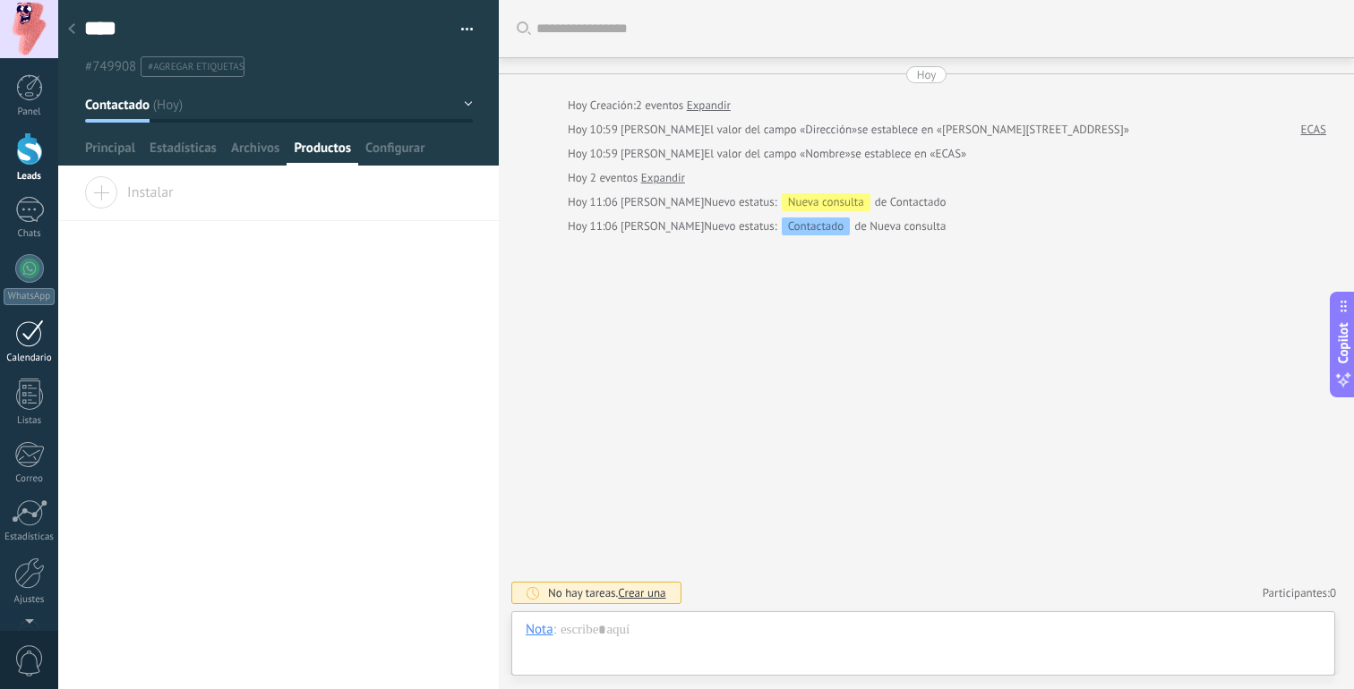
click at [40, 332] on div at bounding box center [29, 334] width 29 height 28
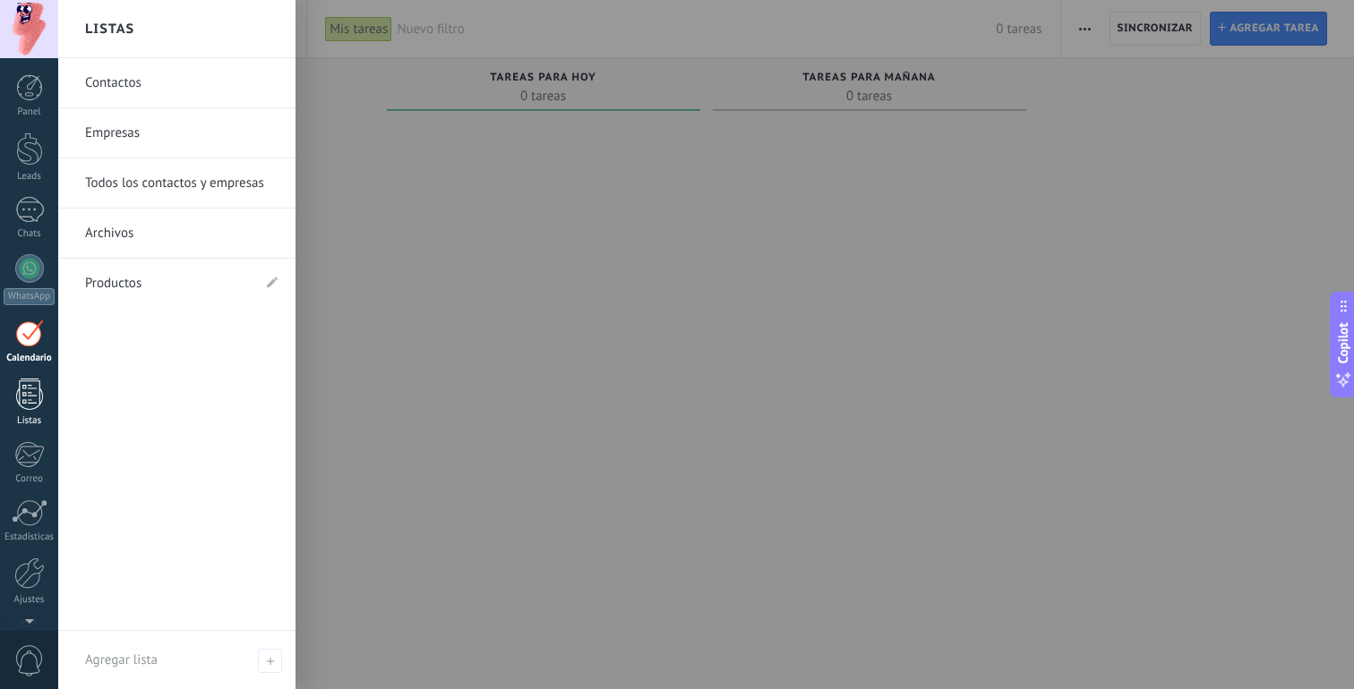
click at [30, 391] on div at bounding box center [29, 394] width 27 height 31
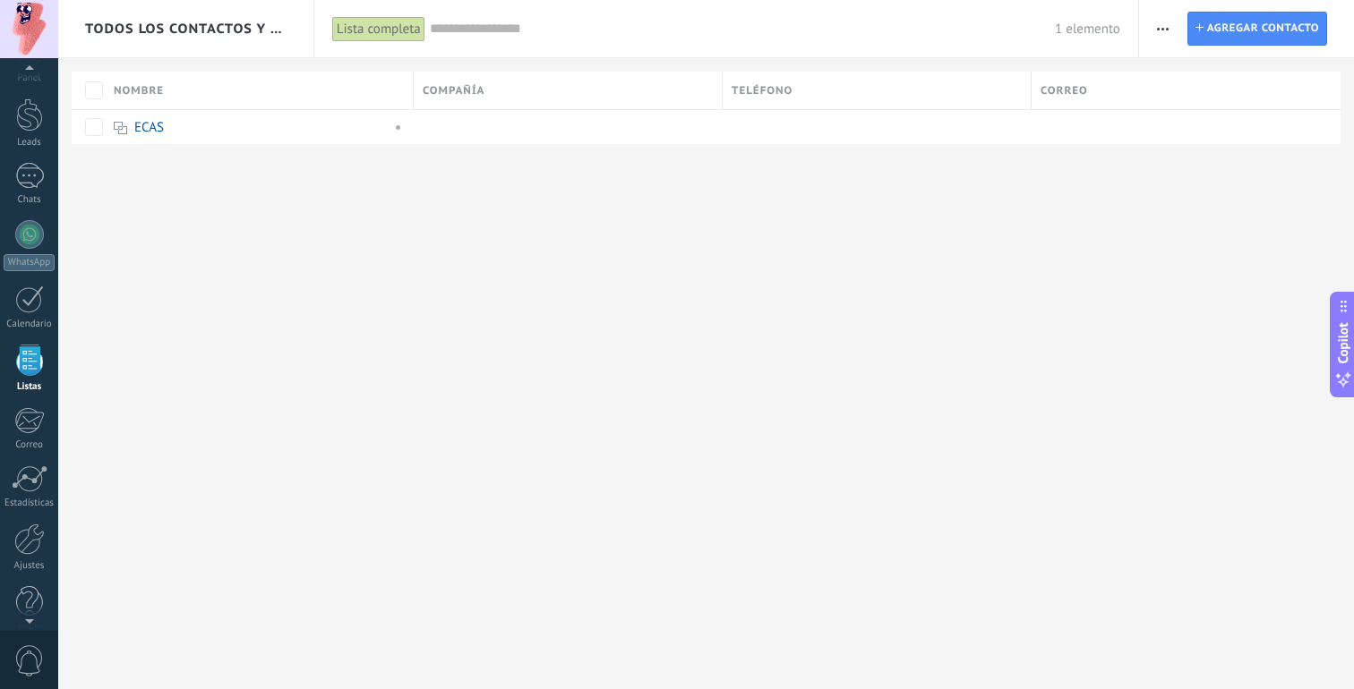
scroll to position [47, 0]
click at [1157, 28] on icon "button" at bounding box center [1163, 29] width 12 height 3
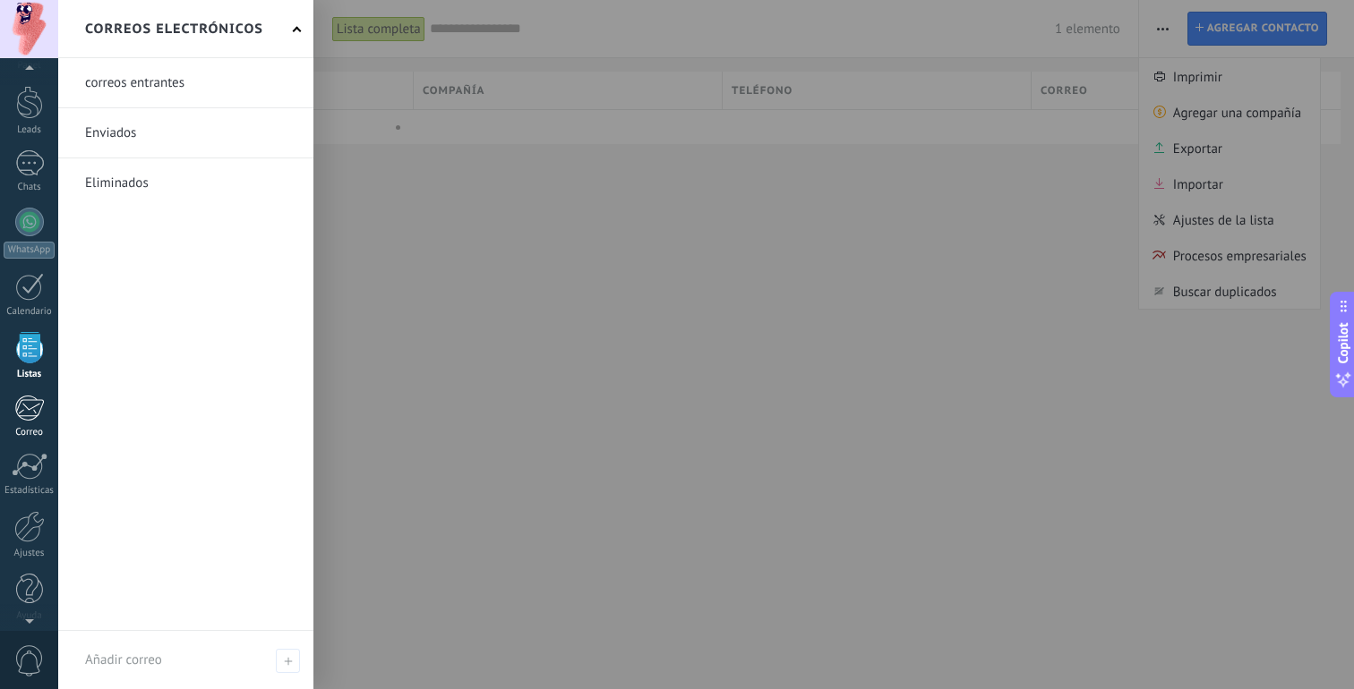
click at [31, 408] on div at bounding box center [29, 408] width 30 height 27
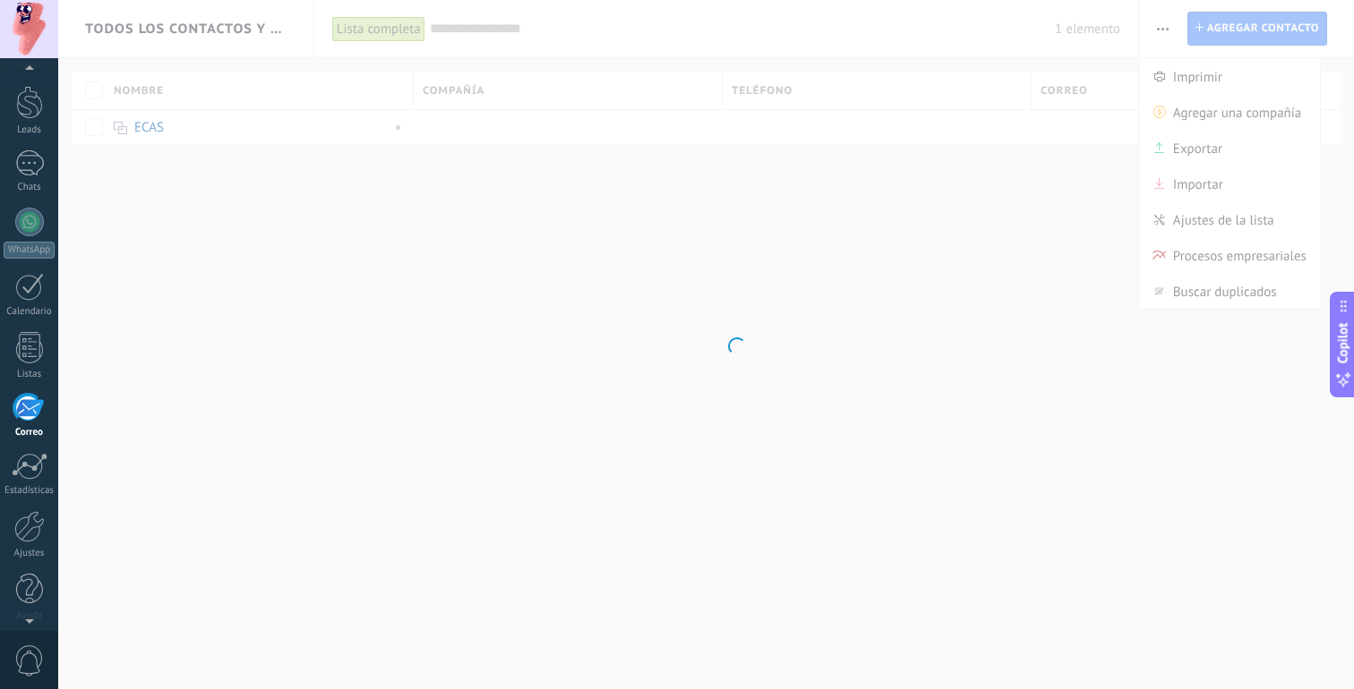
scroll to position [56, 0]
click at [28, 456] on div at bounding box center [30, 457] width 36 height 27
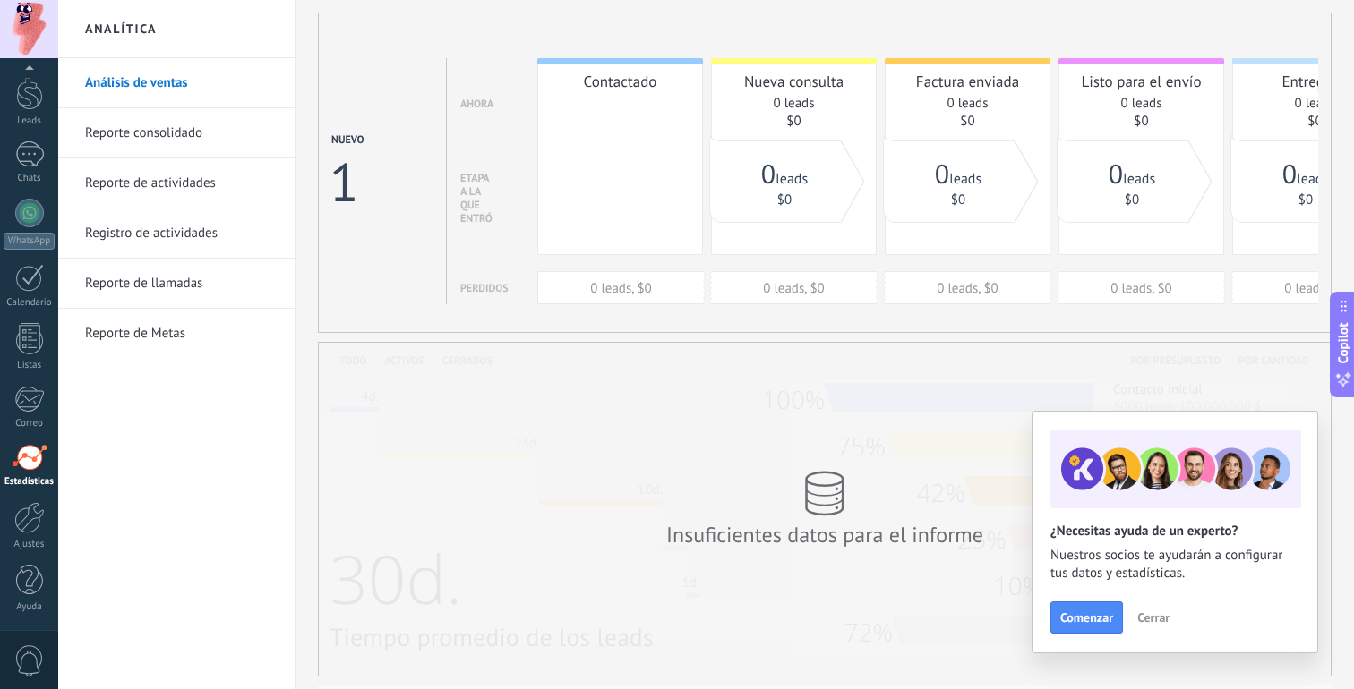
scroll to position [46, 0]
click at [30, 506] on div at bounding box center [29, 517] width 30 height 31
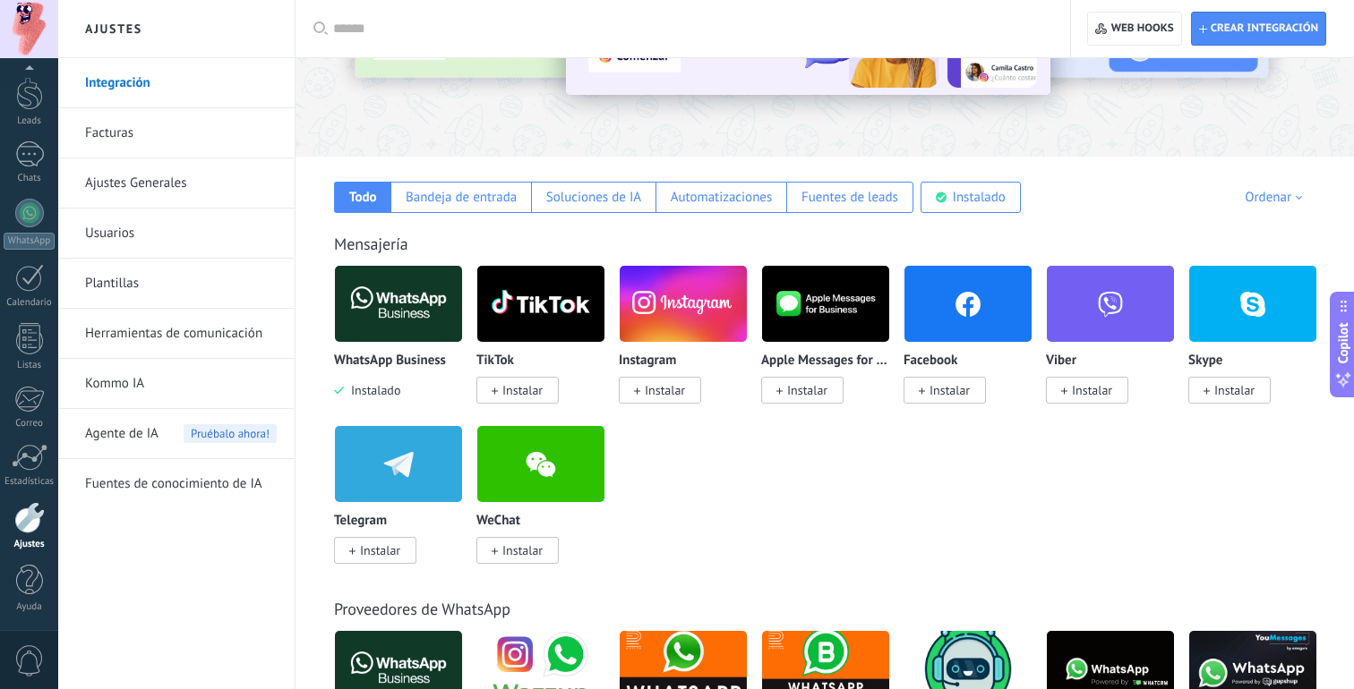
scroll to position [210, 0]
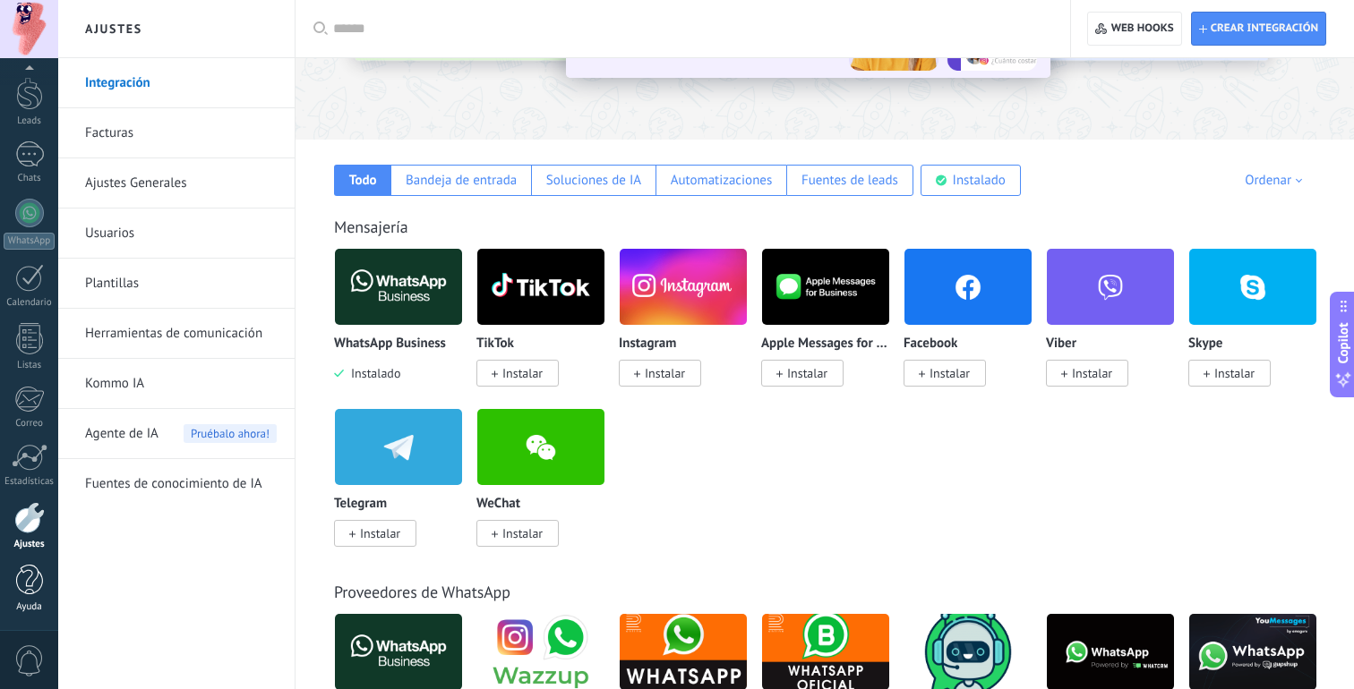
click at [28, 591] on div at bounding box center [29, 580] width 27 height 31
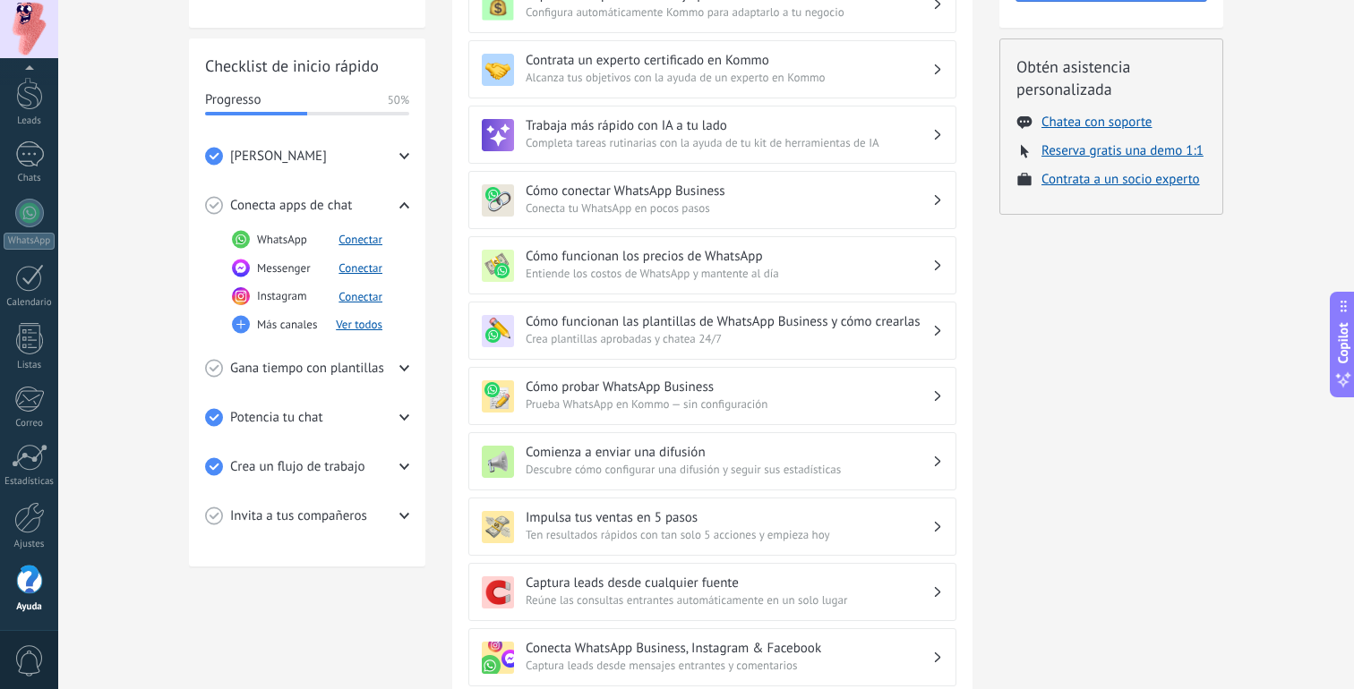
scroll to position [339, 0]
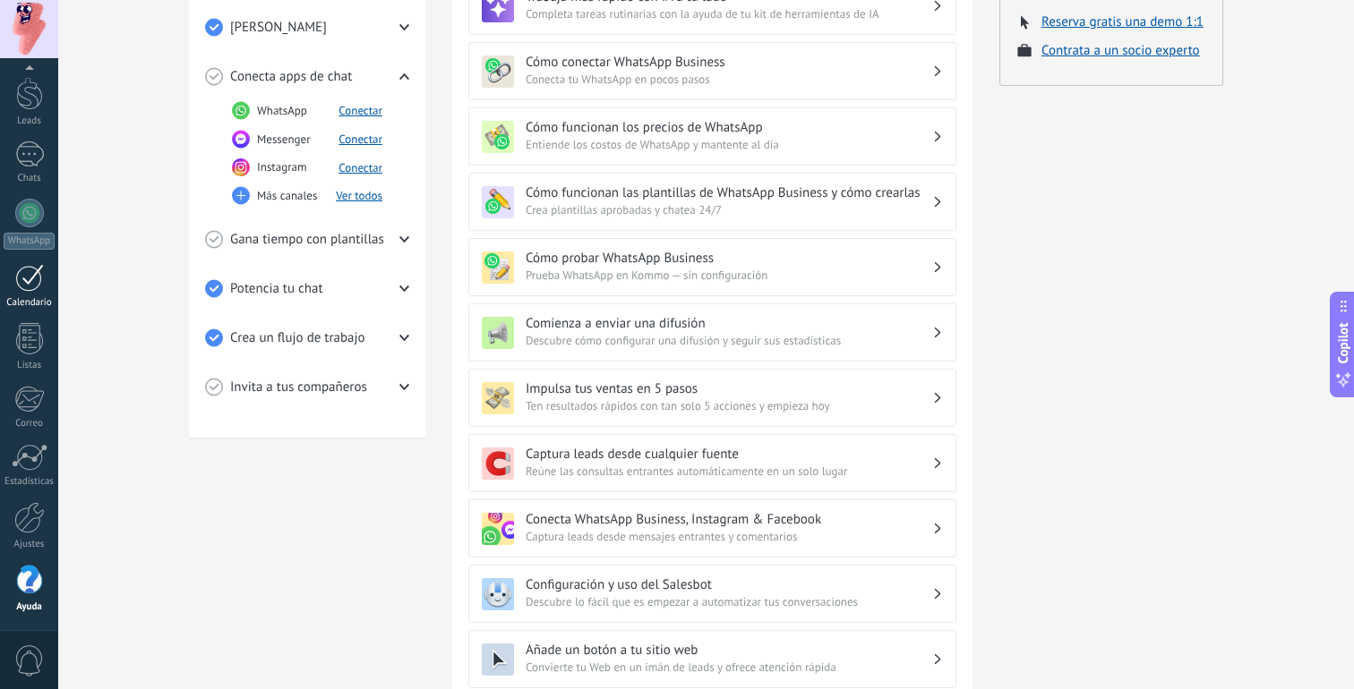
click at [17, 287] on div at bounding box center [29, 278] width 29 height 28
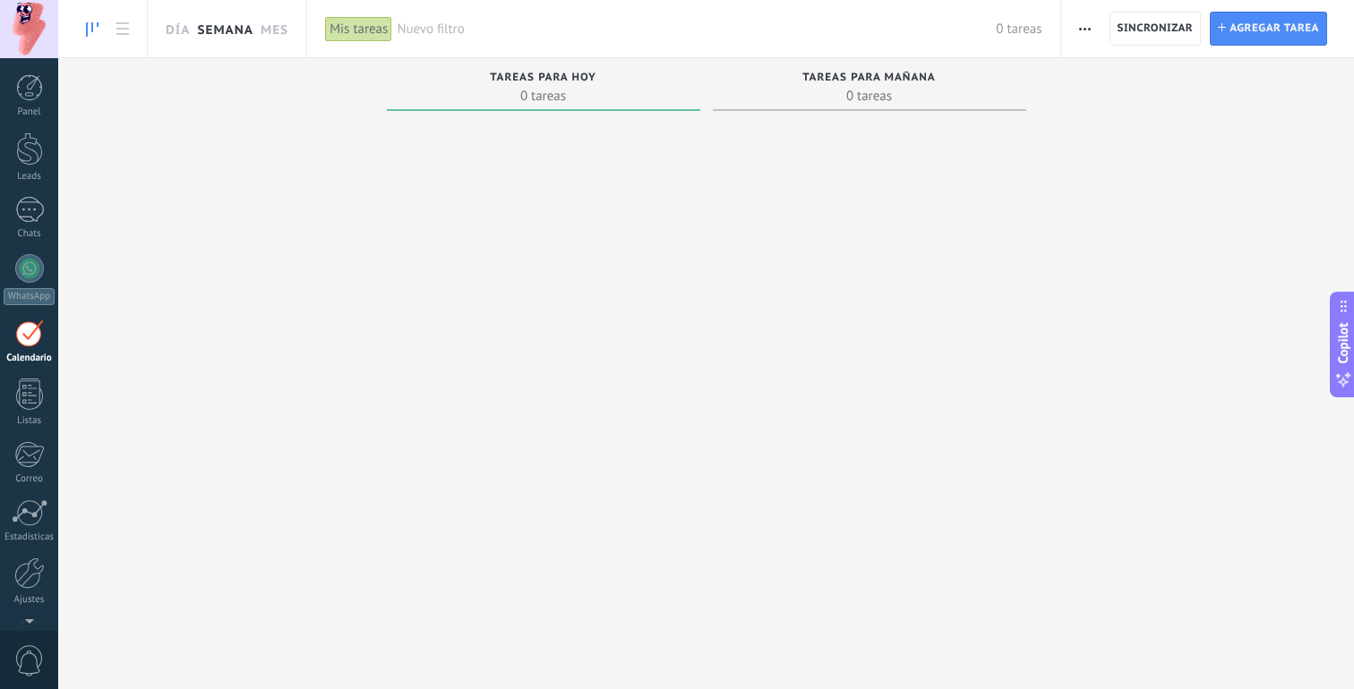
click at [227, 30] on link "Semana" at bounding box center [225, 28] width 56 height 57
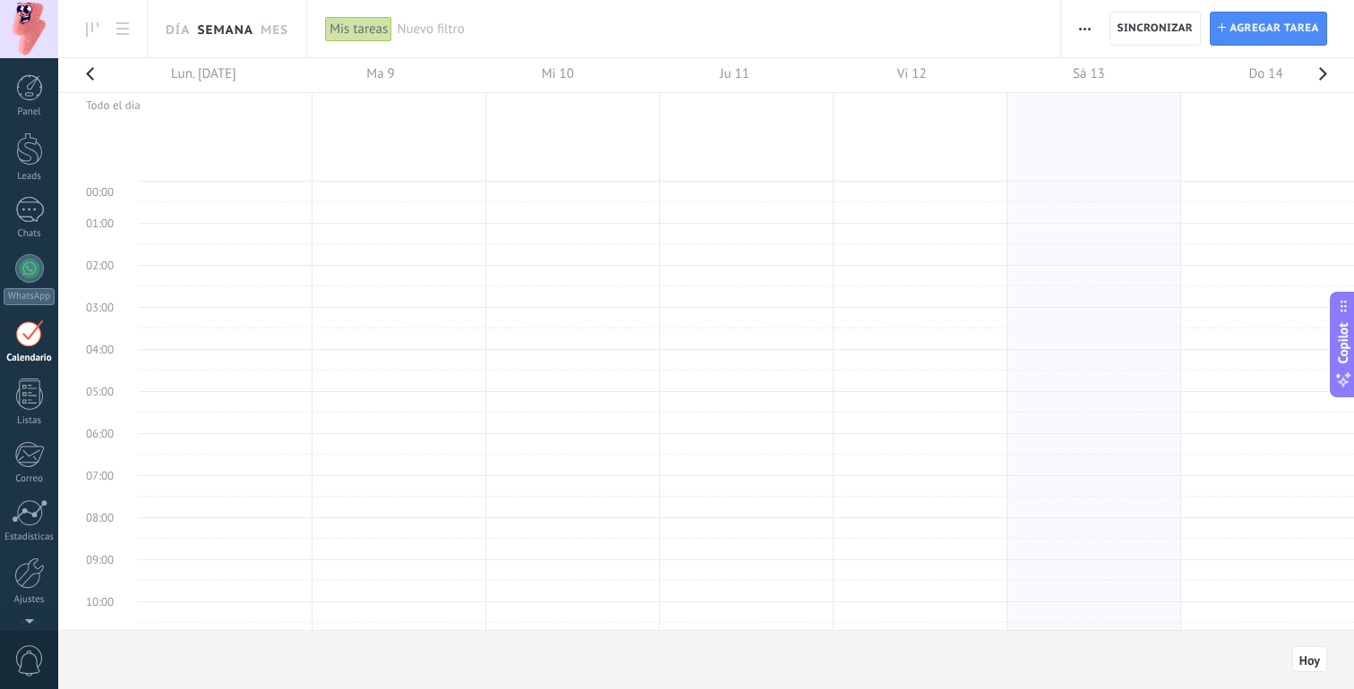
scroll to position [338, 0]
click at [270, 26] on link "Mes" at bounding box center [275, 28] width 28 height 57
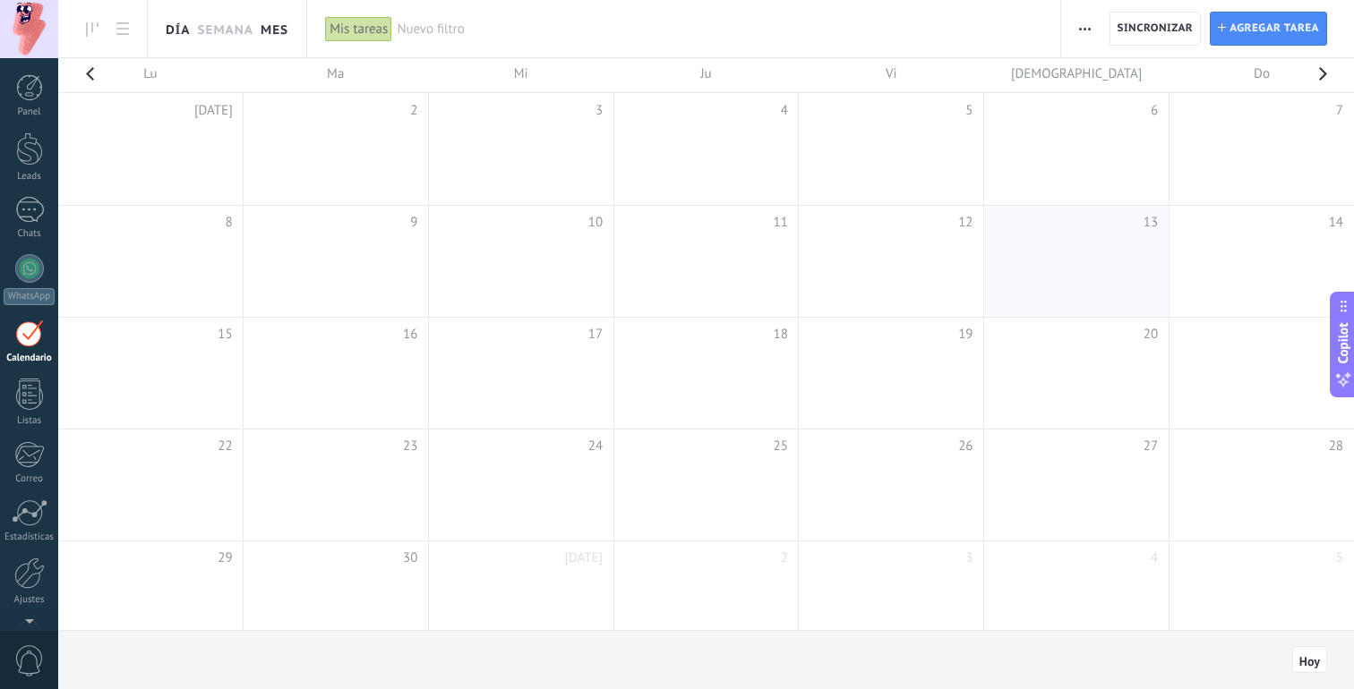
click at [186, 24] on link "Día" at bounding box center [178, 28] width 24 height 57
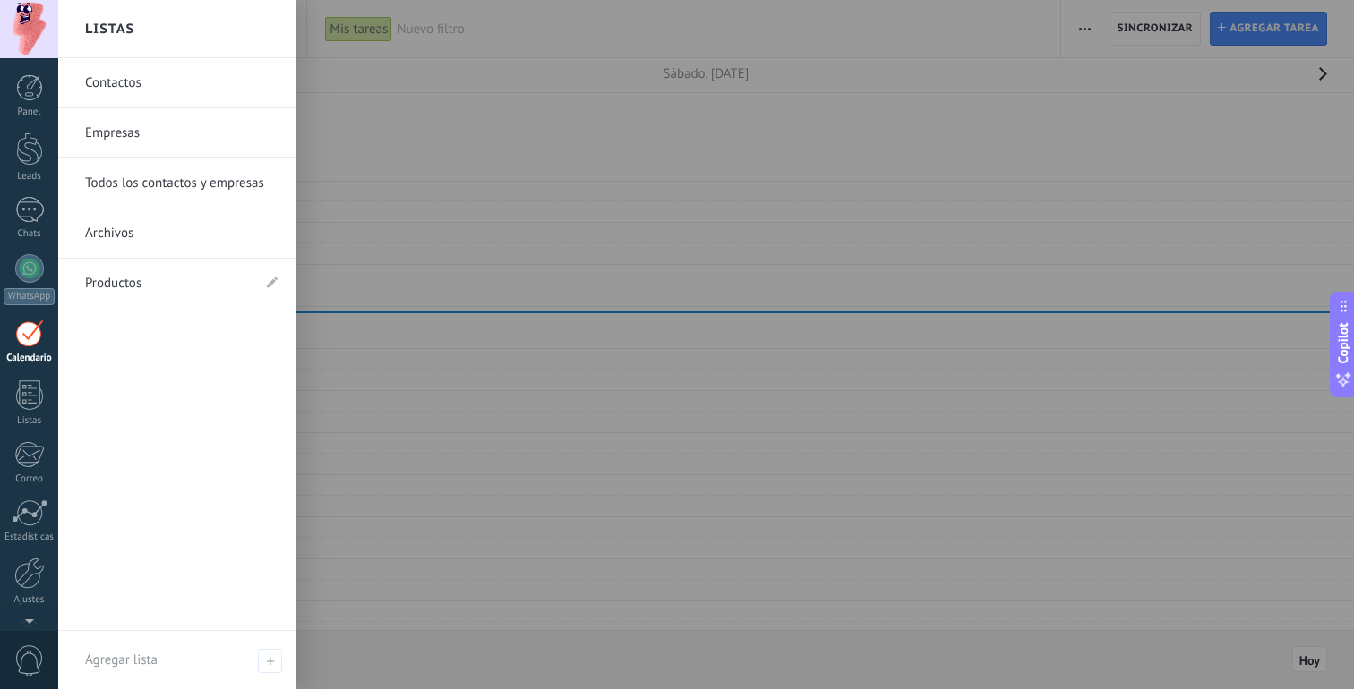
click at [184, 285] on link "Productos" at bounding box center [168, 284] width 166 height 50
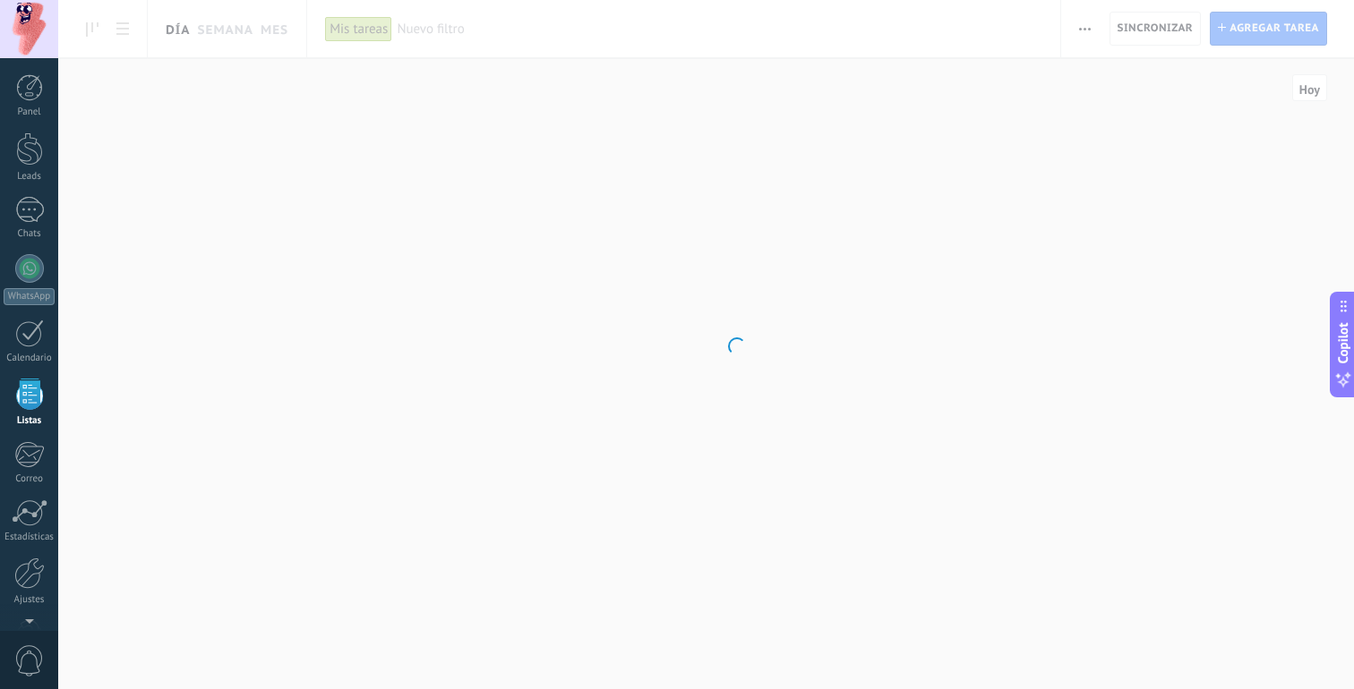
scroll to position [47, 0]
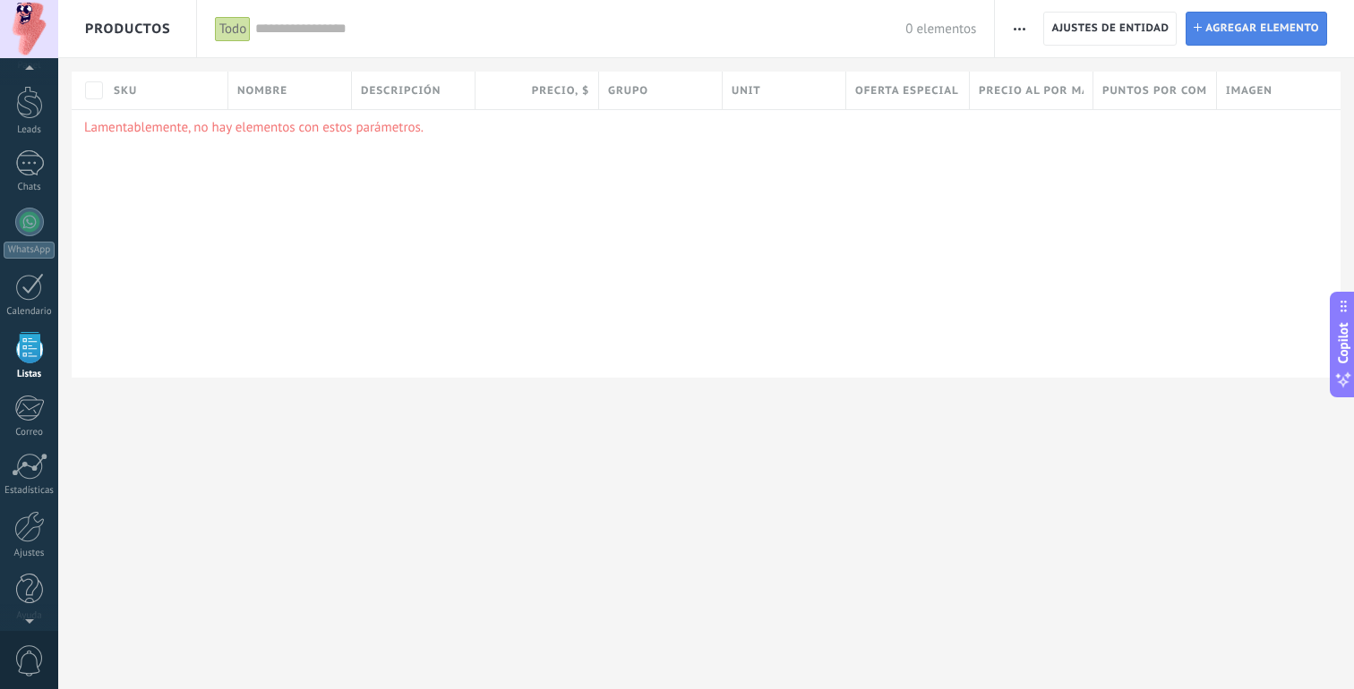
click at [1249, 18] on span "Agregar elemento" at bounding box center [1262, 29] width 114 height 32
type textarea "***"
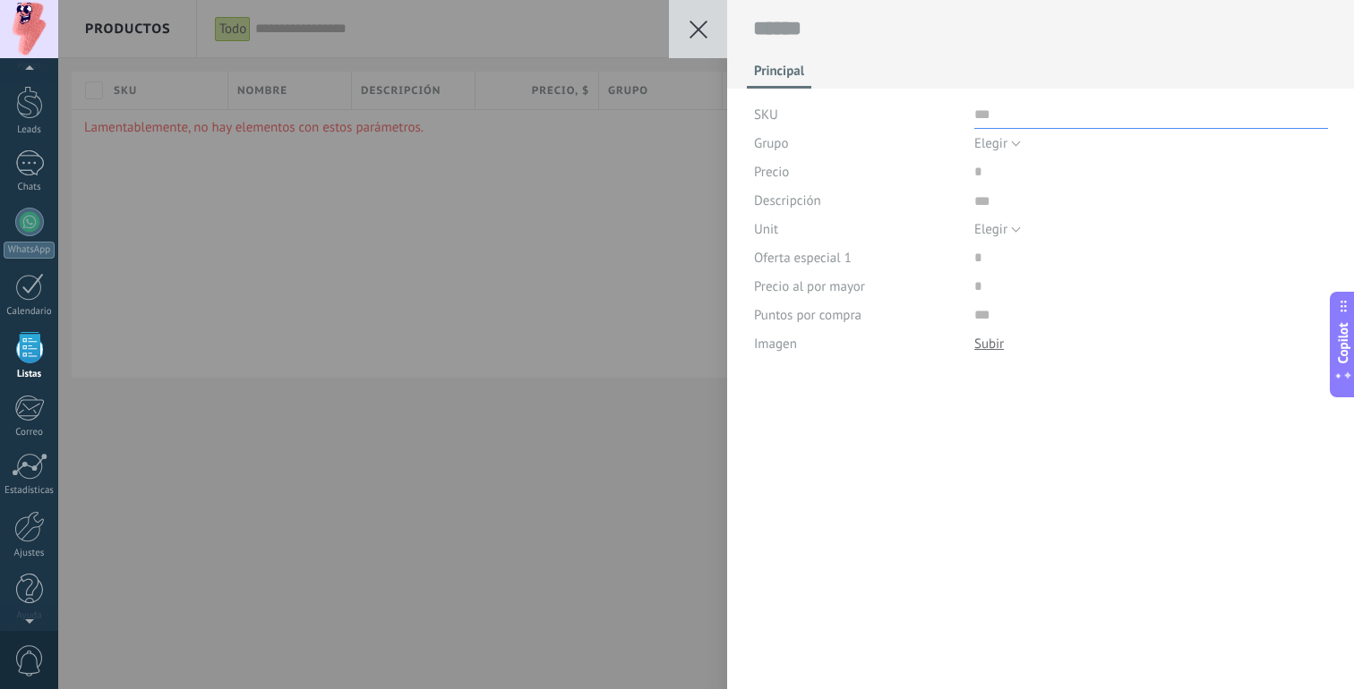
click at [1023, 116] on input "text" at bounding box center [1151, 114] width 354 height 29
drag, startPoint x: 1057, startPoint y: 115, endPoint x: 1118, endPoint y: 117, distance: 60.9
click at [1119, 117] on input "**********" at bounding box center [1151, 114] width 354 height 29
type input "**********"
click at [997, 142] on span "Elegir" at bounding box center [990, 143] width 33 height 17
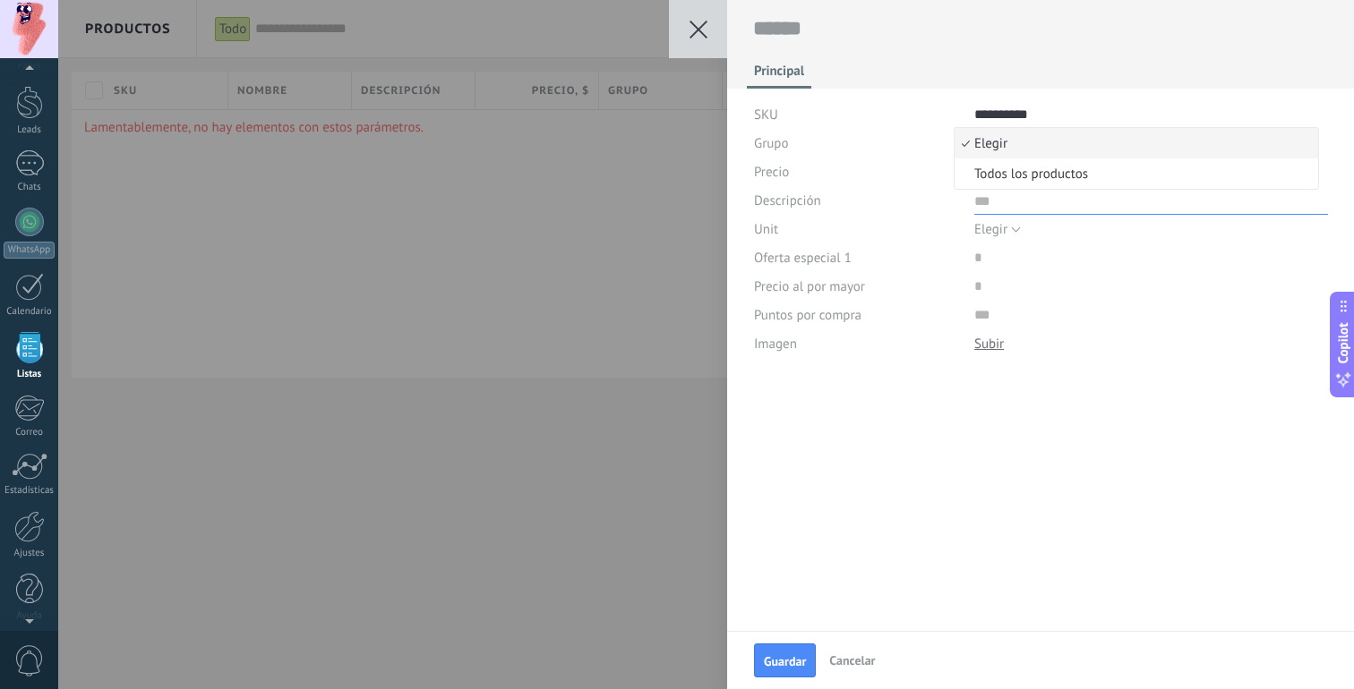
click at [1064, 213] on textarea at bounding box center [1151, 200] width 354 height 29
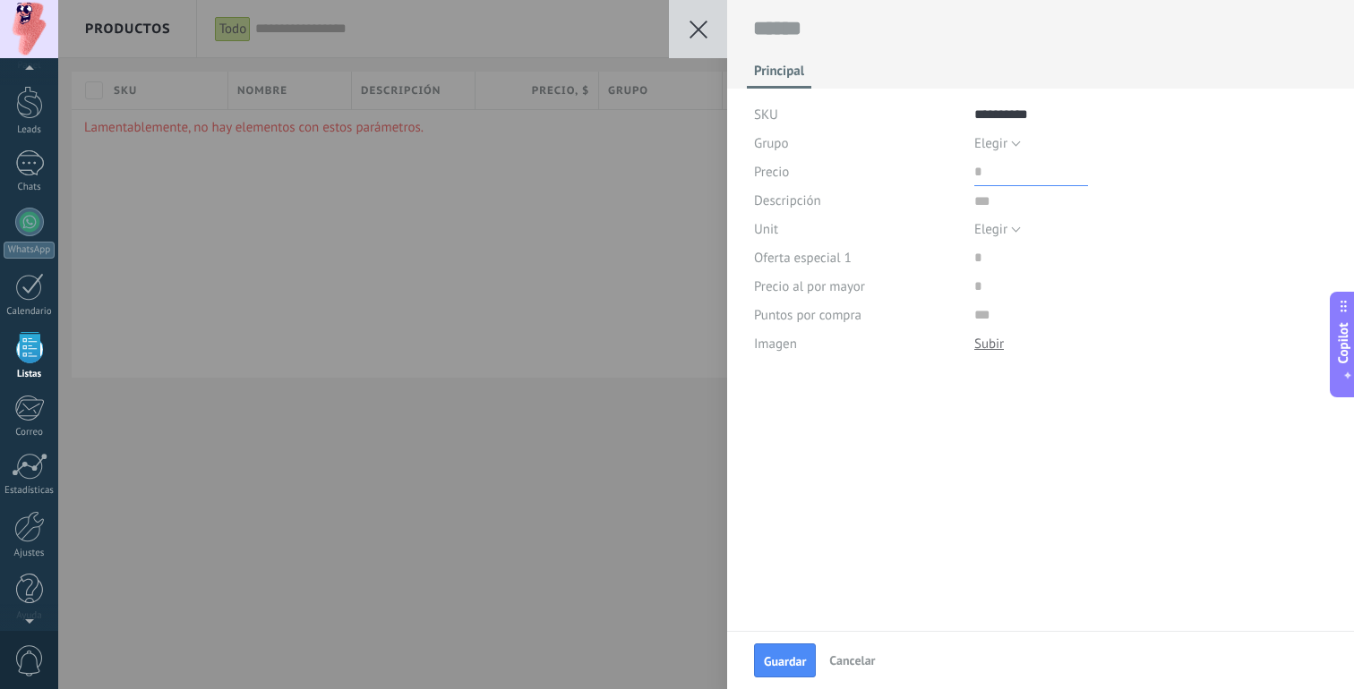
click at [1002, 176] on input "price" at bounding box center [1031, 172] width 114 height 29
type input "******"
click at [997, 232] on span "Elegir" at bounding box center [990, 229] width 33 height 17
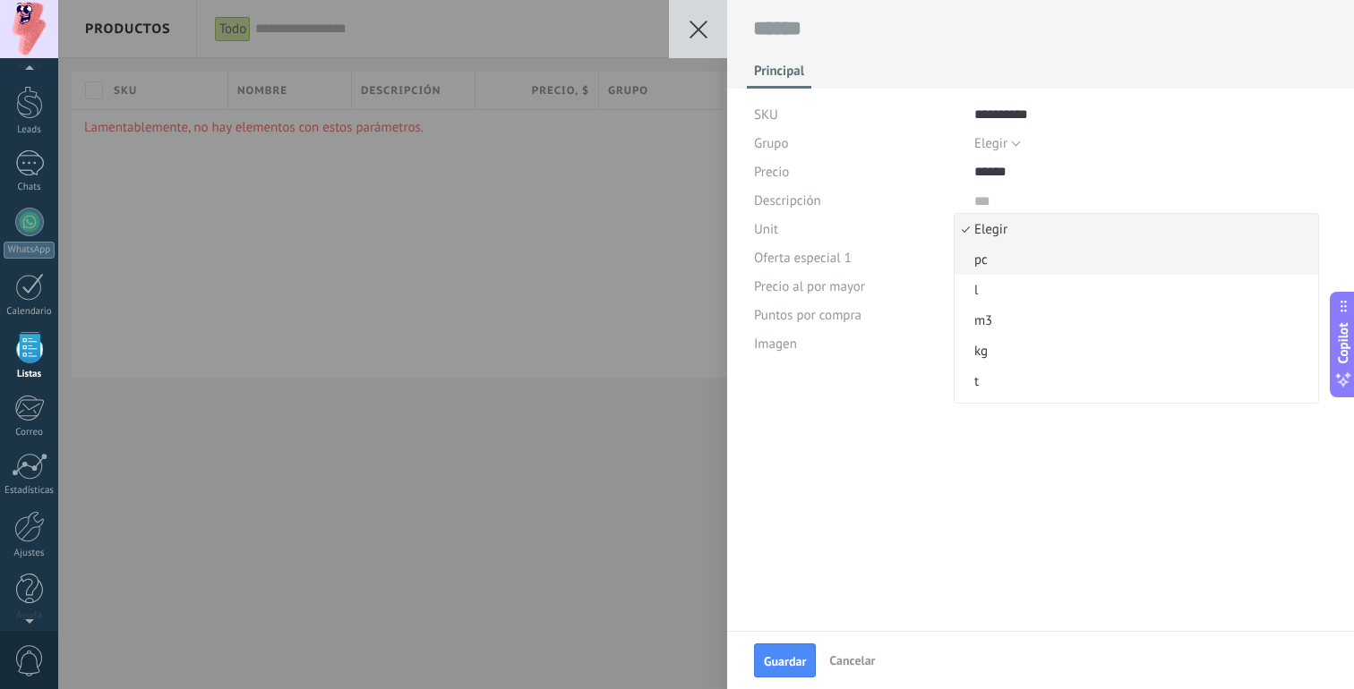
click at [996, 255] on span "pc" at bounding box center [1133, 260] width 358 height 17
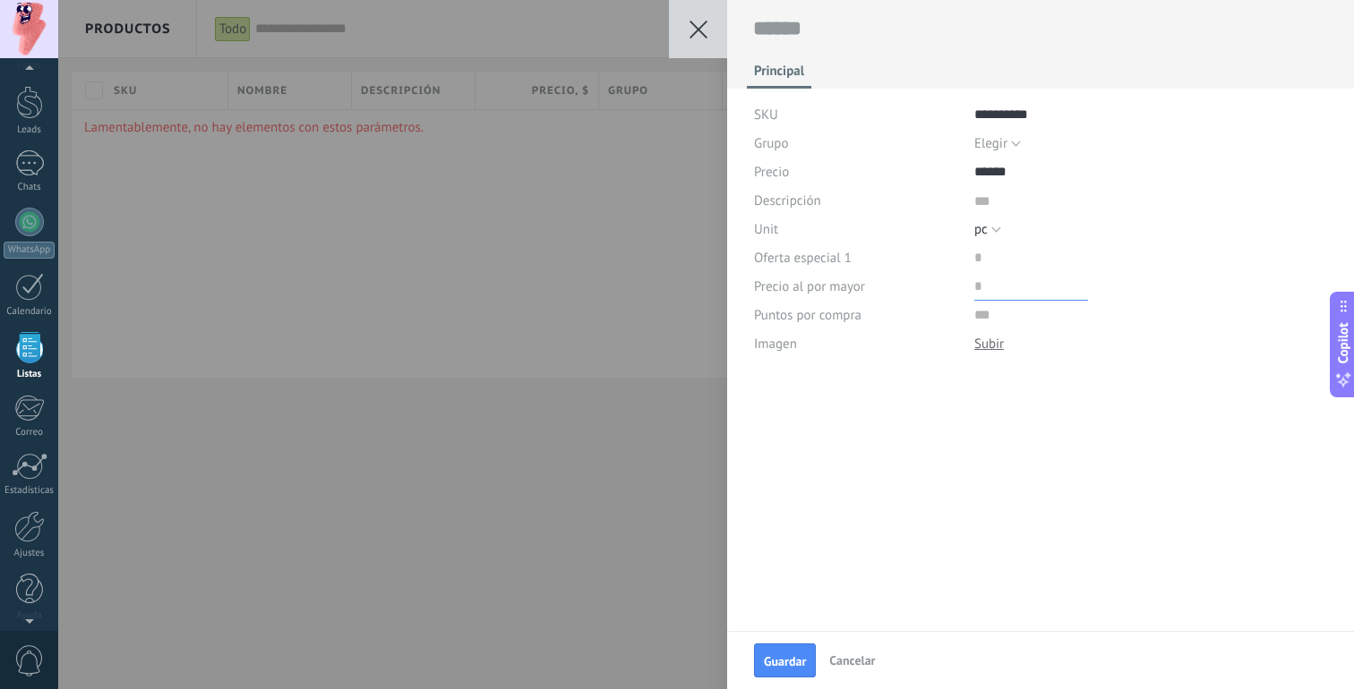
click at [984, 285] on input "price" at bounding box center [1031, 286] width 114 height 29
type input "******"
click at [770, 663] on span "Guardar" at bounding box center [785, 661] width 42 height 13
click at [842, 30] on textarea at bounding box center [1041, 29] width 576 height 28
type textarea "*"
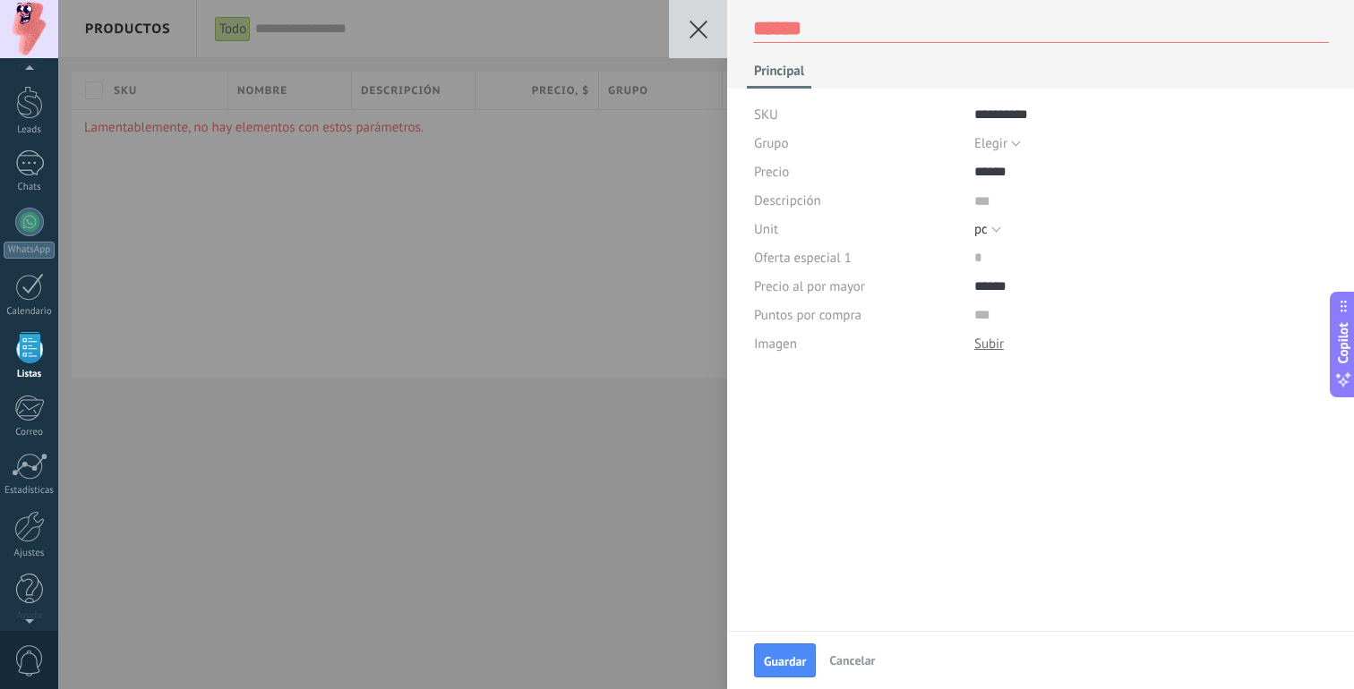
type textarea "*"
type textarea "**"
type textarea "***"
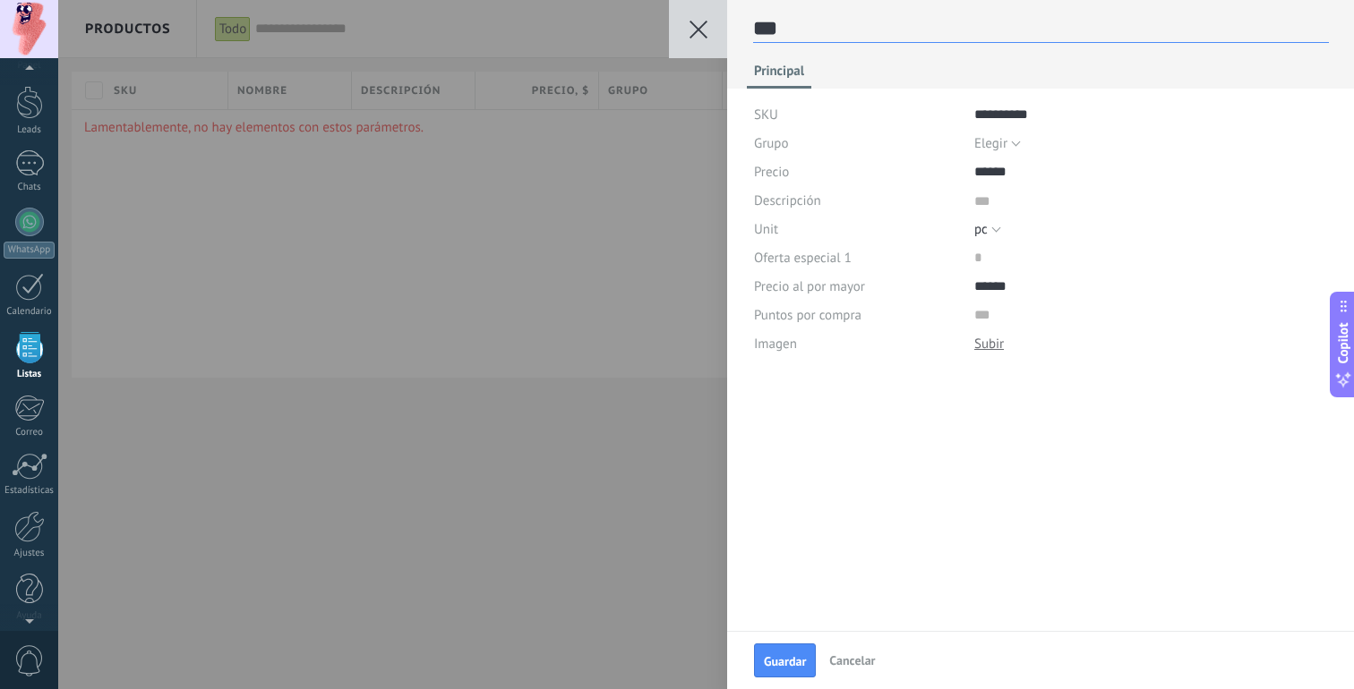
type textarea "****"
type textarea "*****"
type textarea "******"
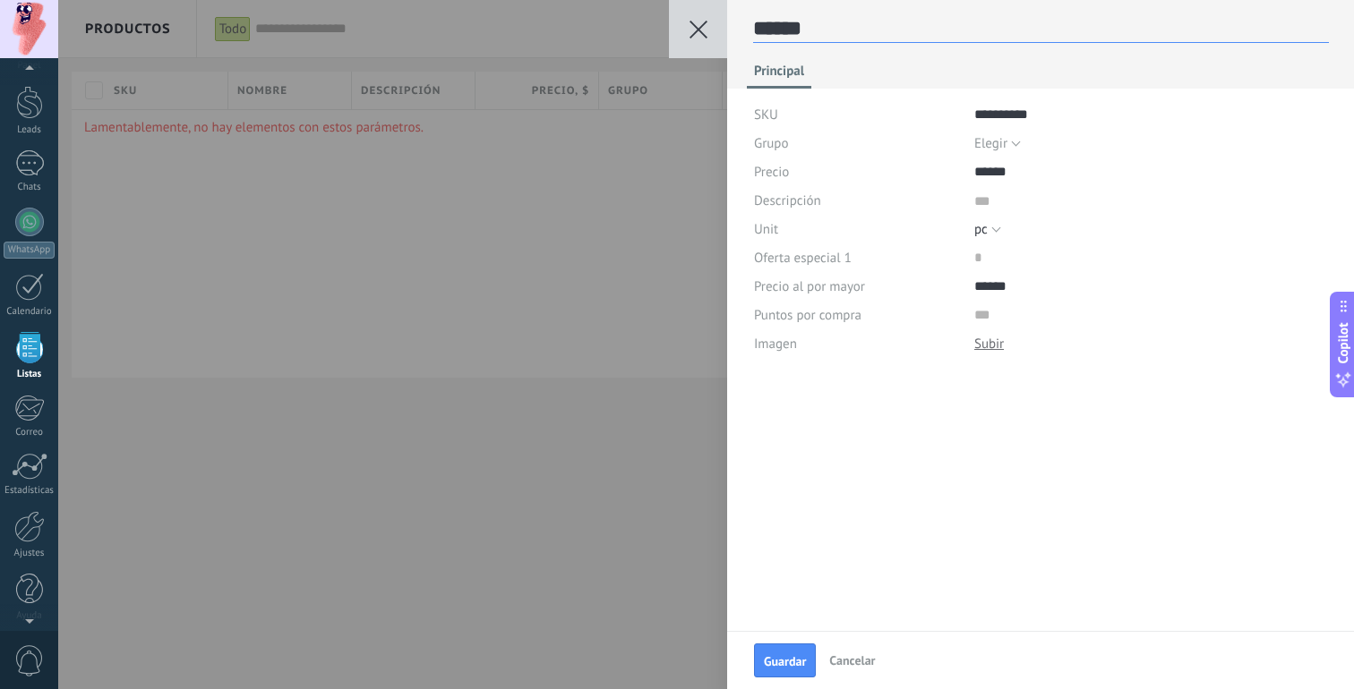
type textarea "*******"
type textarea "******"
type textarea "*"
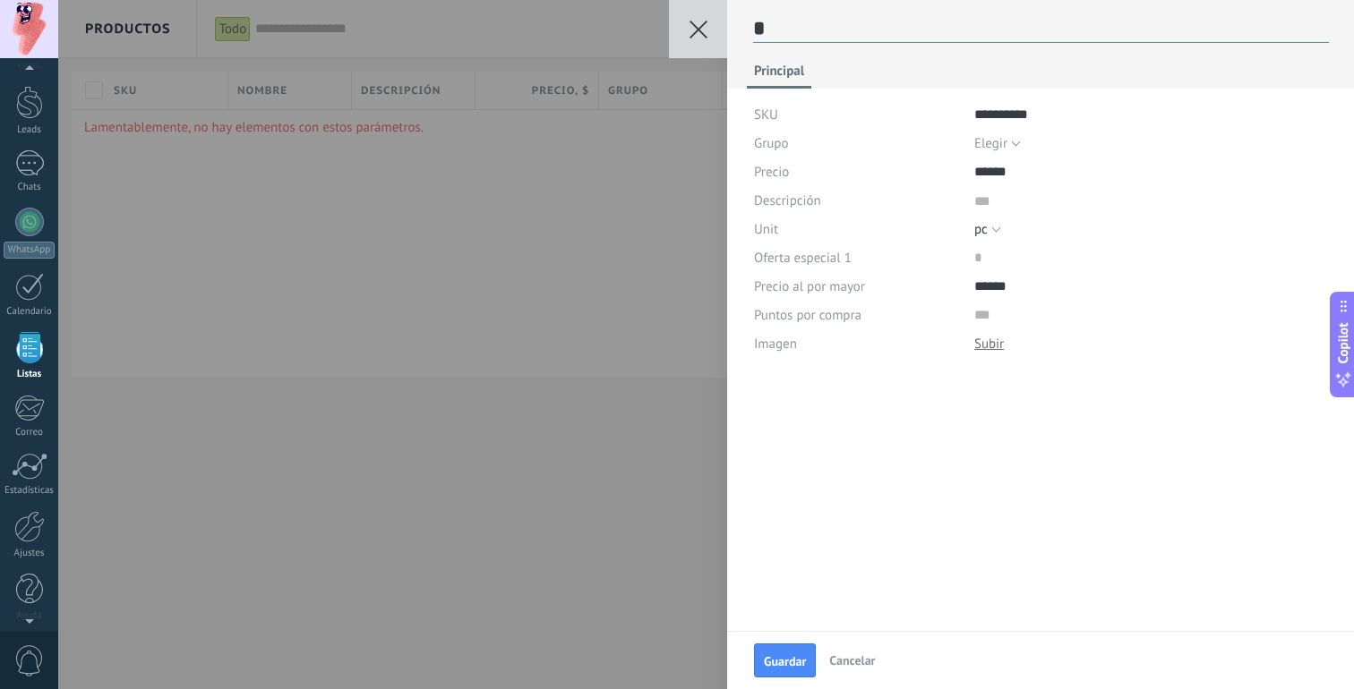
type textarea "**"
type textarea "***"
type textarea "****"
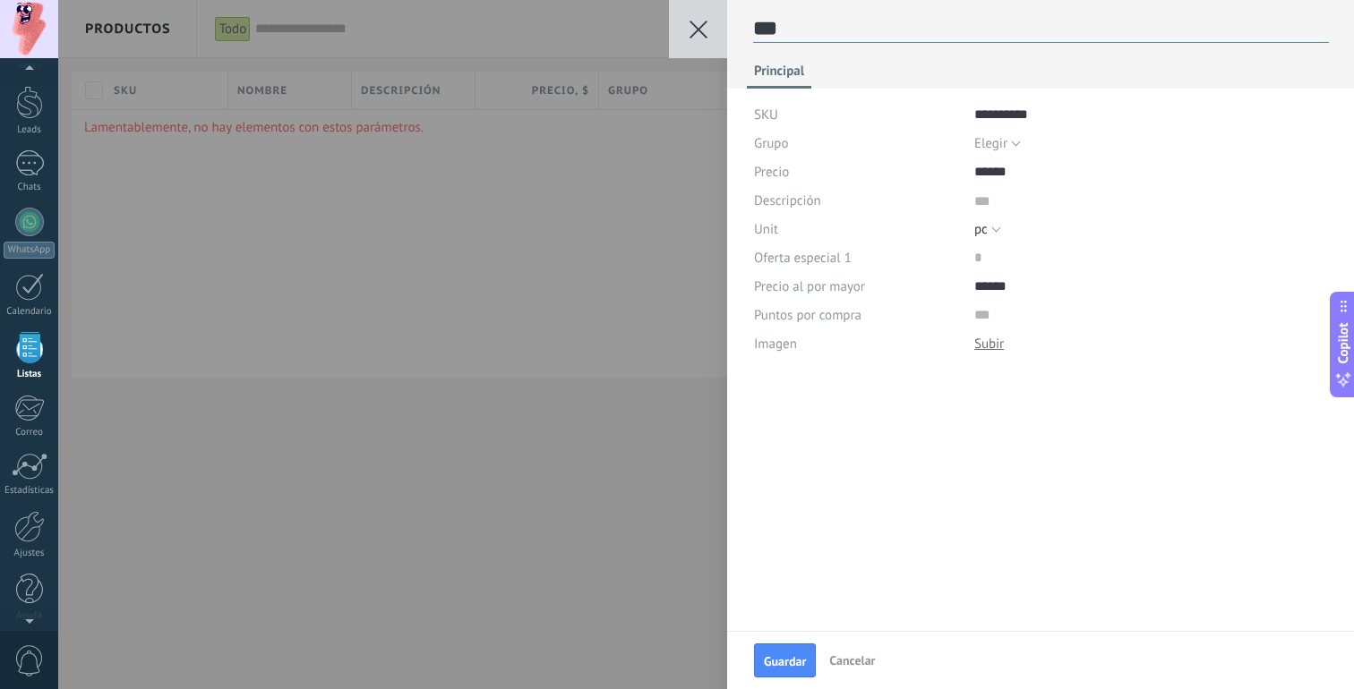
type textarea "****"
type textarea "*****"
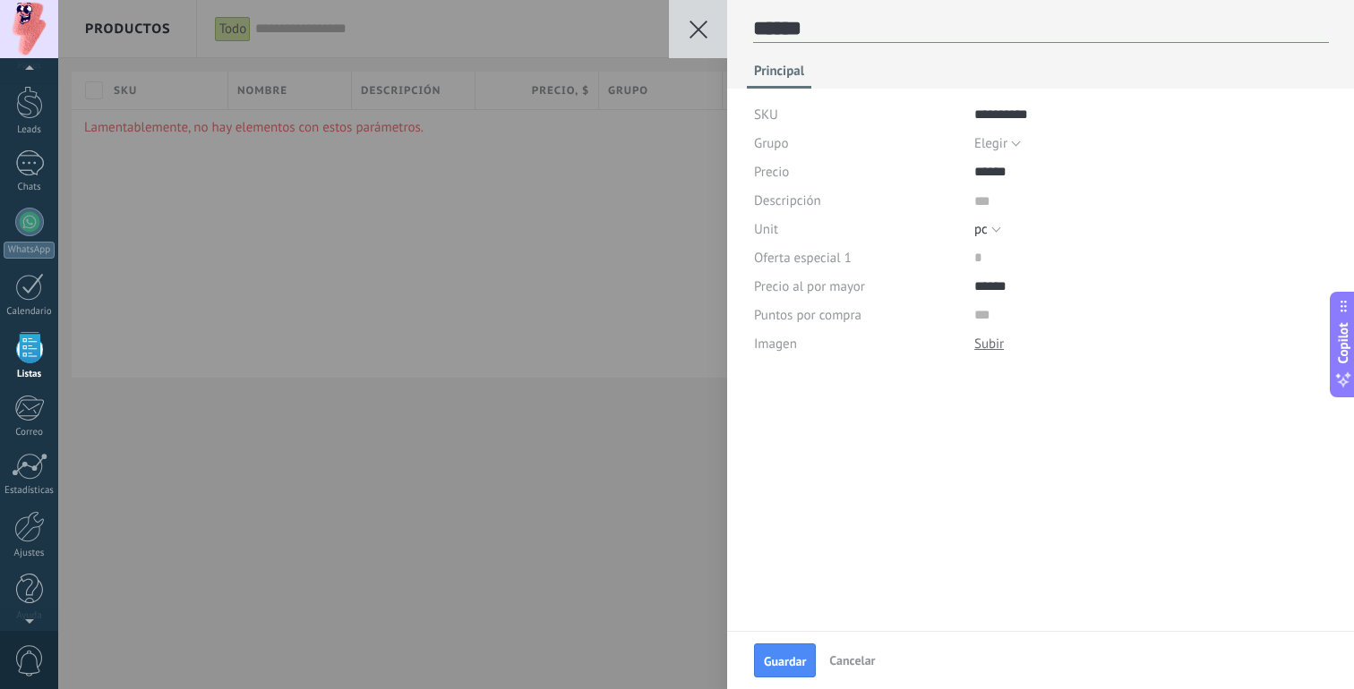
type textarea "*******"
type textarea "********"
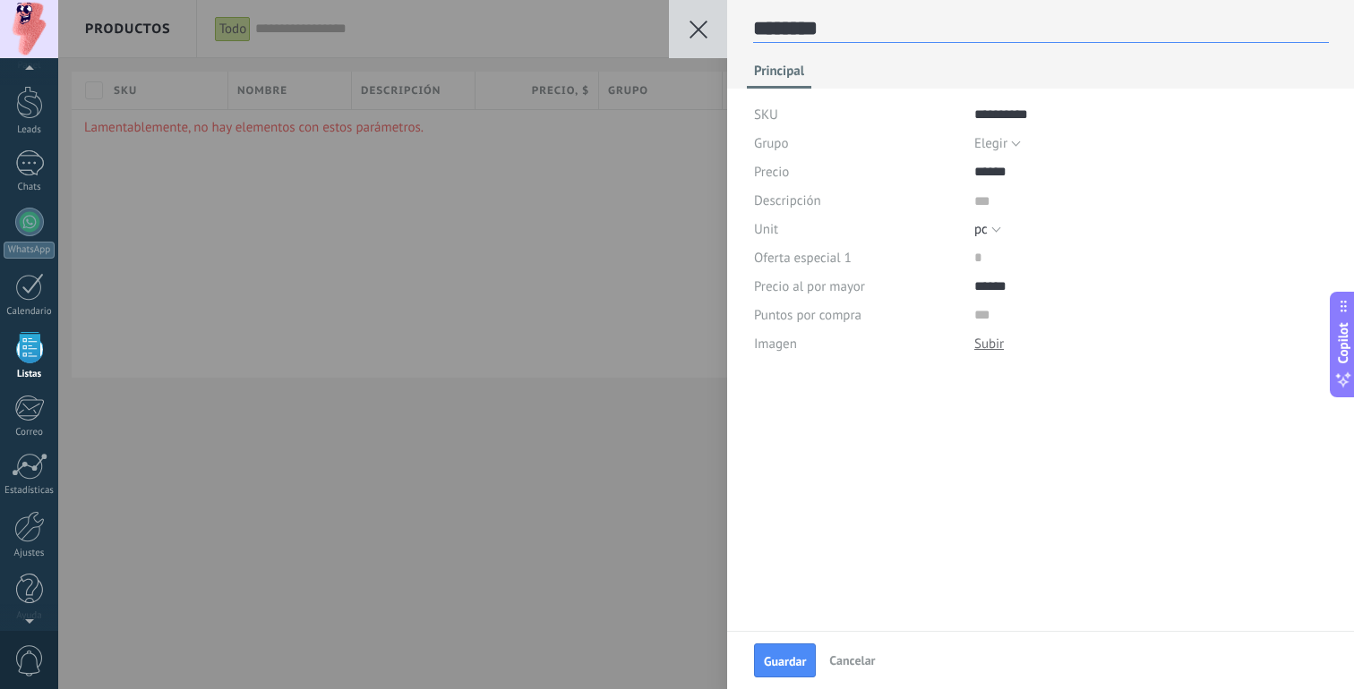
type textarea "********"
type textarea "**********"
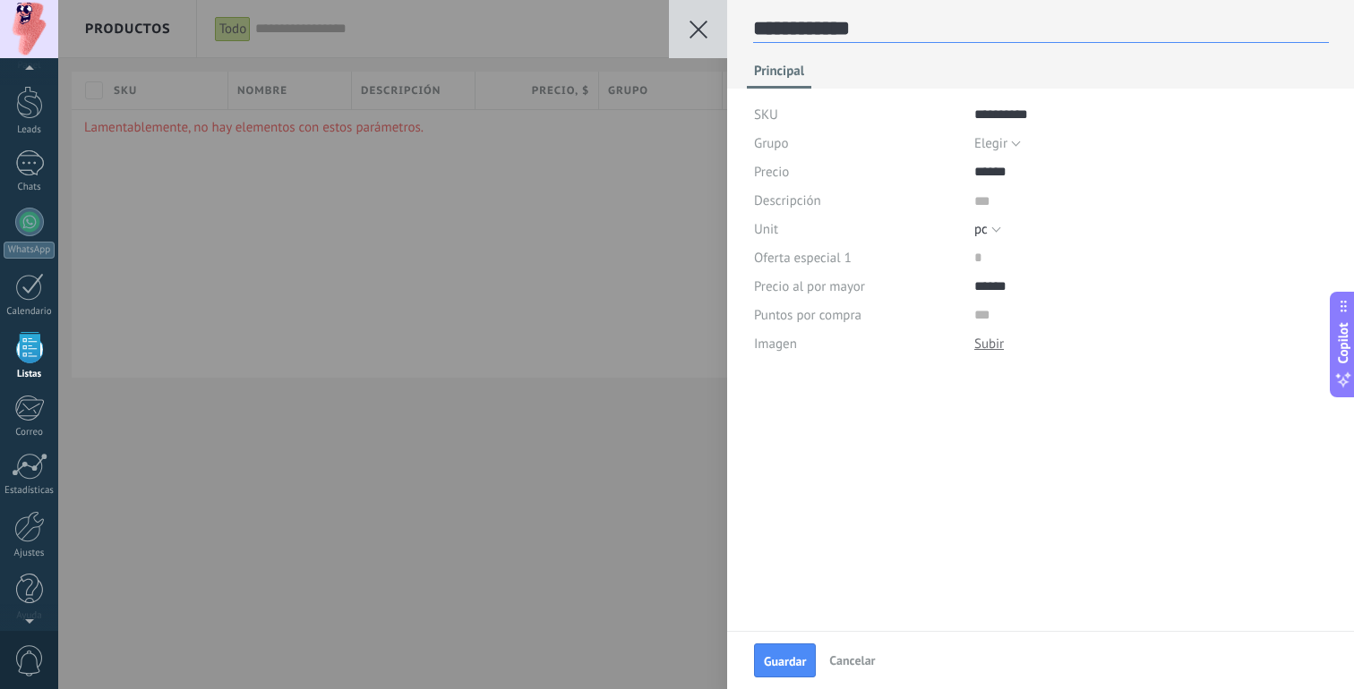
type textarea "**********"
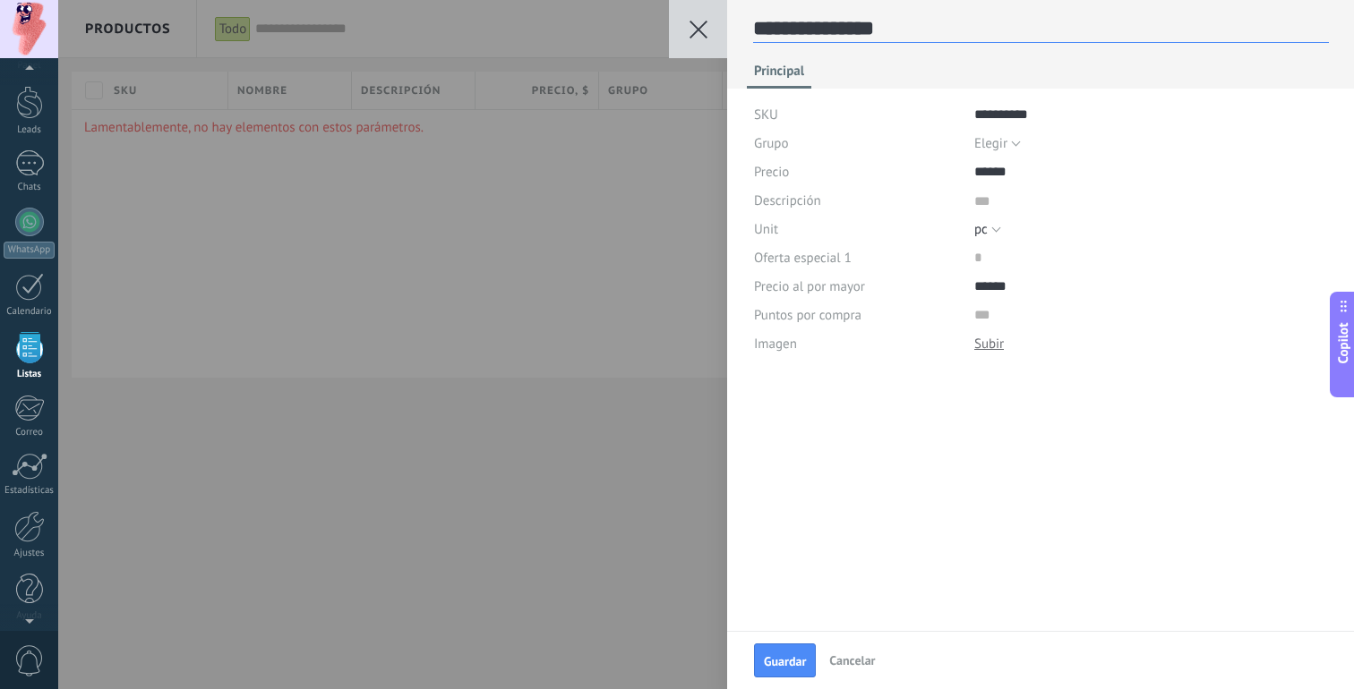
type textarea "**********"
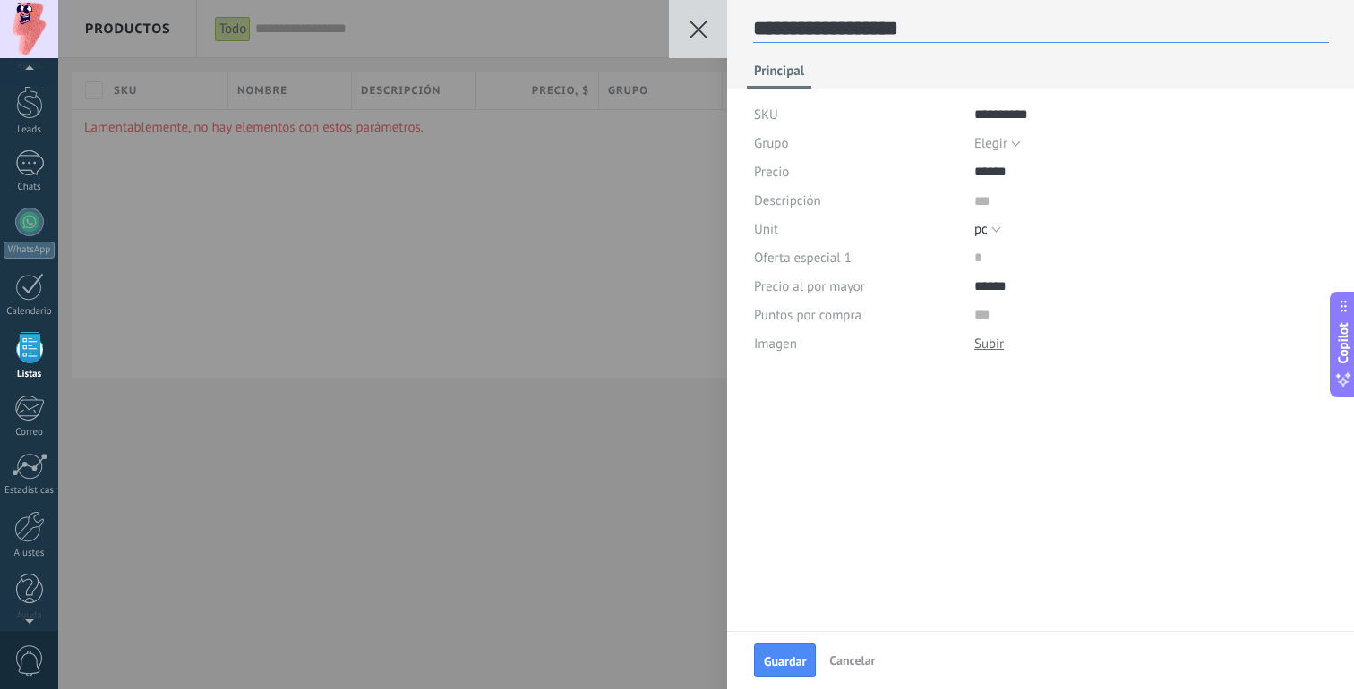
type textarea "**********"
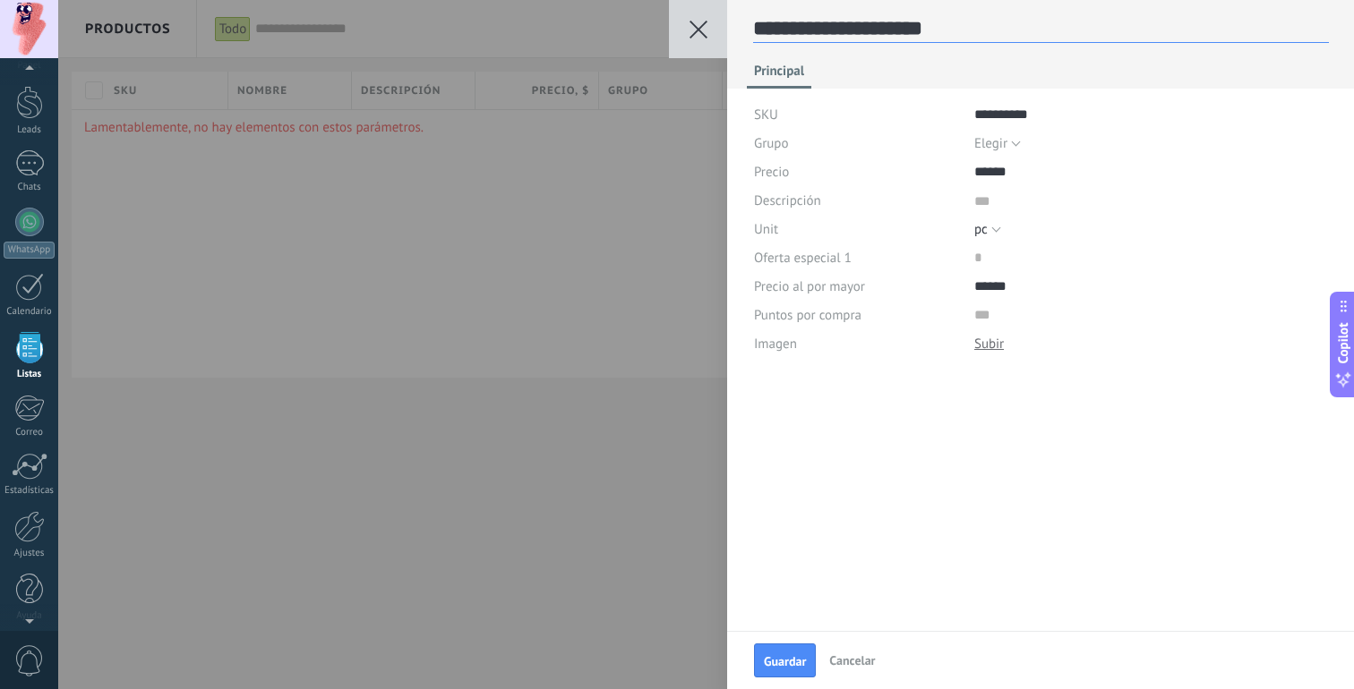
type textarea "**********"
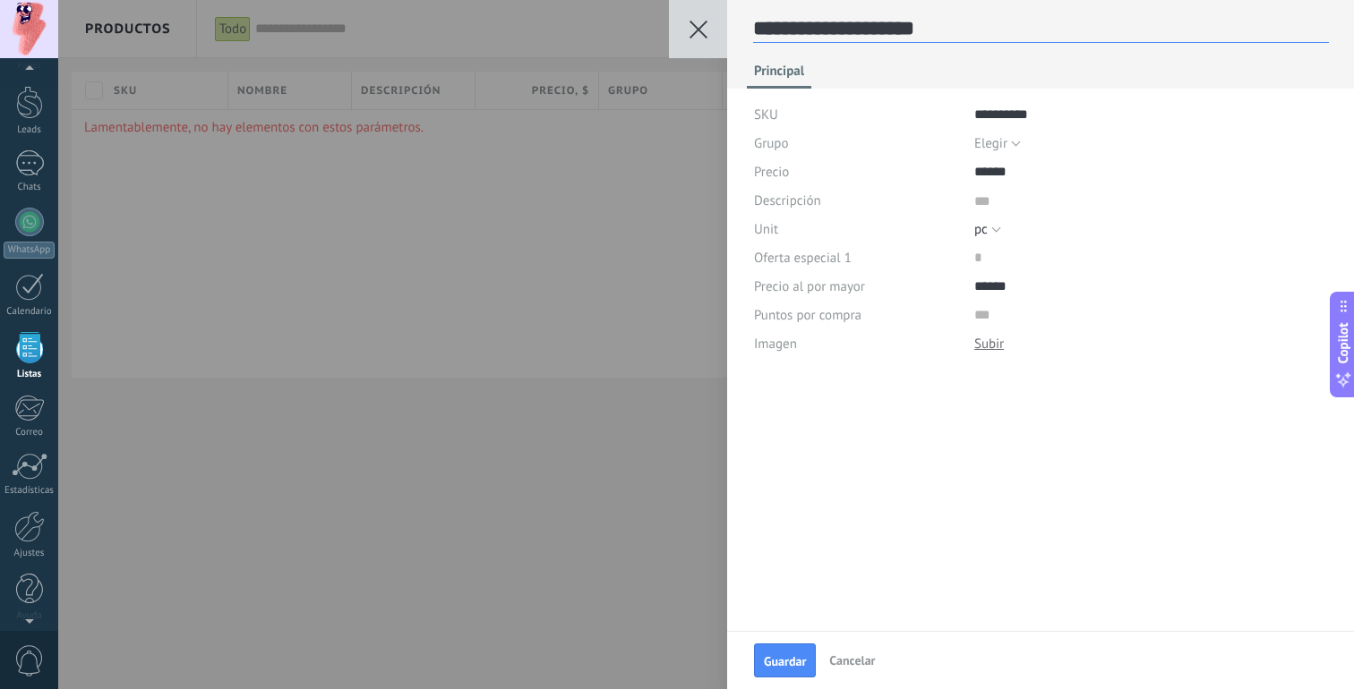
type textarea "**********"
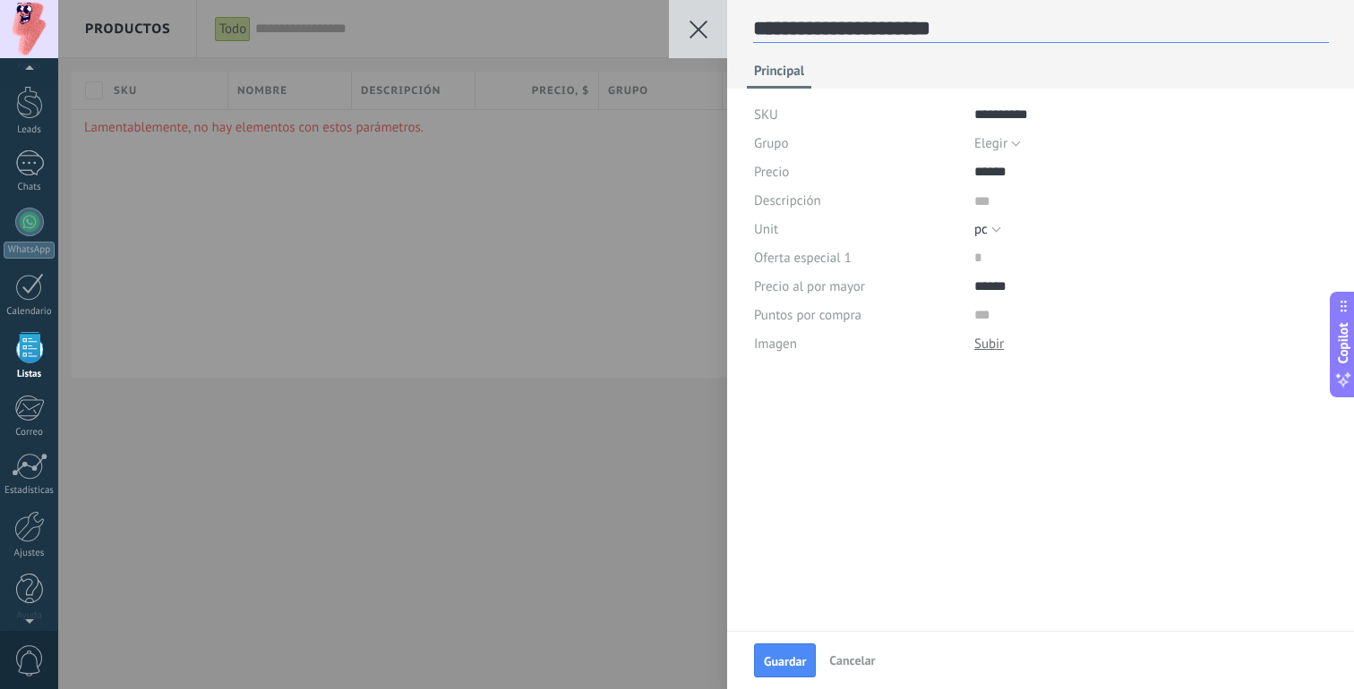
type textarea "**********"
click at [766, 650] on button "Guardar" at bounding box center [785, 661] width 62 height 34
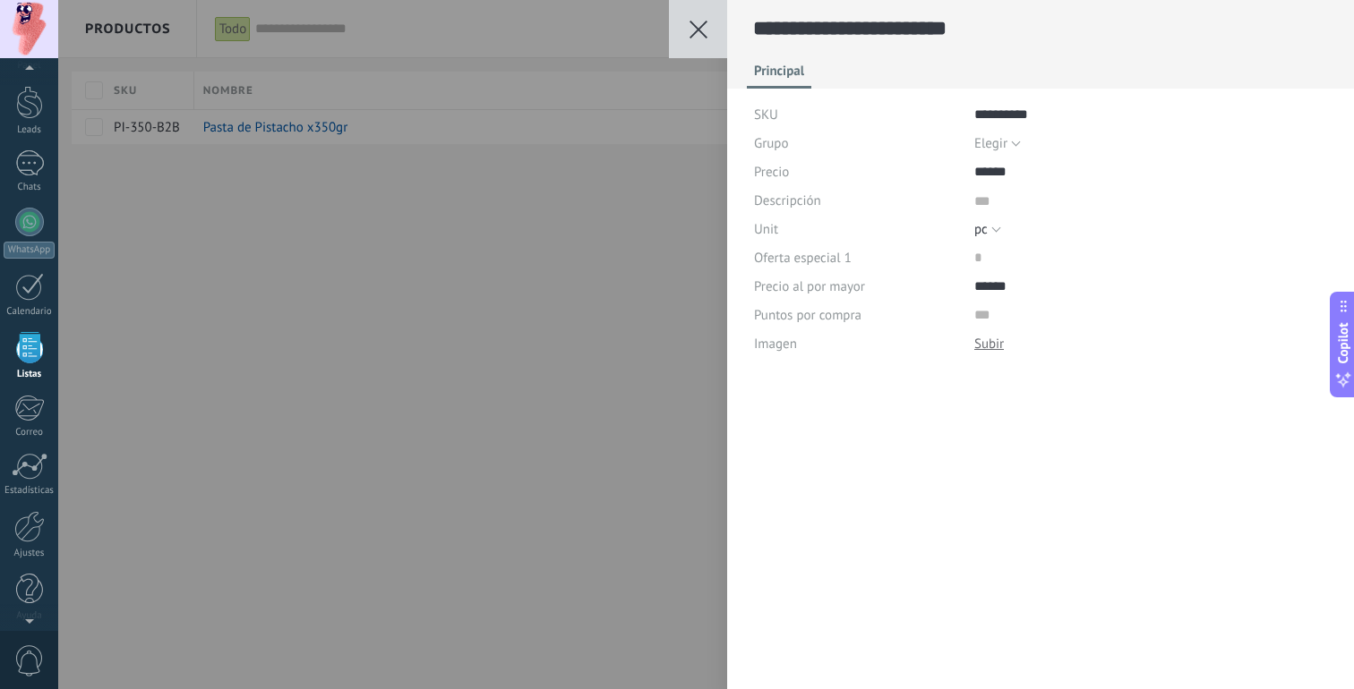
click at [642, 446] on div "**********" at bounding box center [706, 344] width 1296 height 689
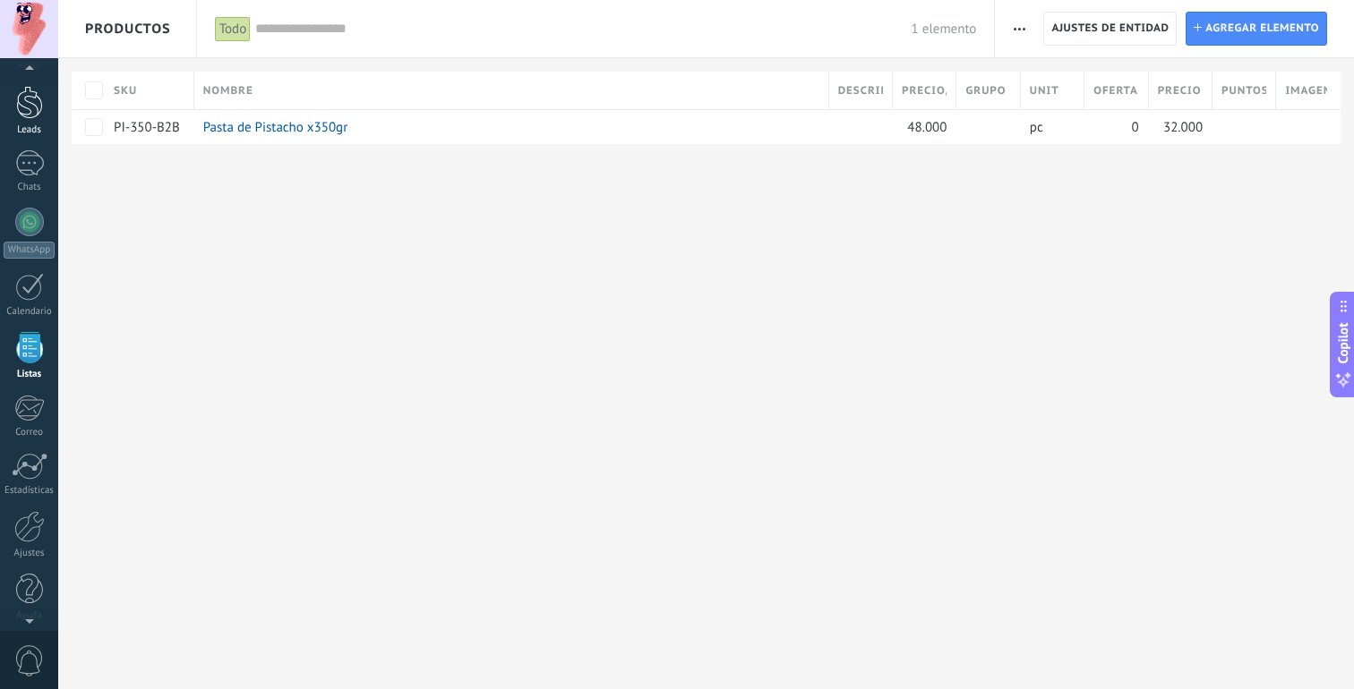
click at [21, 106] on div at bounding box center [29, 102] width 27 height 33
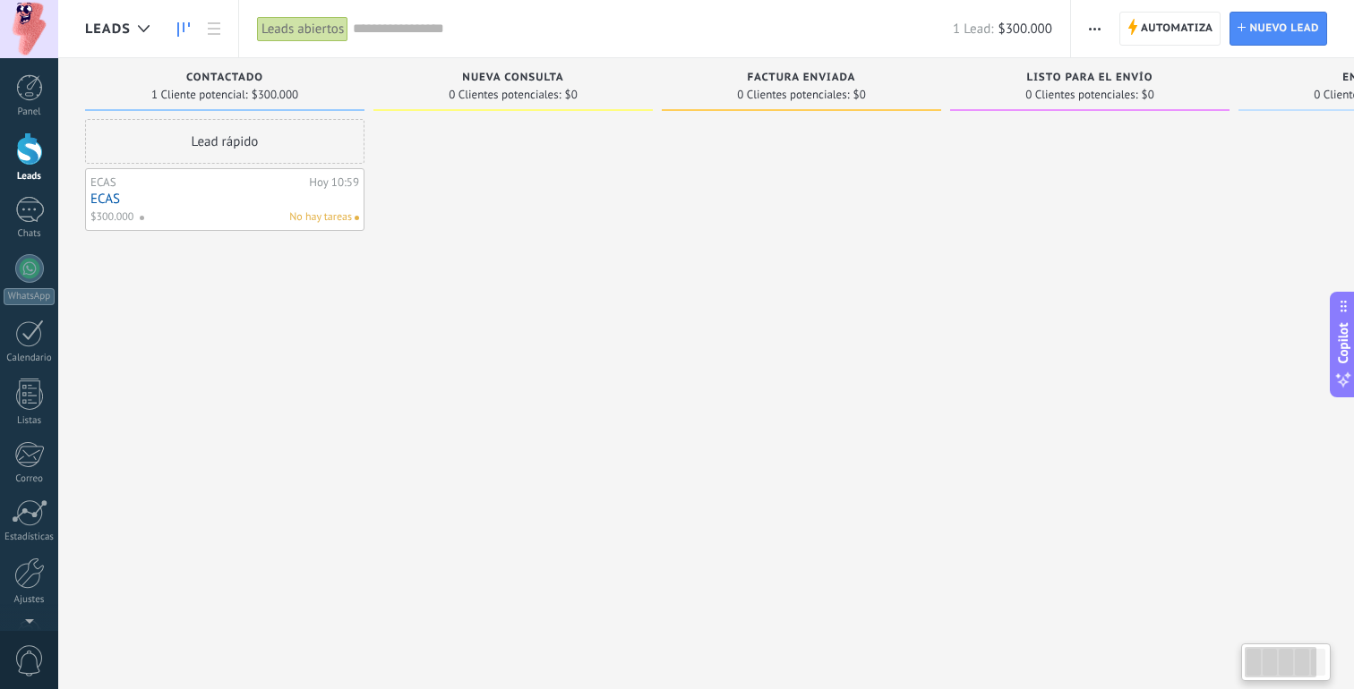
click at [150, 218] on span at bounding box center [149, 218] width 20 height 16
click at [227, 302] on div "Lead rápido ECAS Hoy 10:59 ECAS $300.000 No hay tareas" at bounding box center [224, 347] width 279 height 456
click at [214, 187] on div "ECAS" at bounding box center [197, 182] width 214 height 14
click at [329, 199] on link "ECAS" at bounding box center [224, 199] width 269 height 15
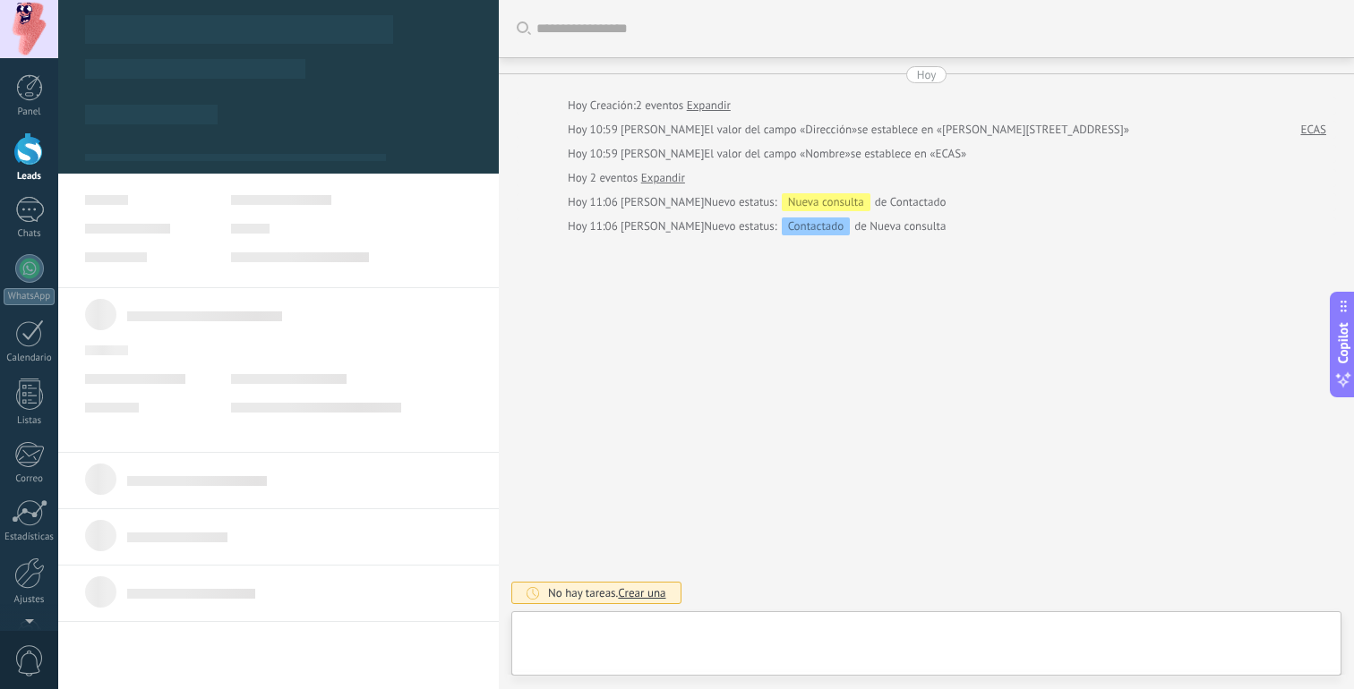
type textarea "**********"
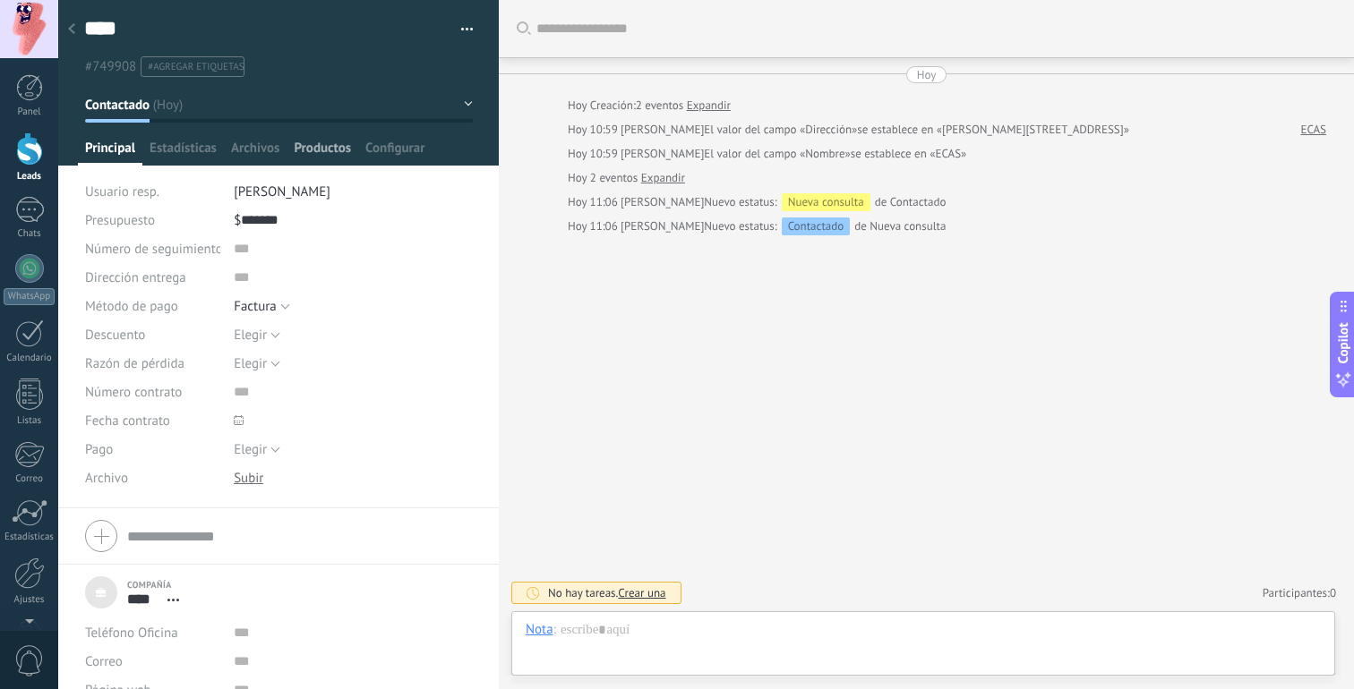
click at [317, 156] on span "Productos" at bounding box center [322, 153] width 57 height 26
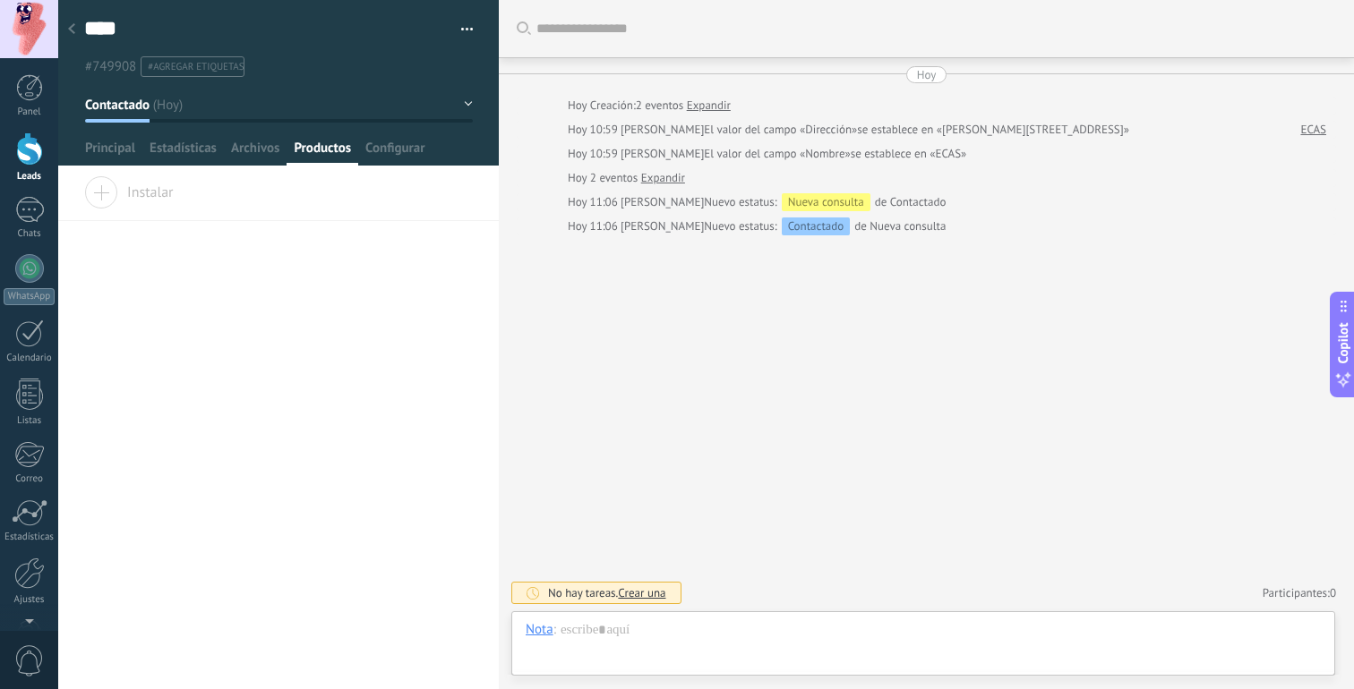
click at [231, 197] on div "Instalar" at bounding box center [278, 198] width 441 height 45
click at [155, 198] on span "Instalar" at bounding box center [129, 188] width 90 height 25
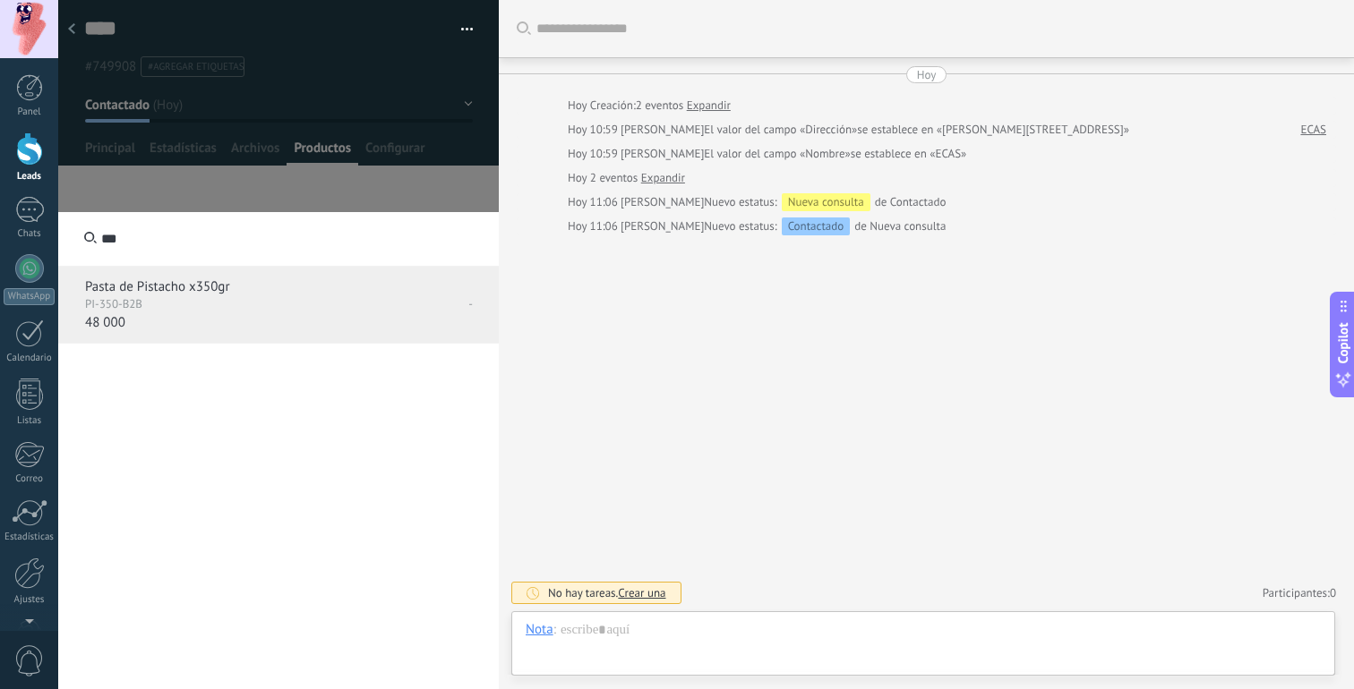
type input "***"
click at [159, 316] on p "48 000" at bounding box center [133, 323] width 97 height 18
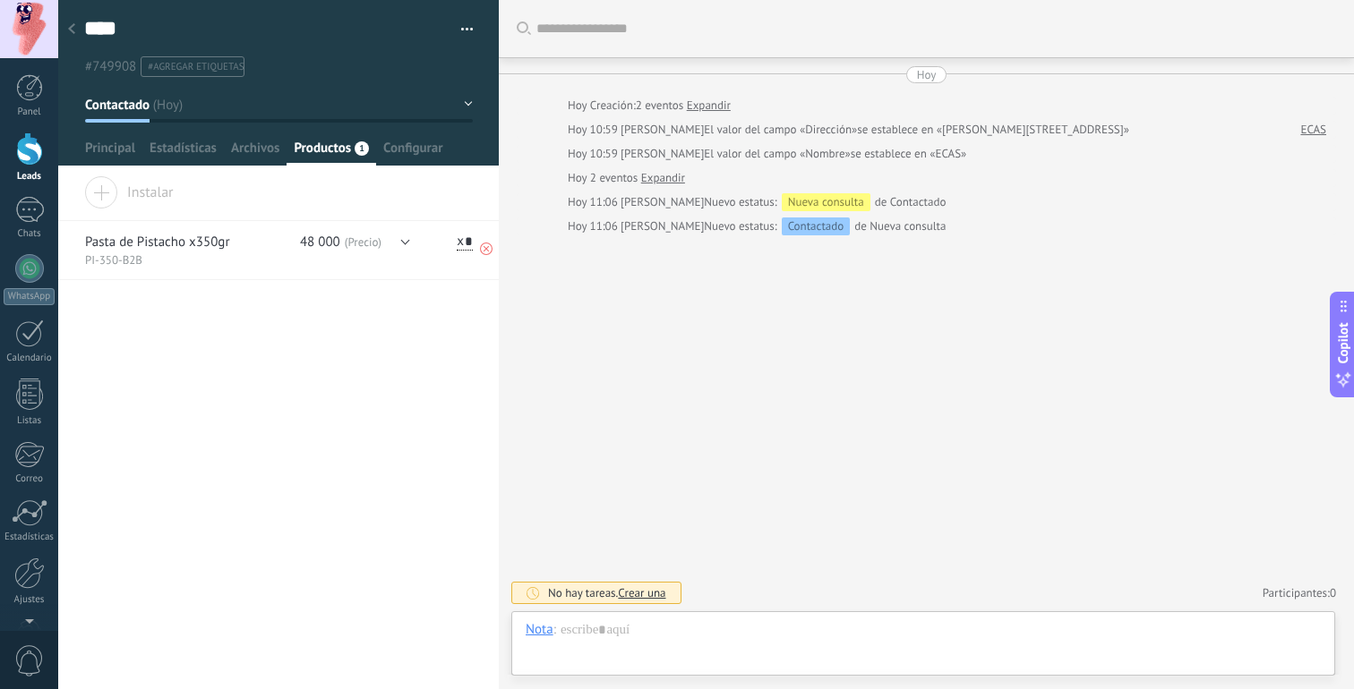
click at [386, 235] on button "48 000 (Precio)" at bounding box center [354, 242] width 110 height 17
click at [381, 284] on span "(Precio al por mayor)" at bounding box center [404, 283] width 103 height 18
click at [377, 313] on div "Compañía Teléfono Oficina Ofic. directo Celular Fax Casa Otro Teléfono Oficina …" at bounding box center [278, 433] width 441 height 512
click at [461, 243] on input "*" at bounding box center [465, 242] width 16 height 18
type input "**"
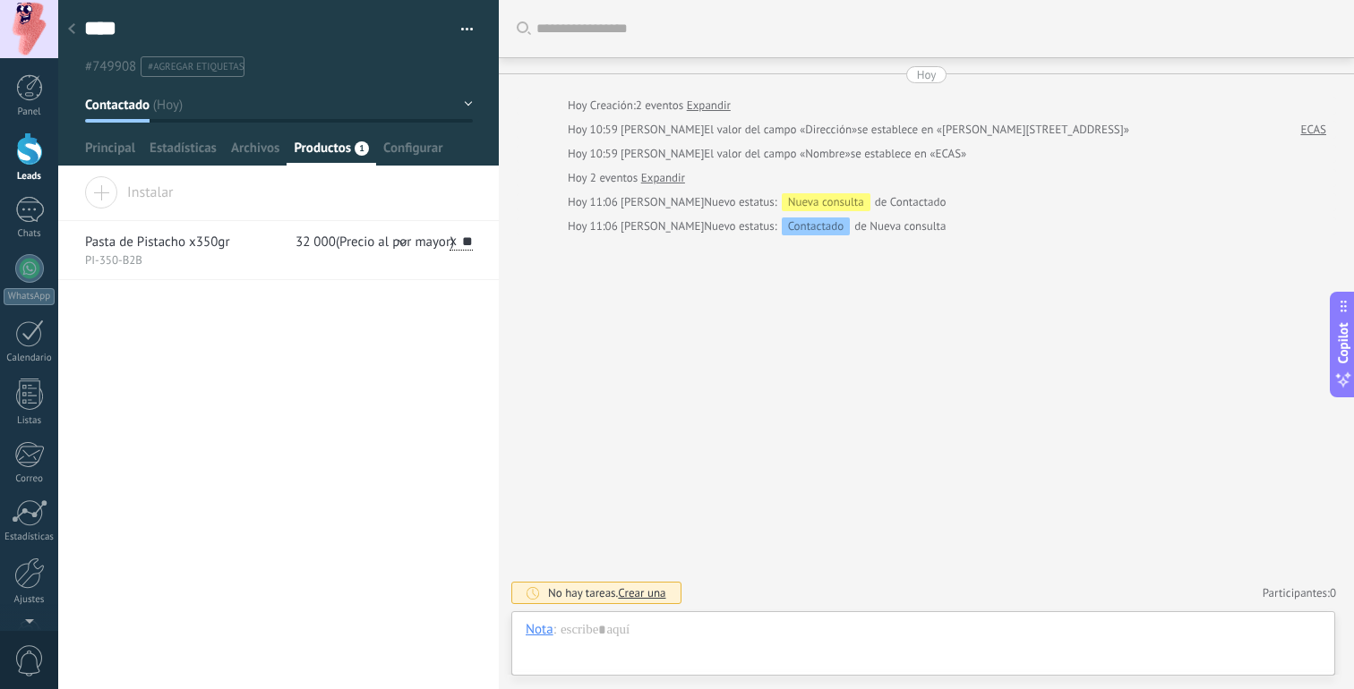
click at [449, 391] on div "Compañía Teléfono Oficina Ofic. directo Celular Fax Casa Otro Teléfono Oficina …" at bounding box center [278, 433] width 441 height 512
click at [602, 367] on div "Buscar Carga más [PERSON_NAME] Creación: 2 eventos Expandir Hoy 10:59 [PERSON_N…" at bounding box center [926, 344] width 855 height 689
click at [406, 316] on div "Compañía Teléfono Oficina Ofic. directo Celular Fax Casa Otro Teléfono Oficina …" at bounding box center [278, 433] width 441 height 512
click at [274, 310] on div "Compañía Teléfono Oficina Ofic. directo Celular Fax Casa Otro Teléfono Oficina …" at bounding box center [278, 433] width 441 height 512
click at [258, 147] on span "Archivos" at bounding box center [255, 153] width 48 height 26
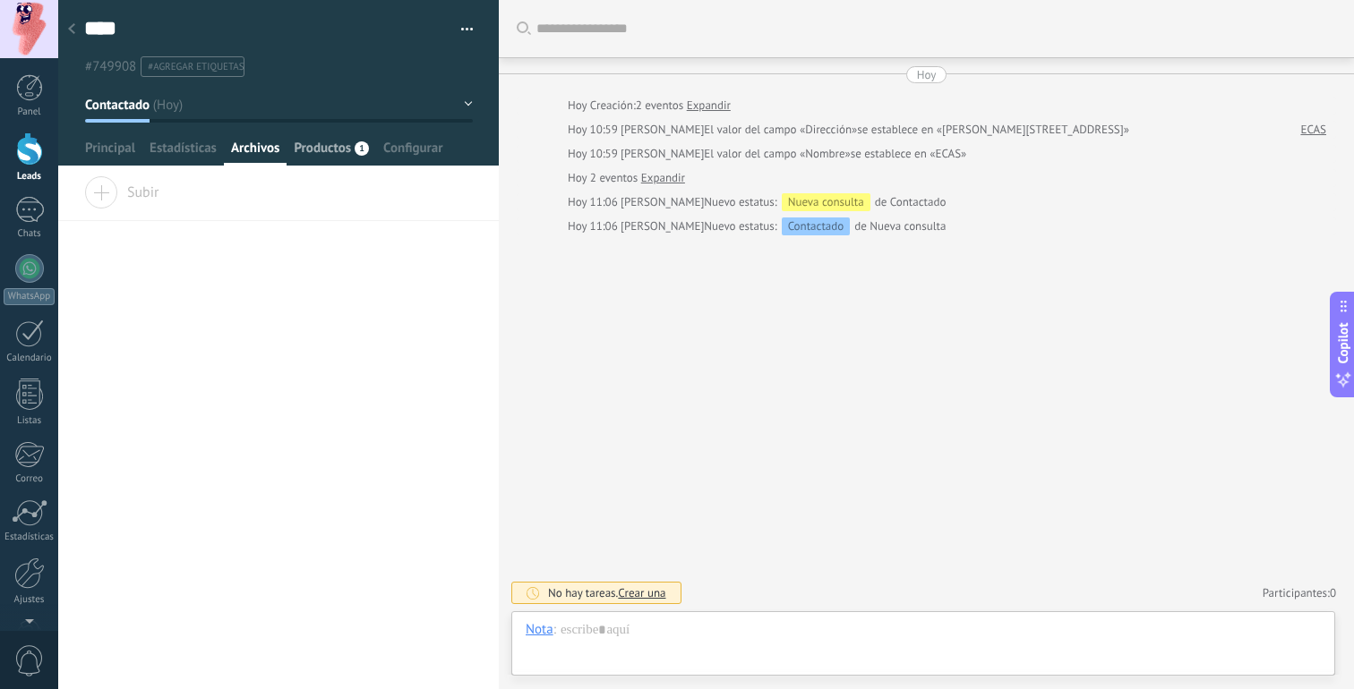
click at [349, 148] on span "Productos" at bounding box center [322, 153] width 57 height 26
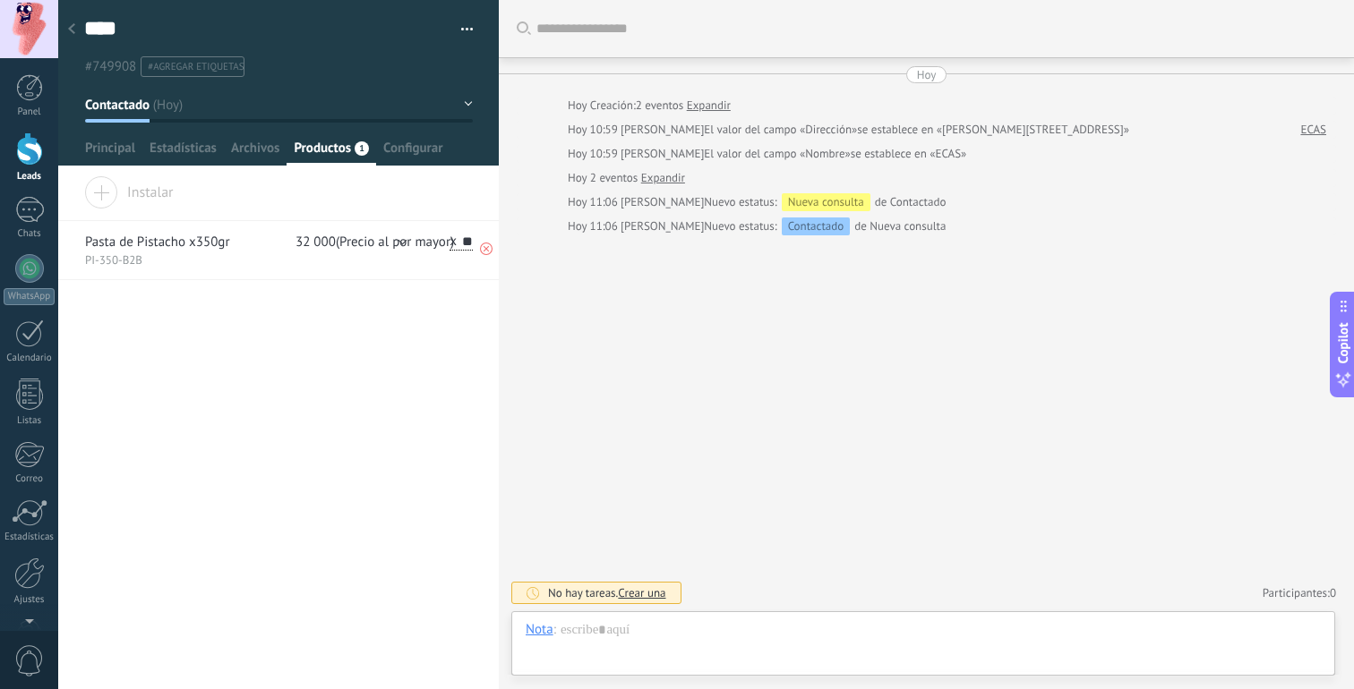
click at [315, 246] on span "32 000(Precio al por mayor)" at bounding box center [374, 242] width 158 height 15
click at [258, 313] on div "Compañía Teléfono Oficina Ofic. directo Celular Fax Casa Otro Teléfono Oficina …" at bounding box center [278, 433] width 441 height 512
click at [193, 239] on p "Pasta de Pistacho x350gr" at bounding box center [178, 243] width 186 height 18
type textarea "***"
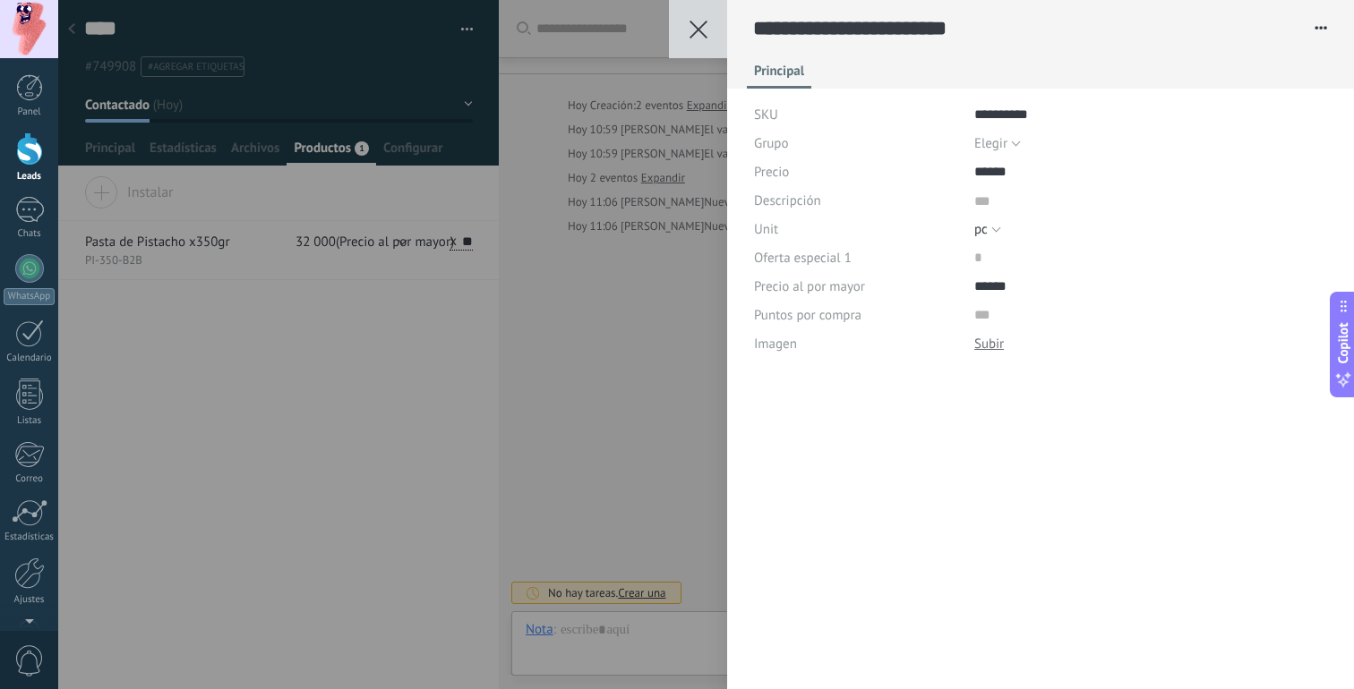
scroll to position [18, 0]
click at [220, 376] on div "**********" at bounding box center [706, 344] width 1296 height 689
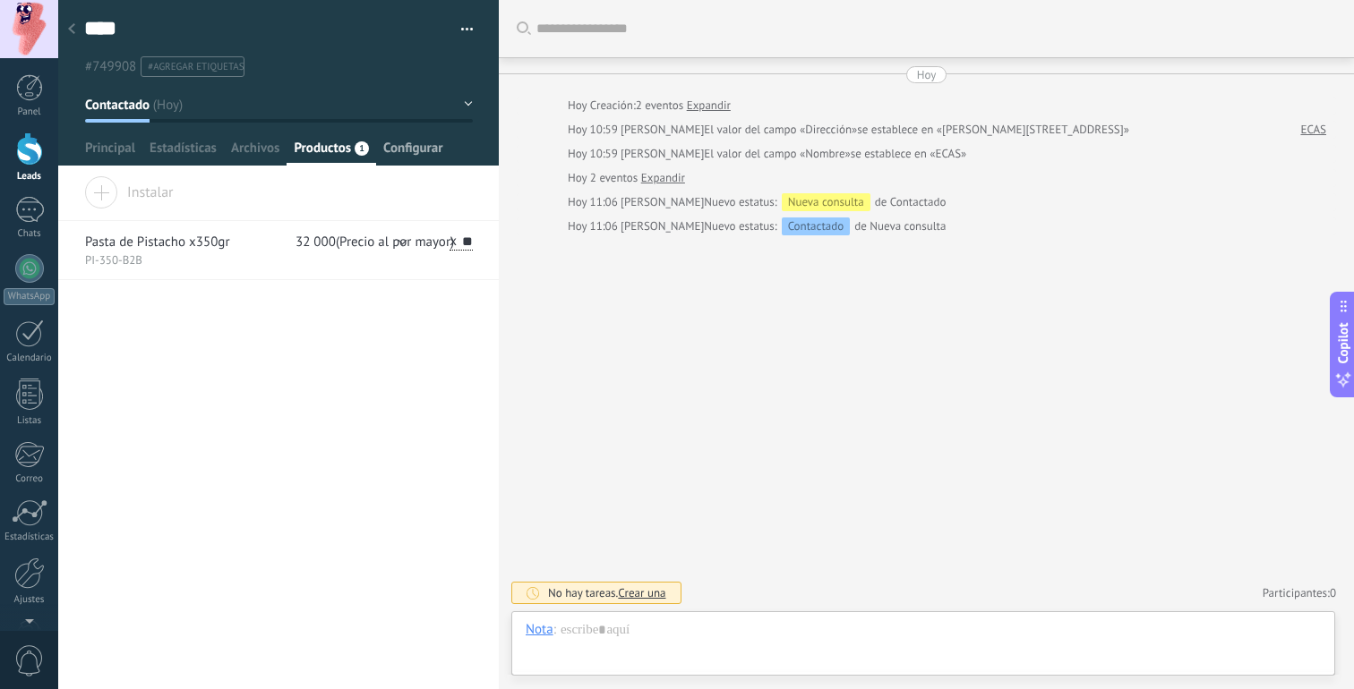
click at [420, 150] on span "Configurar" at bounding box center [412, 153] width 59 height 26
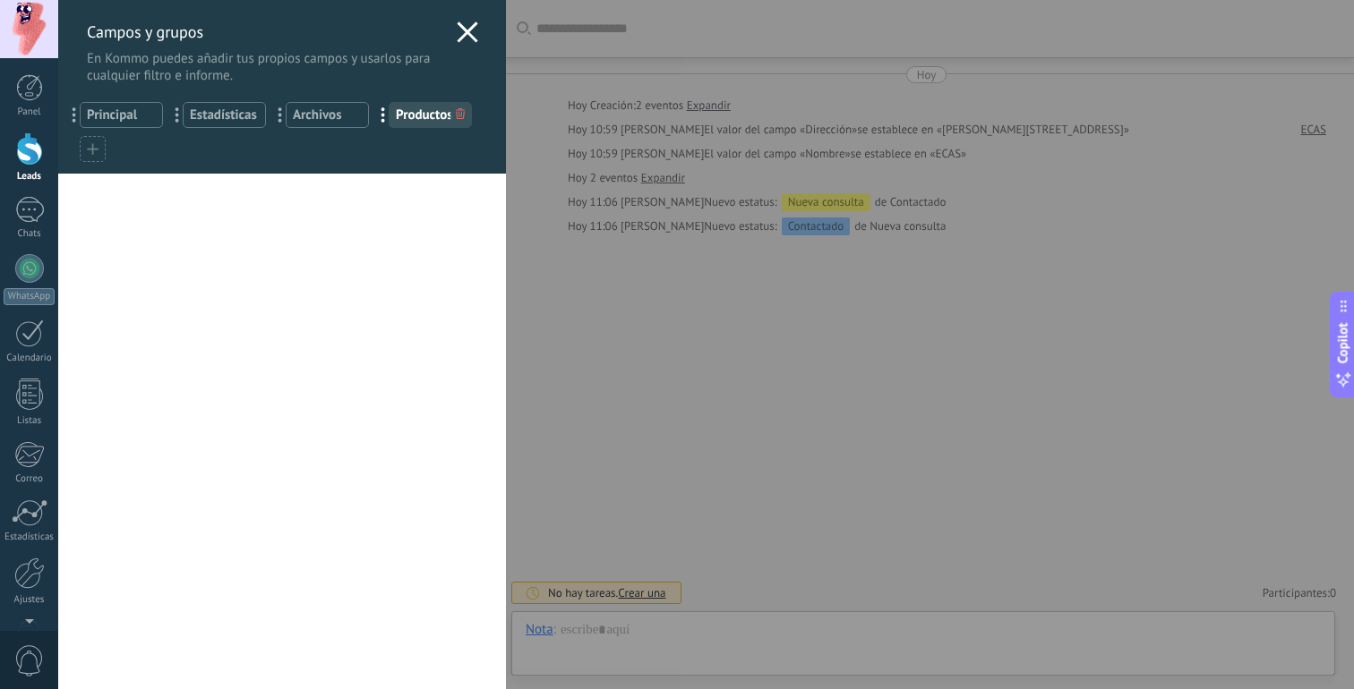
click at [457, 30] on icon at bounding box center [467, 31] width 21 height 21
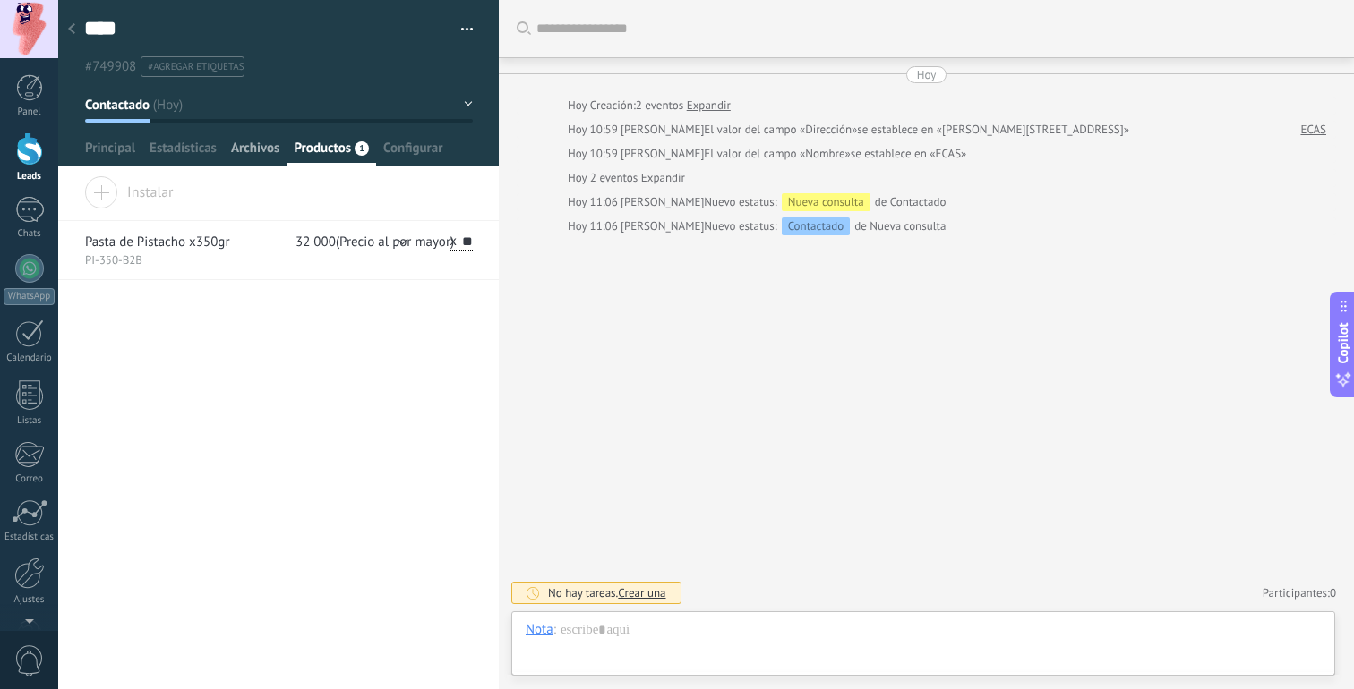
click at [259, 141] on span "Archivos" at bounding box center [255, 153] width 48 height 26
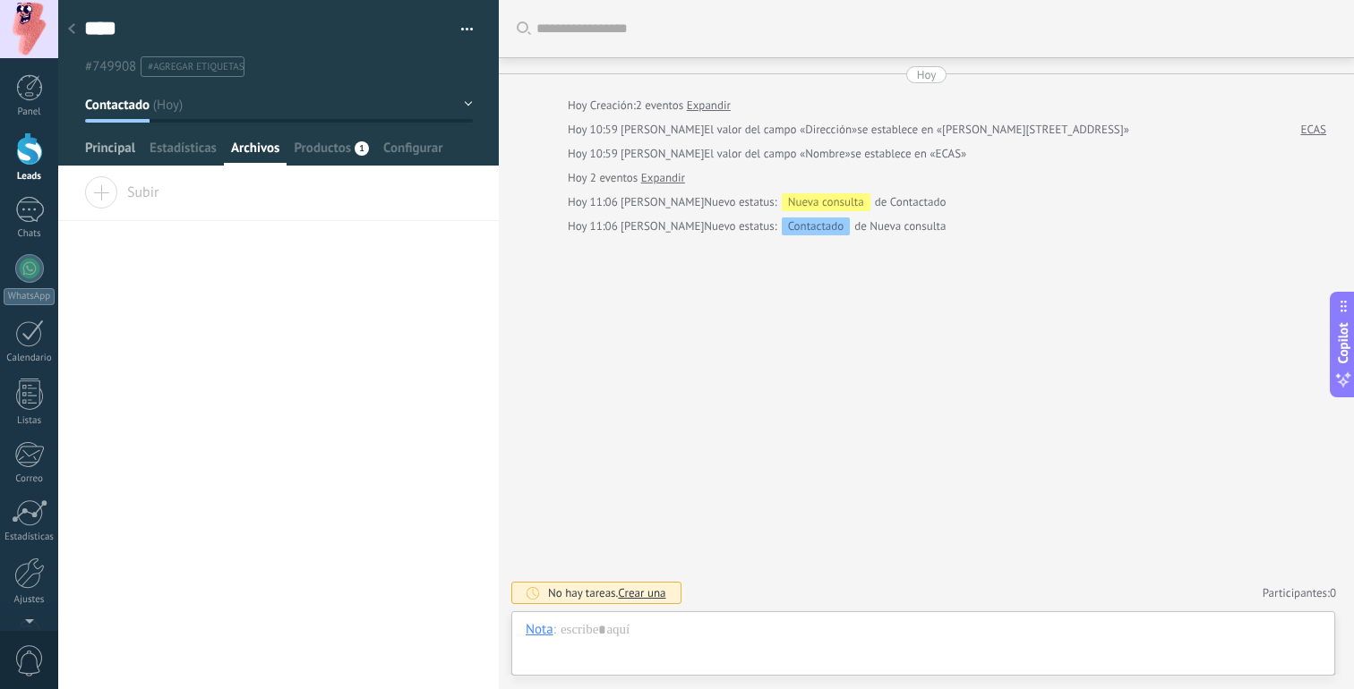
click at [98, 148] on span "Principal" at bounding box center [110, 153] width 50 height 26
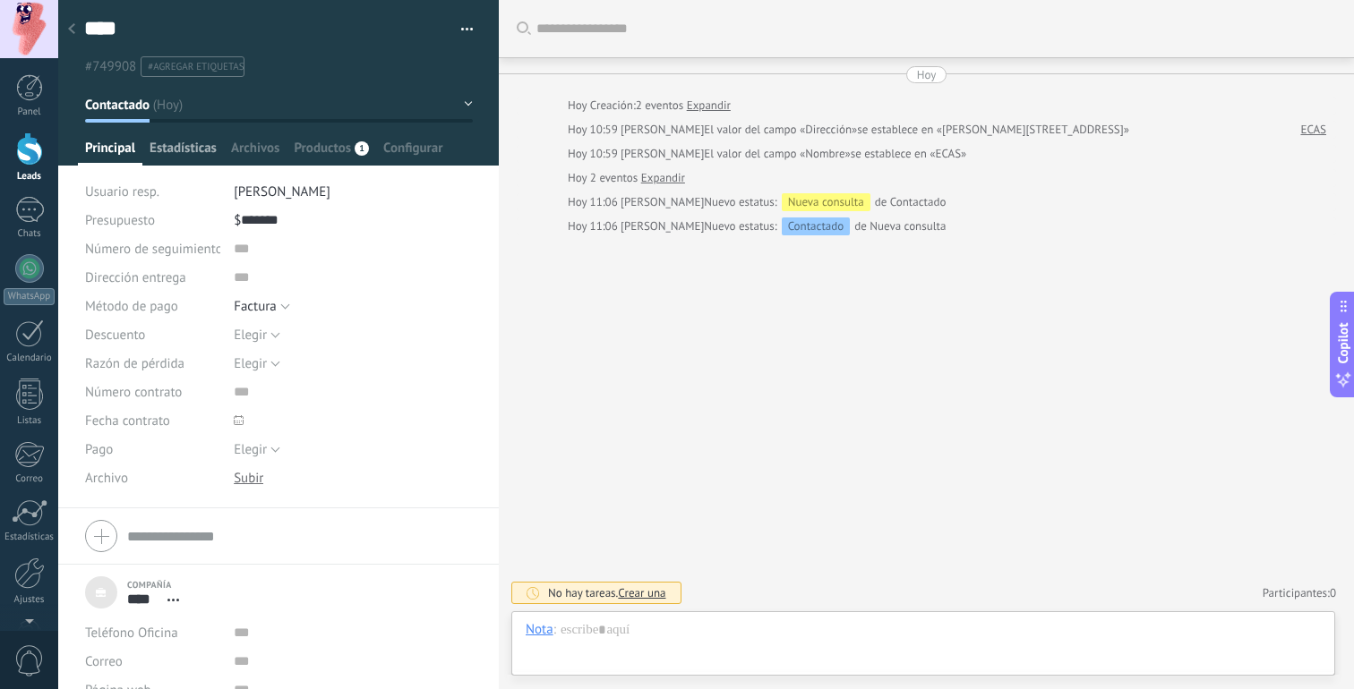
click at [168, 148] on span "Estadísticas" at bounding box center [183, 153] width 67 height 26
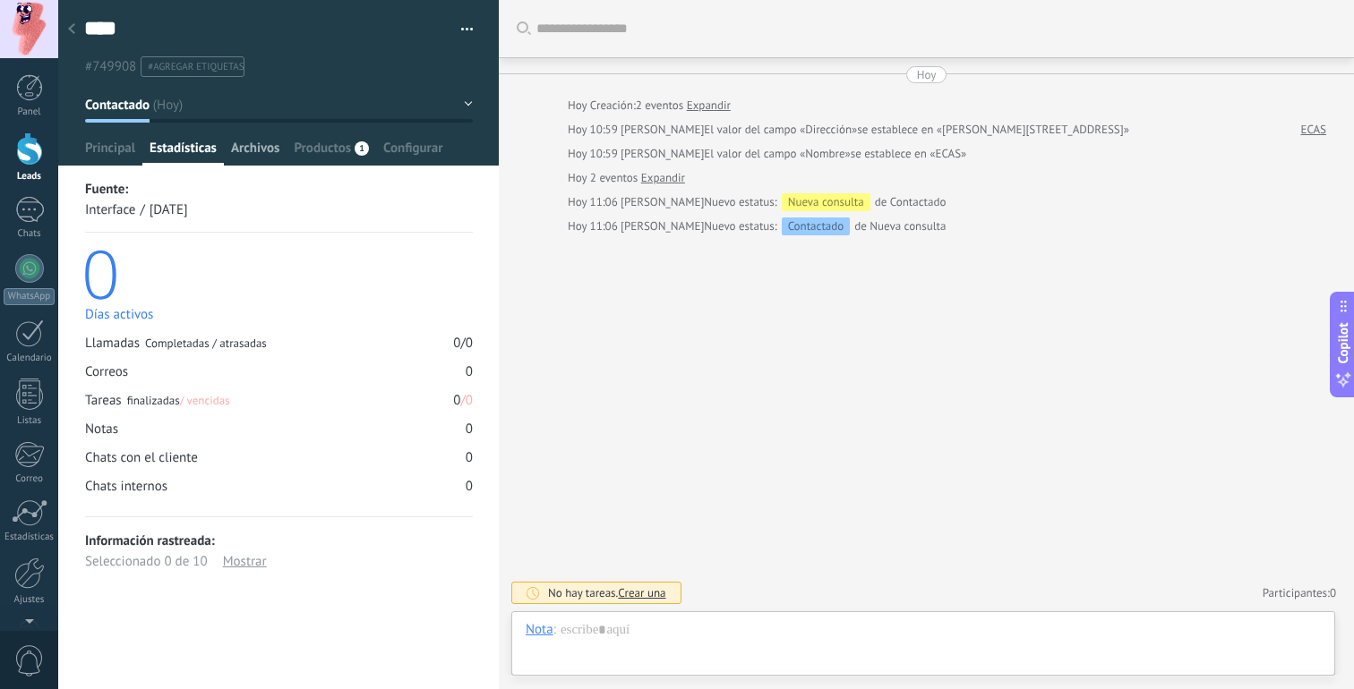
click at [264, 161] on span "Archivos" at bounding box center [255, 153] width 48 height 26
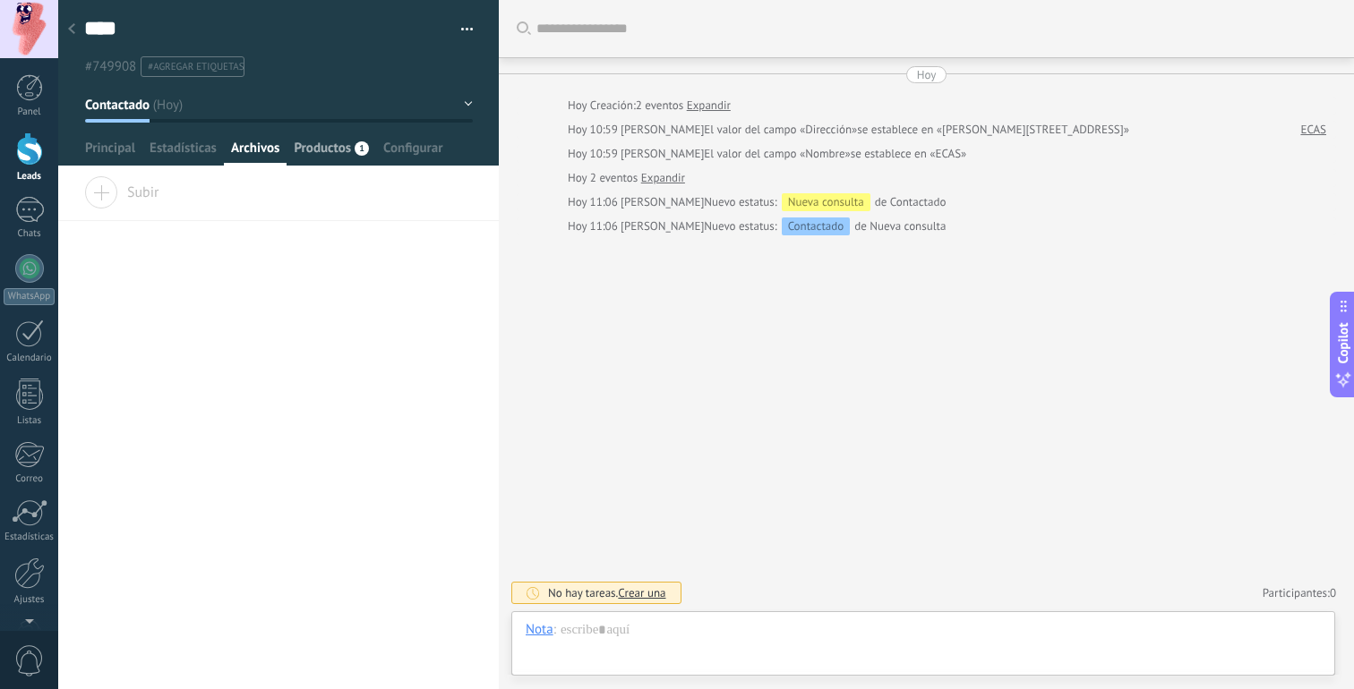
click at [326, 153] on span "Productos" at bounding box center [322, 153] width 57 height 26
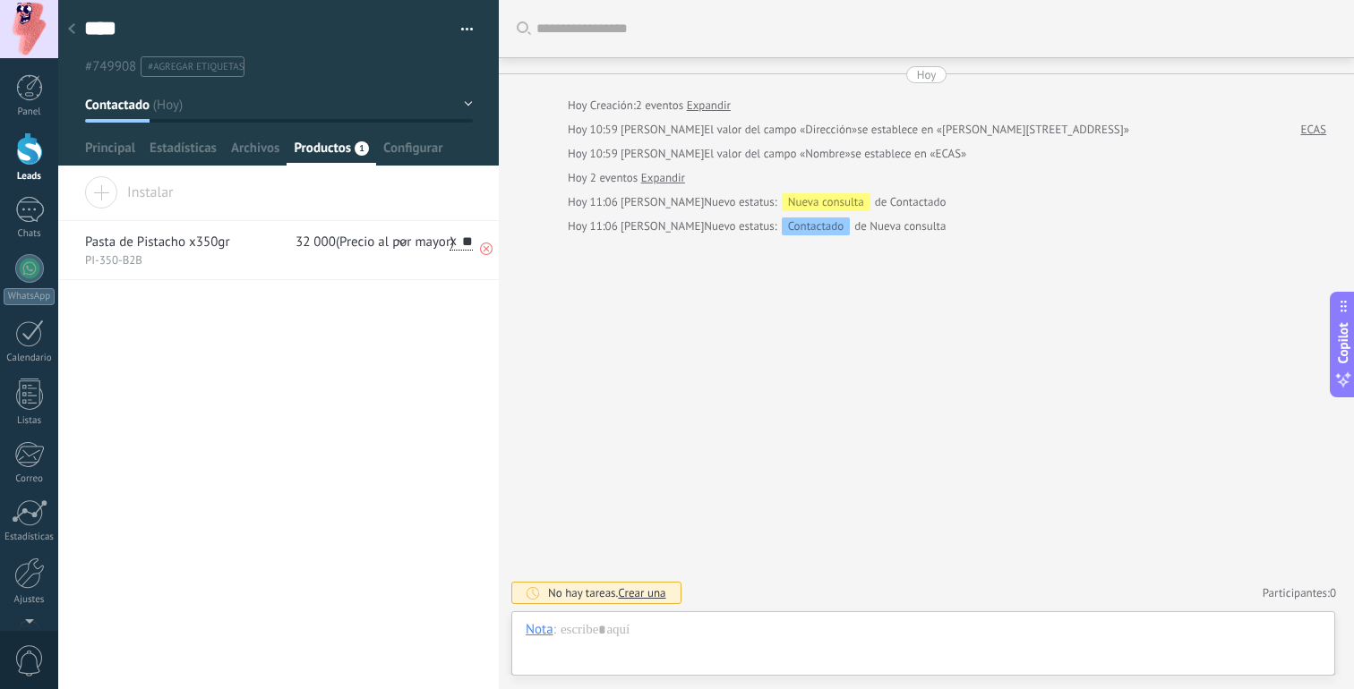
click at [282, 239] on div "48 000 (Precio) 32 000 (Precio al por mayor) 32 000(Precio al por mayor) (Preci…" at bounding box center [279, 250] width 388 height 58
click at [271, 304] on div "Compañía Teléfono Oficina Ofic. directo Celular Fax Casa Otro Teléfono Oficina …" at bounding box center [278, 433] width 441 height 512
click at [366, 236] on span "32 000(Precio al por mayor)" at bounding box center [374, 242] width 158 height 15
click at [361, 321] on div "Compañía Teléfono Oficina Ofic. directo Celular Fax Casa Otro Teléfono Oficina …" at bounding box center [278, 433] width 441 height 512
click at [639, 594] on span "Crear una" at bounding box center [641, 593] width 47 height 15
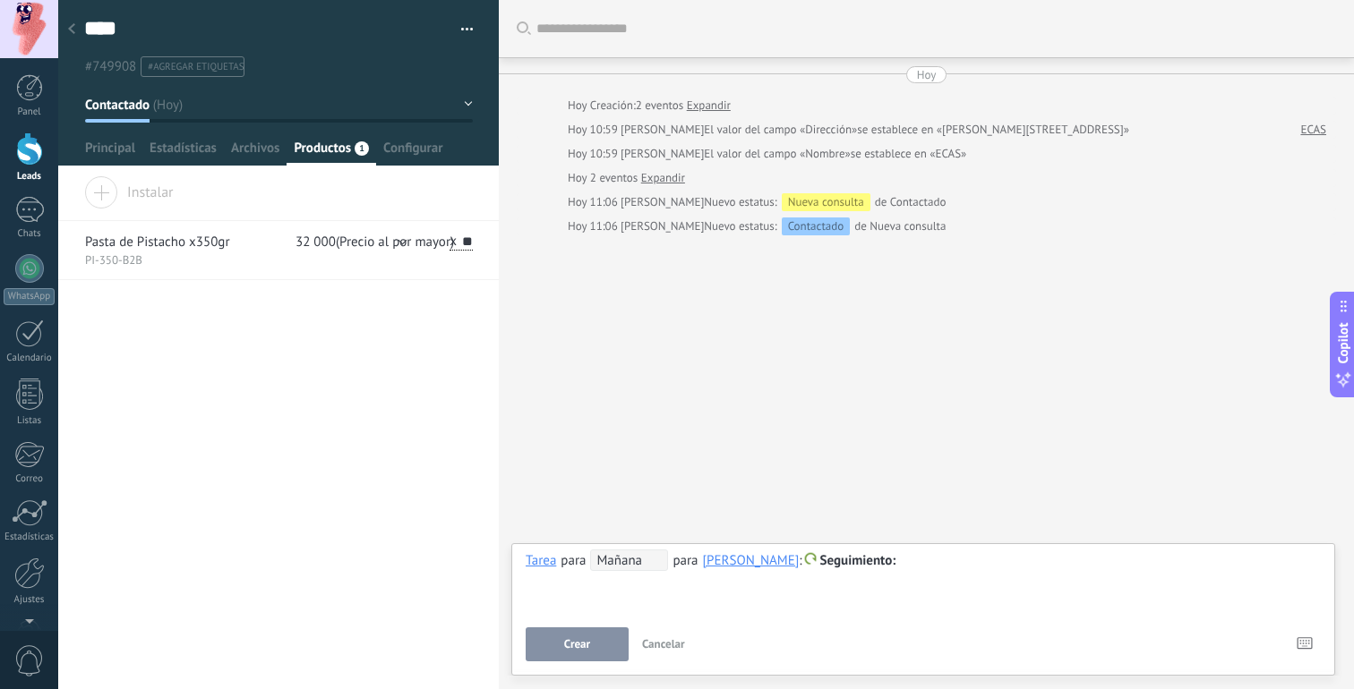
click at [877, 563] on span "Seguimiento" at bounding box center [858, 560] width 76 height 17
click at [870, 495] on div at bounding box center [677, 344] width 1354 height 689
click at [615, 570] on span "Mañana" at bounding box center [629, 560] width 78 height 21
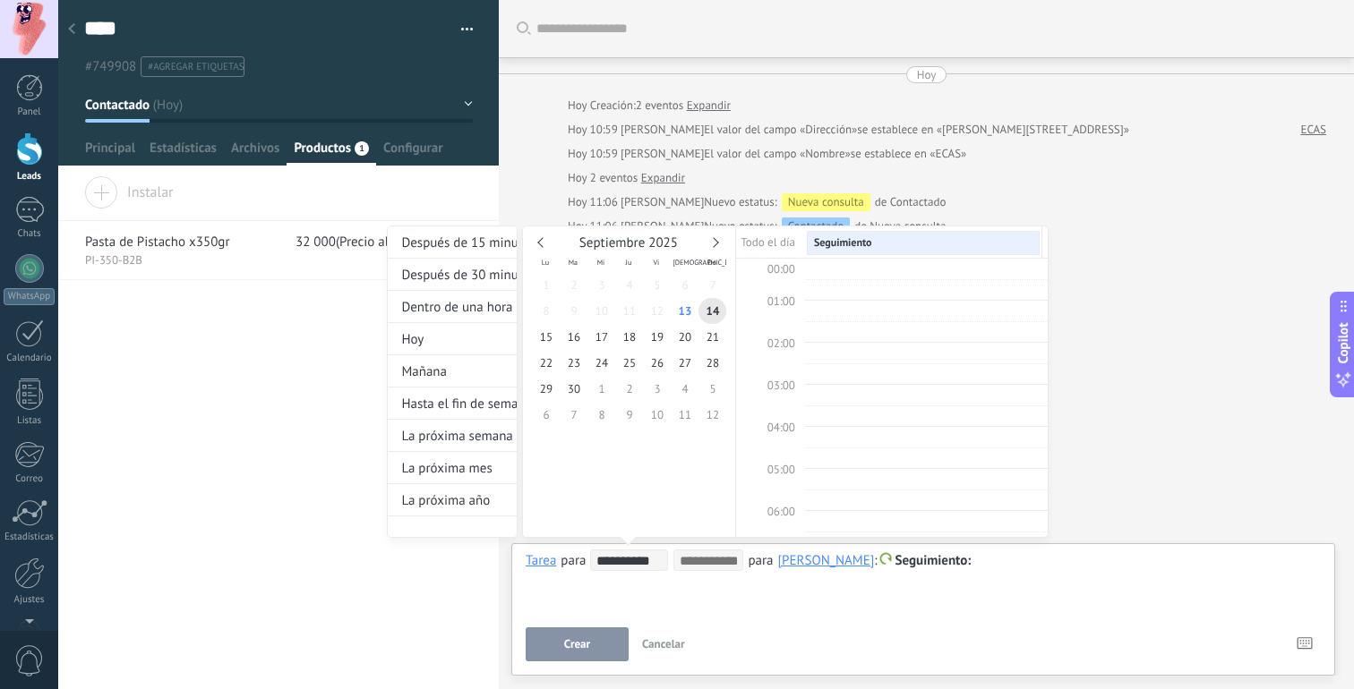
scroll to position [338, 0]
click at [640, 589] on div at bounding box center [677, 344] width 1354 height 689
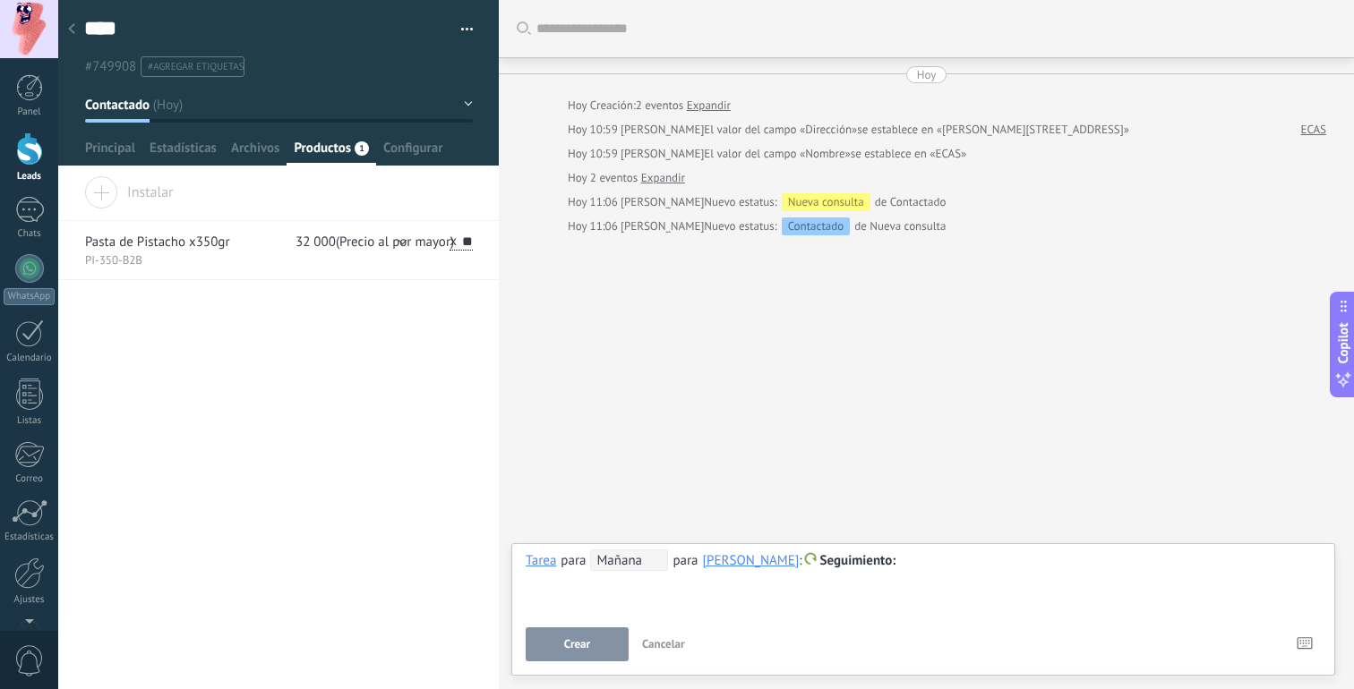
click at [770, 485] on div "Buscar Carga más [PERSON_NAME] Creación: 2 eventos Expandir Hoy 10:59 [PERSON_N…" at bounding box center [926, 344] width 855 height 689
click at [1084, 380] on div "Buscar Carga más [PERSON_NAME] Creación: 2 eventos Expandir Hoy 10:59 [PERSON_N…" at bounding box center [926, 344] width 855 height 689
click at [119, 149] on span "Principal" at bounding box center [110, 153] width 50 height 26
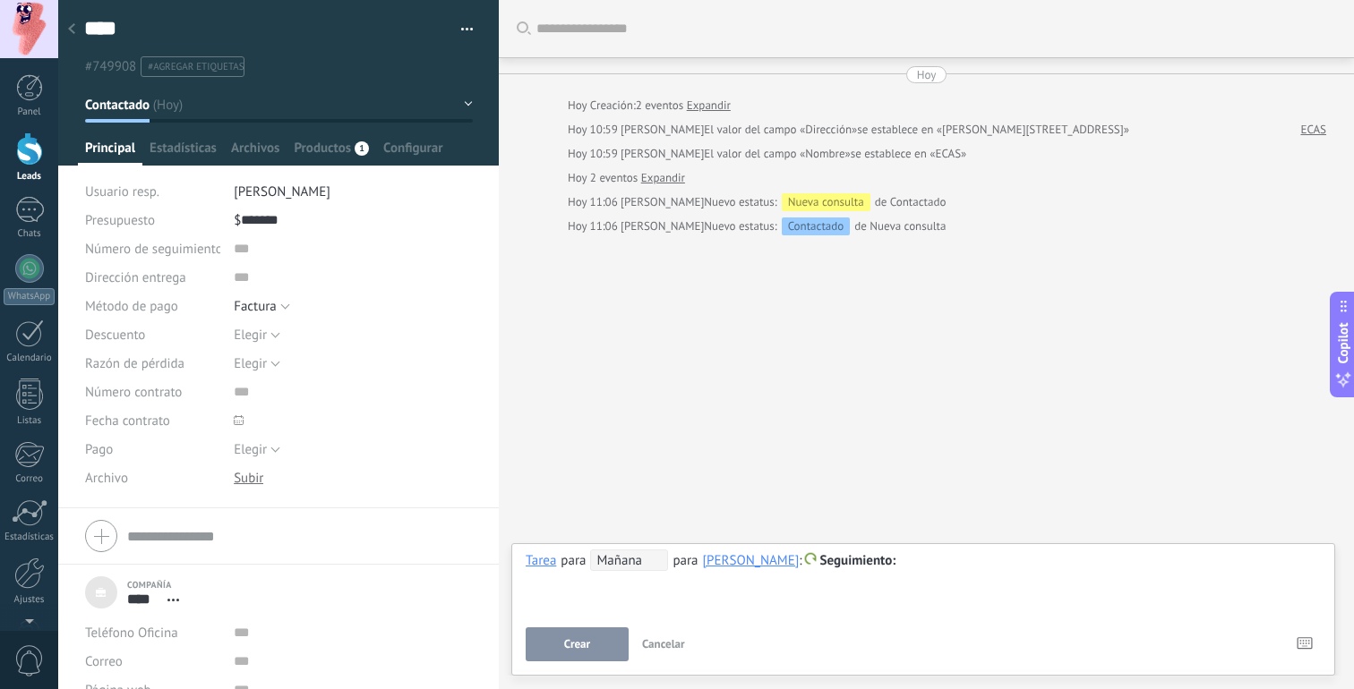
click at [593, 593] on div "**********" at bounding box center [923, 582] width 795 height 64
click at [543, 562] on div "Tarea" at bounding box center [541, 560] width 30 height 16
click at [544, 495] on div "Nota" at bounding box center [544, 500] width 64 height 30
click at [578, 639] on span "Instalar" at bounding box center [577, 644] width 38 height 13
